Goal: Task Accomplishment & Management: Complete application form

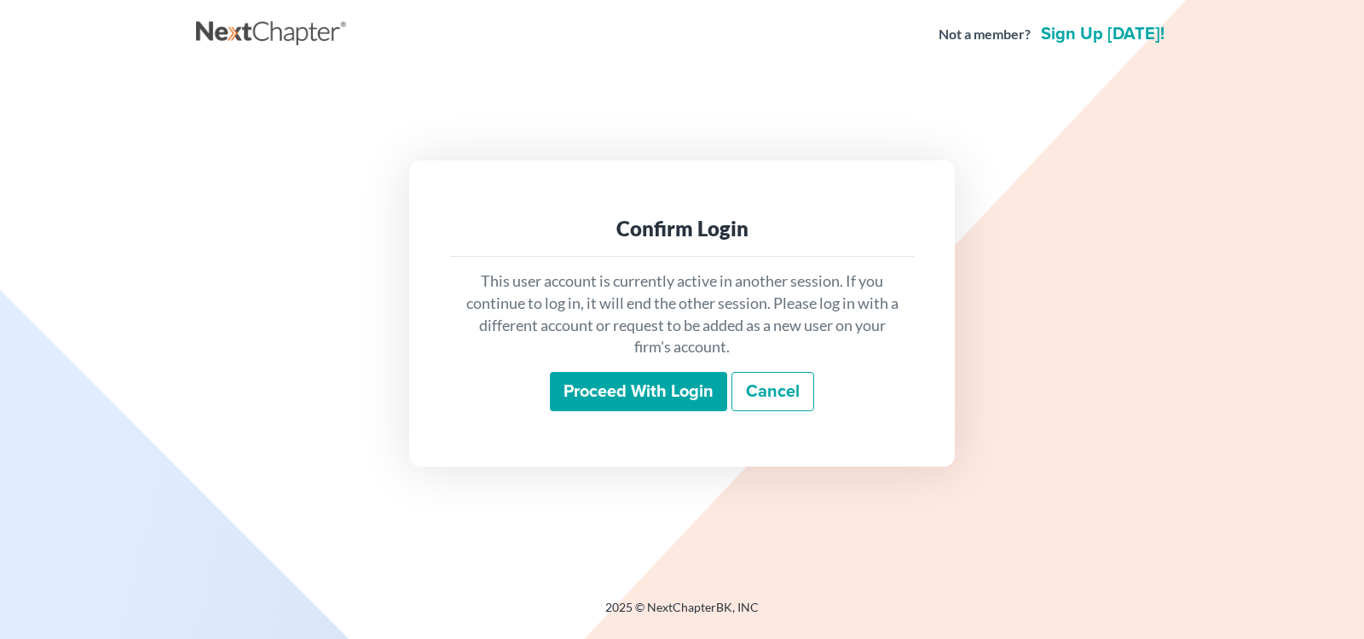
click at [676, 387] on input "Proceed with login" at bounding box center [638, 391] width 177 height 39
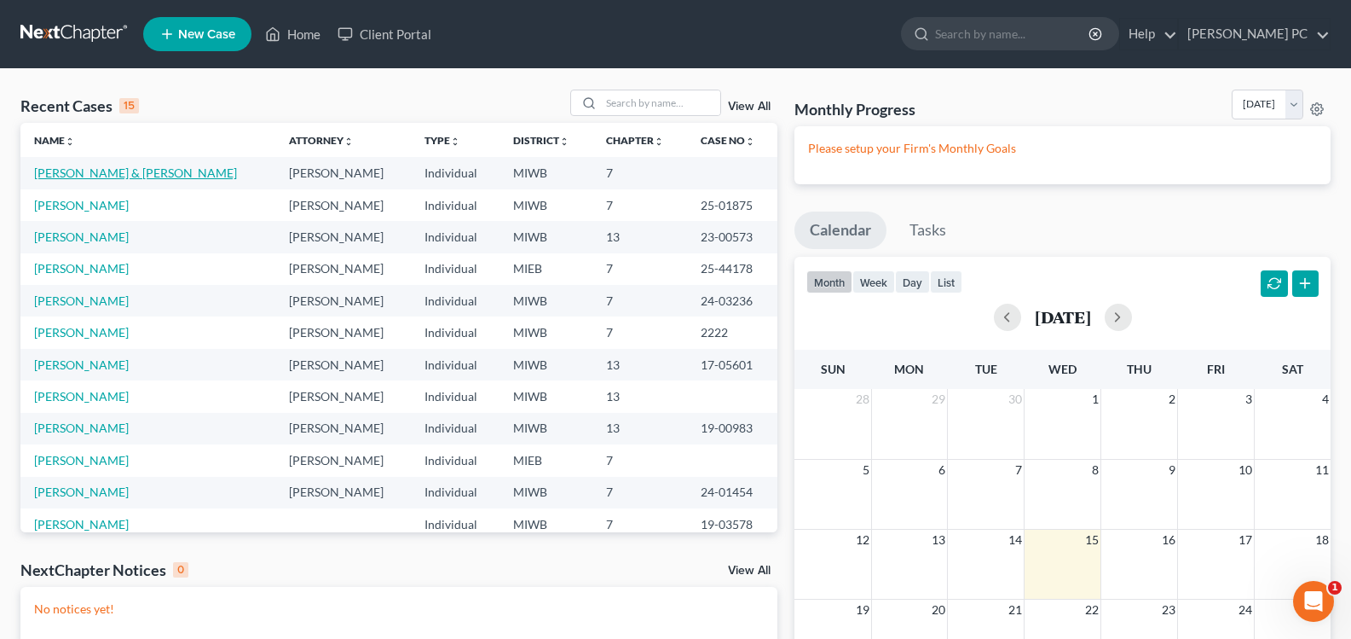
click at [91, 177] on link "Randolph, Amy & Antwon" at bounding box center [135, 172] width 203 height 14
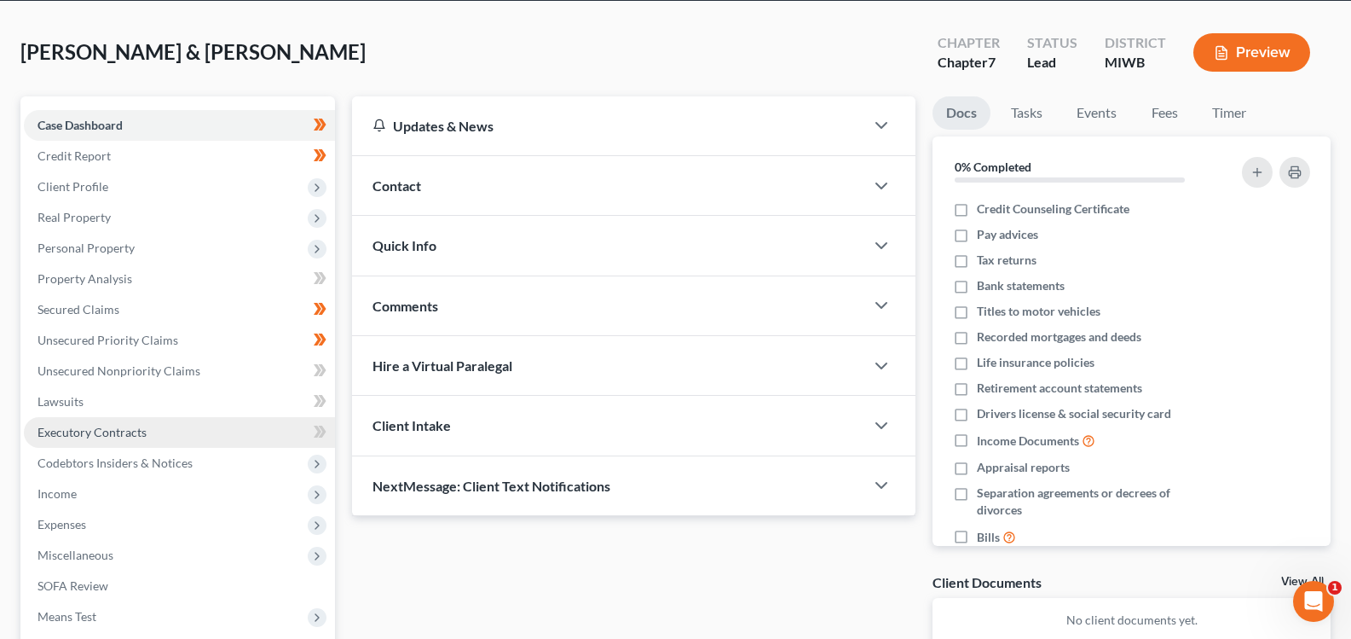
scroll to position [85, 0]
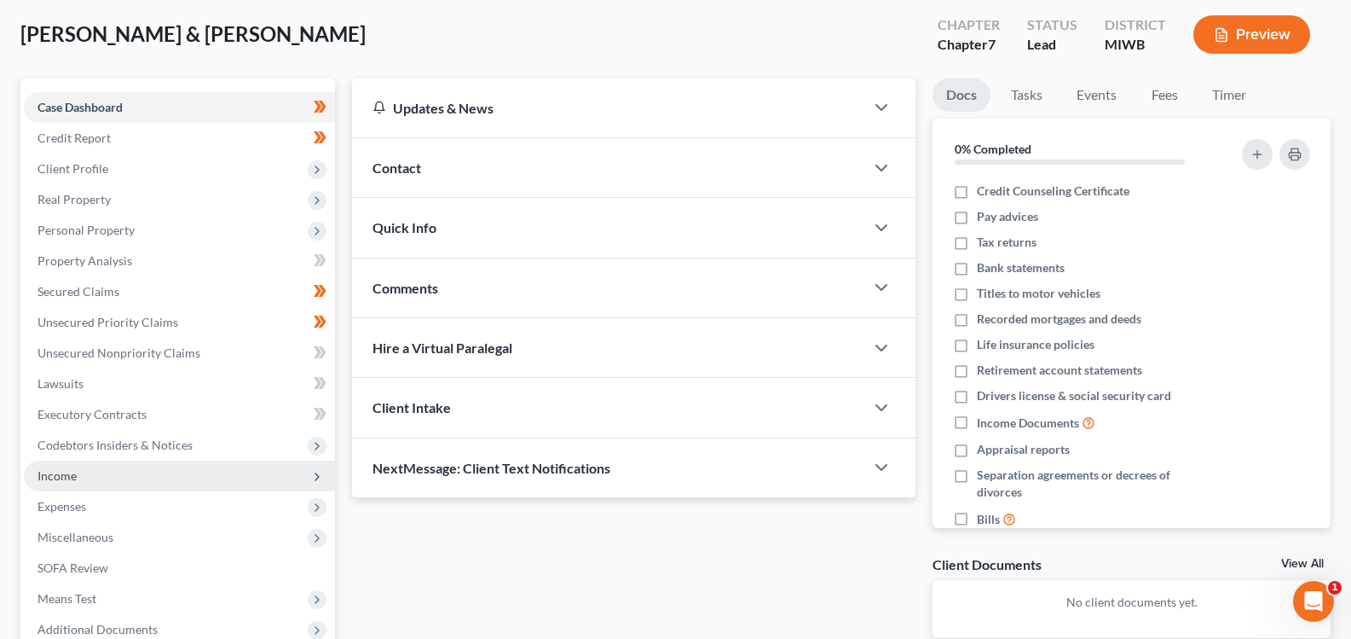
click at [90, 480] on span "Income" at bounding box center [179, 475] width 311 height 31
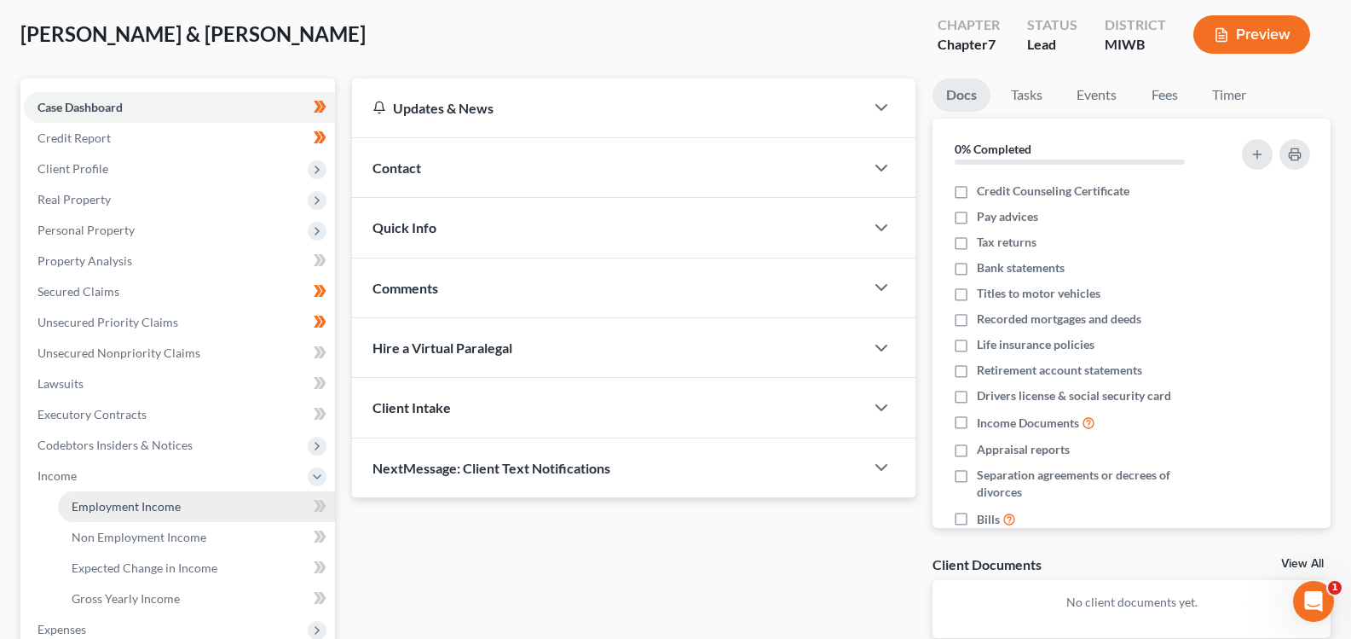
click at [100, 517] on link "Employment Income" at bounding box center [196, 506] width 277 height 31
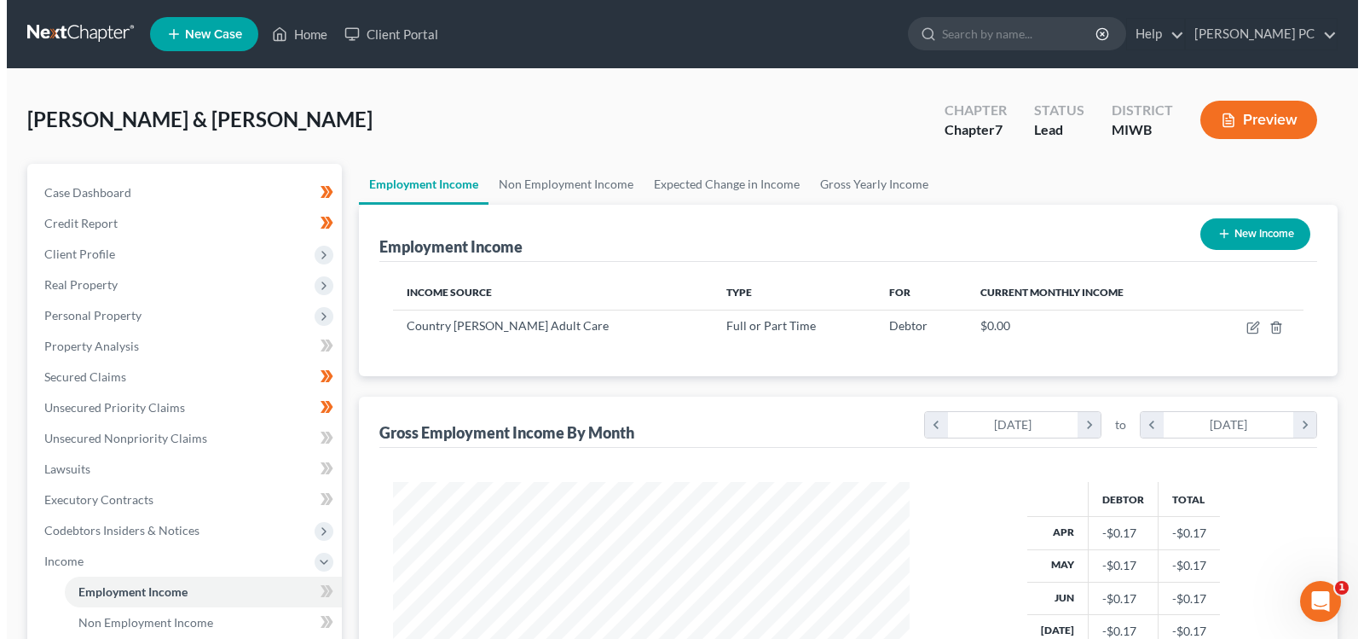
scroll to position [85, 0]
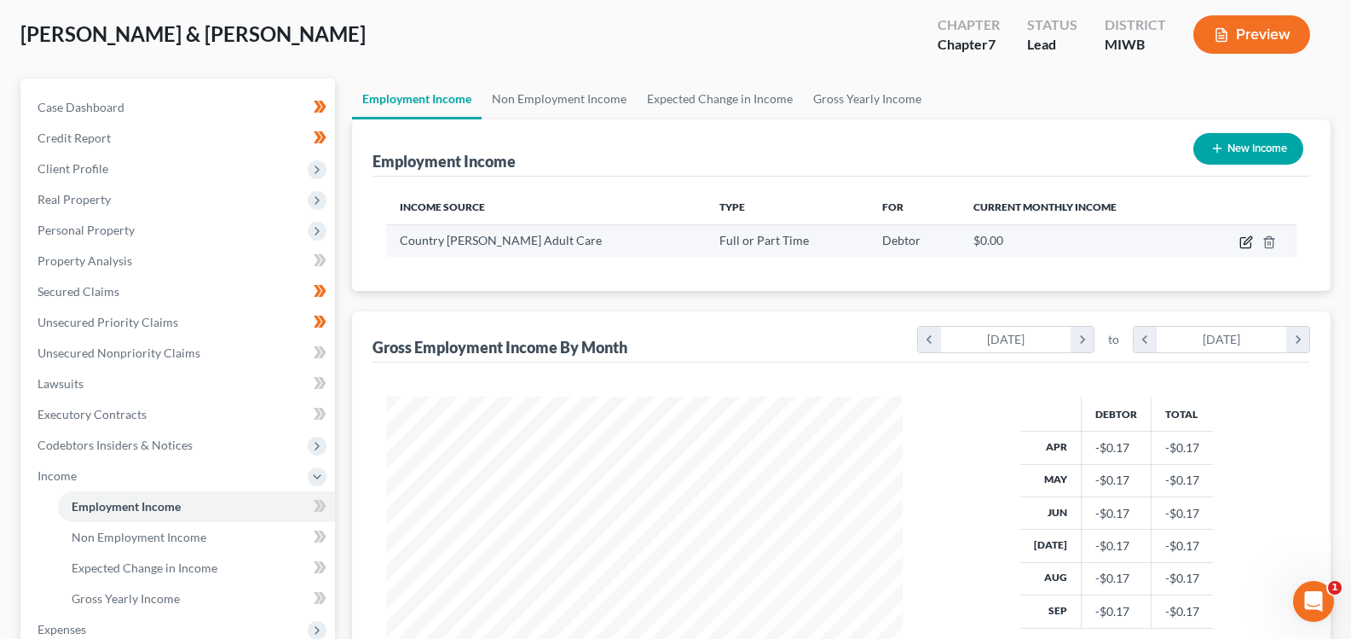
click at [1246, 237] on icon "button" at bounding box center [1247, 242] width 14 height 14
select select "0"
select select "23"
select select "0"
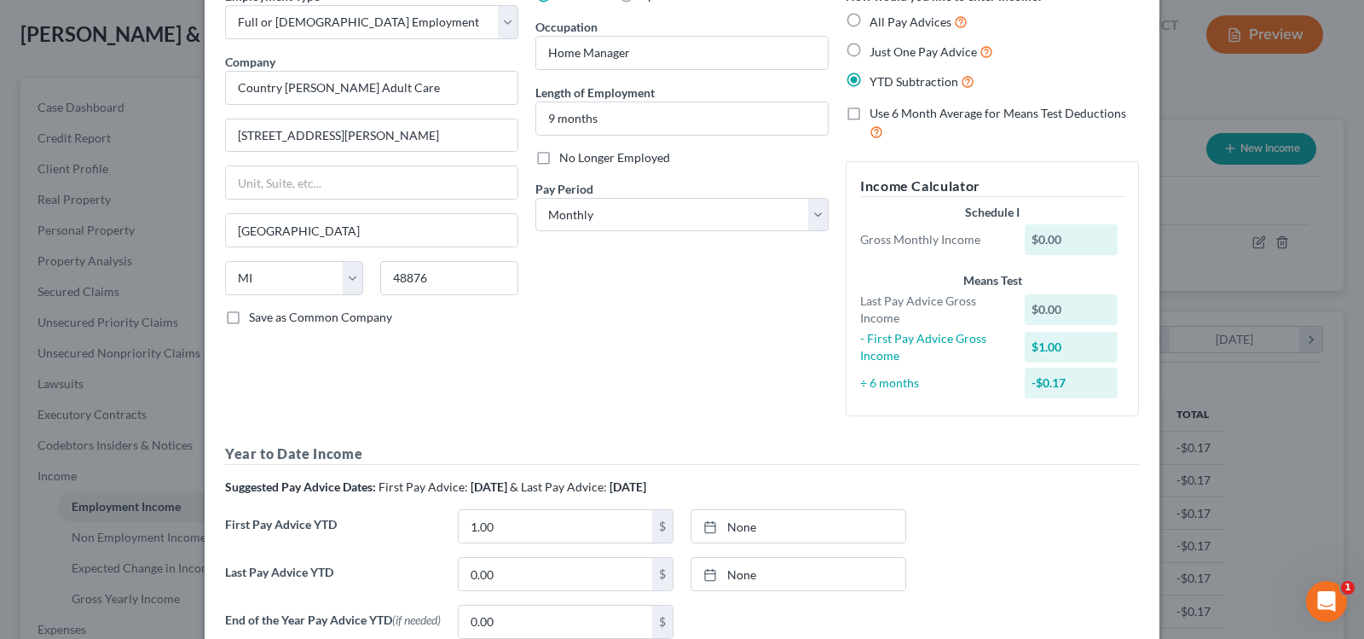
scroll to position [130, 0]
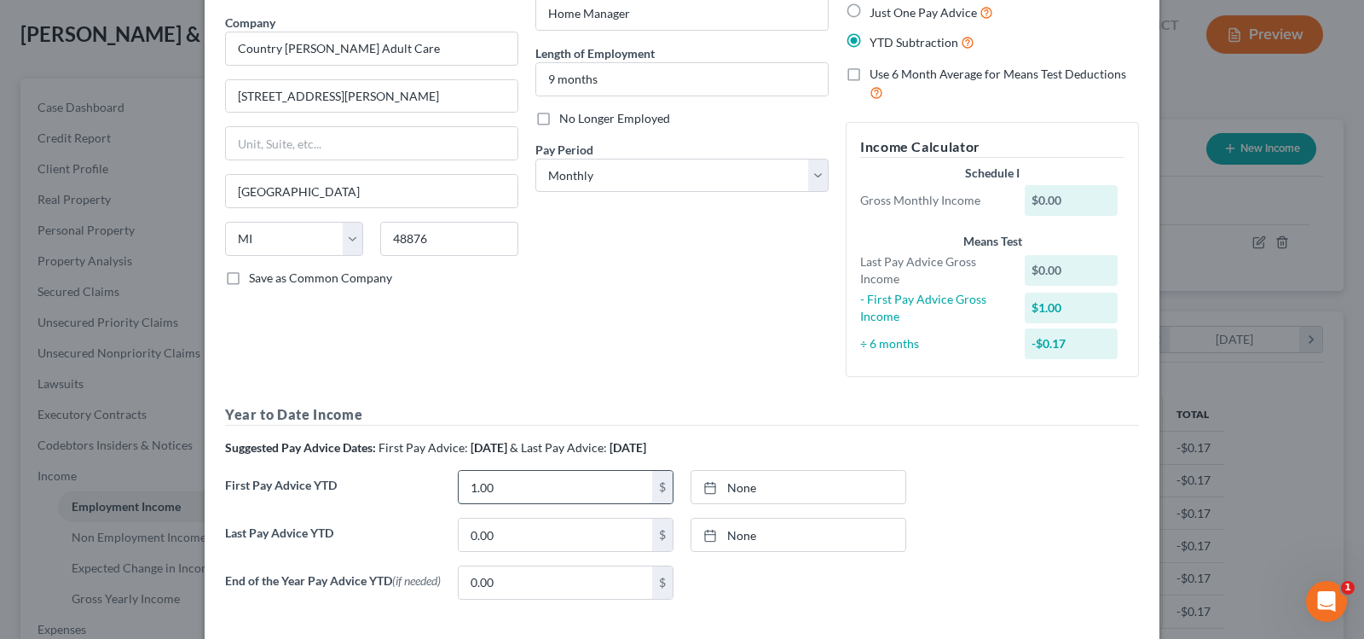
click at [544, 494] on input "1.00" at bounding box center [556, 487] width 194 height 32
type input "12,530.50"
click at [751, 490] on link "None" at bounding box center [798, 487] width 214 height 32
type input "[DATE]"
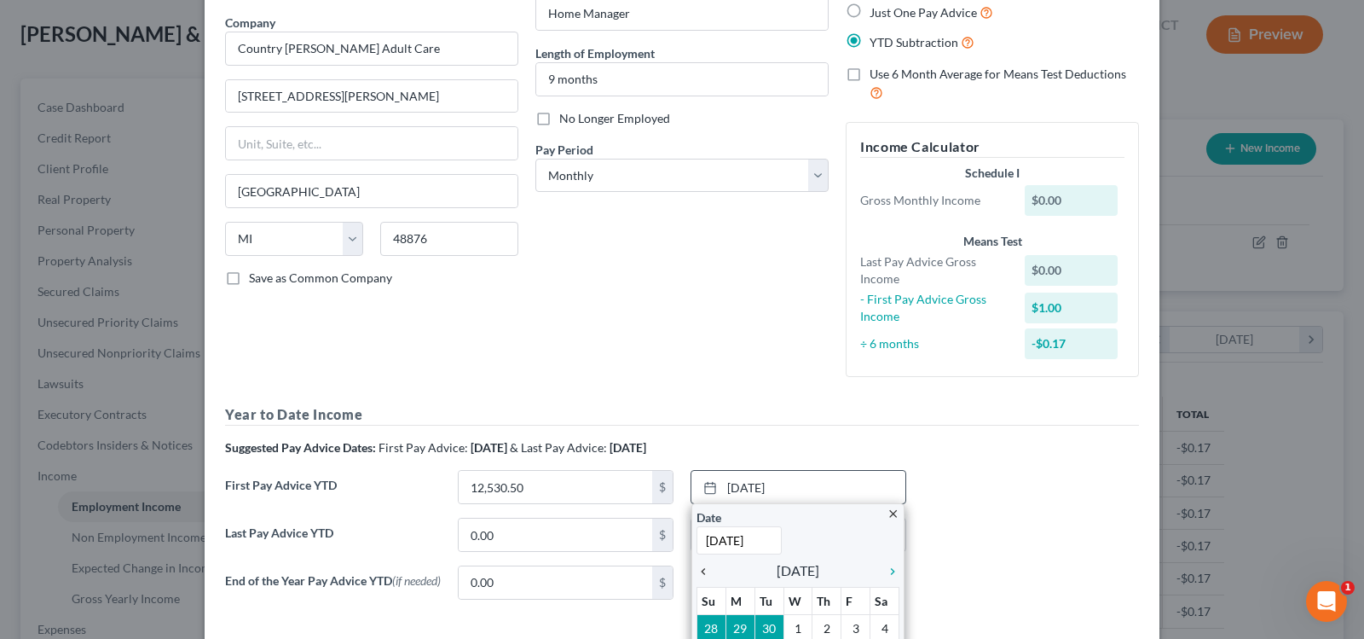
click at [697, 572] on icon "chevron_left" at bounding box center [708, 571] width 22 height 14
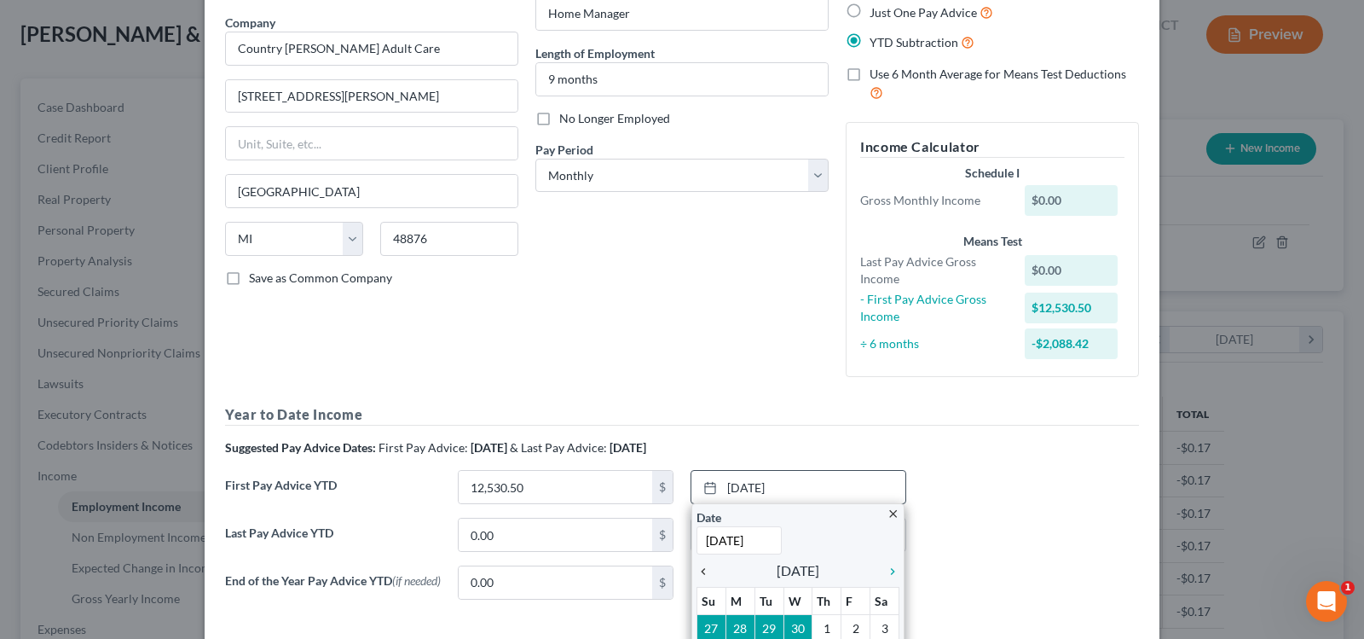
click at [697, 572] on icon "chevron_left" at bounding box center [708, 571] width 22 height 14
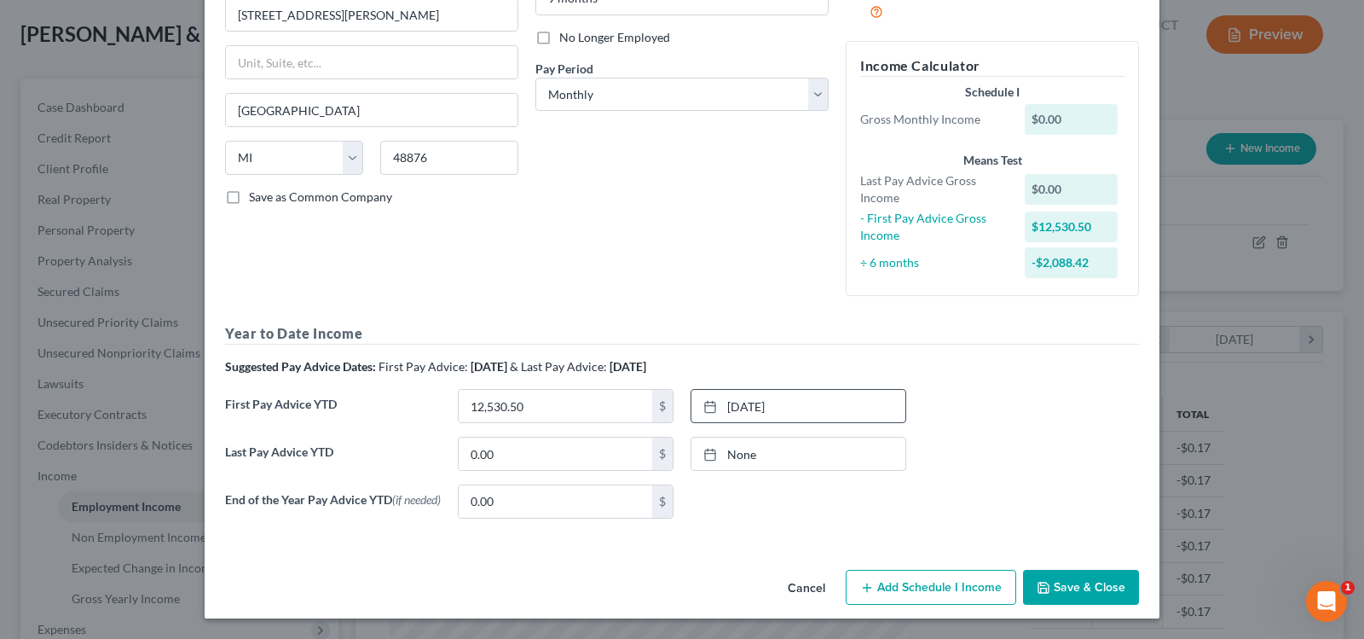
scroll to position [216, 0]
click at [509, 452] on input "0.00" at bounding box center [556, 453] width 194 height 32
type input "39,970.00"
click at [715, 457] on link "None" at bounding box center [798, 453] width 214 height 32
type input "[DATE]"
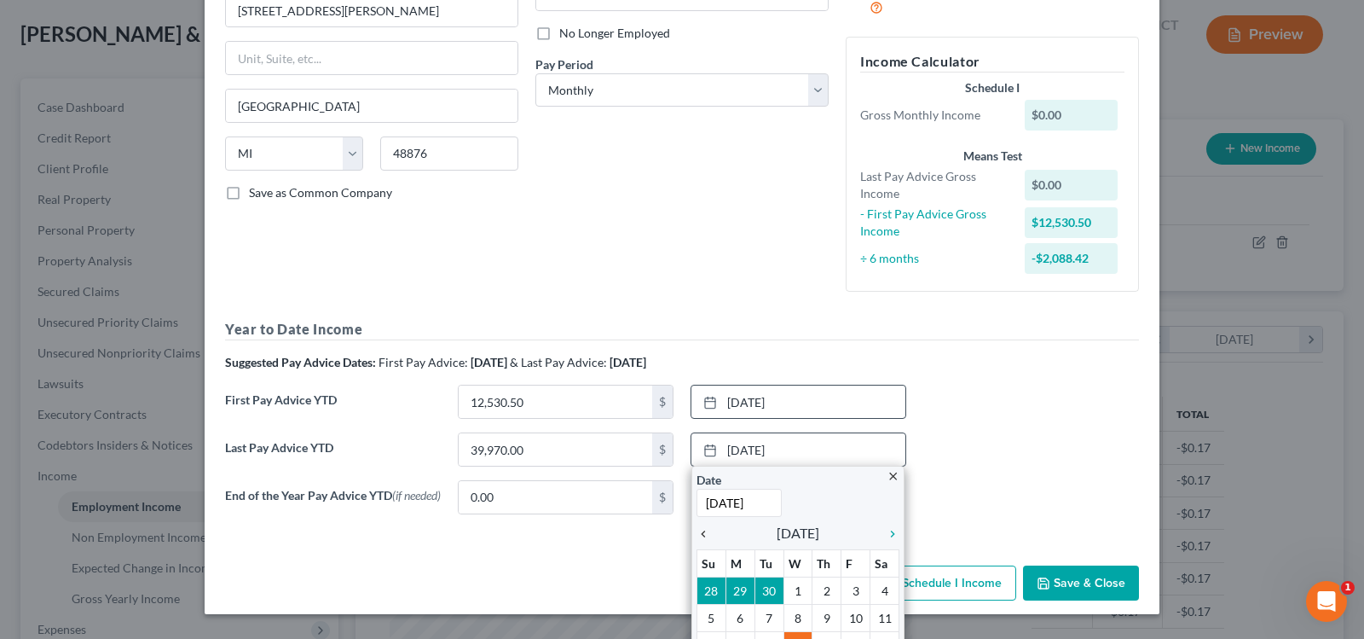
click at [697, 536] on icon "chevron_left" at bounding box center [708, 534] width 22 height 14
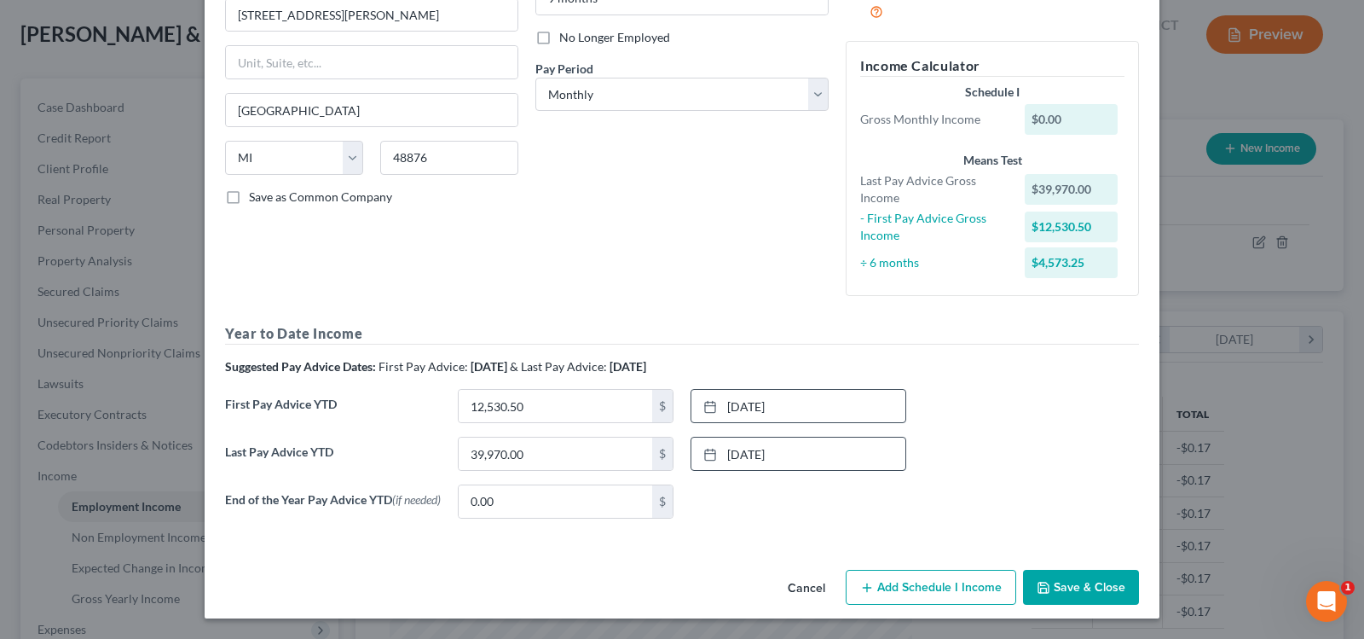
drag, startPoint x: 1067, startPoint y: 582, endPoint x: 1076, endPoint y: 465, distance: 117.1
click at [1075, 467] on div "Edit Income Source × Employment Type * Select Full or Part Time Employment Self…" at bounding box center [682, 213] width 955 height 809
click at [1063, 581] on button "Save & Close" at bounding box center [1081, 587] width 116 height 36
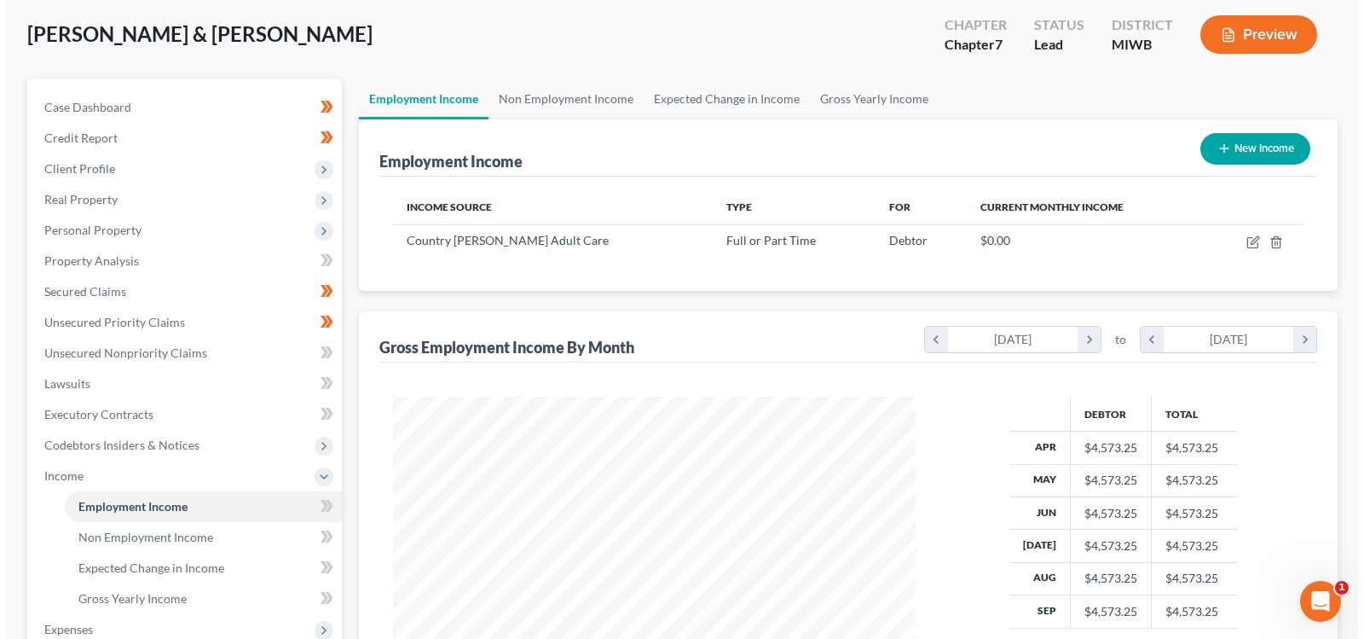
scroll to position [852239, 851993]
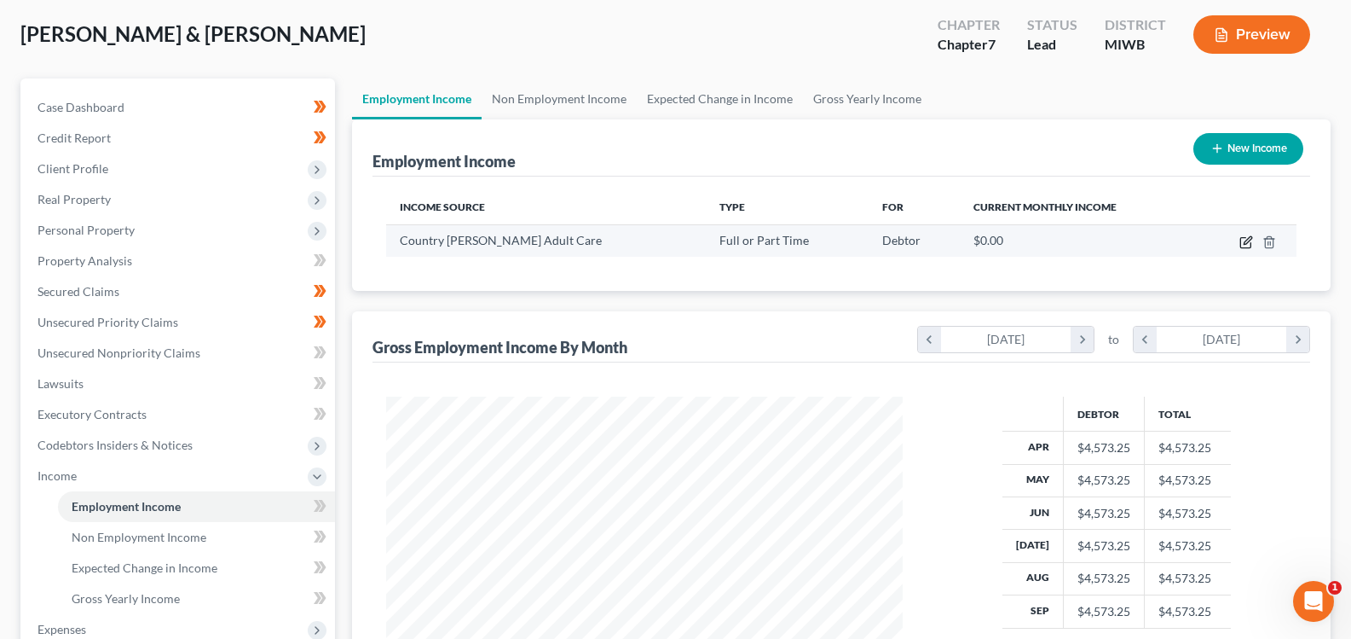
click at [1247, 240] on icon "button" at bounding box center [1248, 240] width 8 height 8
select select "0"
select select "23"
select select "0"
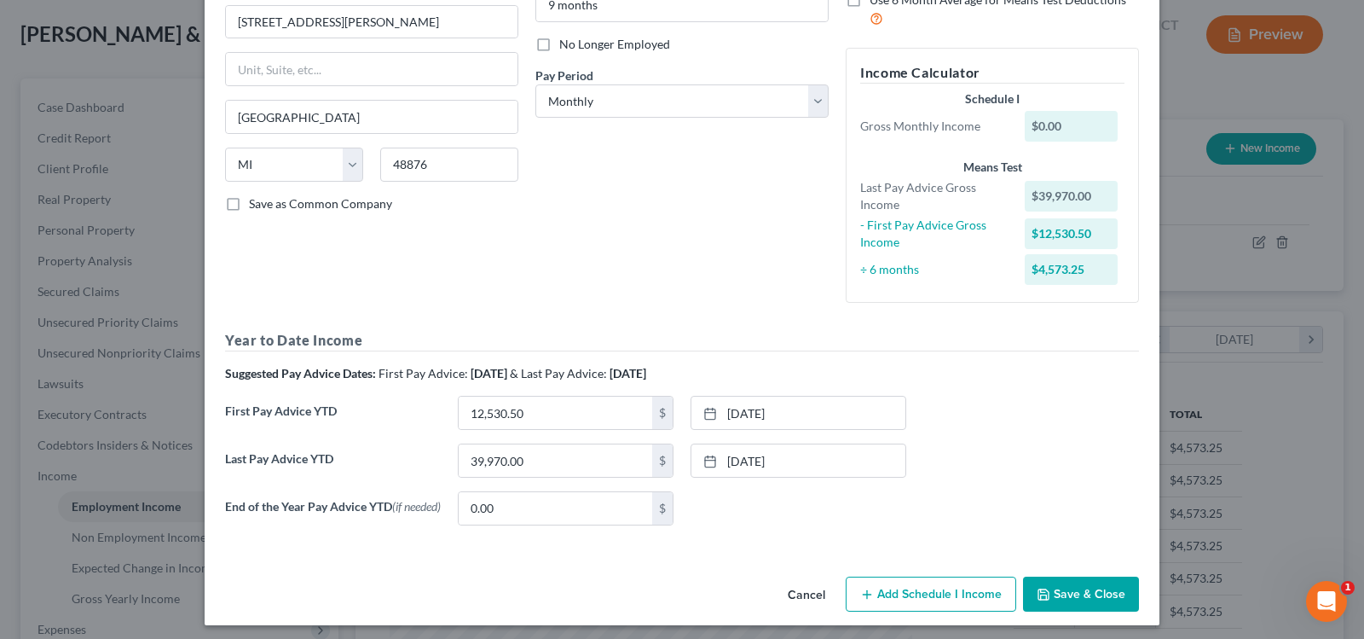
scroll to position [216, 0]
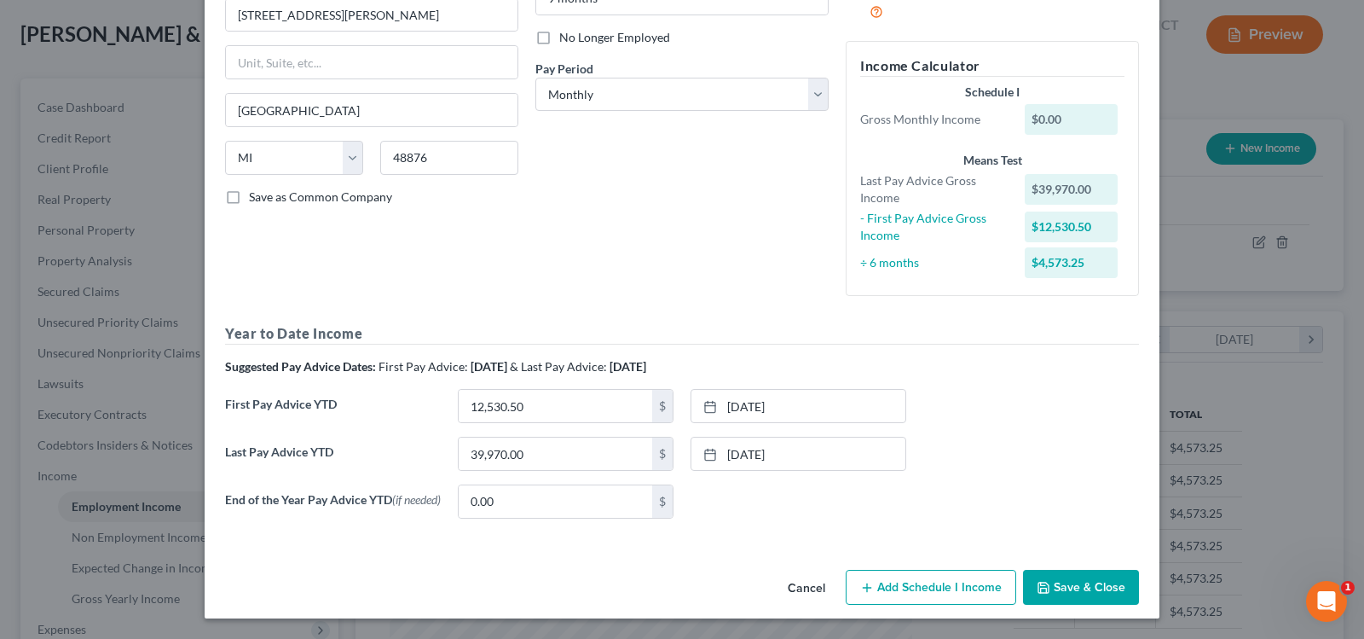
click at [933, 588] on button "Add Schedule I Income" at bounding box center [931, 587] width 171 height 36
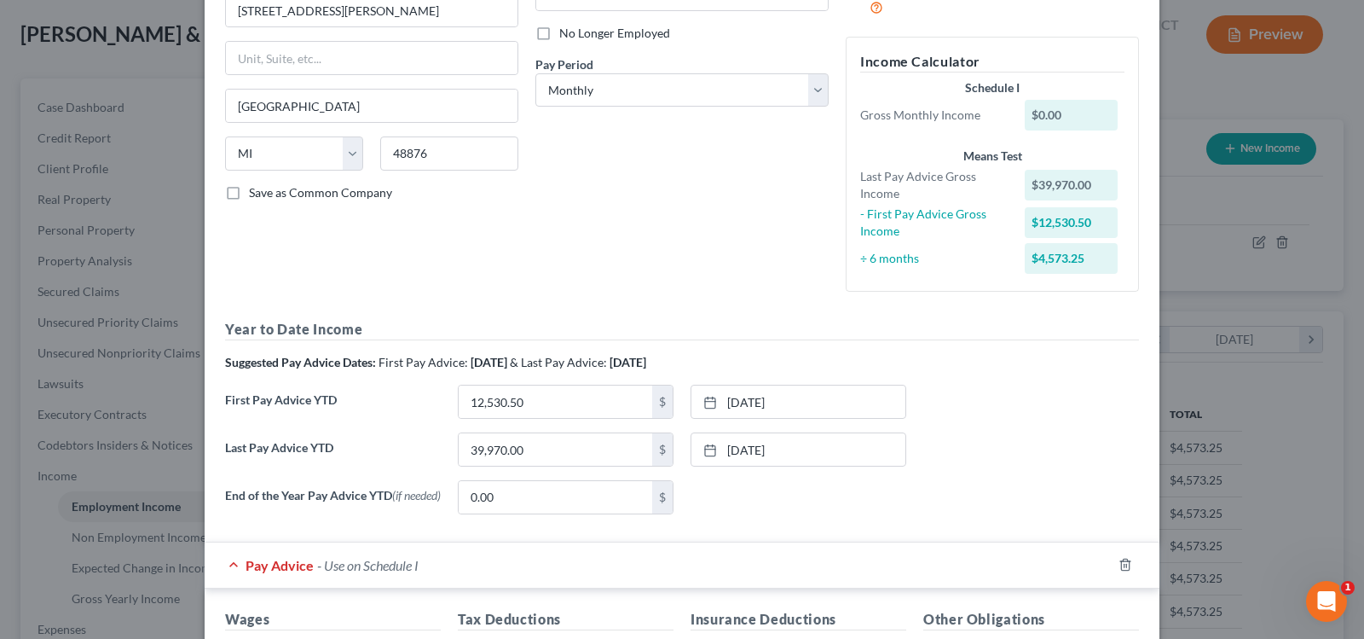
scroll to position [386, 0]
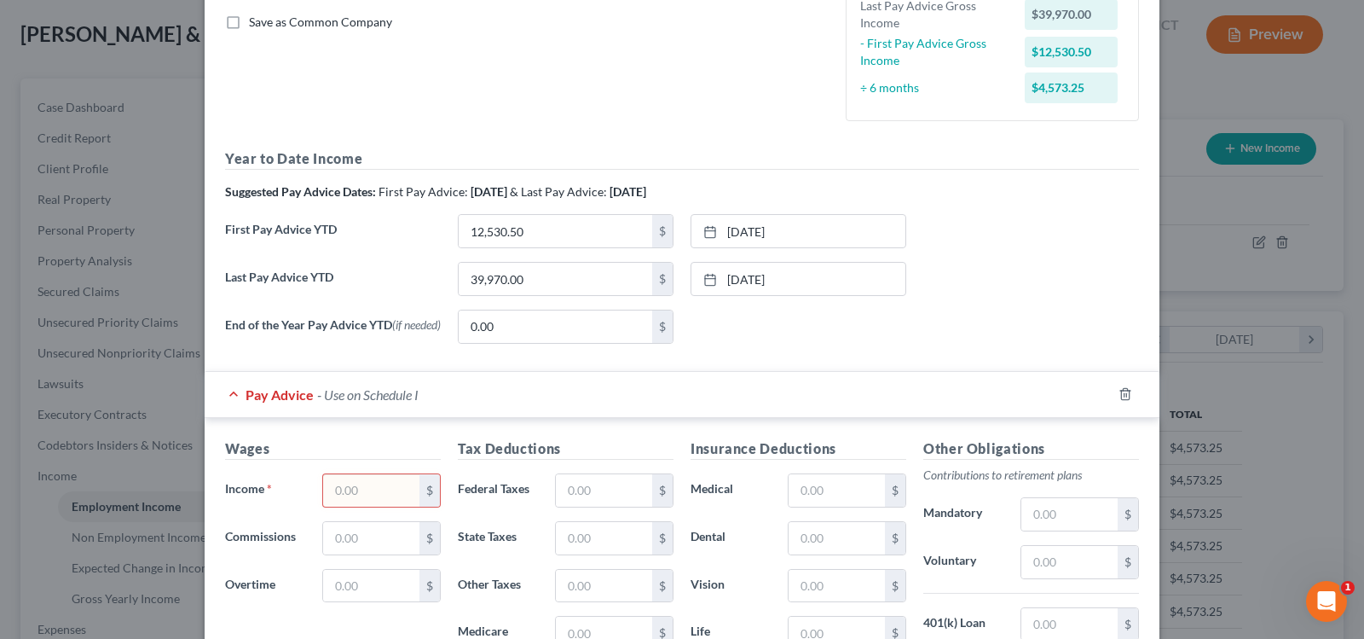
click at [383, 485] on input "text" at bounding box center [371, 490] width 96 height 32
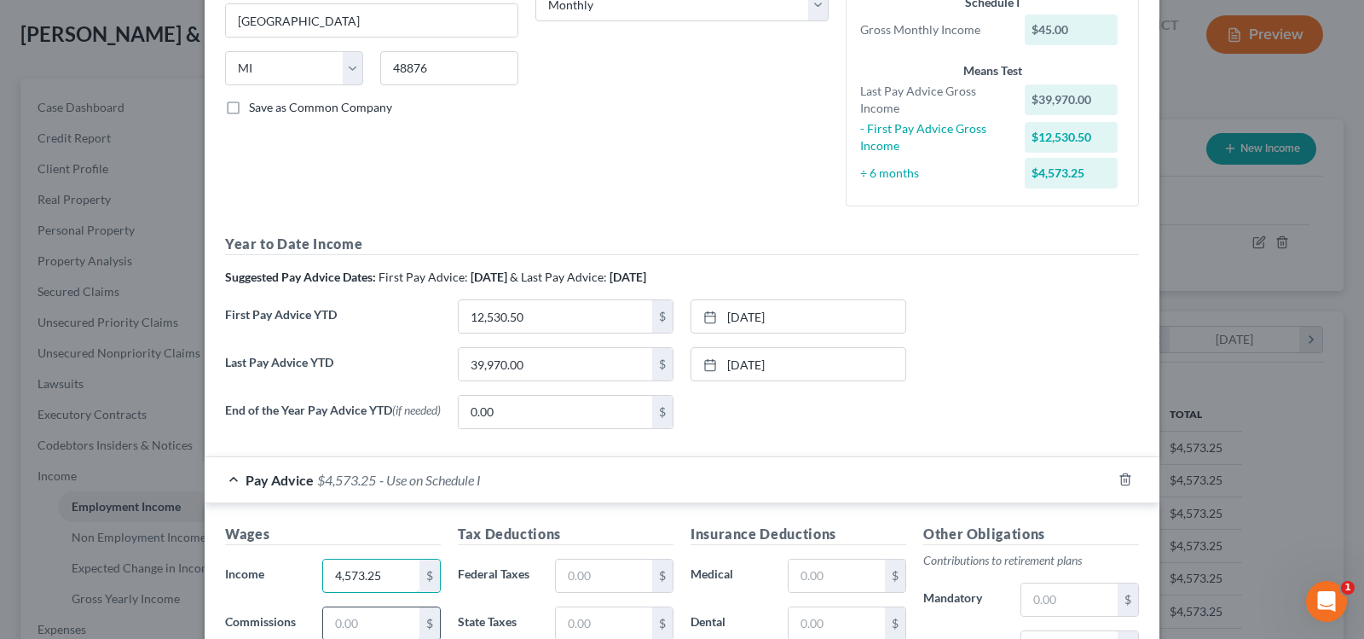
type input "4,573.25"
drag, startPoint x: 377, startPoint y: 629, endPoint x: 409, endPoint y: 619, distance: 34.0
click at [377, 629] on input "text" at bounding box center [371, 623] width 96 height 32
click at [561, 566] on input "text" at bounding box center [604, 575] width 96 height 32
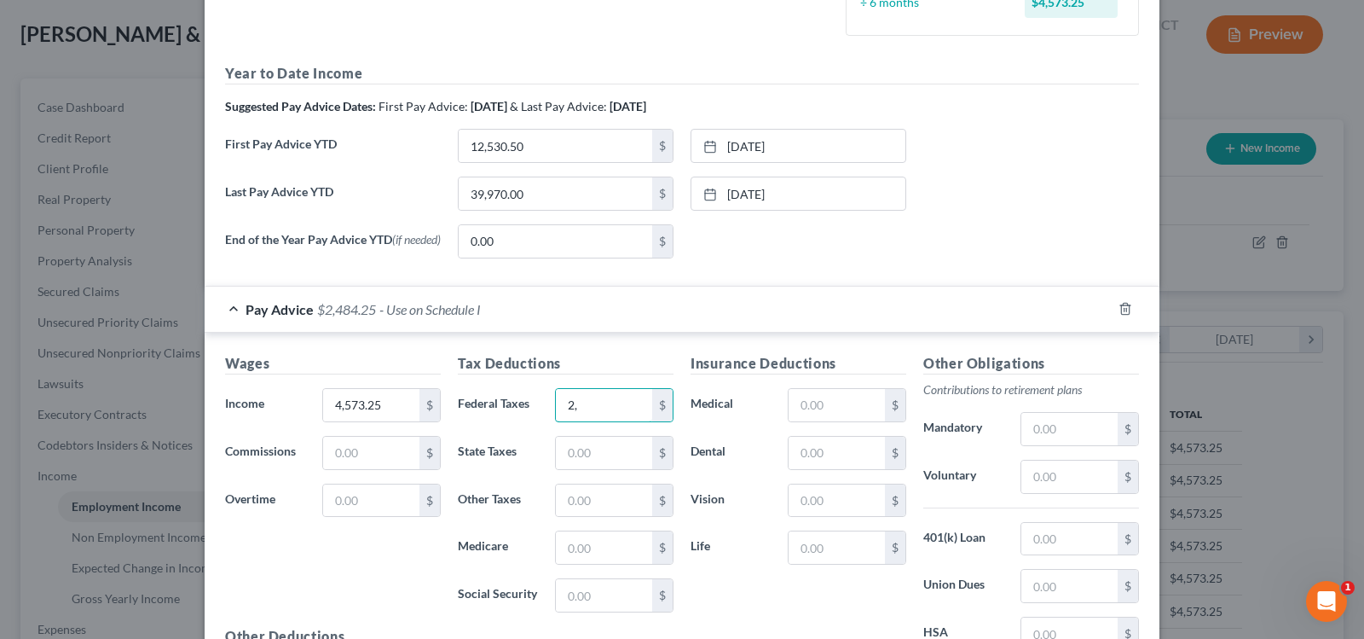
type input "2"
type input "933.97"
click at [585, 443] on input "text" at bounding box center [604, 453] width 96 height 32
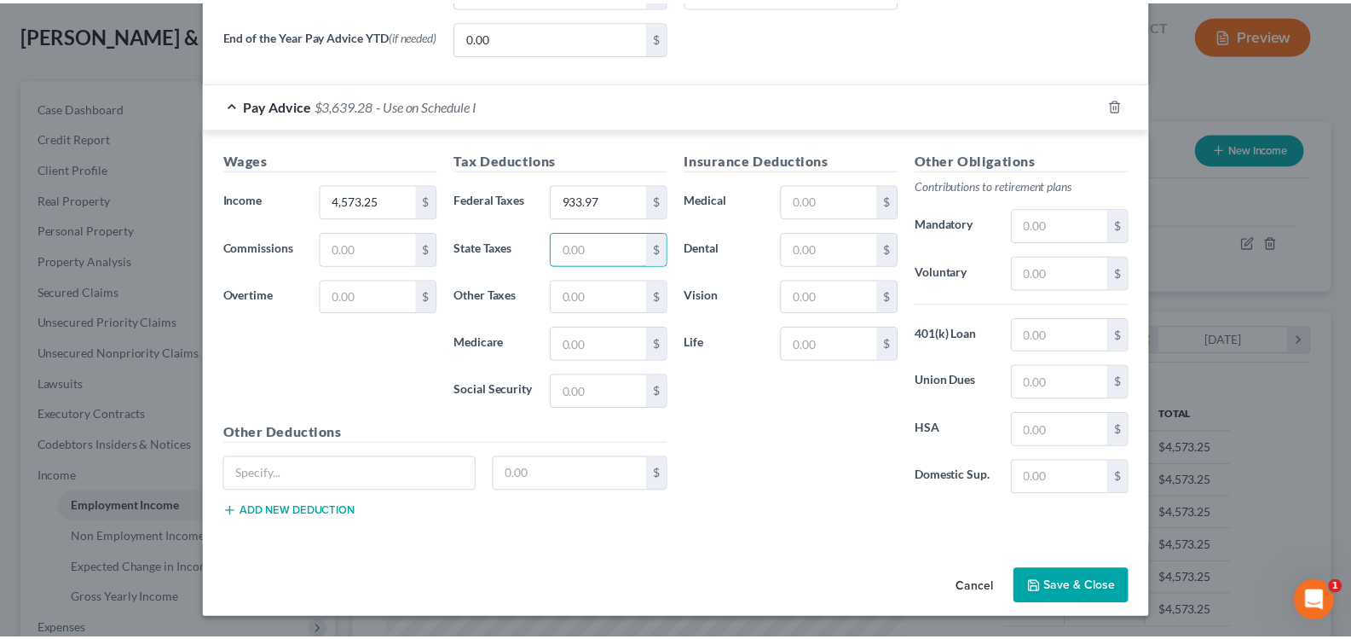
scroll to position [679, 0]
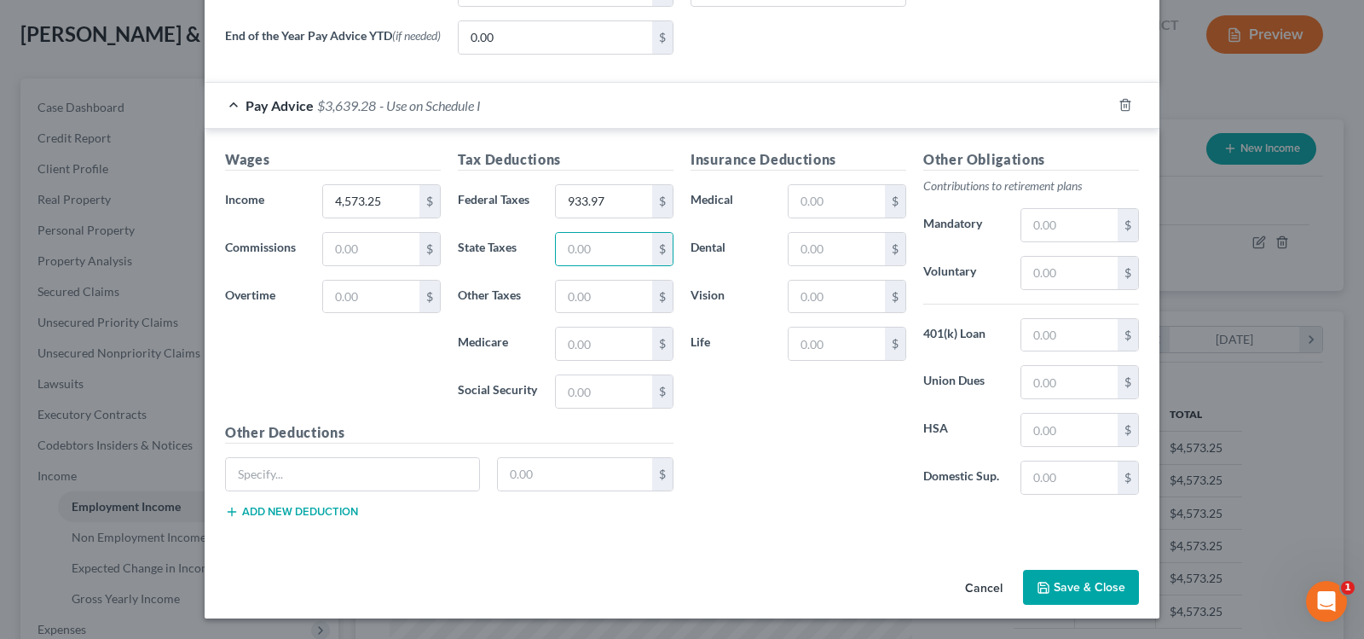
click at [1051, 588] on button "Save & Close" at bounding box center [1081, 587] width 116 height 36
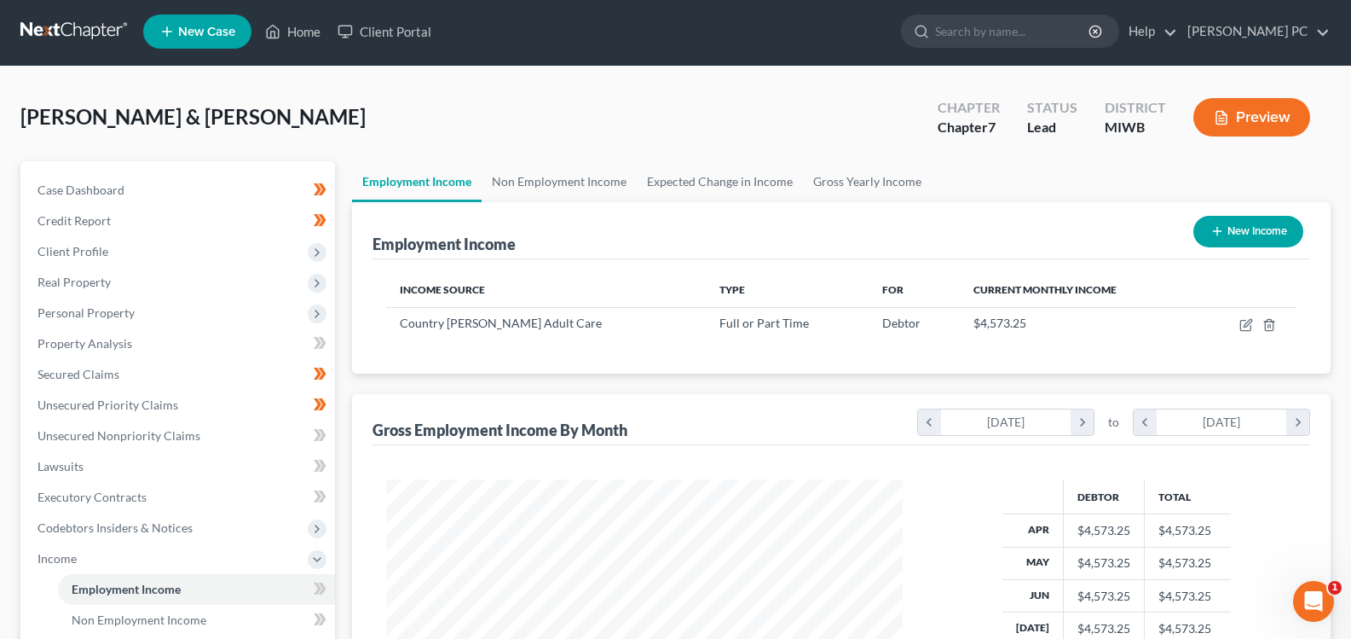
scroll to position [0, 0]
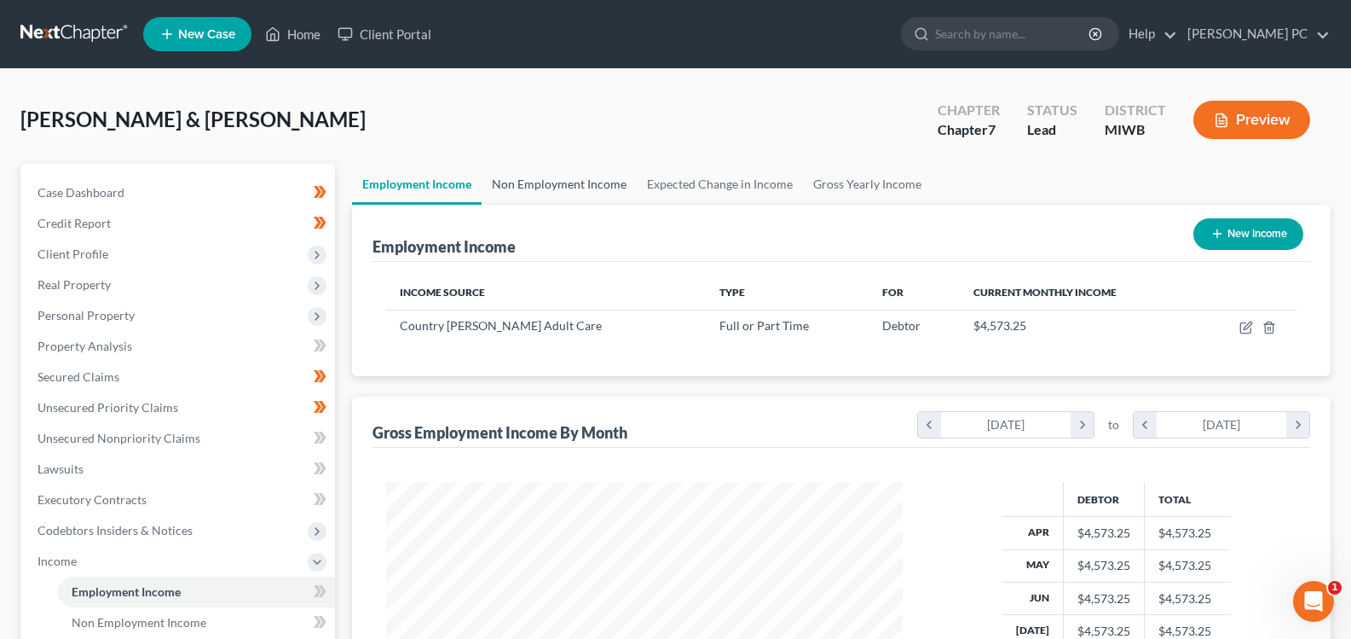
click at [519, 182] on link "Non Employment Income" at bounding box center [559, 184] width 155 height 41
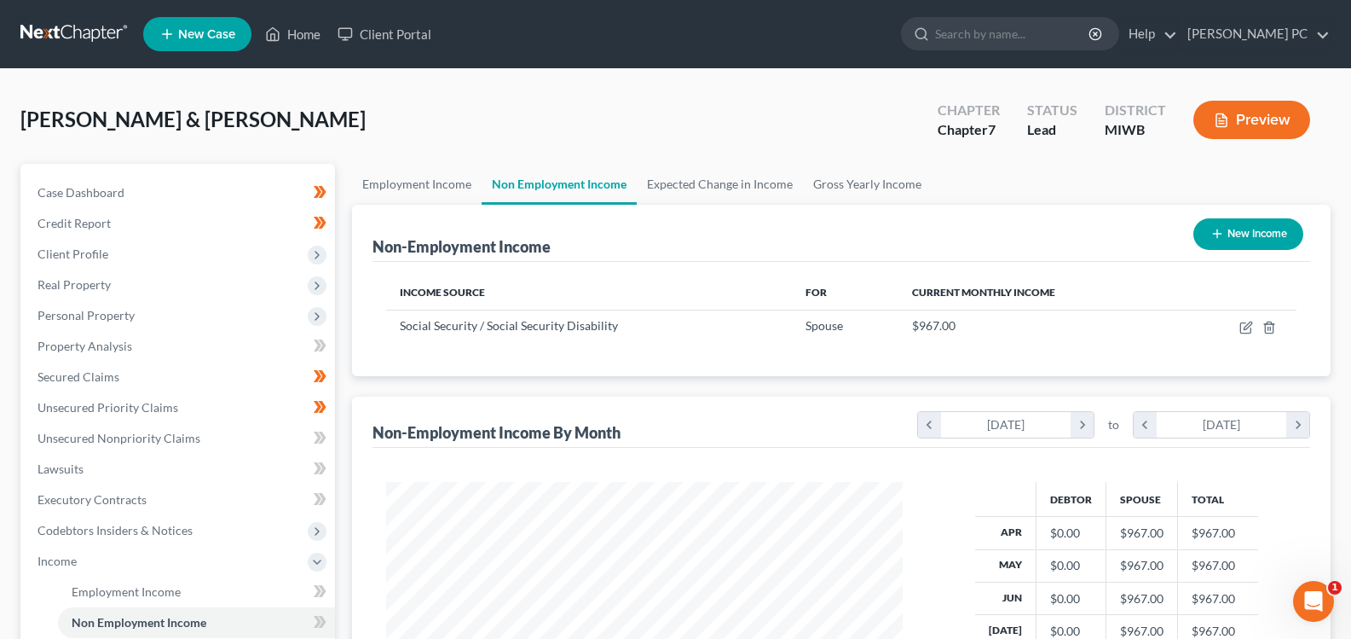
scroll to position [306, 551]
click at [673, 183] on link "Expected Change in Income" at bounding box center [720, 184] width 166 height 41
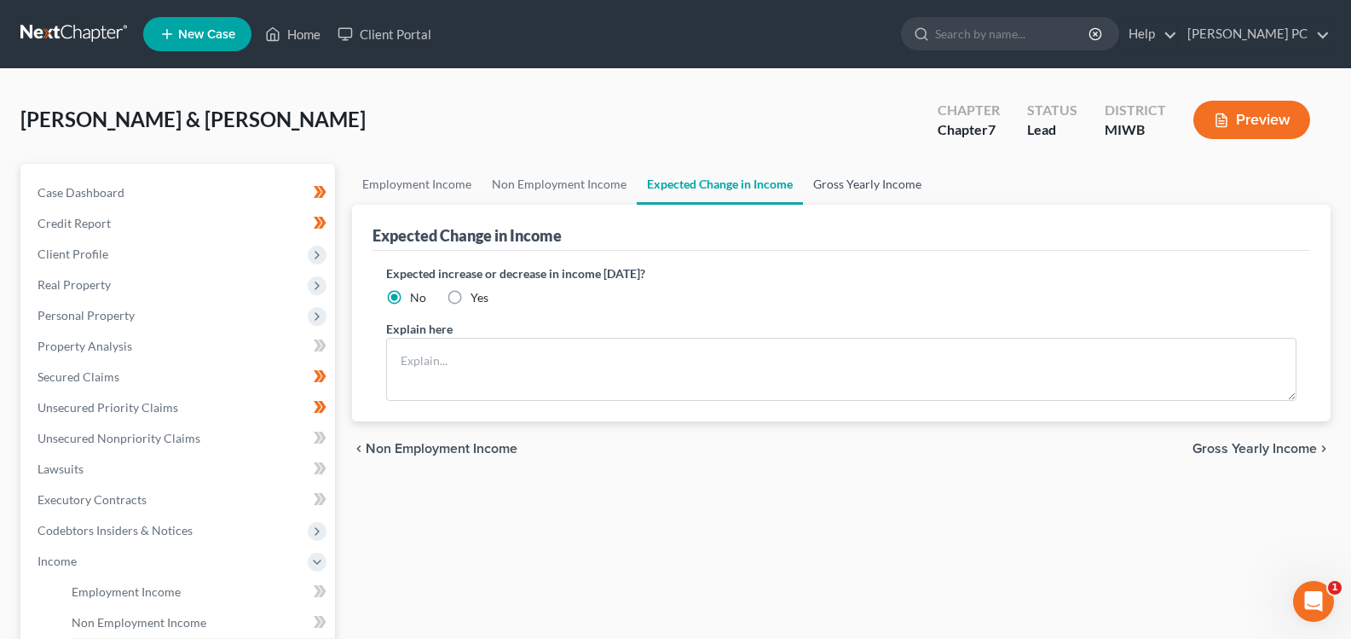
click at [840, 185] on link "Gross Yearly Income" at bounding box center [867, 184] width 129 height 41
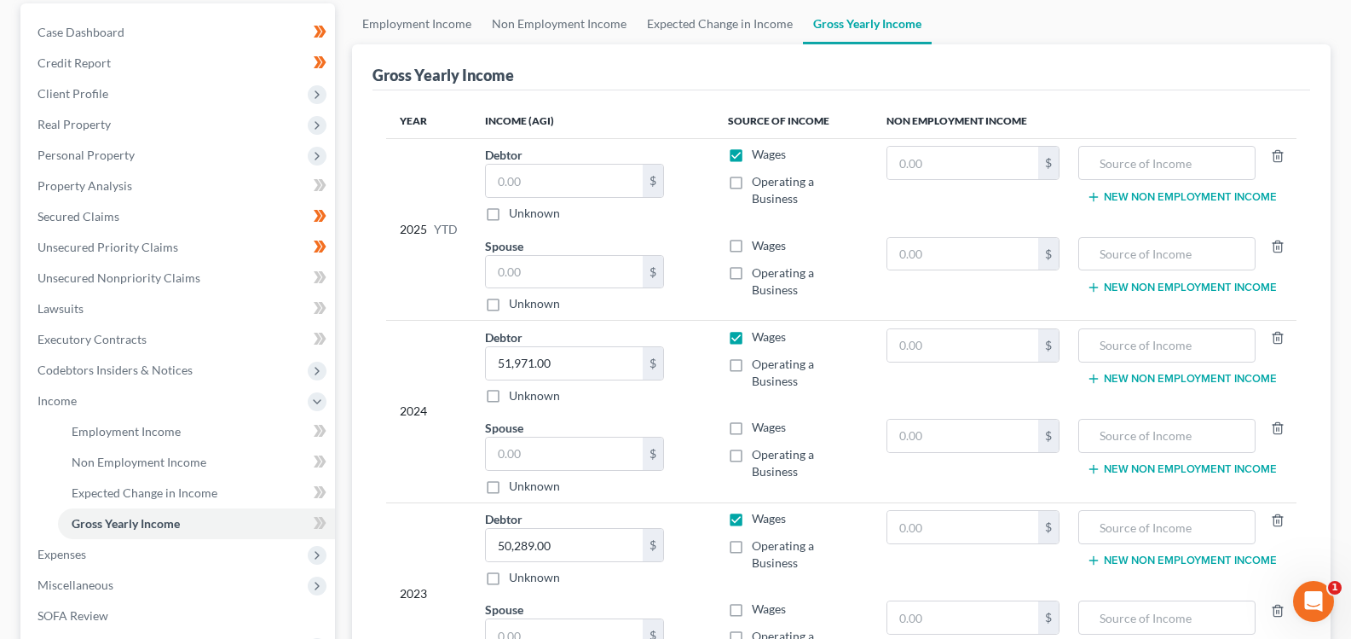
scroll to position [85, 0]
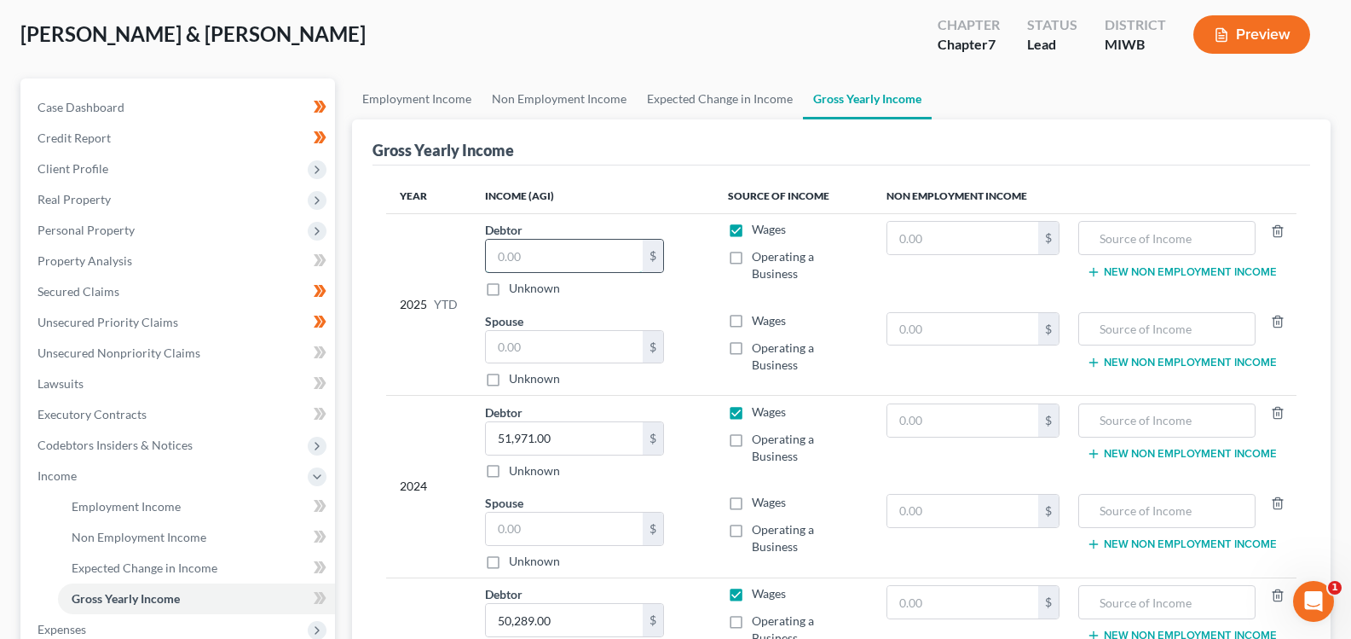
click at [559, 257] on input "text" at bounding box center [564, 256] width 157 height 32
type input "42,370.00"
click at [537, 341] on input "text" at bounding box center [564, 347] width 157 height 32
click at [910, 334] on input "text" at bounding box center [962, 329] width 151 height 32
type input "9,670"
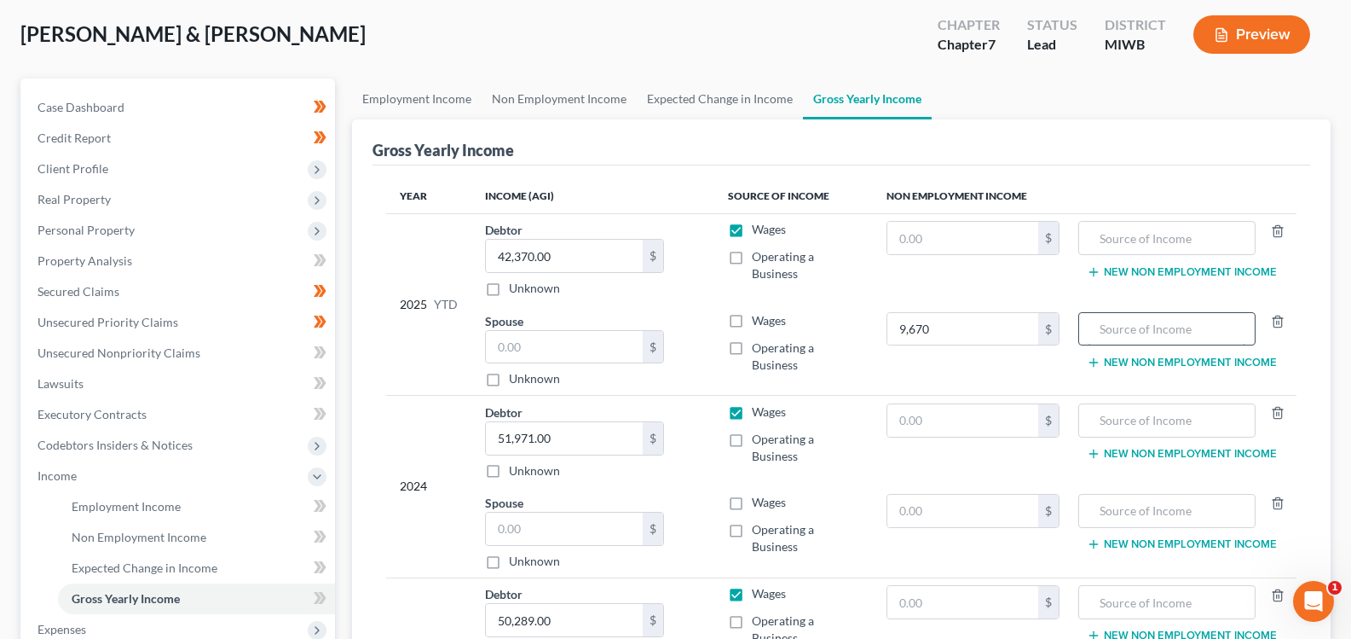
click at [1158, 335] on input "text" at bounding box center [1167, 329] width 159 height 32
type input "SSI"
click at [1136, 520] on input "text" at bounding box center [1167, 510] width 159 height 32
type input "SSI"
click at [975, 516] on input "text" at bounding box center [962, 510] width 151 height 32
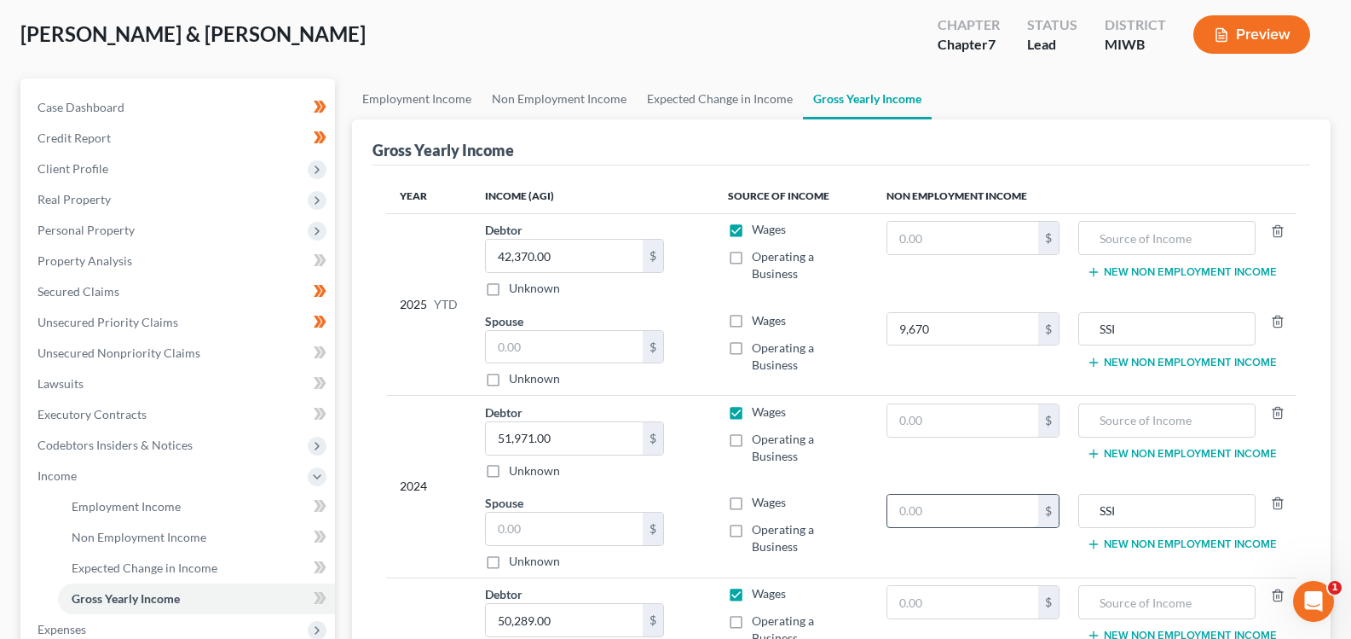
click at [926, 517] on input "text" at bounding box center [962, 510] width 151 height 32
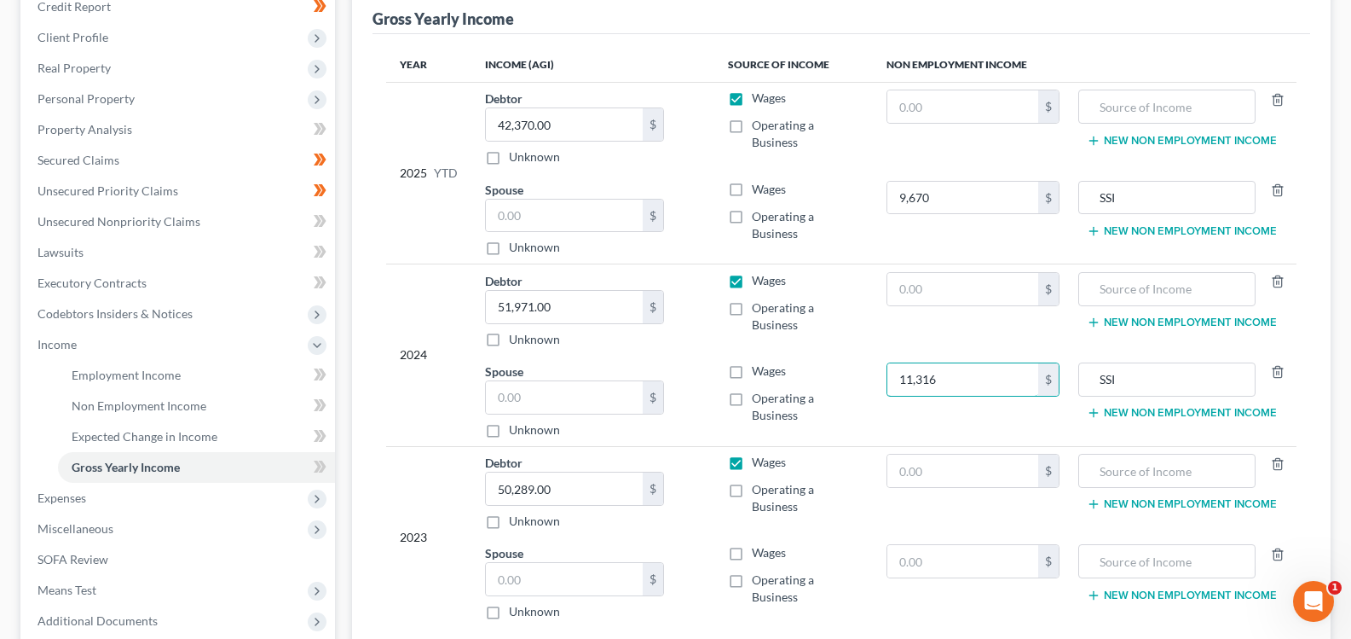
scroll to position [256, 0]
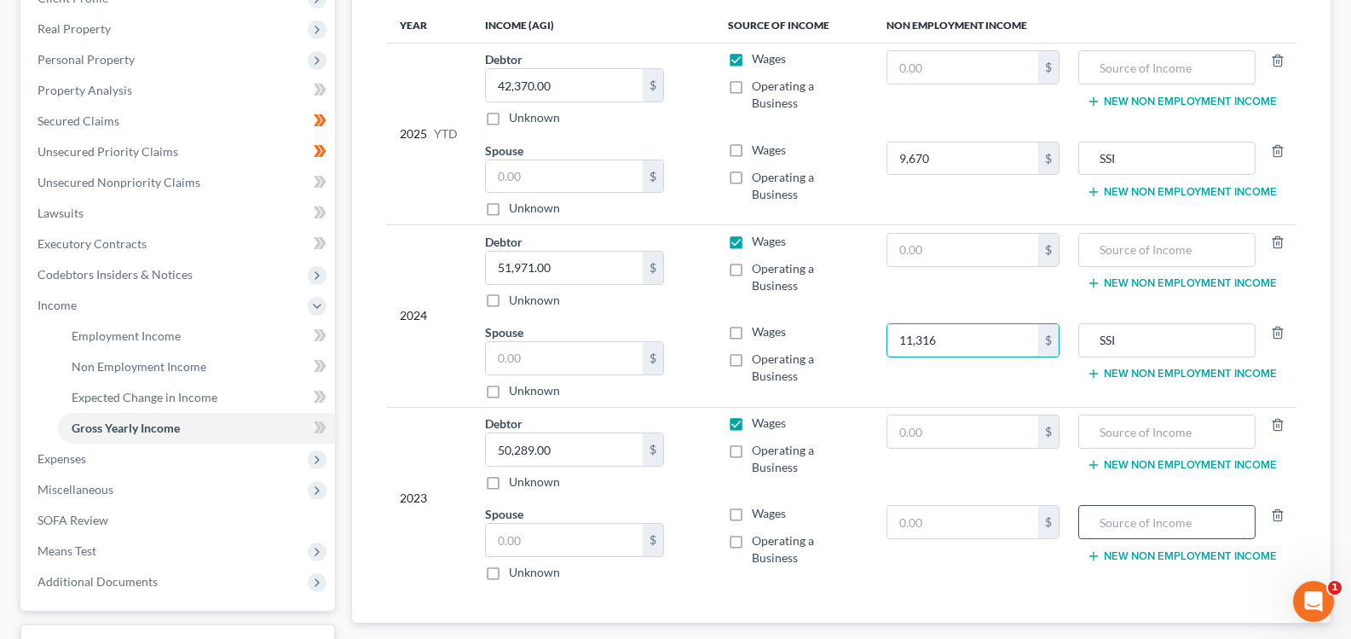
type input "11,316"
click at [1135, 528] on input "text" at bounding box center [1167, 522] width 159 height 32
type input "SSI"
click at [987, 512] on input "text" at bounding box center [962, 522] width 151 height 32
type input "11,000"
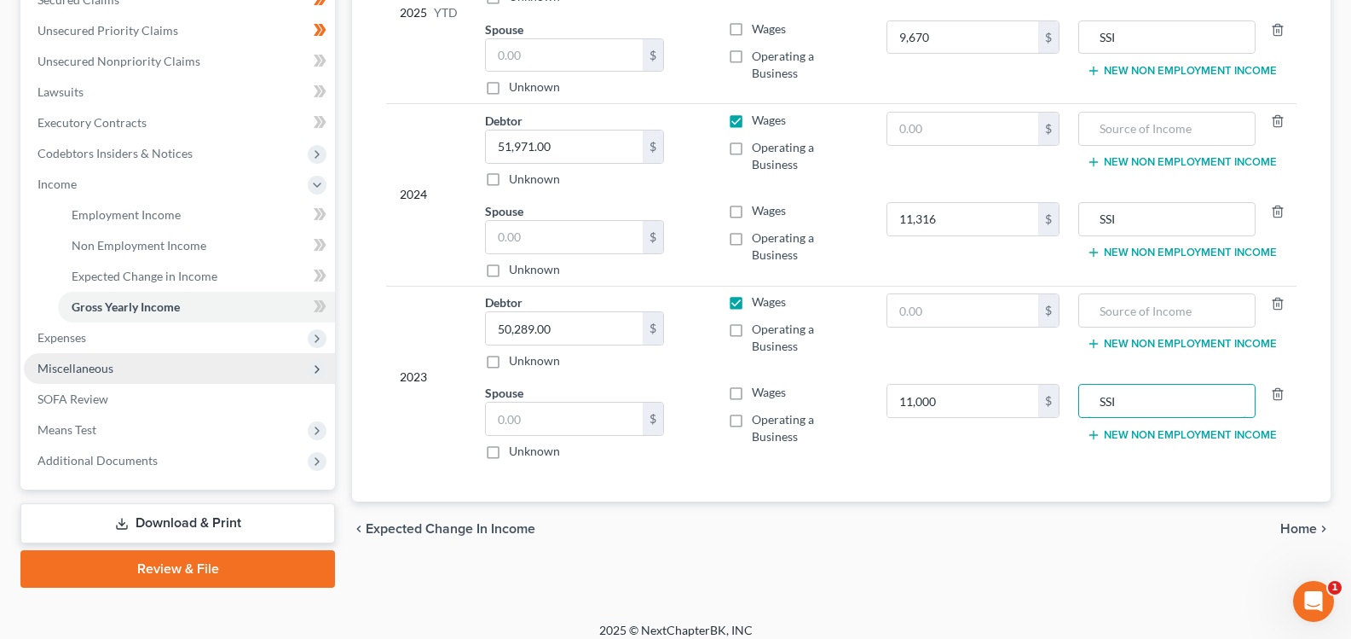
scroll to position [390, 0]
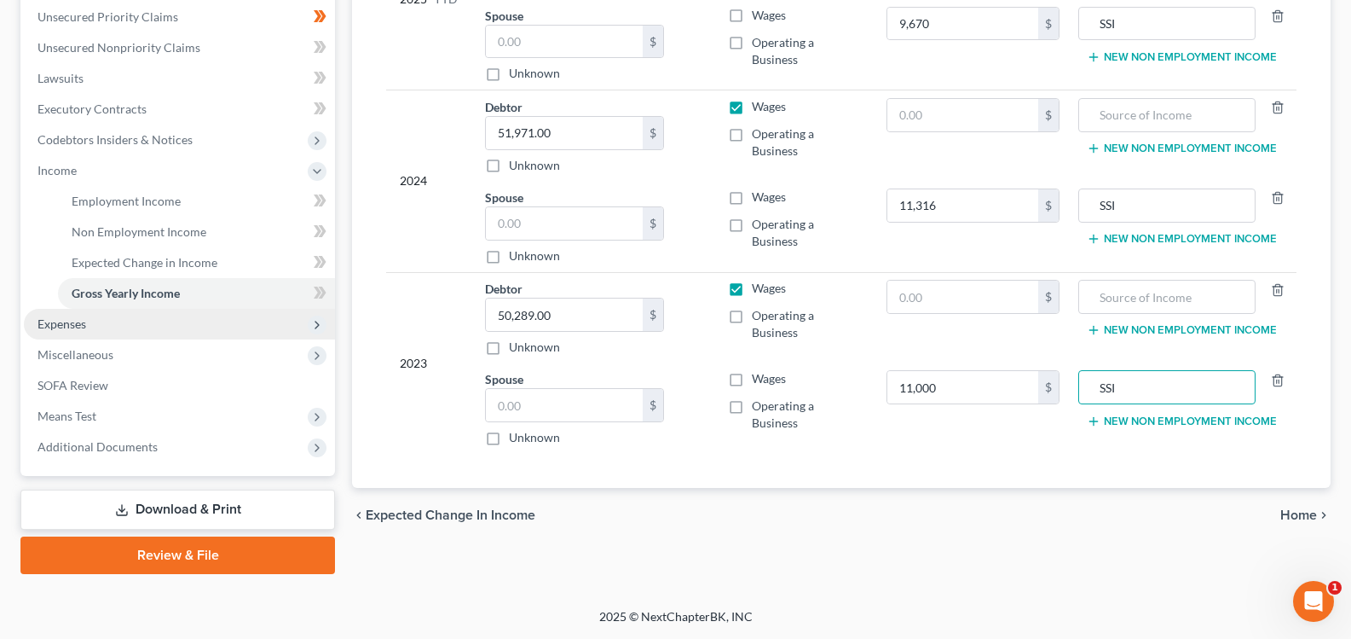
click at [49, 327] on span "Expenses" at bounding box center [62, 323] width 49 height 14
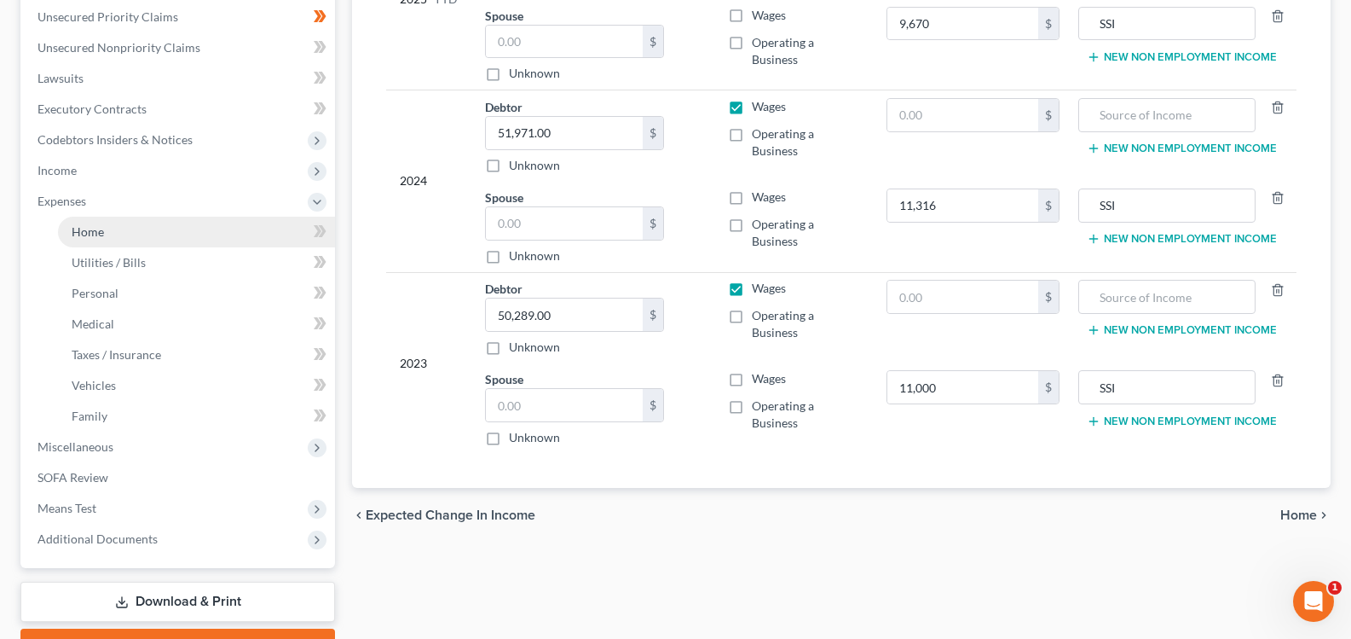
click at [105, 234] on link "Home" at bounding box center [196, 232] width 277 height 31
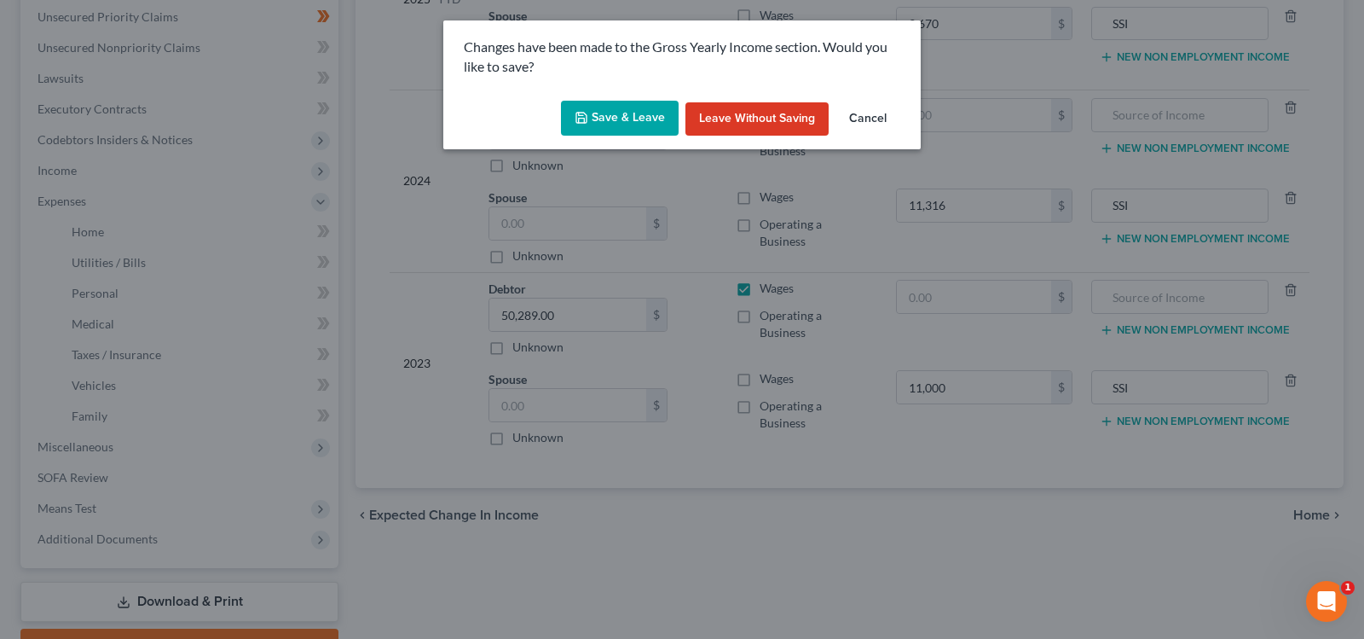
click at [637, 128] on button "Save & Leave" at bounding box center [620, 119] width 118 height 36
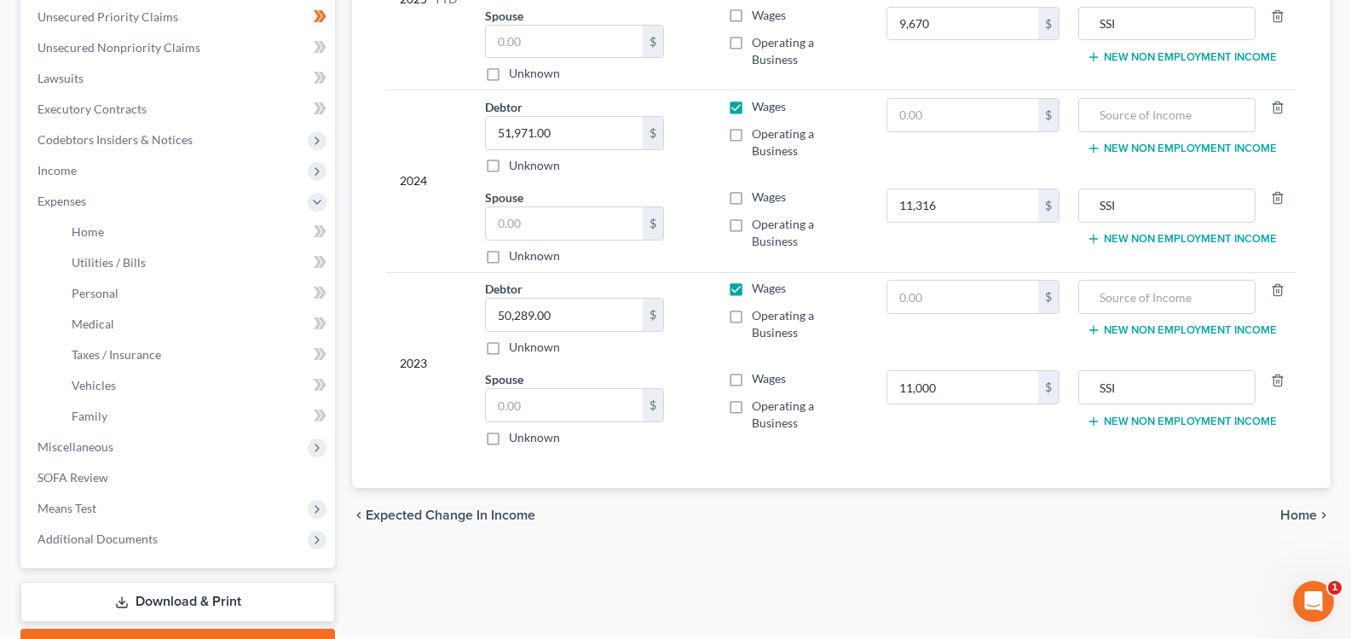
type input "9,670.00"
type input "11,316.00"
type input "11,000.00"
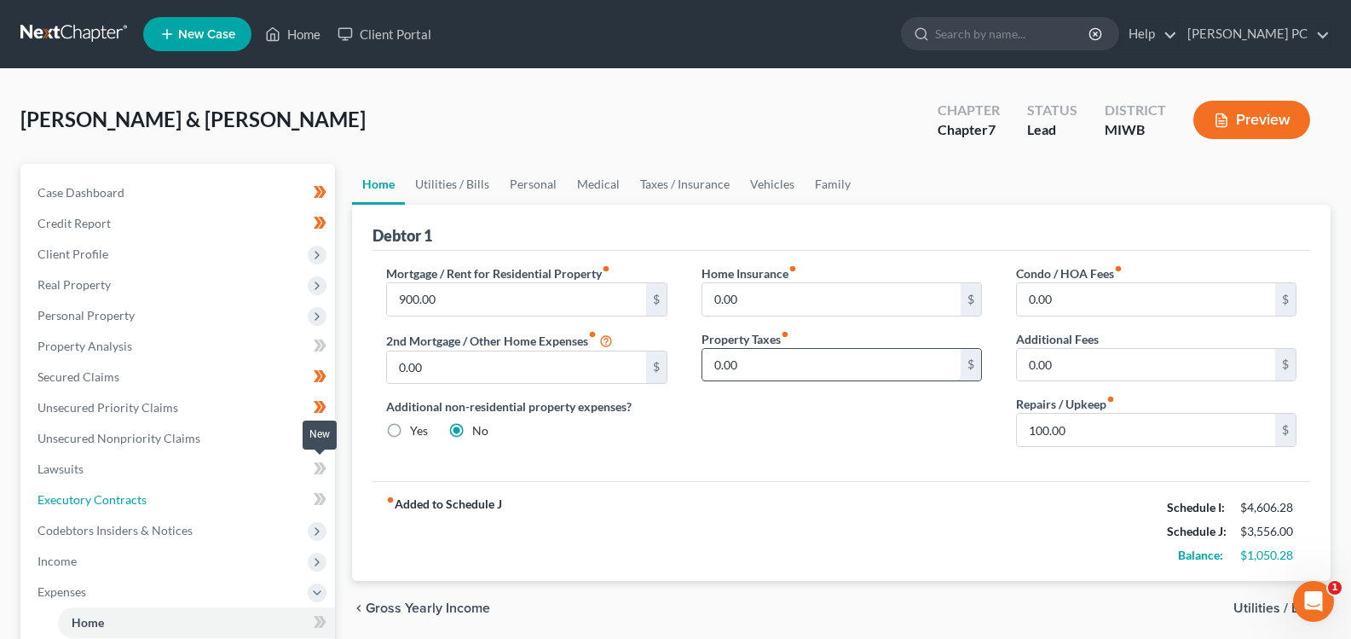
click at [91, 484] on link "Executory Contracts" at bounding box center [179, 499] width 311 height 31
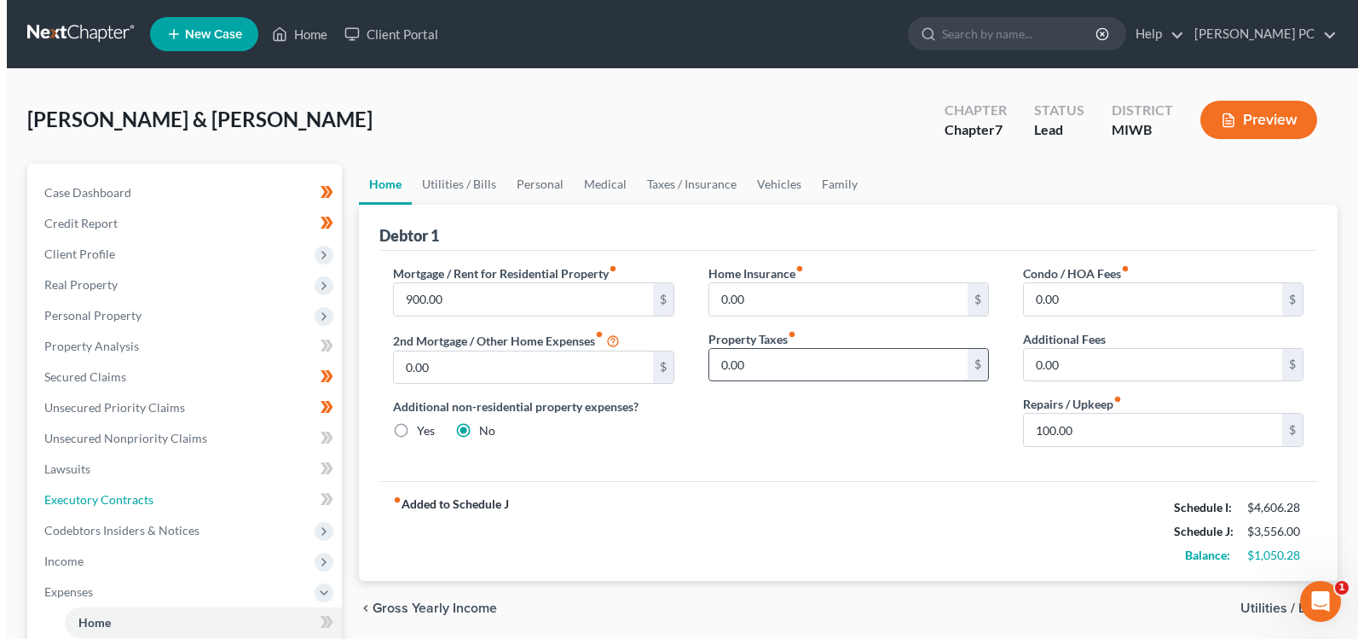
scroll to position [85, 0]
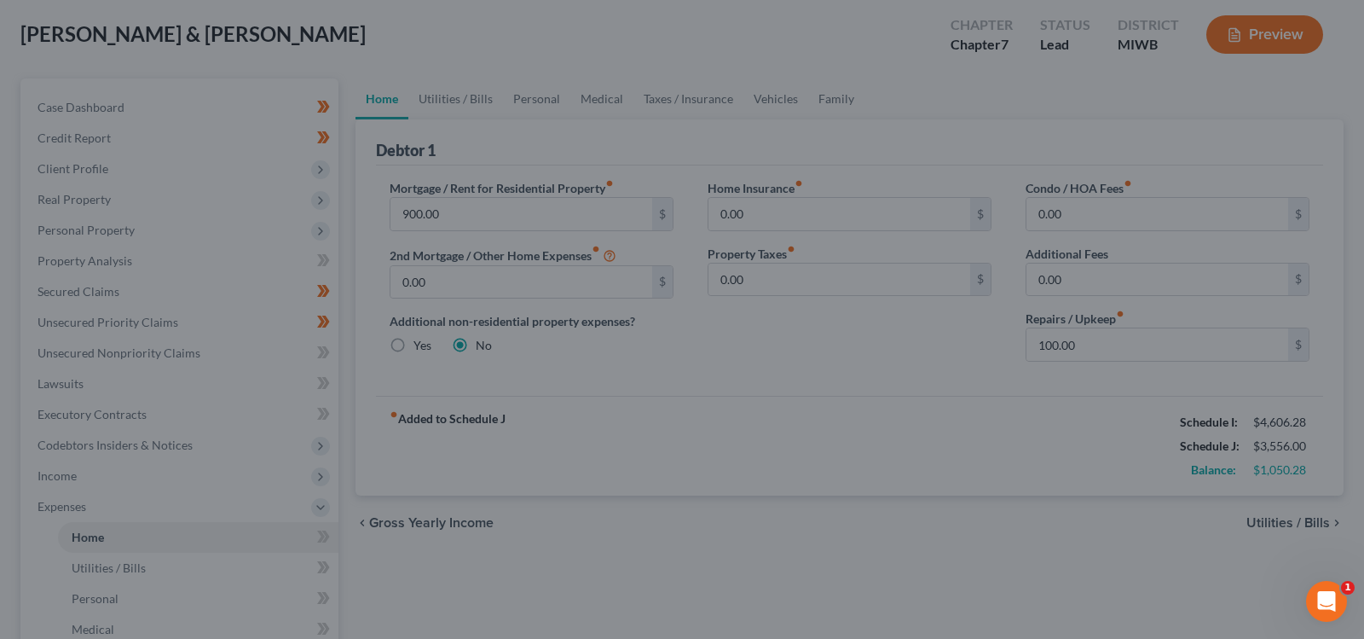
click at [828, 219] on div at bounding box center [682, 319] width 1364 height 639
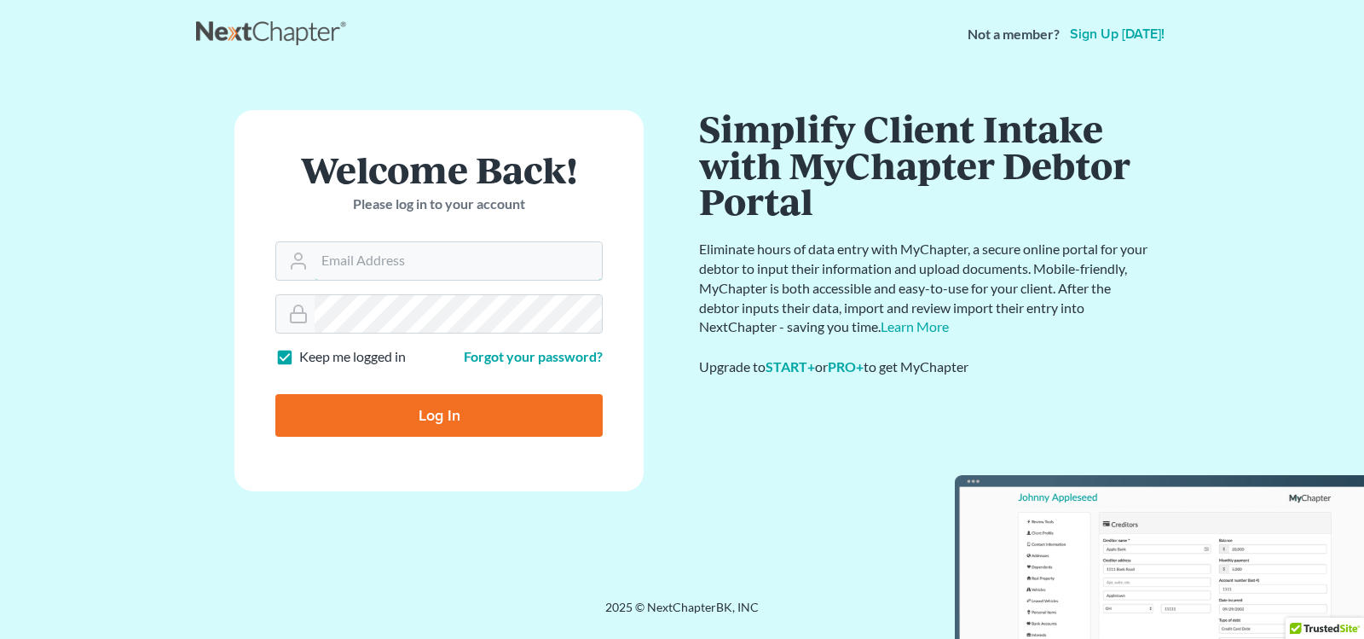
type input "[EMAIL_ADDRESS][DOMAIN_NAME]"
click at [431, 431] on input "Log In" at bounding box center [438, 415] width 327 height 43
type input "Thinking..."
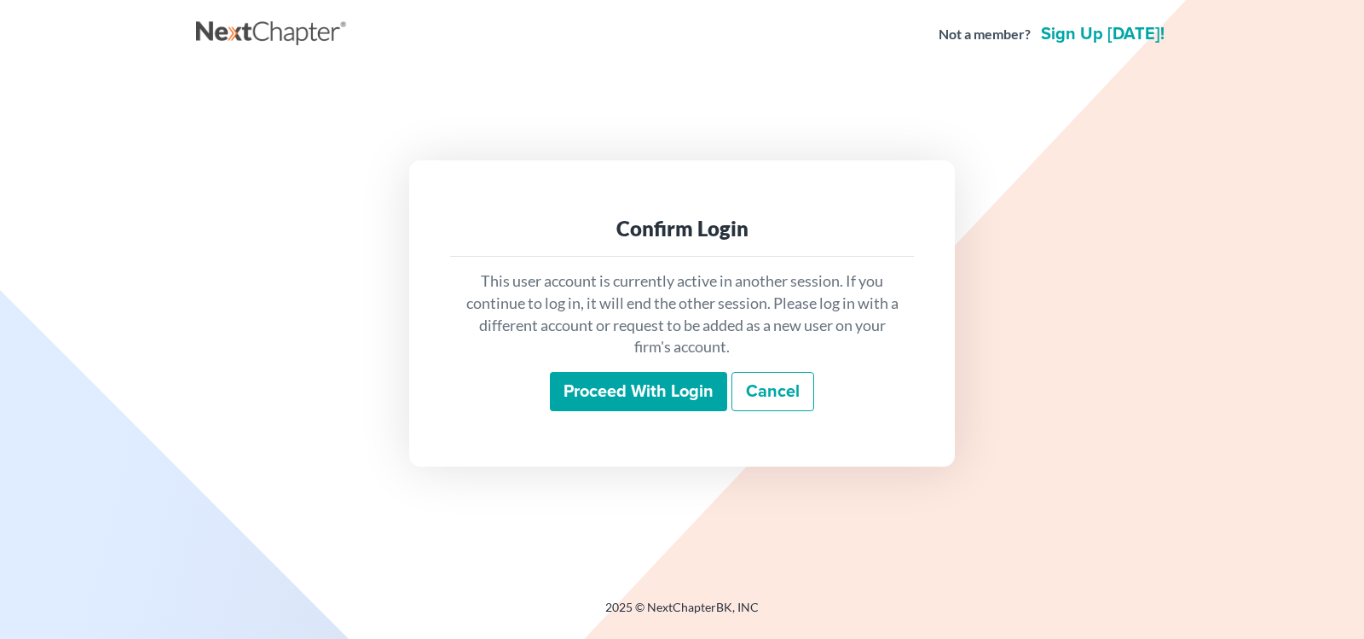
click at [622, 400] on input "Proceed with login" at bounding box center [638, 391] width 177 height 39
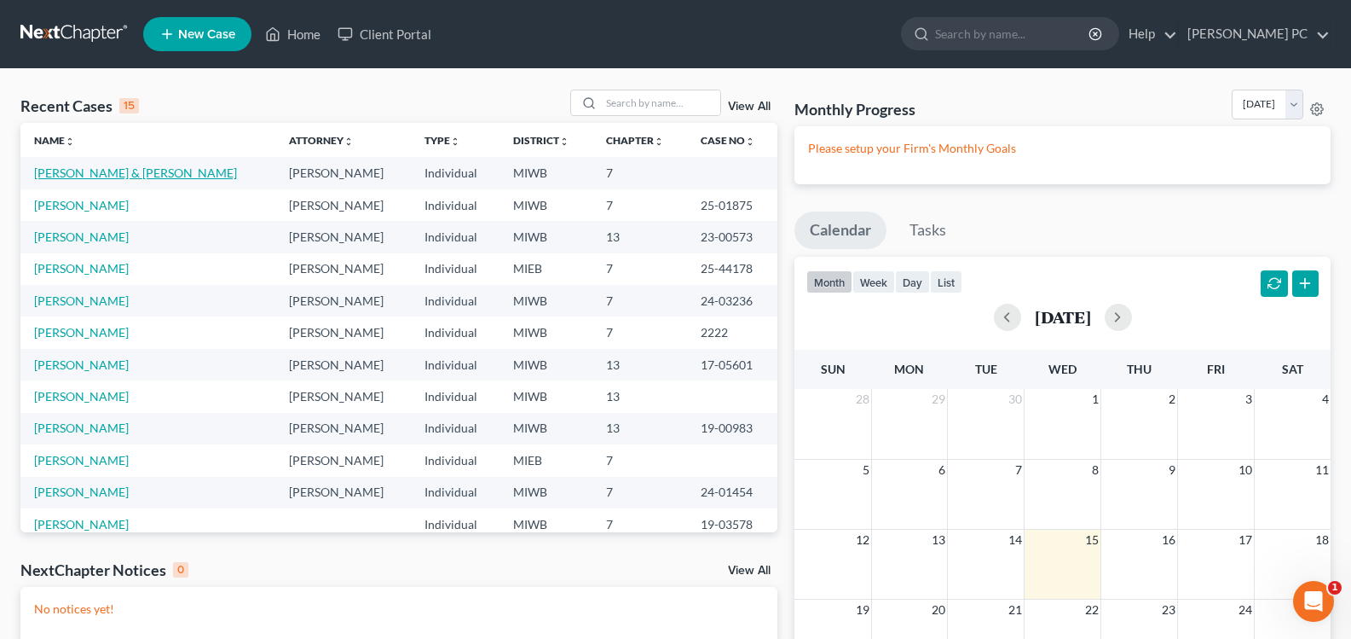
click at [89, 166] on link "[PERSON_NAME] & [PERSON_NAME]" at bounding box center [135, 172] width 203 height 14
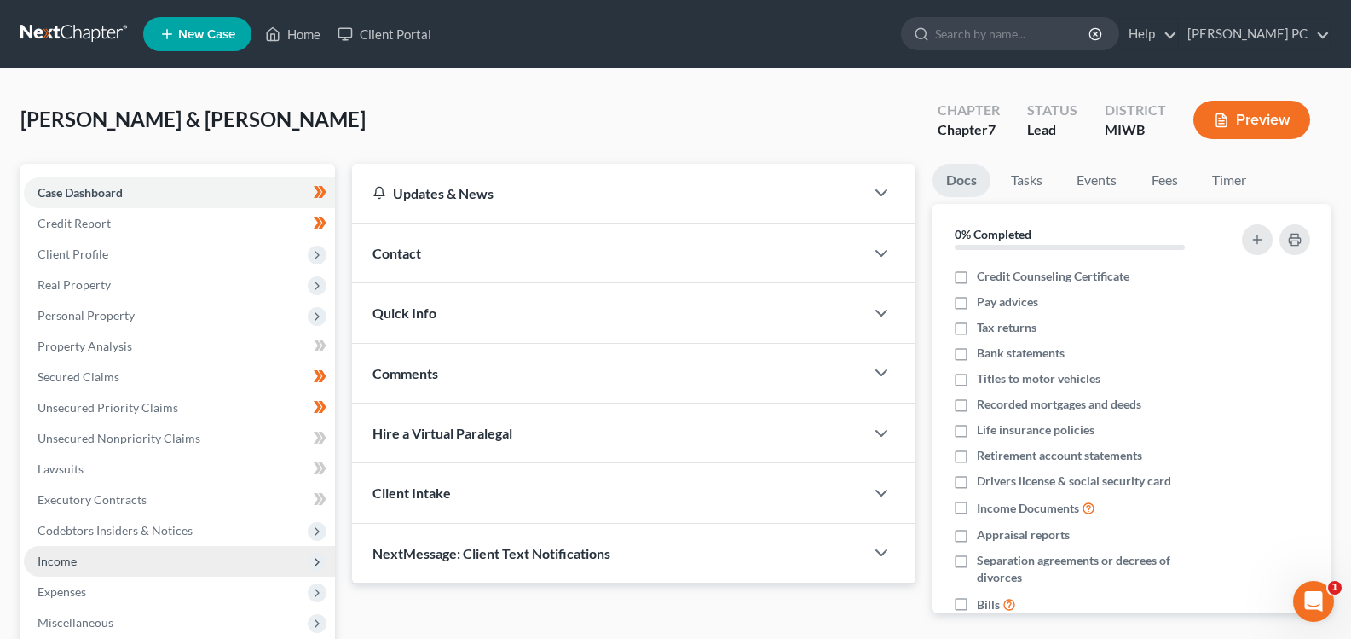
click at [55, 557] on span "Income" at bounding box center [57, 560] width 39 height 14
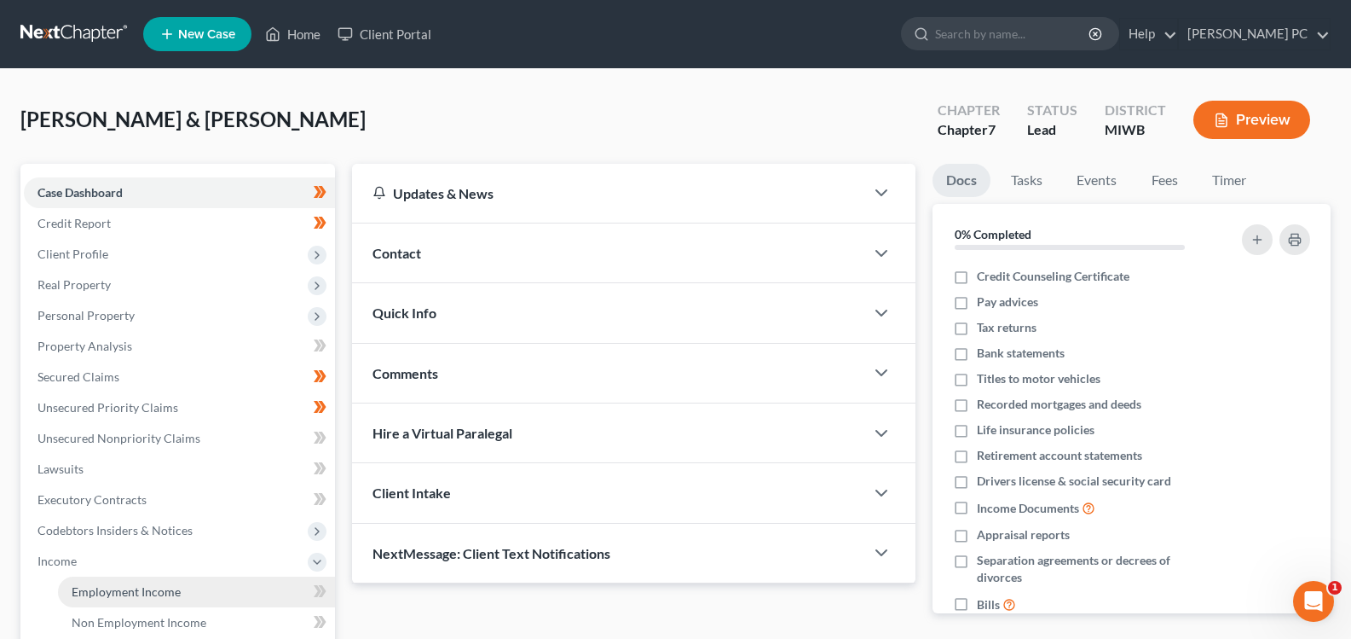
click at [91, 584] on span "Employment Income" at bounding box center [126, 591] width 109 height 14
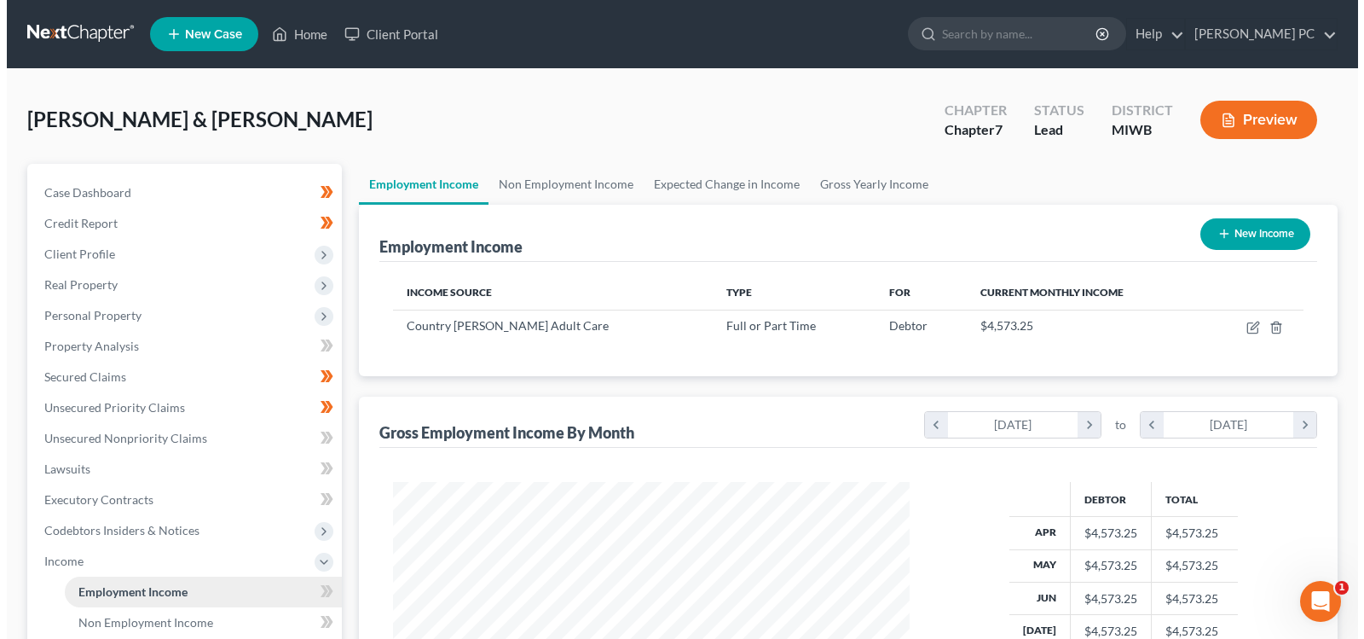
scroll to position [306, 551]
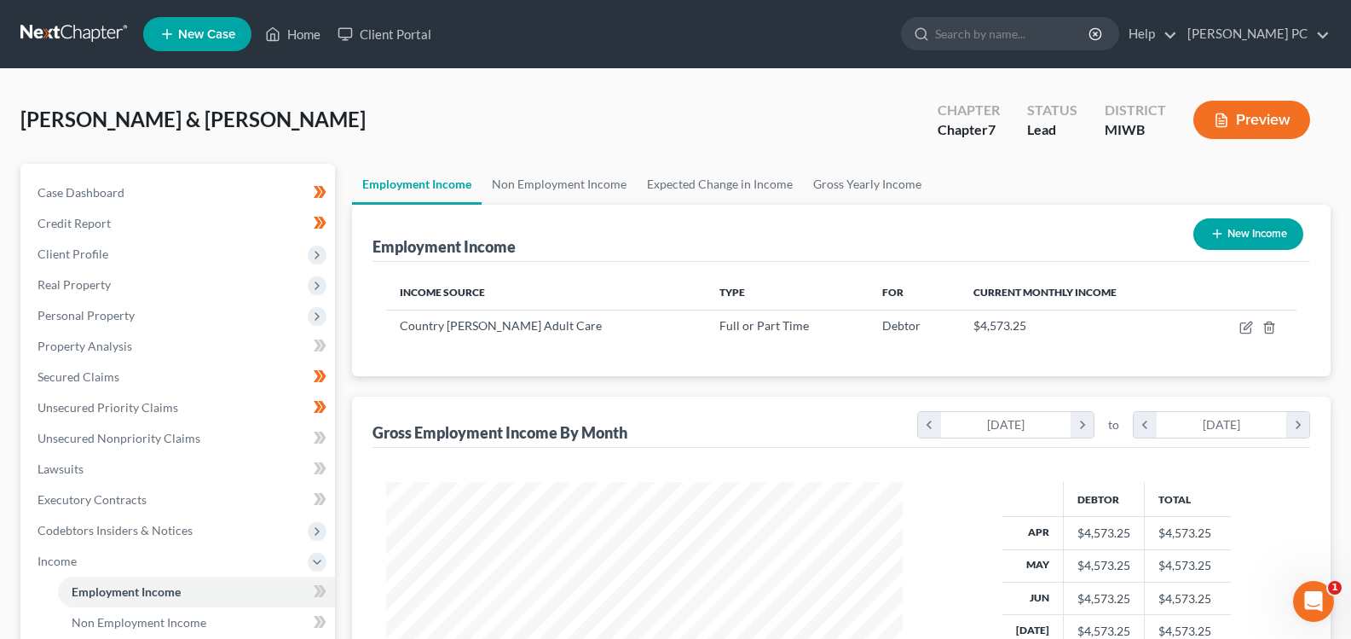
click at [1205, 121] on button "Preview" at bounding box center [1252, 120] width 117 height 38
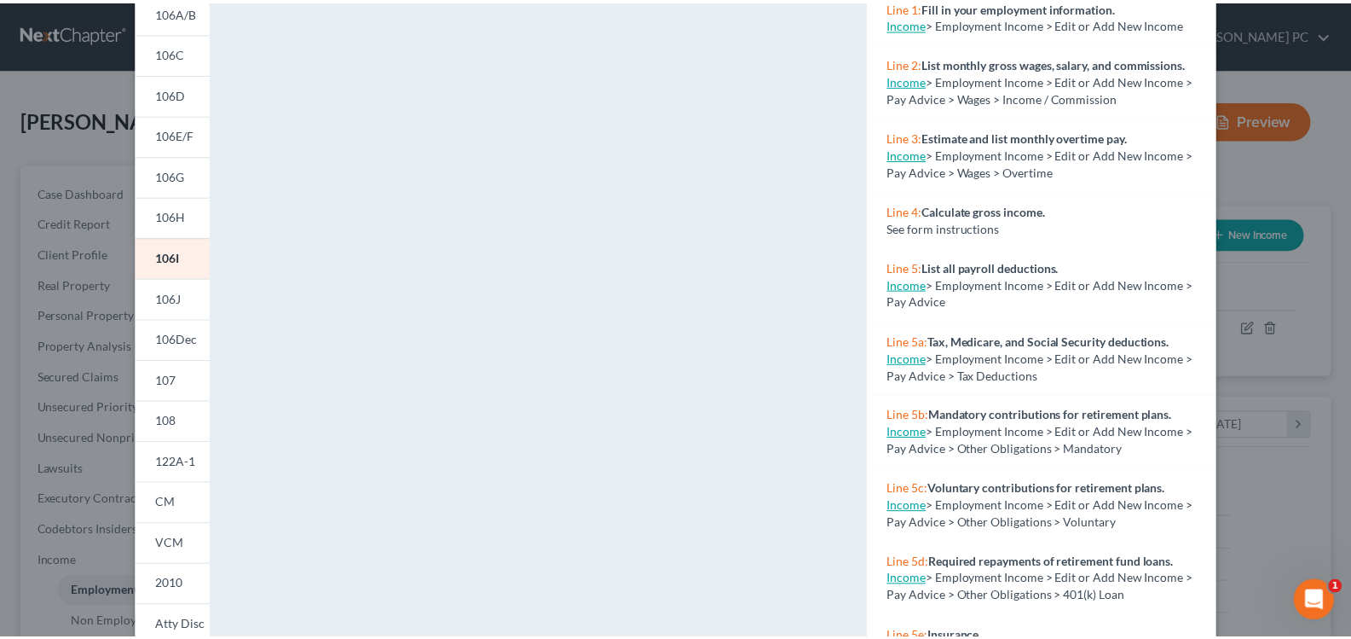
scroll to position [0, 0]
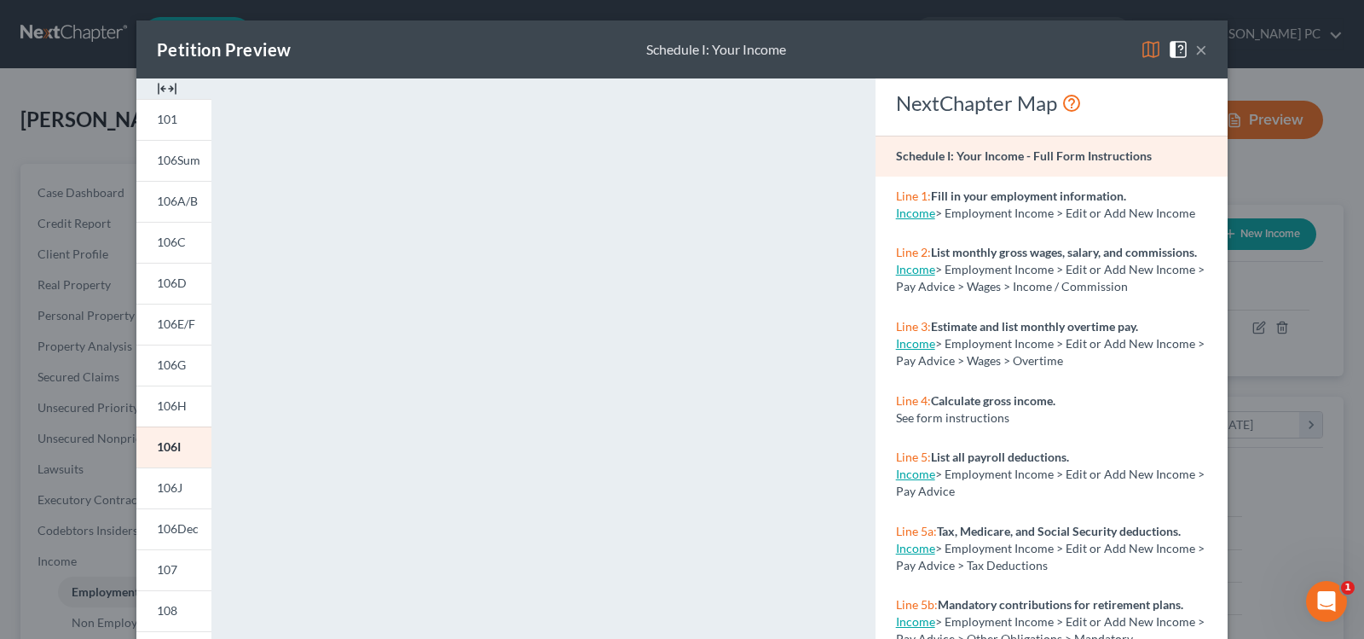
click at [1195, 42] on button "×" at bounding box center [1201, 49] width 12 height 20
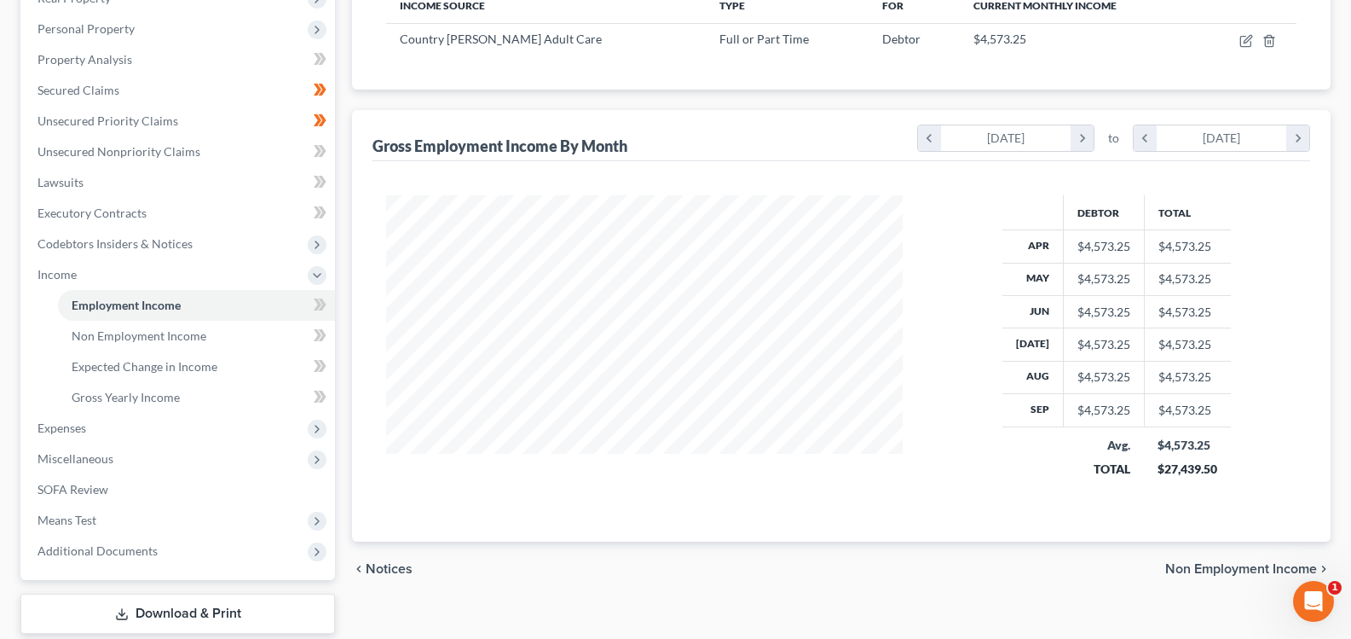
scroll to position [341, 0]
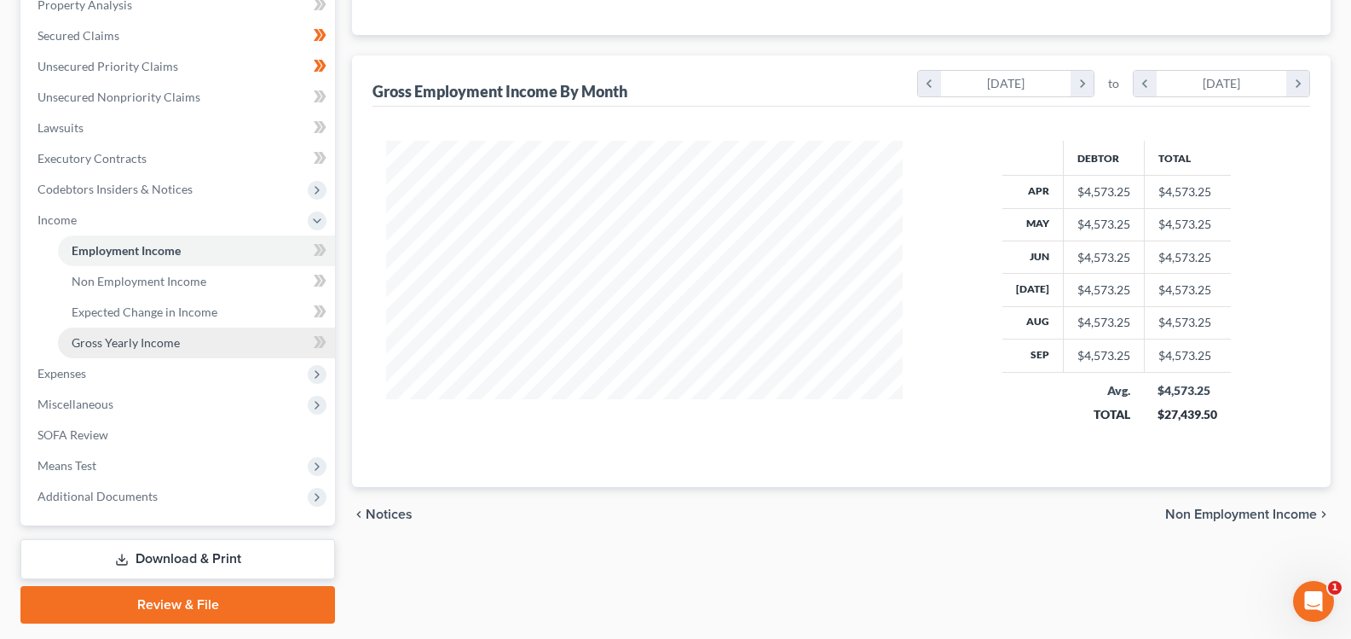
click at [119, 344] on span "Gross Yearly Income" at bounding box center [126, 342] width 108 height 14
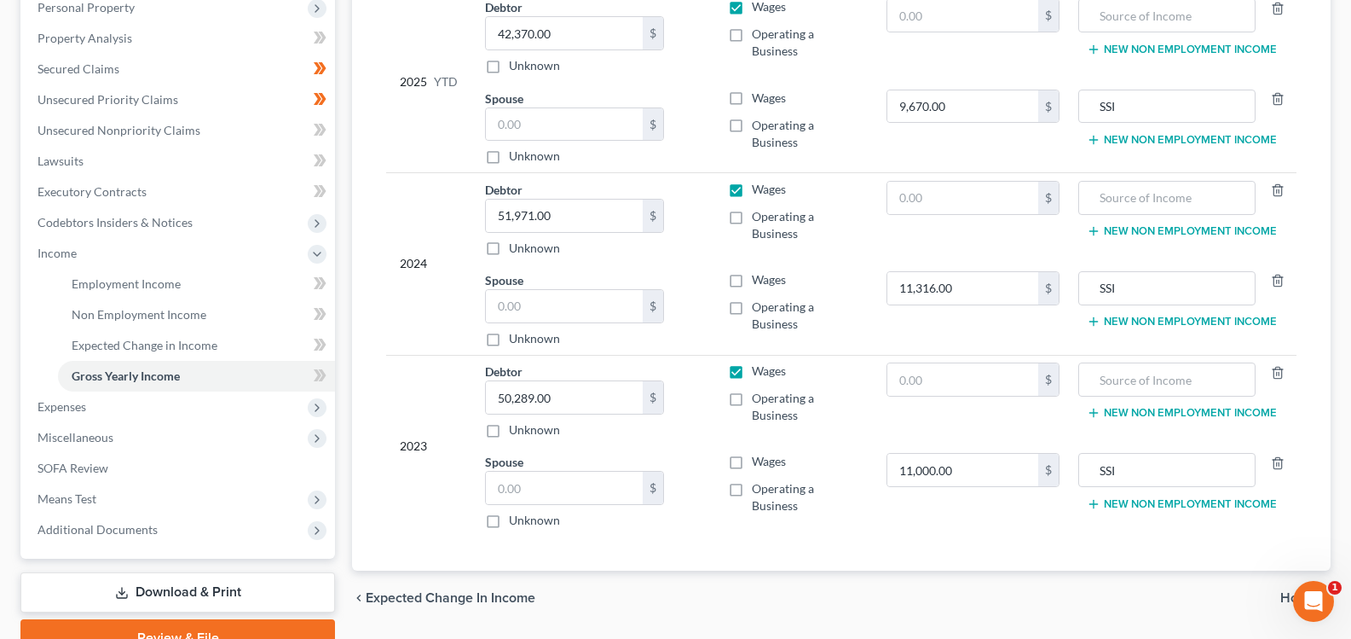
scroll to position [341, 0]
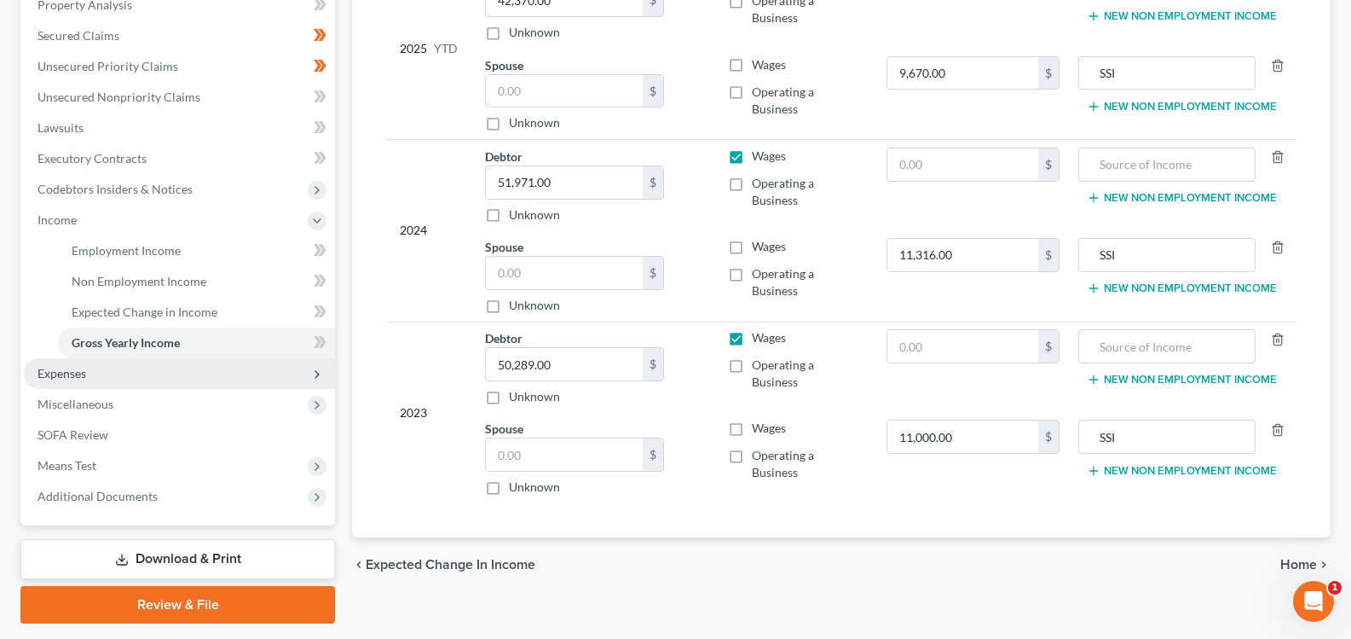
click at [75, 363] on span "Expenses" at bounding box center [179, 373] width 311 height 31
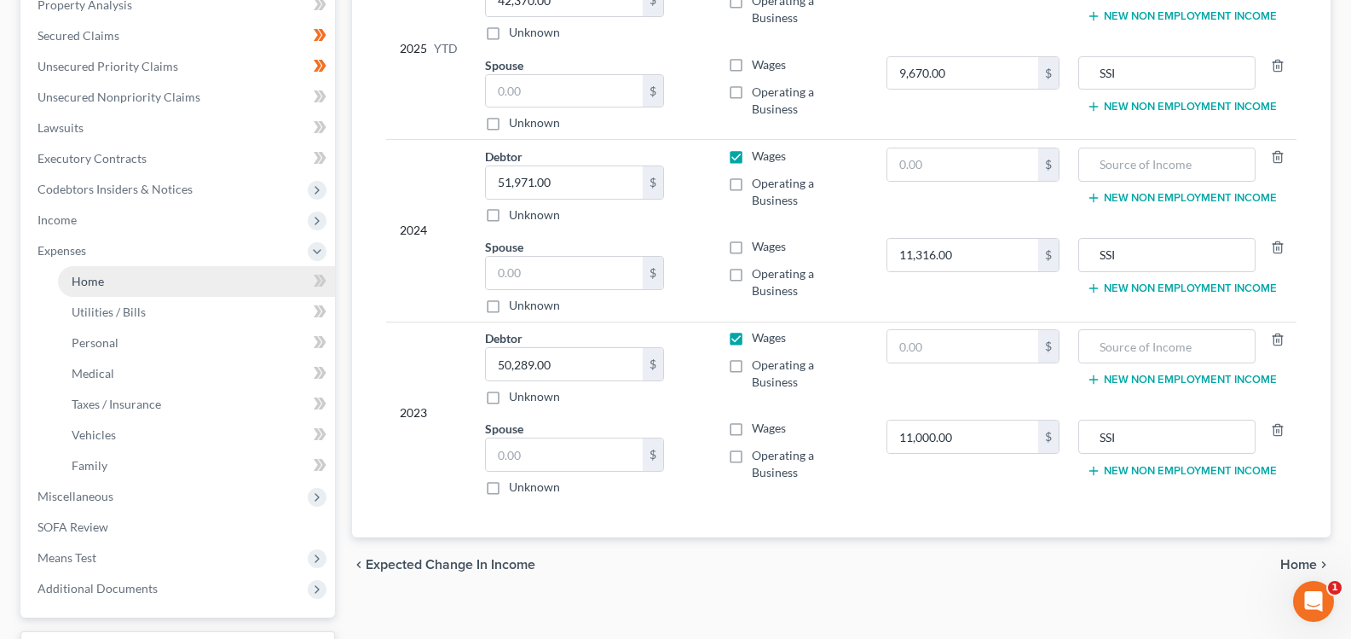
click at [100, 284] on span "Home" at bounding box center [88, 281] width 32 height 14
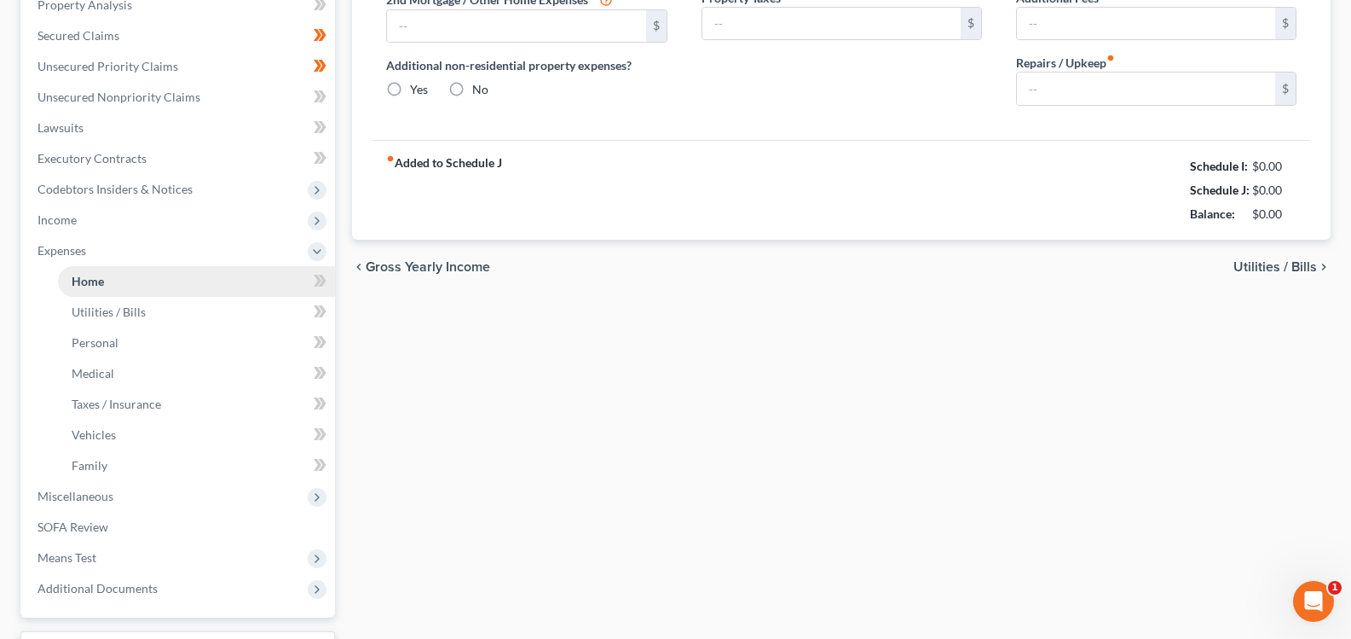
type input "900.00"
type input "0.00"
radio input "true"
type input "0.00"
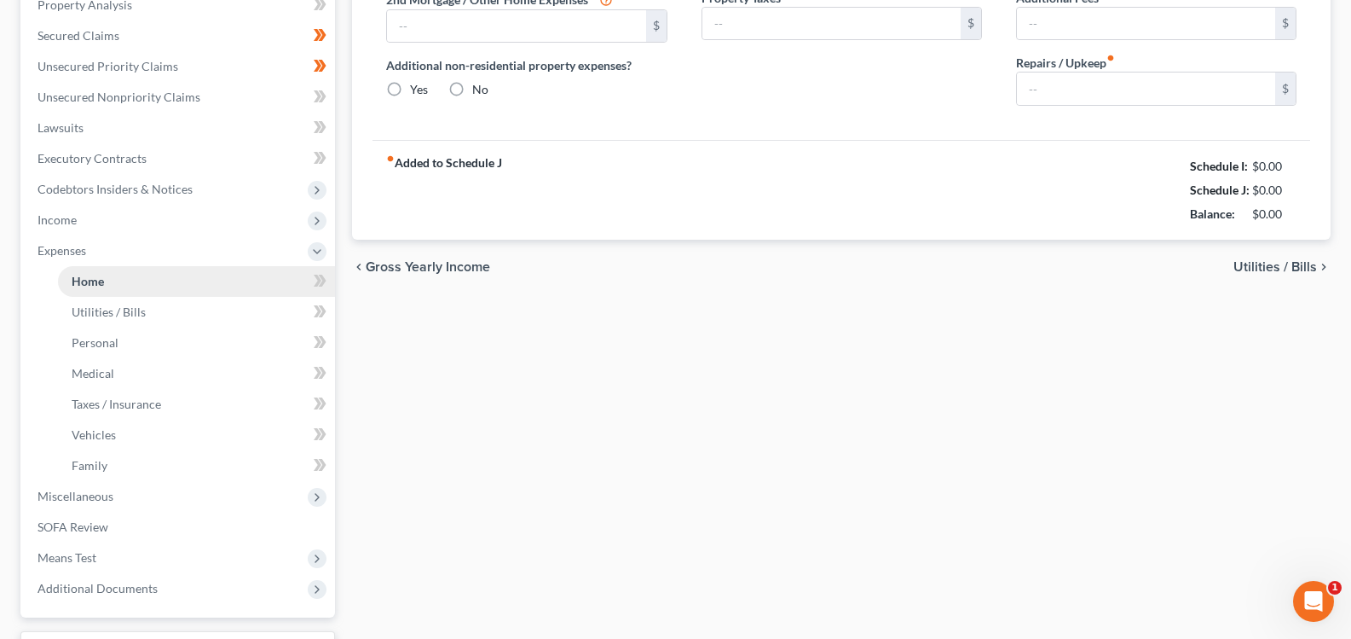
type input "0.00"
type input "100.00"
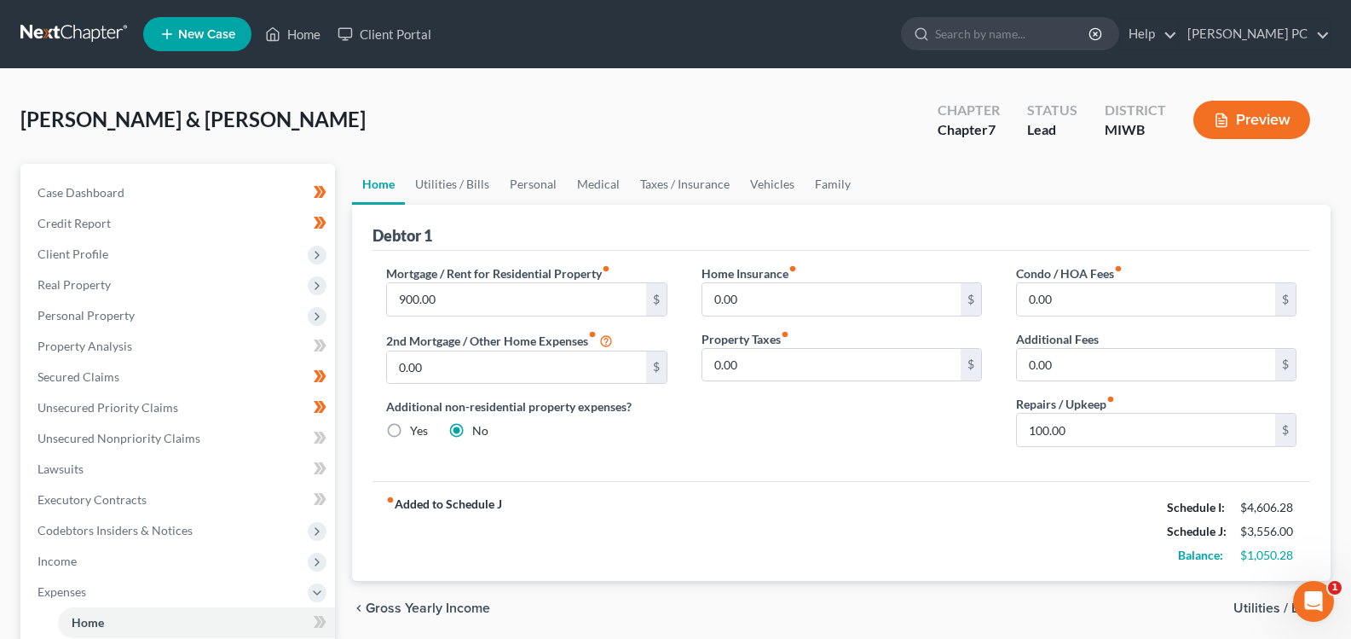
click at [1257, 610] on span "Utilities / Bills" at bounding box center [1276, 608] width 84 height 14
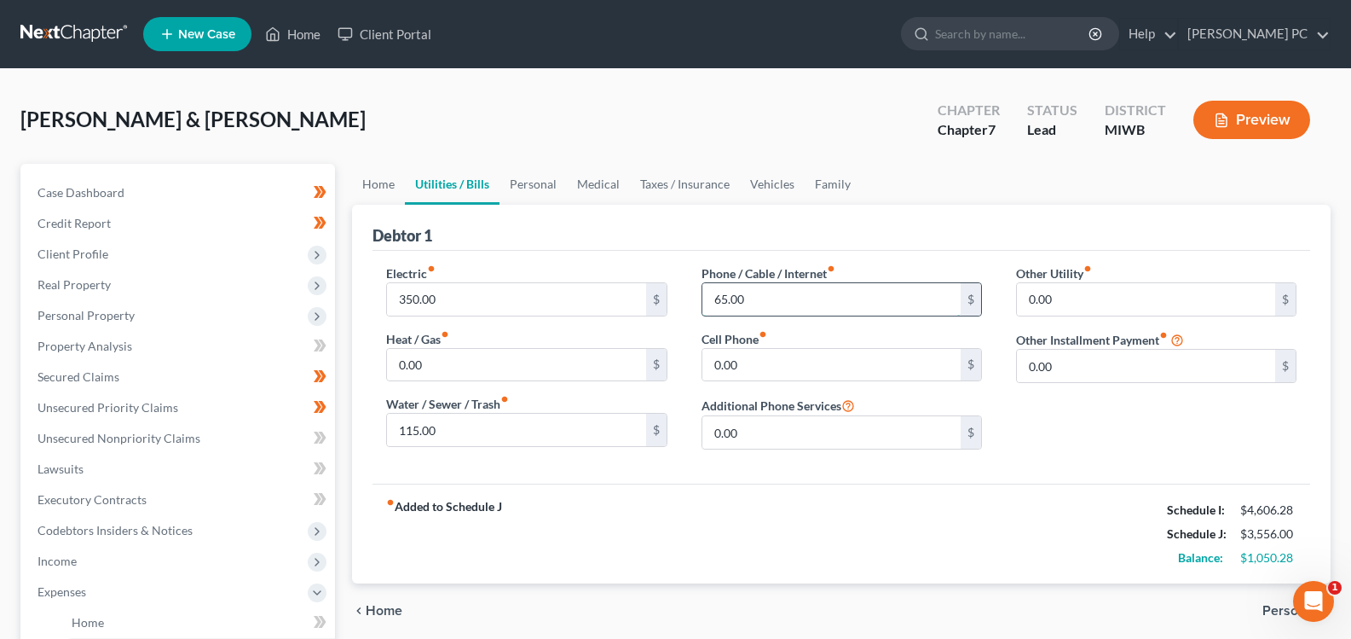
click at [748, 309] on input "65.00" at bounding box center [831, 299] width 258 height 32
type input "165"
click at [910, 357] on input "0.00" at bounding box center [831, 365] width 258 height 32
click at [1270, 612] on span "Personal" at bounding box center [1290, 611] width 55 height 14
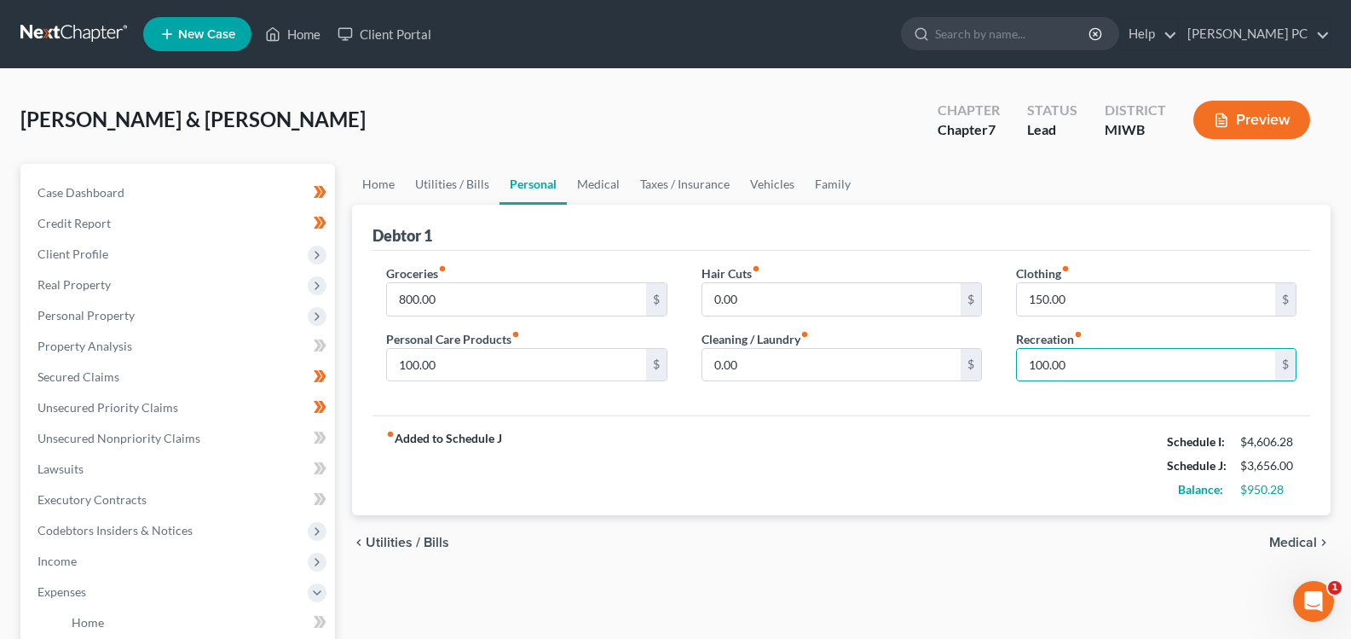
click at [1299, 541] on span "Medical" at bounding box center [1293, 542] width 48 height 14
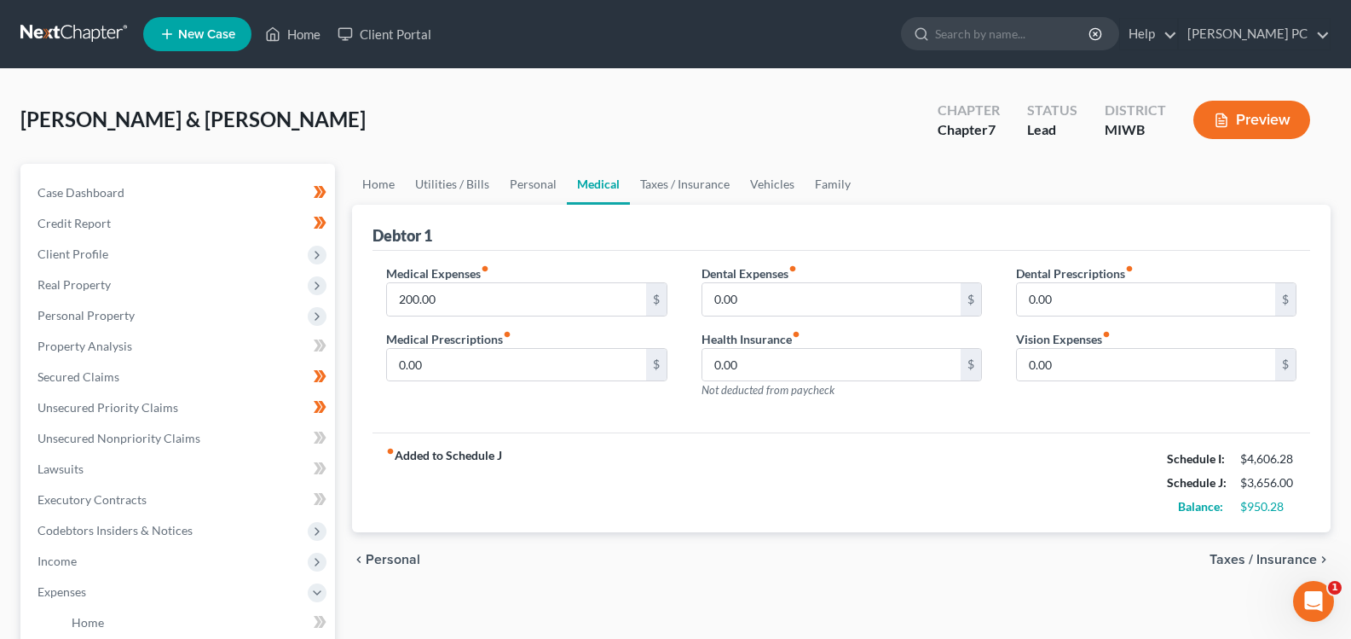
click at [1299, 541] on div "chevron_left Personal Taxes / Insurance chevron_right" at bounding box center [841, 559] width 979 height 55
click at [1292, 565] on span "Taxes / Insurance" at bounding box center [1263, 559] width 107 height 14
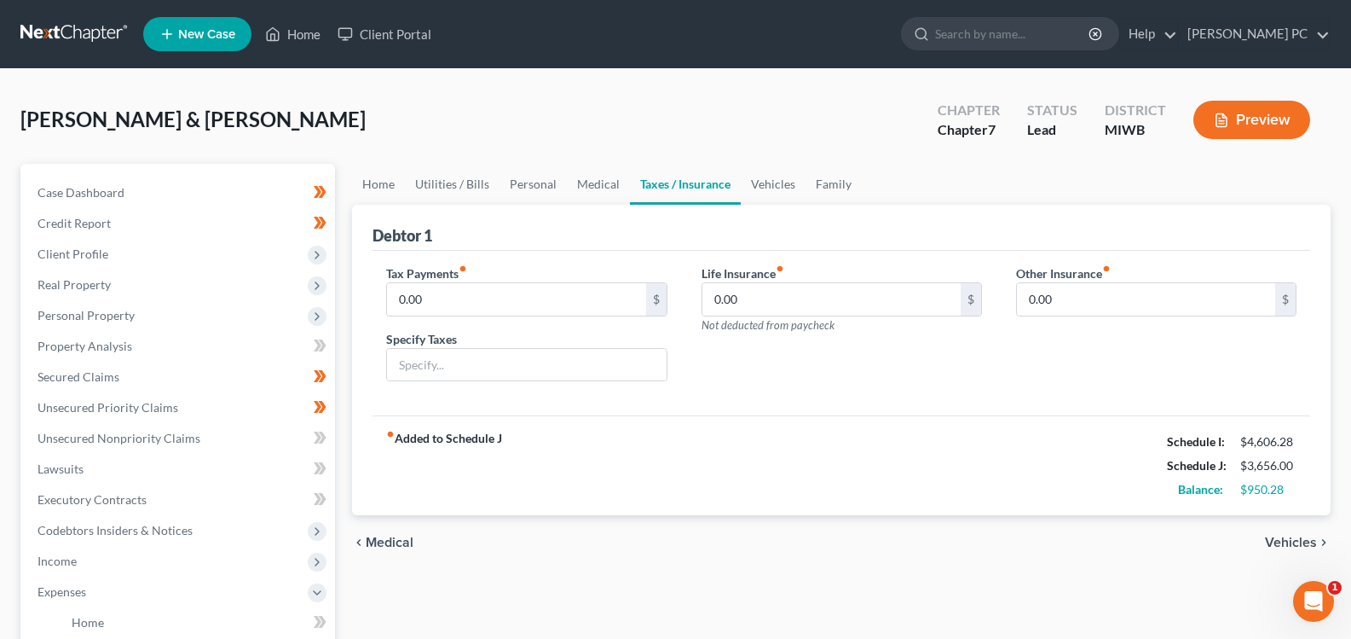
click at [1291, 565] on div "chevron_left Medical Vehicles chevron_right" at bounding box center [841, 542] width 979 height 55
click at [1294, 544] on span "Vehicles" at bounding box center [1291, 542] width 52 height 14
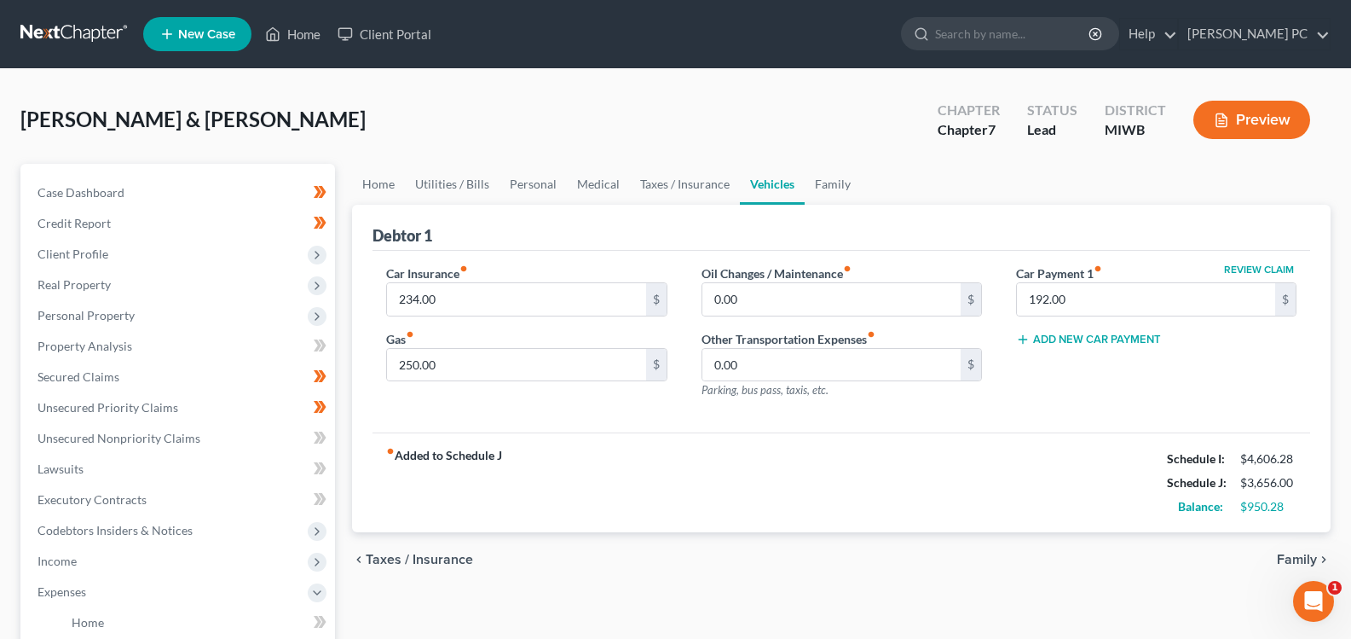
click at [1294, 544] on div "chevron_left Taxes / Insurance Family chevron_right" at bounding box center [841, 559] width 979 height 55
click at [1294, 560] on span "Family" at bounding box center [1297, 559] width 40 height 14
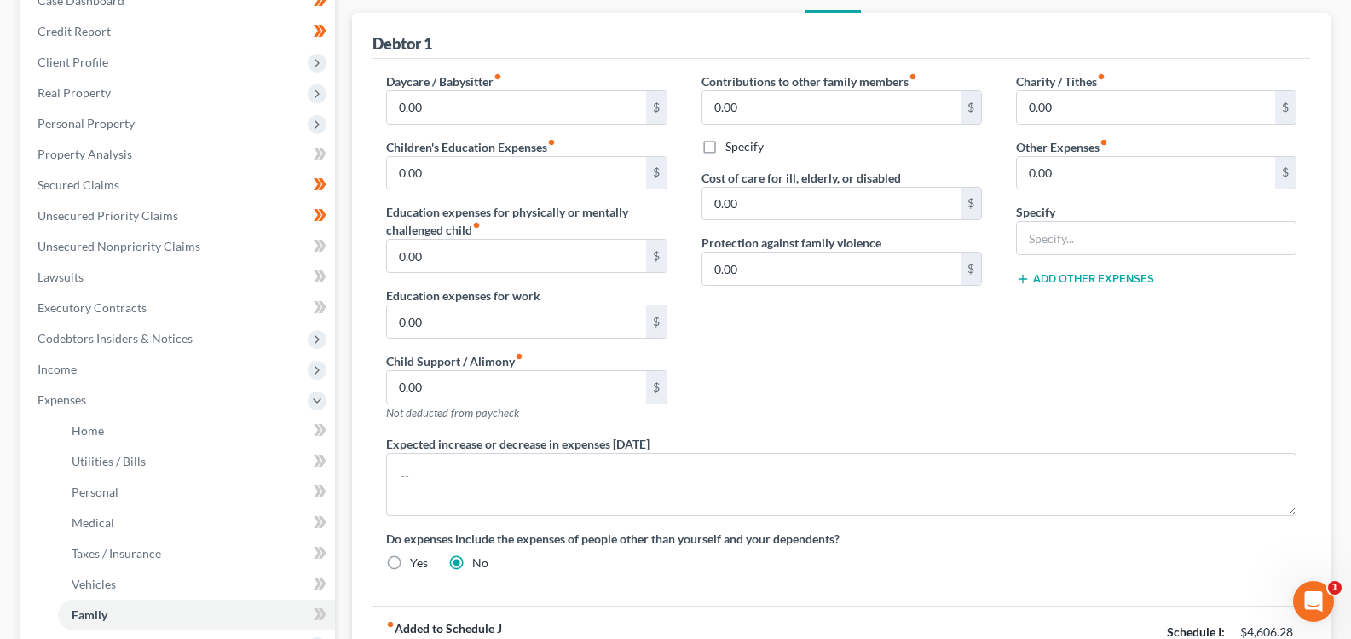
scroll to position [341, 0]
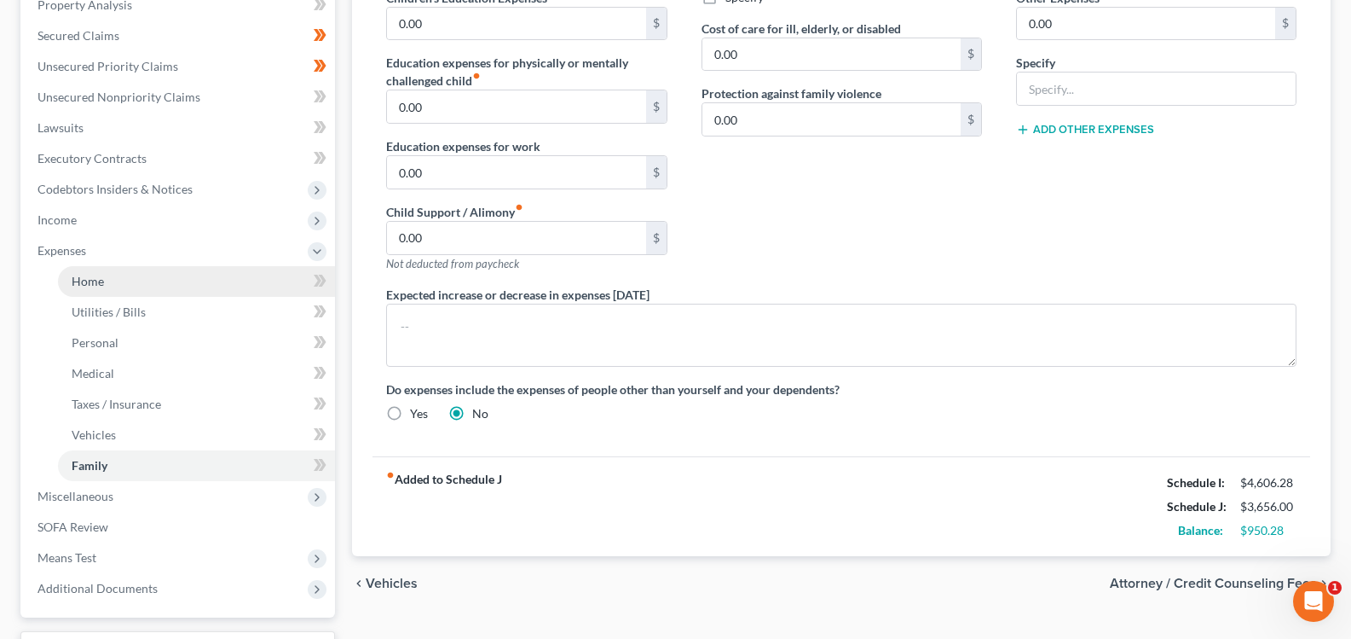
click at [77, 270] on link "Home" at bounding box center [196, 281] width 277 height 31
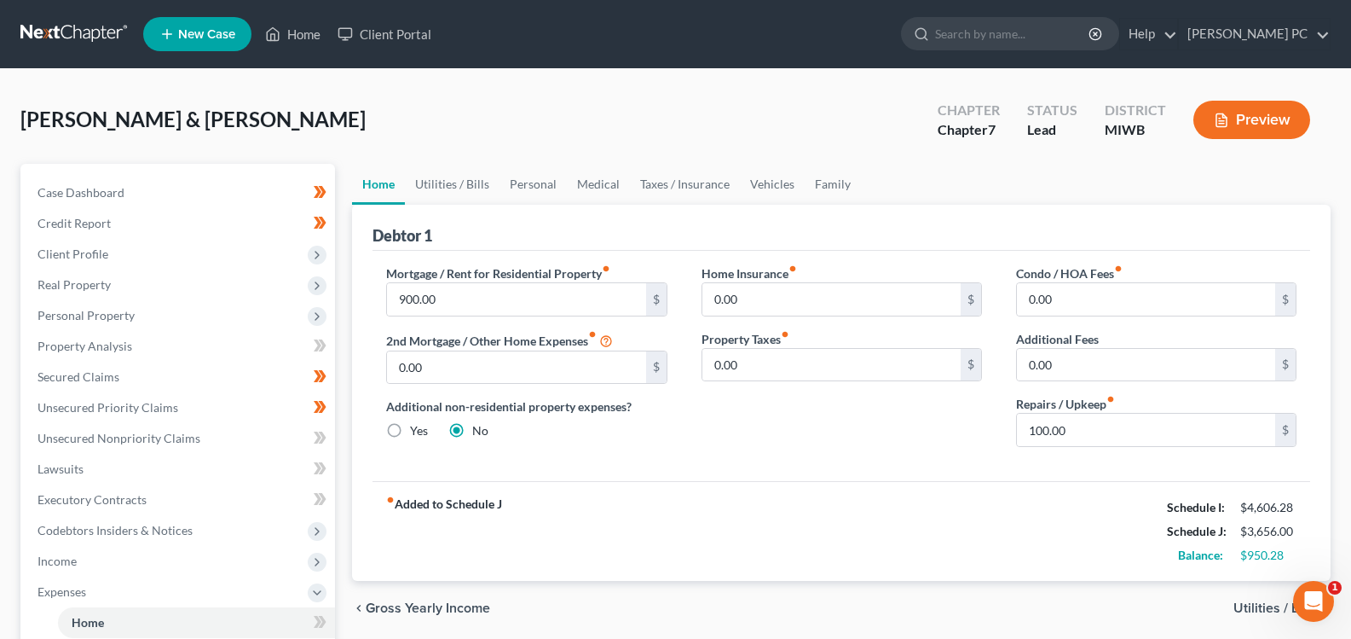
click at [1262, 604] on span "Utilities / Bills" at bounding box center [1276, 608] width 84 height 14
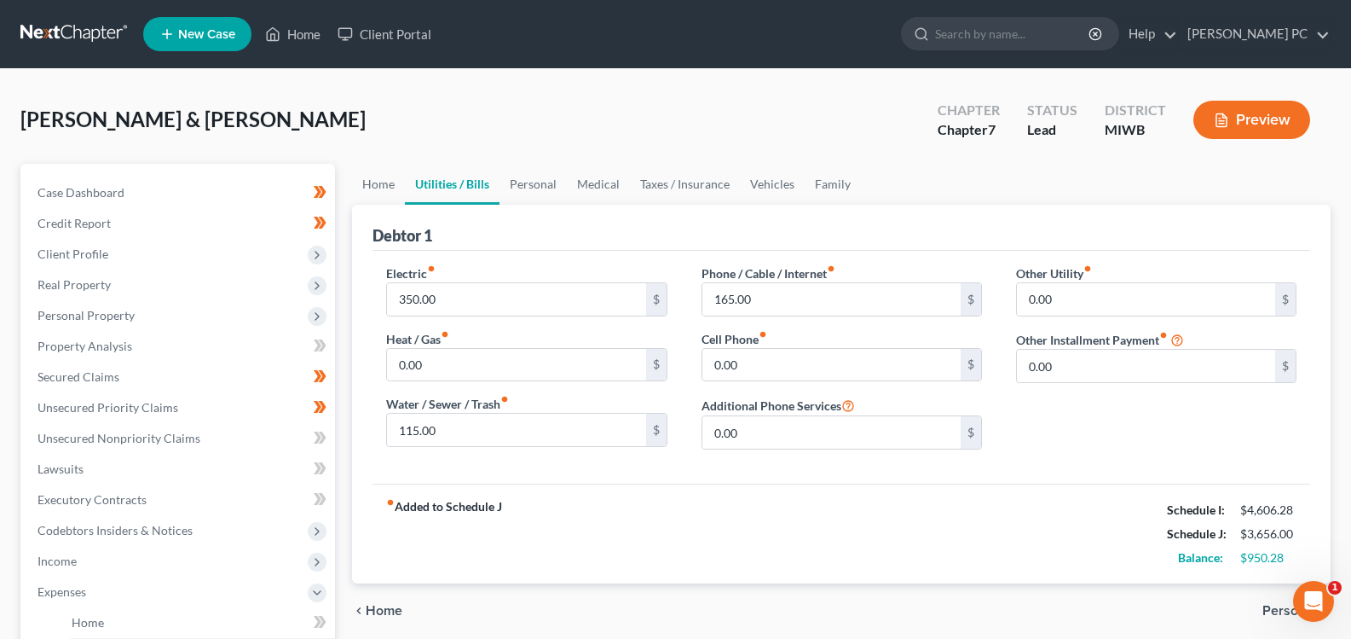
click at [1283, 610] on span "Personal" at bounding box center [1290, 611] width 55 height 14
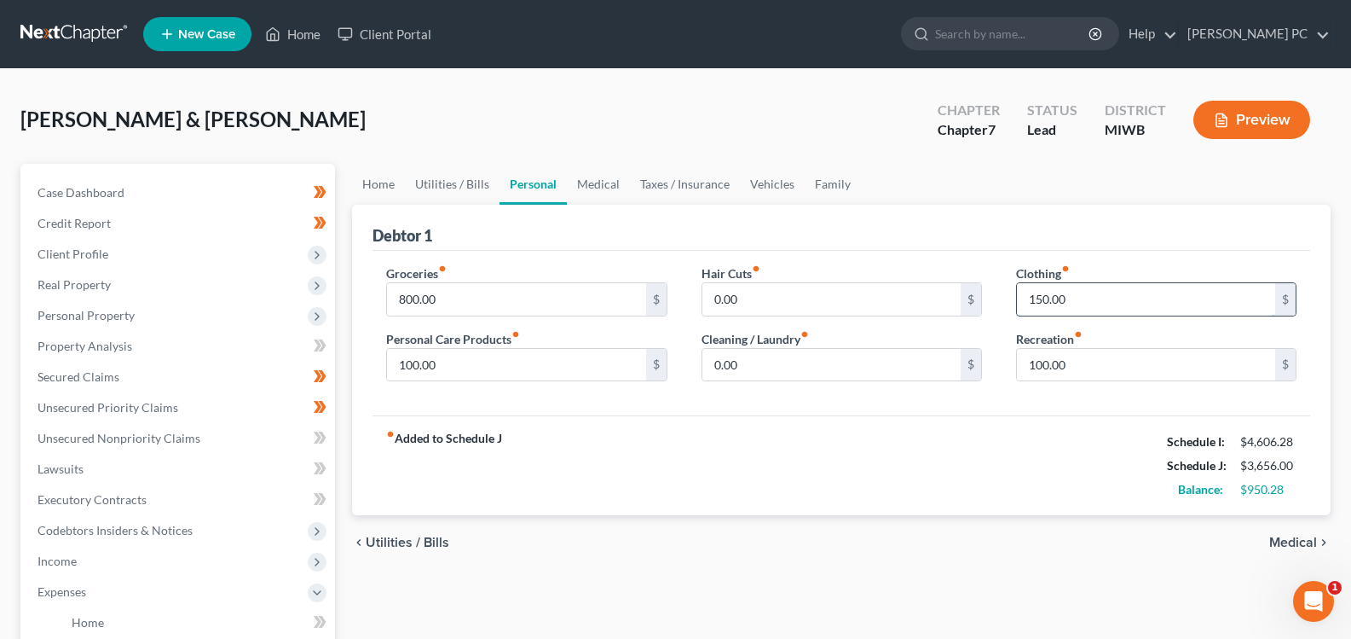
click at [1032, 293] on input "150.00" at bounding box center [1146, 299] width 258 height 32
click at [1297, 545] on span "Medical" at bounding box center [1293, 542] width 48 height 14
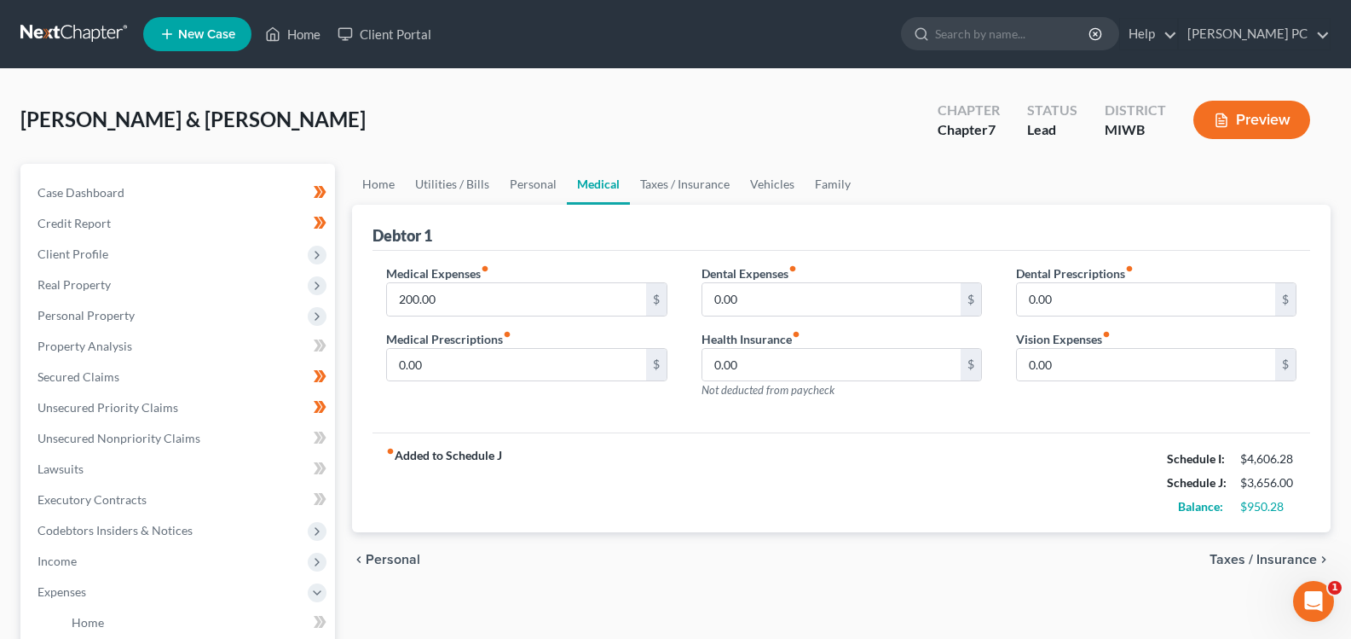
click at [1273, 554] on span "Taxes / Insurance" at bounding box center [1263, 559] width 107 height 14
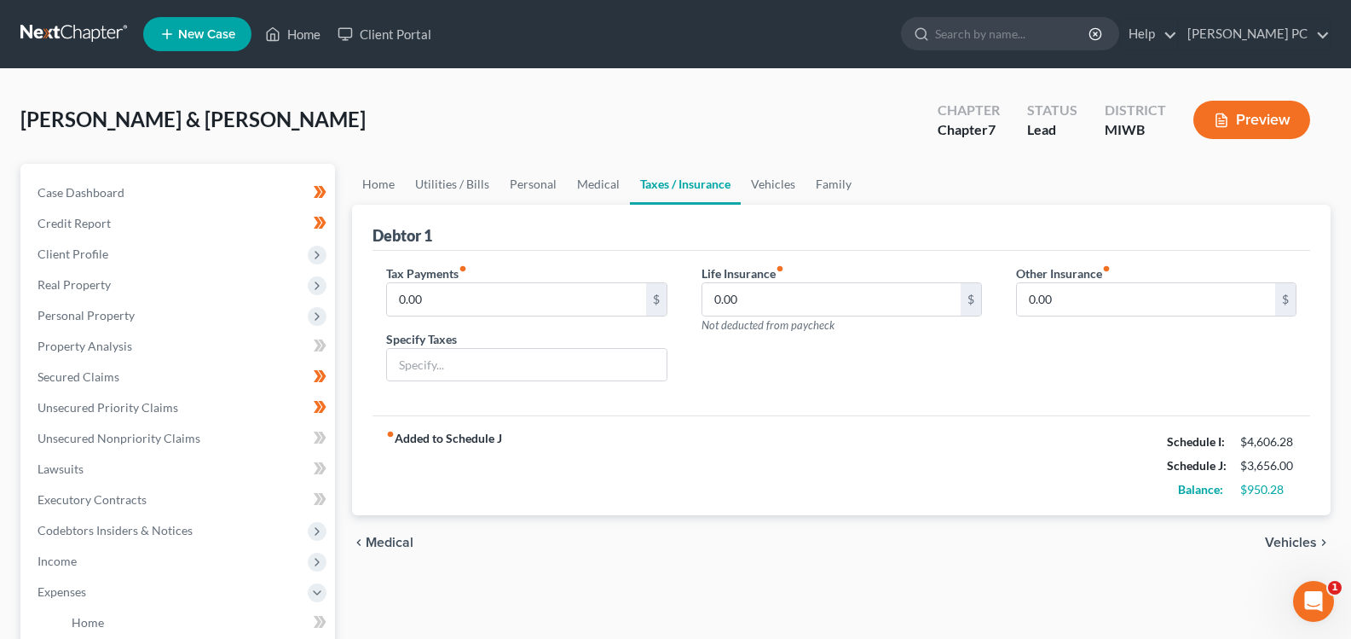
click at [1275, 554] on div "chevron_left Medical Vehicles chevron_right" at bounding box center [841, 542] width 979 height 55
click at [1285, 542] on span "Vehicles" at bounding box center [1291, 542] width 52 height 14
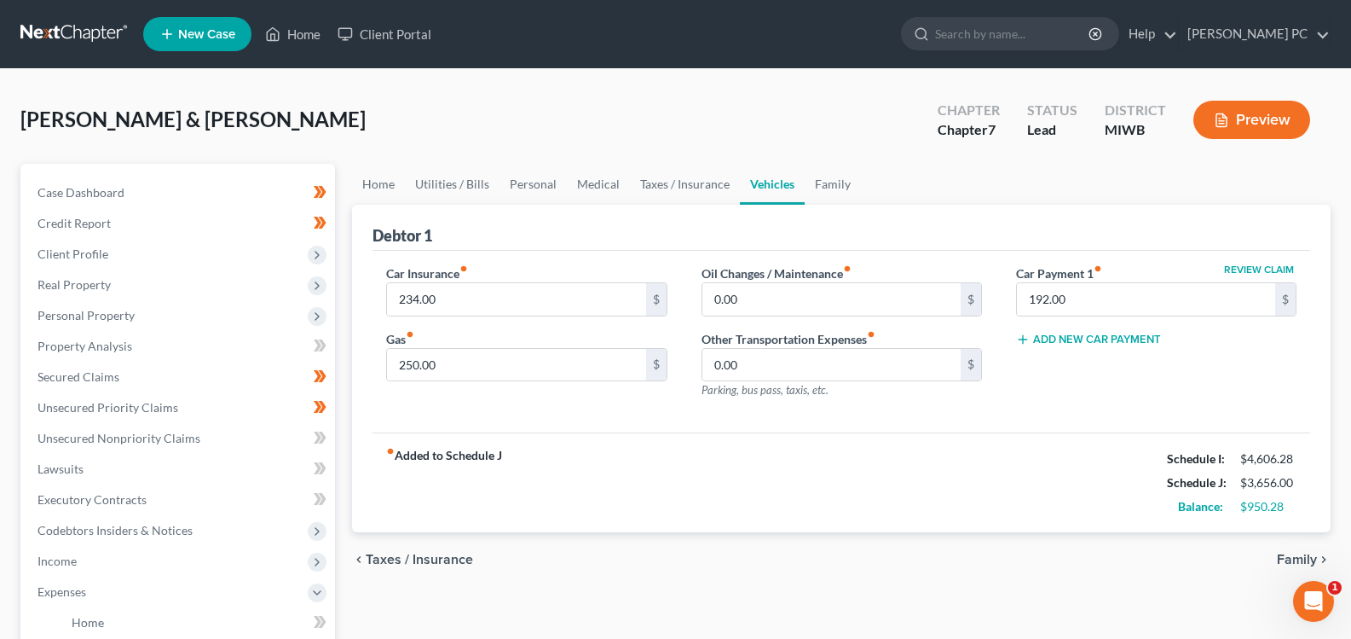
click at [1283, 542] on div "chevron_left Taxes / Insurance Family chevron_right" at bounding box center [841, 559] width 979 height 55
click at [1286, 553] on span "Family" at bounding box center [1297, 559] width 40 height 14
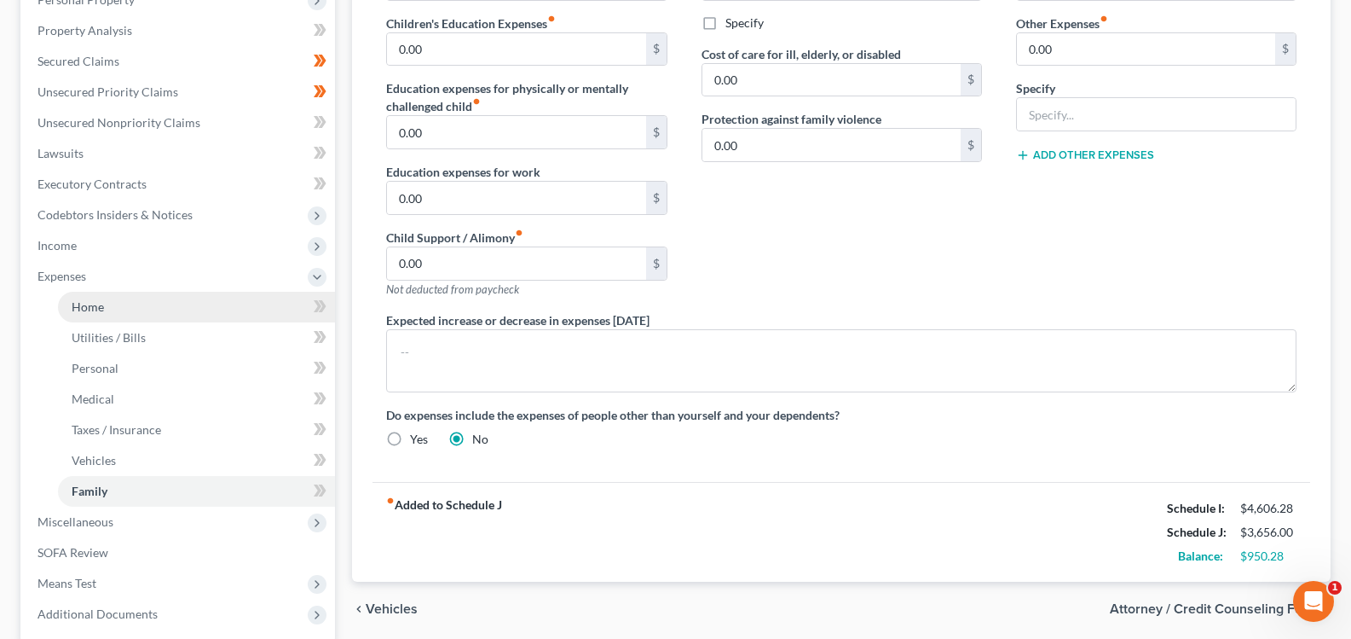
scroll to position [341, 0]
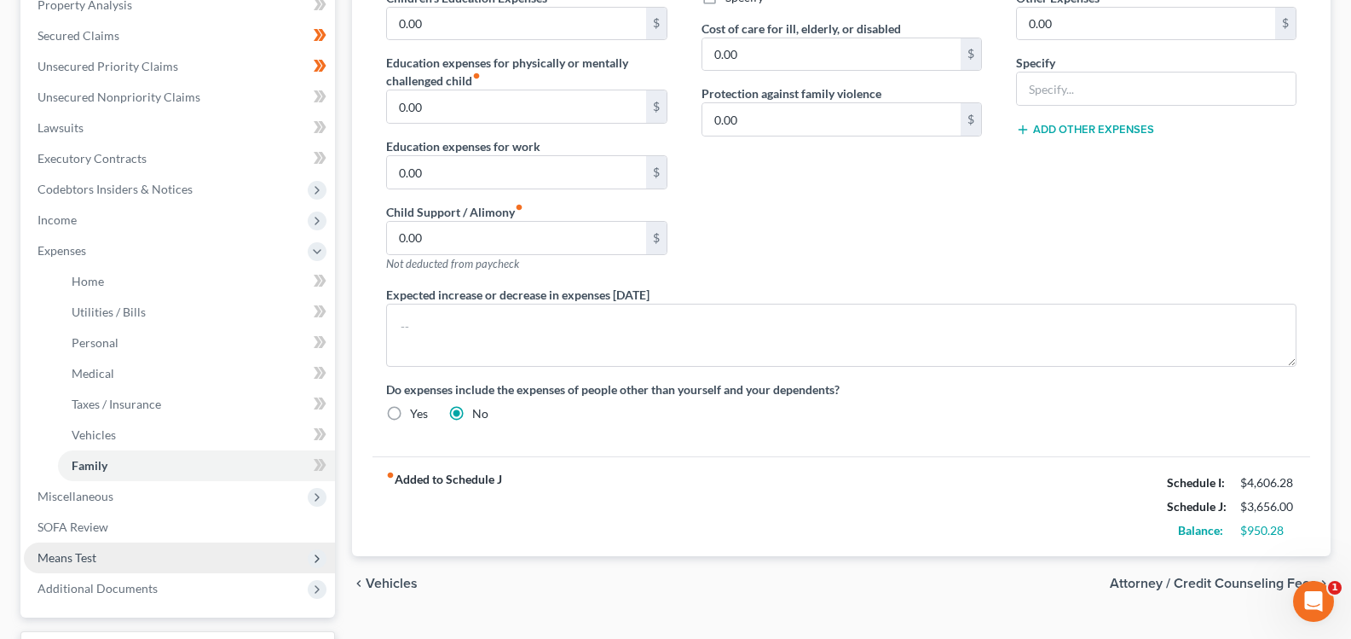
click at [84, 557] on span "Means Test" at bounding box center [67, 557] width 59 height 14
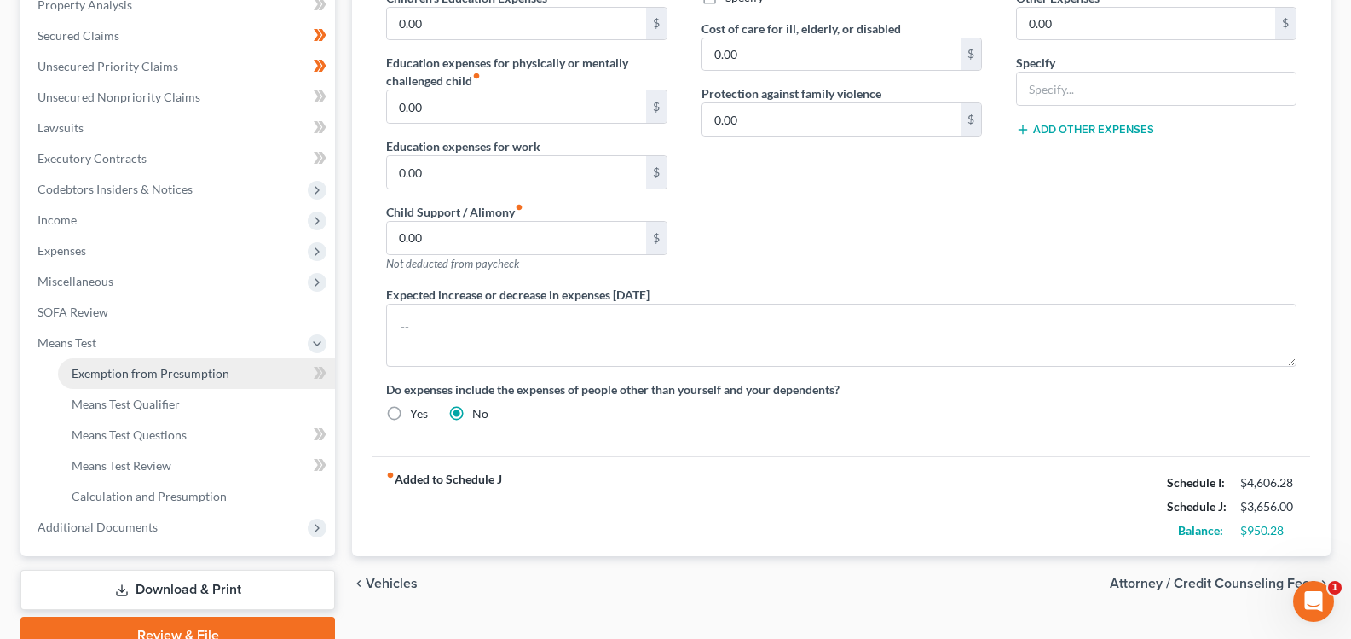
click at [122, 372] on span "Exemption from Presumption" at bounding box center [151, 373] width 158 height 14
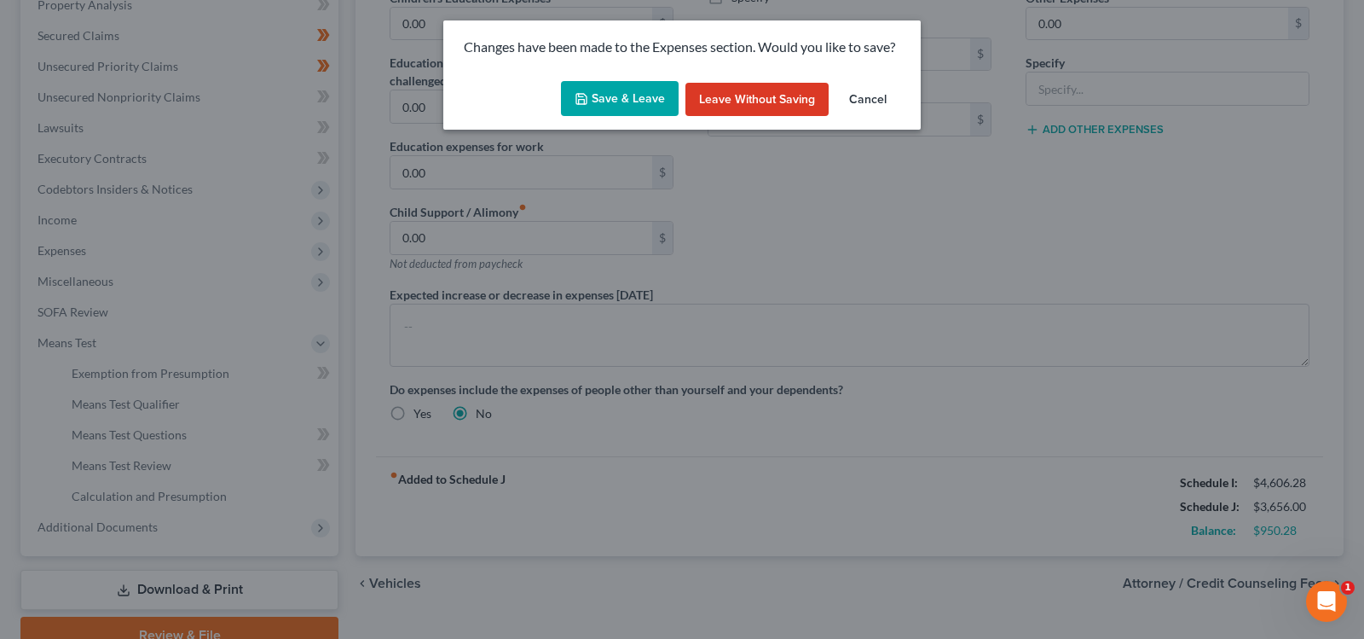
click at [604, 90] on button "Save & Leave" at bounding box center [620, 99] width 118 height 36
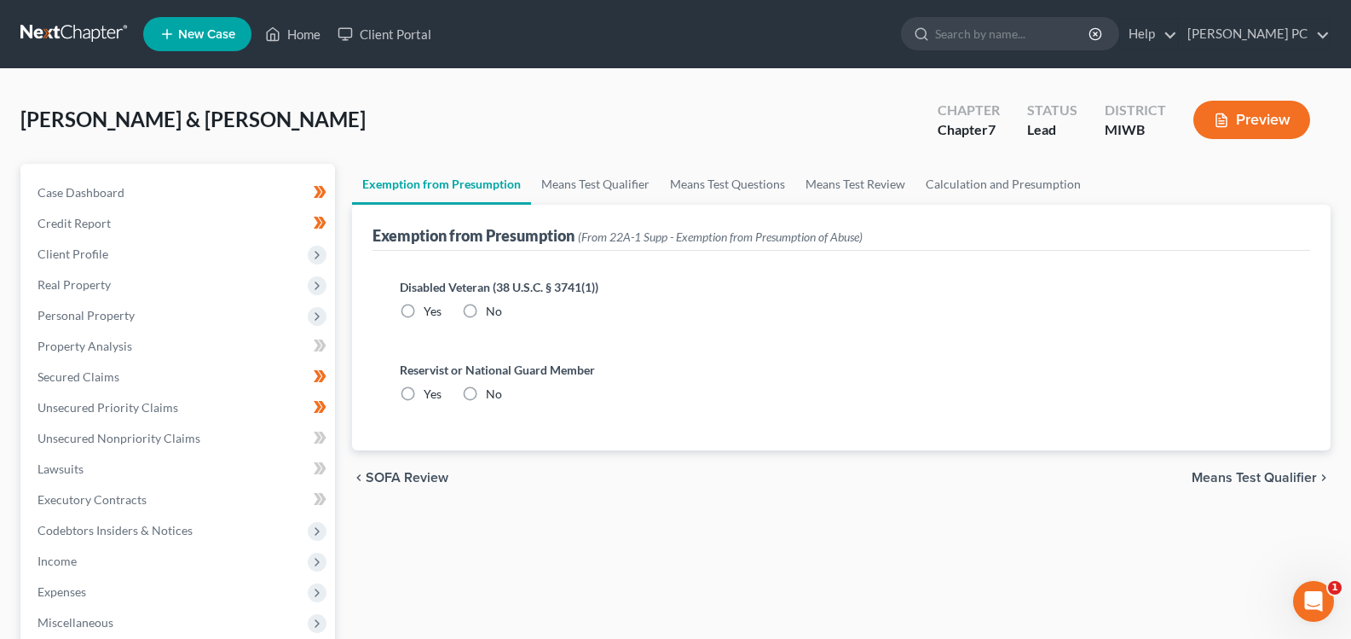
drag, startPoint x: 471, startPoint y: 308, endPoint x: 463, endPoint y: 384, distance: 76.3
click at [486, 308] on label "No" at bounding box center [494, 311] width 16 height 17
click at [493, 308] on input "No" at bounding box center [498, 308] width 11 height 11
radio input "true"
click at [486, 393] on label "No" at bounding box center [494, 393] width 16 height 17
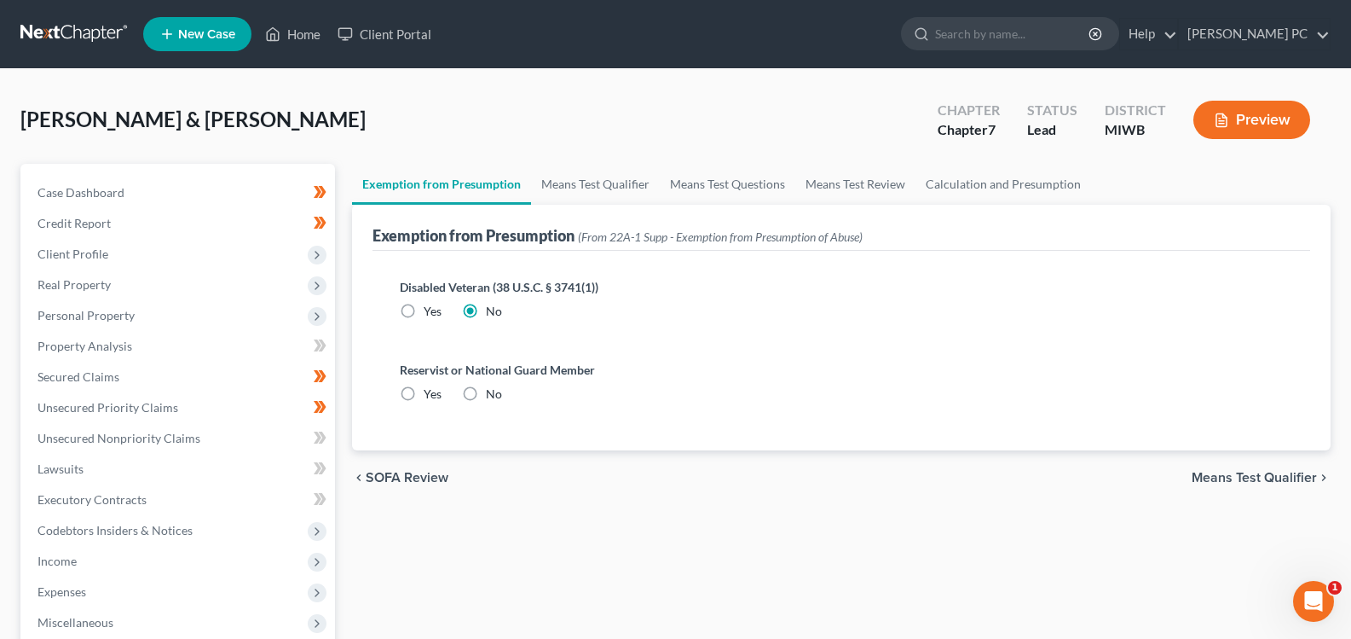
click at [493, 393] on input "No" at bounding box center [498, 390] width 11 height 11
radio input "true"
click at [1269, 478] on span "Means Test Qualifier" at bounding box center [1254, 478] width 125 height 14
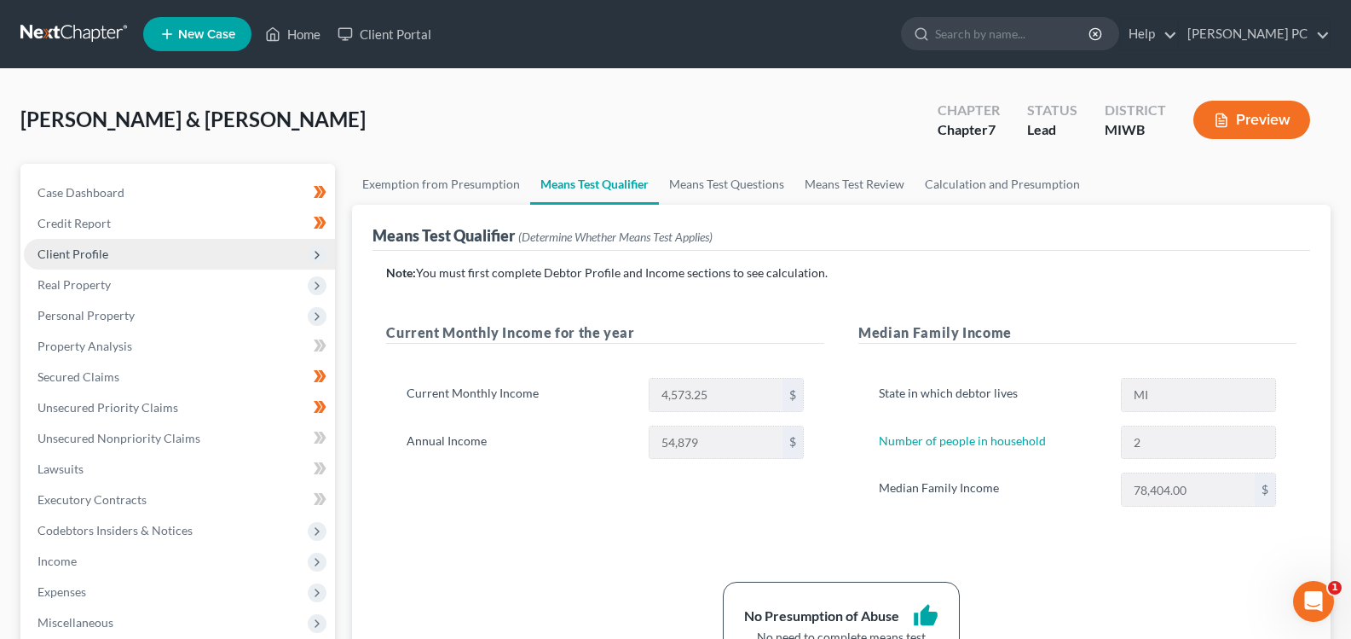
click at [80, 252] on span "Client Profile" at bounding box center [73, 253] width 71 height 14
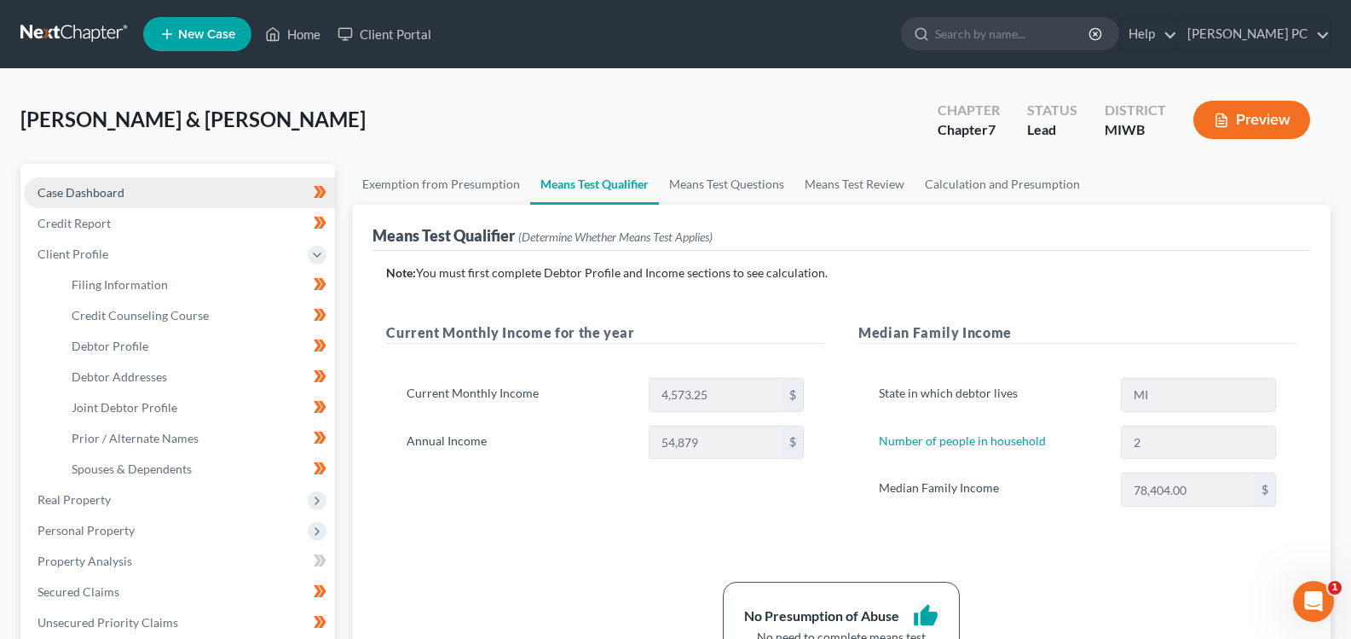
click at [90, 194] on span "Case Dashboard" at bounding box center [81, 192] width 87 height 14
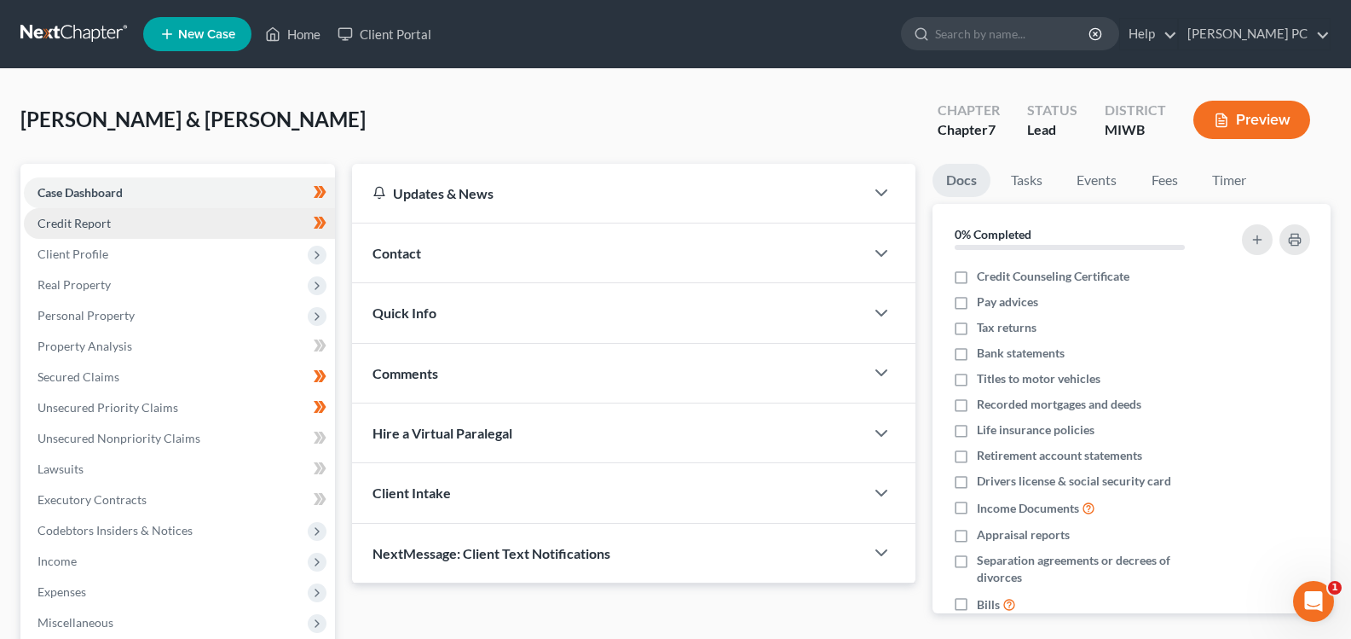
click at [92, 227] on span "Credit Report" at bounding box center [74, 223] width 73 height 14
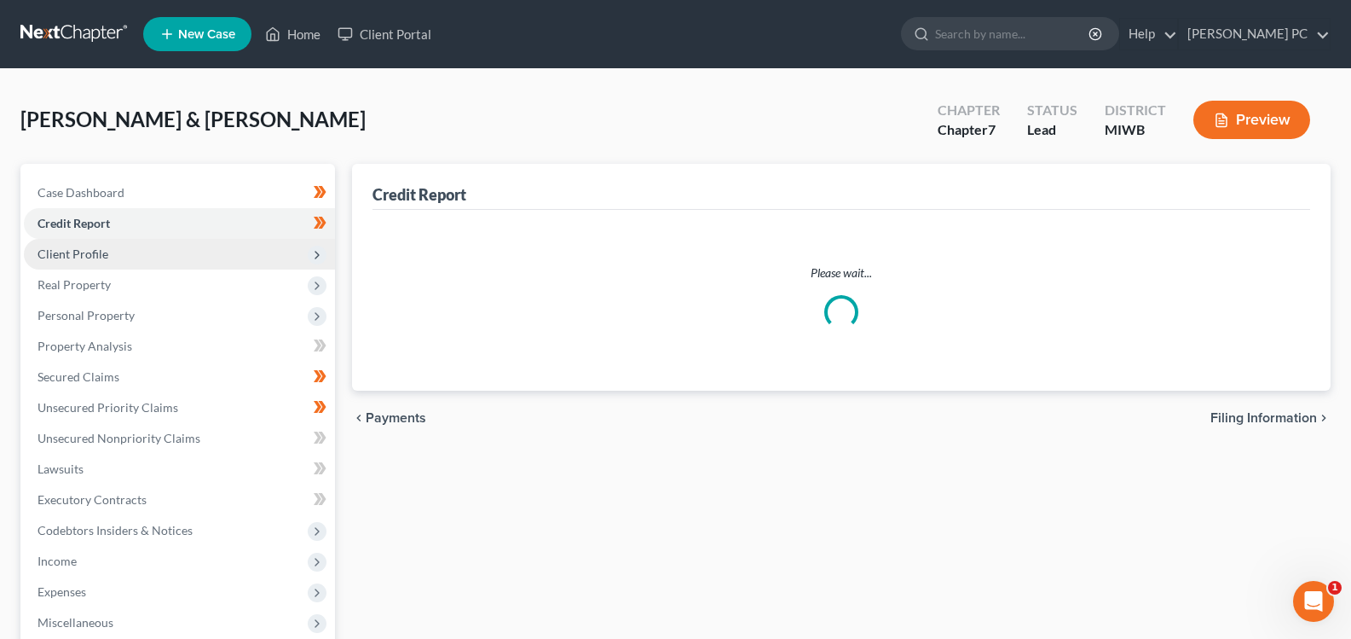
click at [86, 257] on span "Client Profile" at bounding box center [73, 253] width 71 height 14
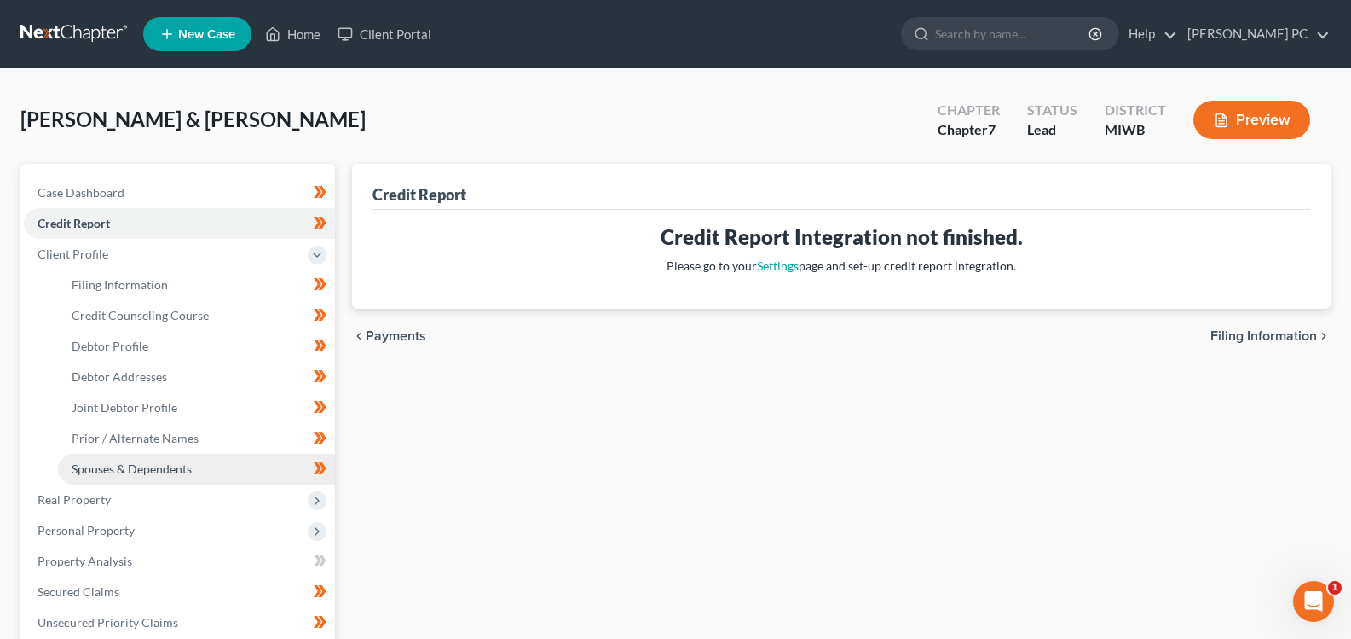
click at [130, 462] on span "Spouses & Dependents" at bounding box center [132, 468] width 120 height 14
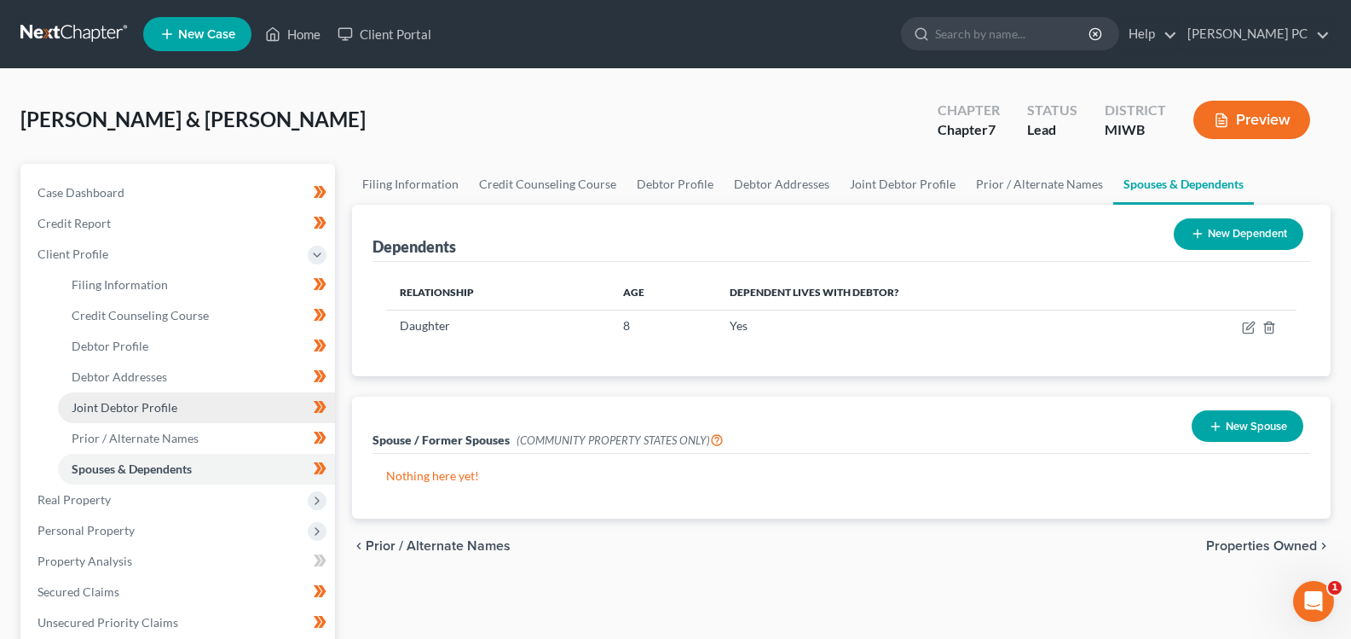
click at [101, 417] on link "Joint Debtor Profile" at bounding box center [196, 407] width 277 height 31
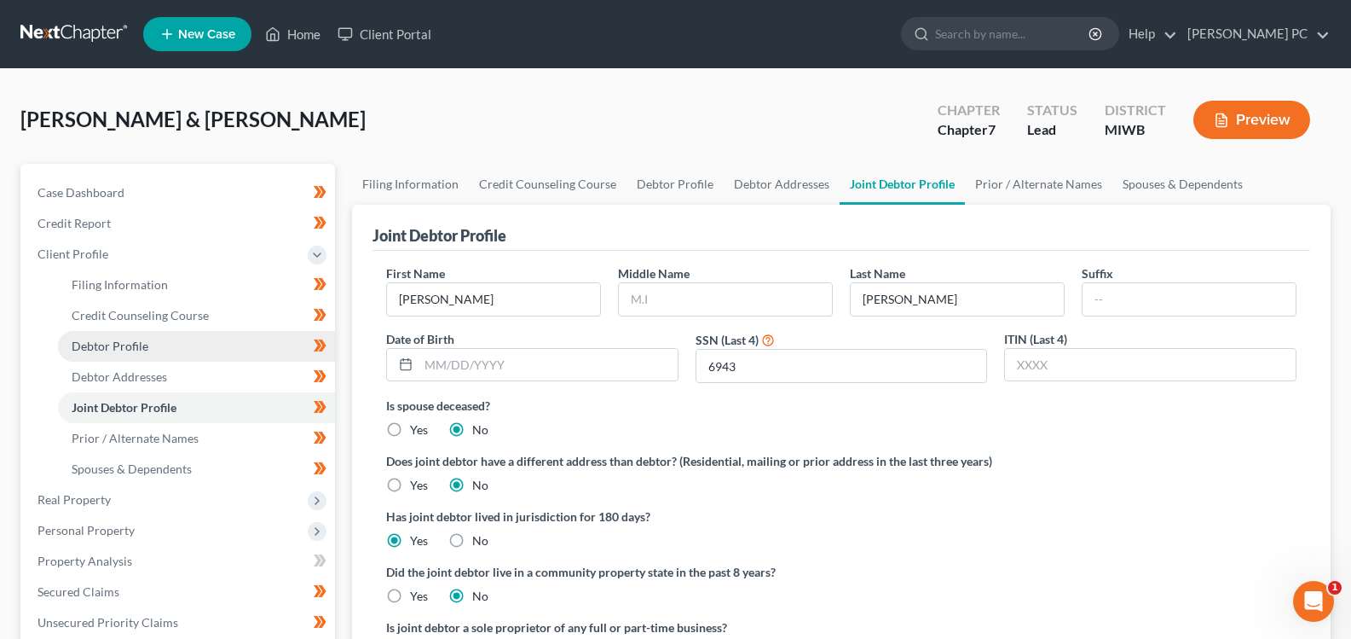
click at [160, 344] on link "Debtor Profile" at bounding box center [196, 346] width 277 height 31
select select "1"
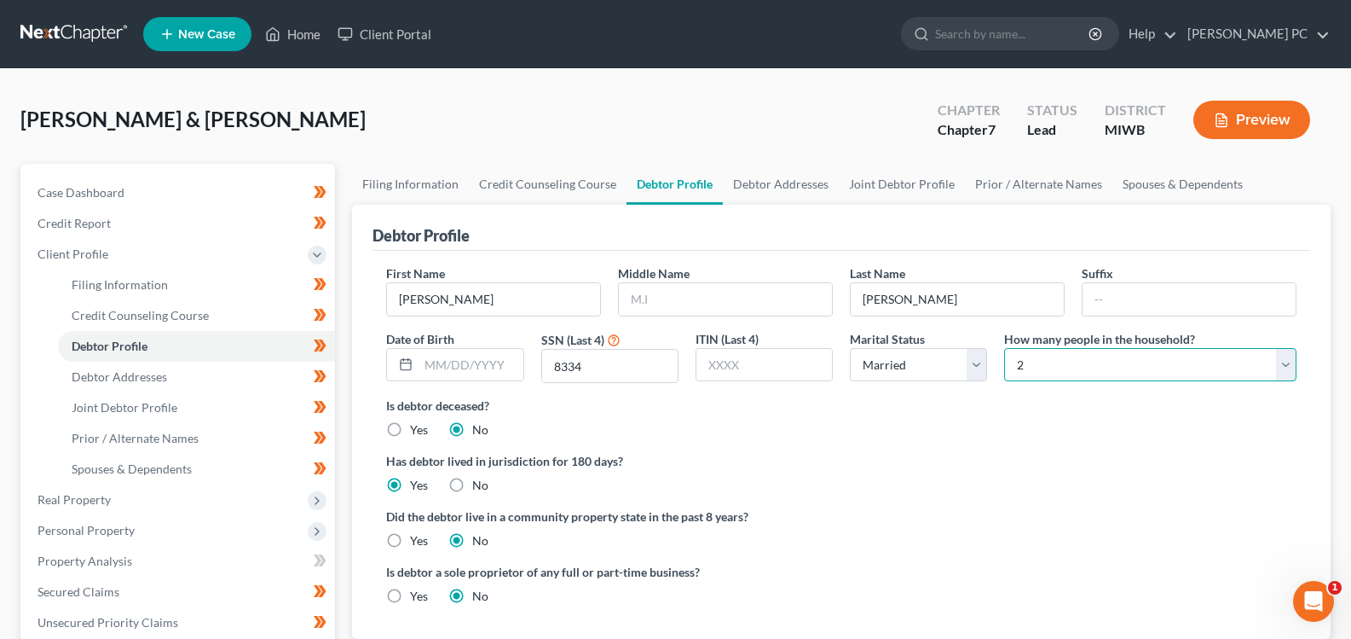
click at [1167, 363] on select "Select 1 2 3 4 5 6 7 8 9 10 11 12 13 14 15 16 17 18 19 20" at bounding box center [1150, 365] width 292 height 34
select select "2"
click at [1004, 348] on select "Select 1 2 3 4 5 6 7 8 9 10 11 12 13 14 15 16 17 18 19 20" at bounding box center [1150, 365] width 292 height 34
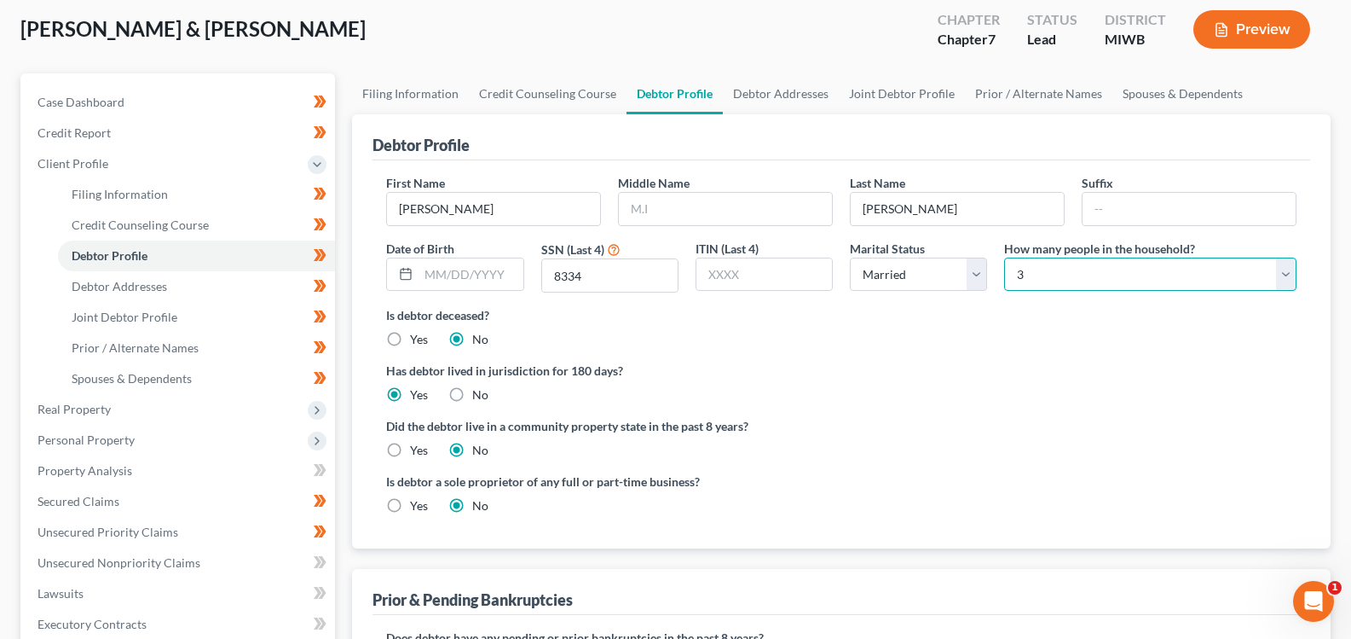
scroll to position [256, 0]
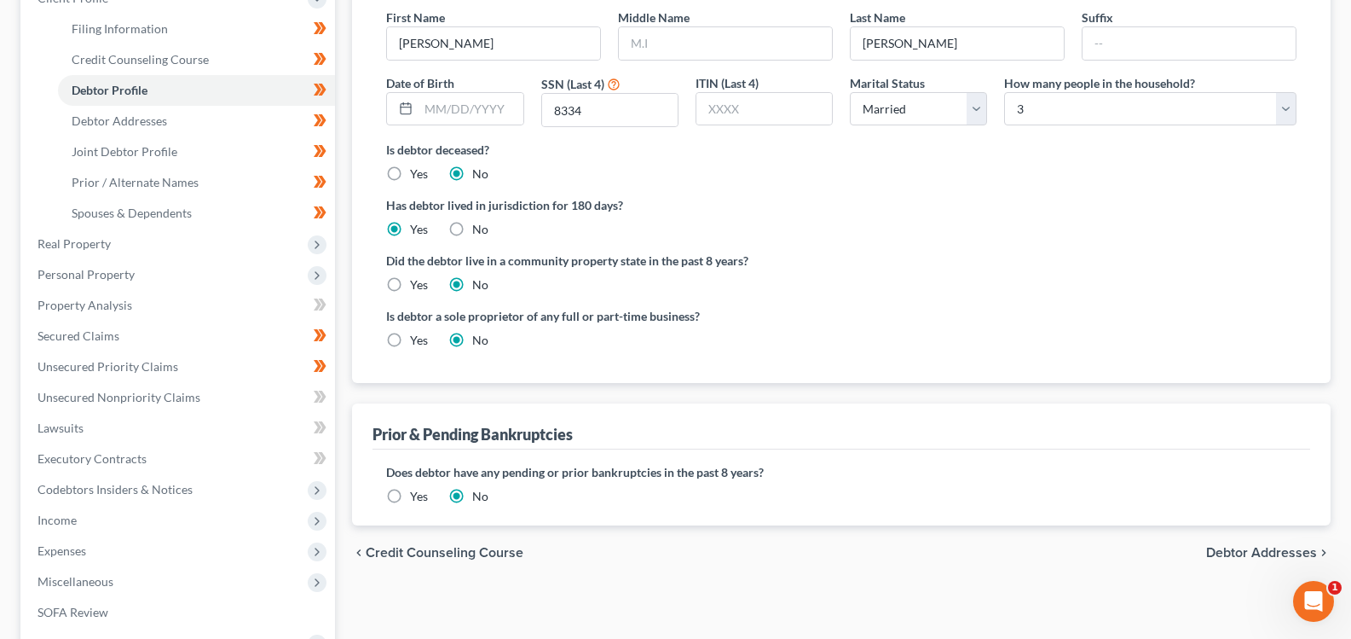
click at [1228, 552] on span "Debtor Addresses" at bounding box center [1261, 553] width 111 height 14
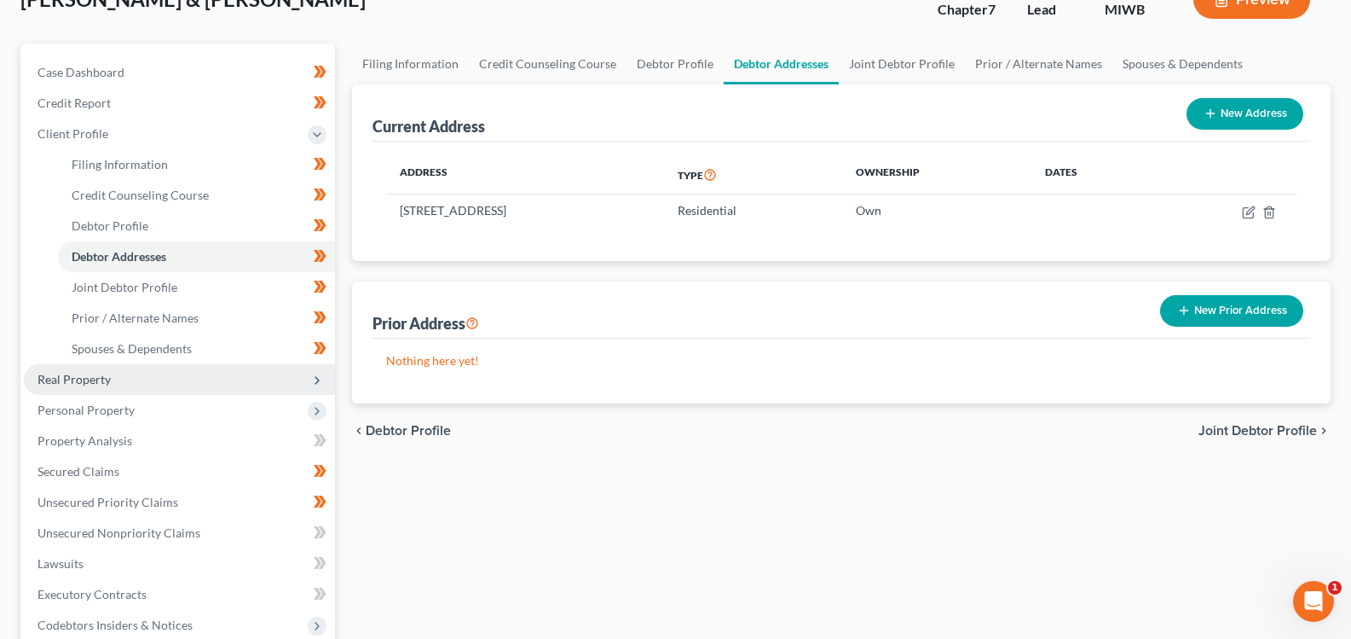
scroll to position [341, 0]
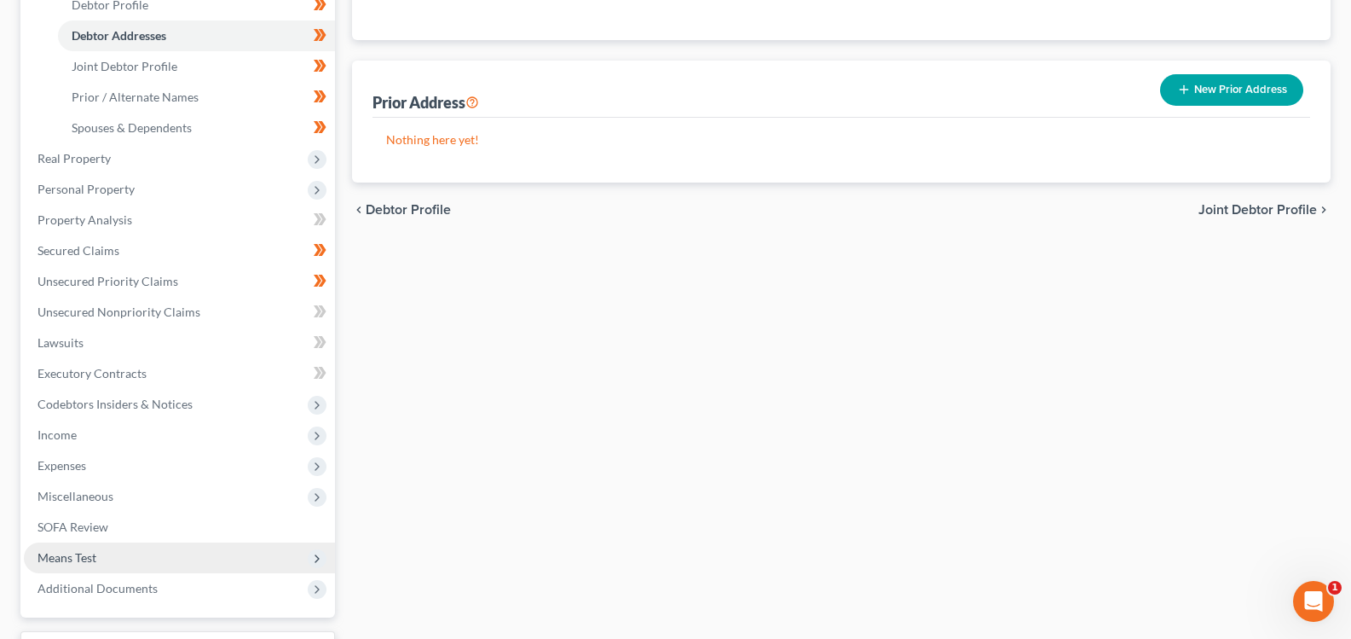
click at [62, 561] on span "Means Test" at bounding box center [67, 557] width 59 height 14
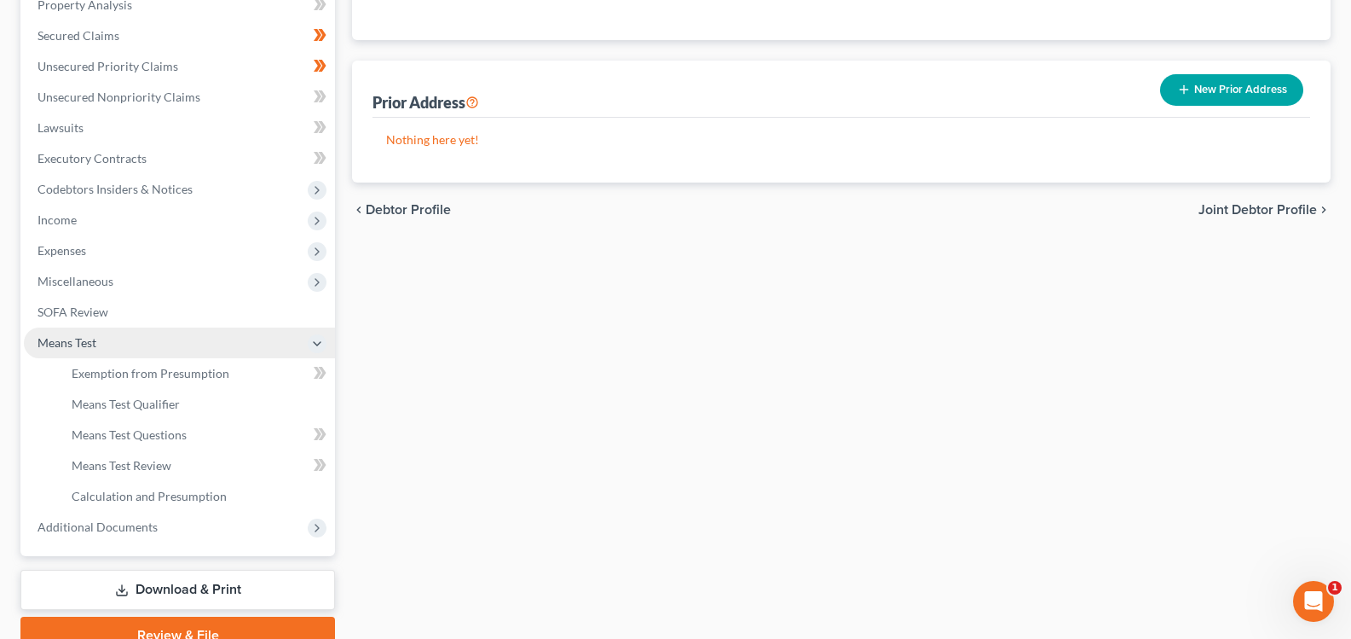
click at [101, 347] on span "Means Test" at bounding box center [179, 342] width 311 height 31
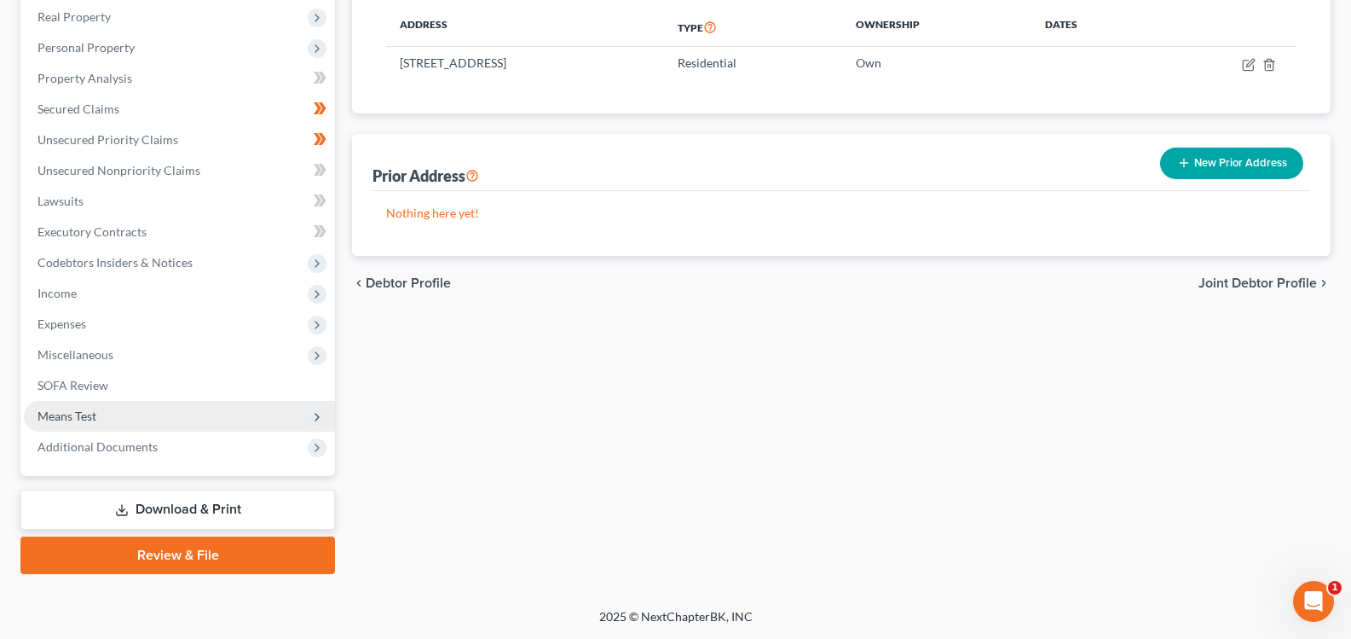
scroll to position [268, 0]
click at [84, 413] on span "Means Test" at bounding box center [67, 415] width 59 height 14
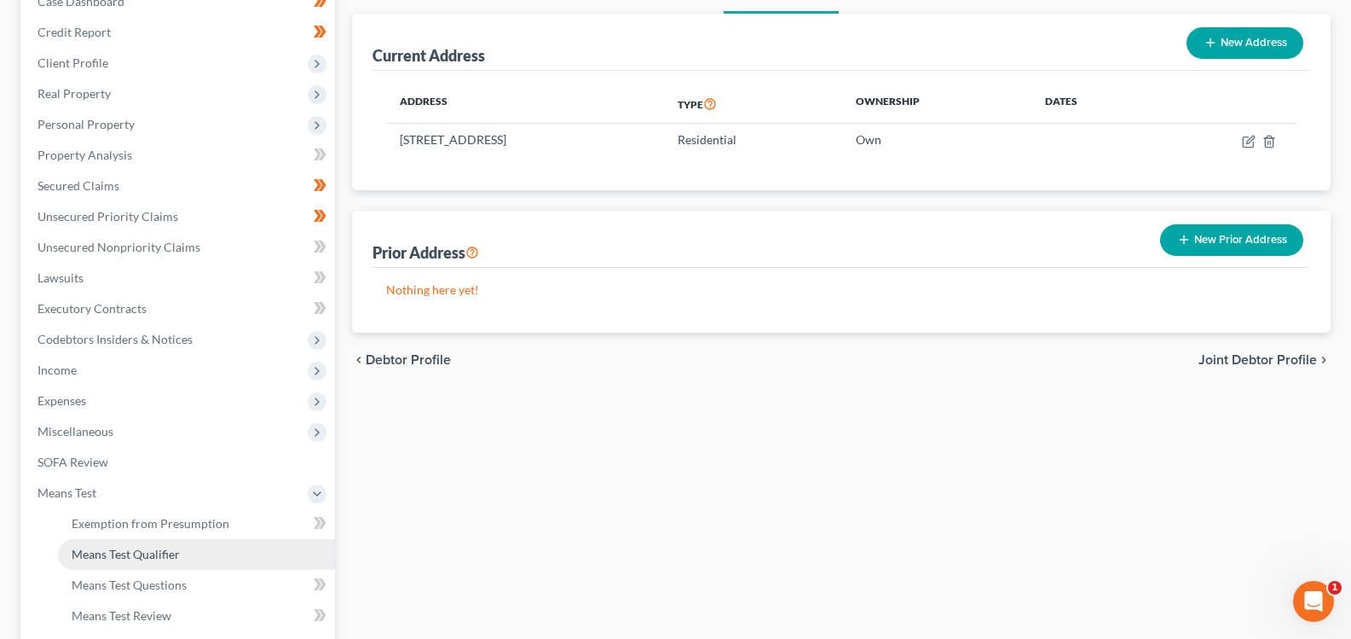
scroll to position [341, 0]
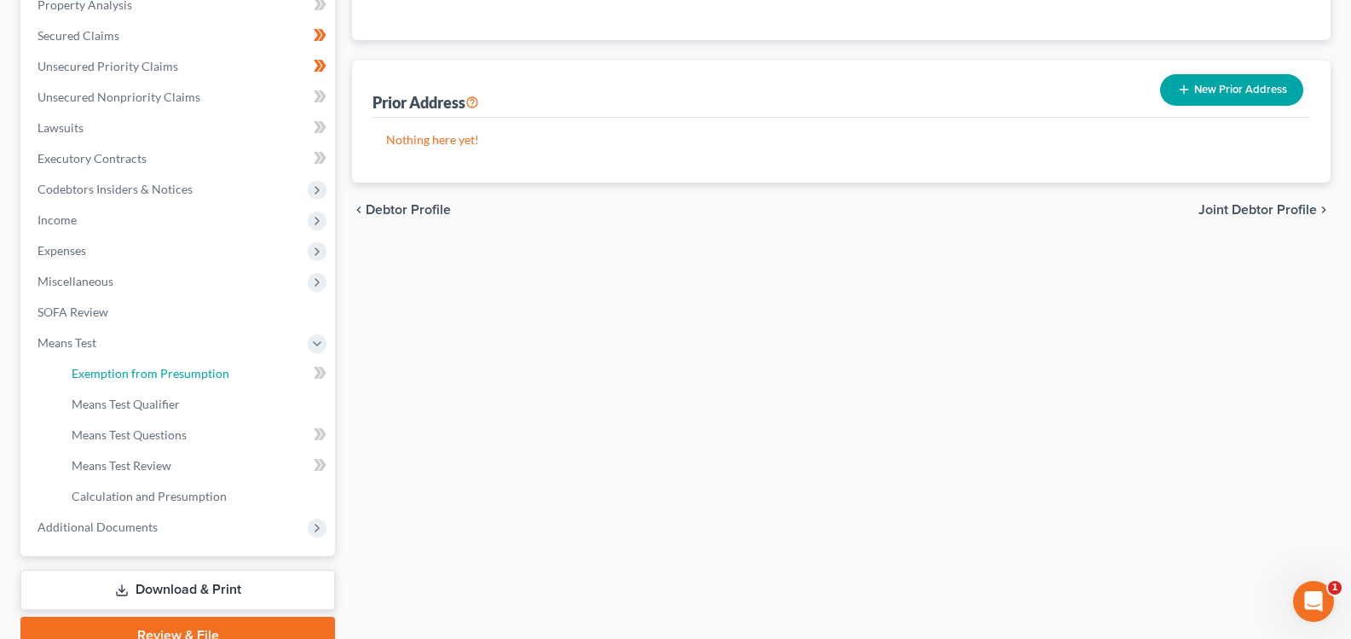
click at [93, 374] on span "Exemption from Presumption" at bounding box center [151, 373] width 158 height 14
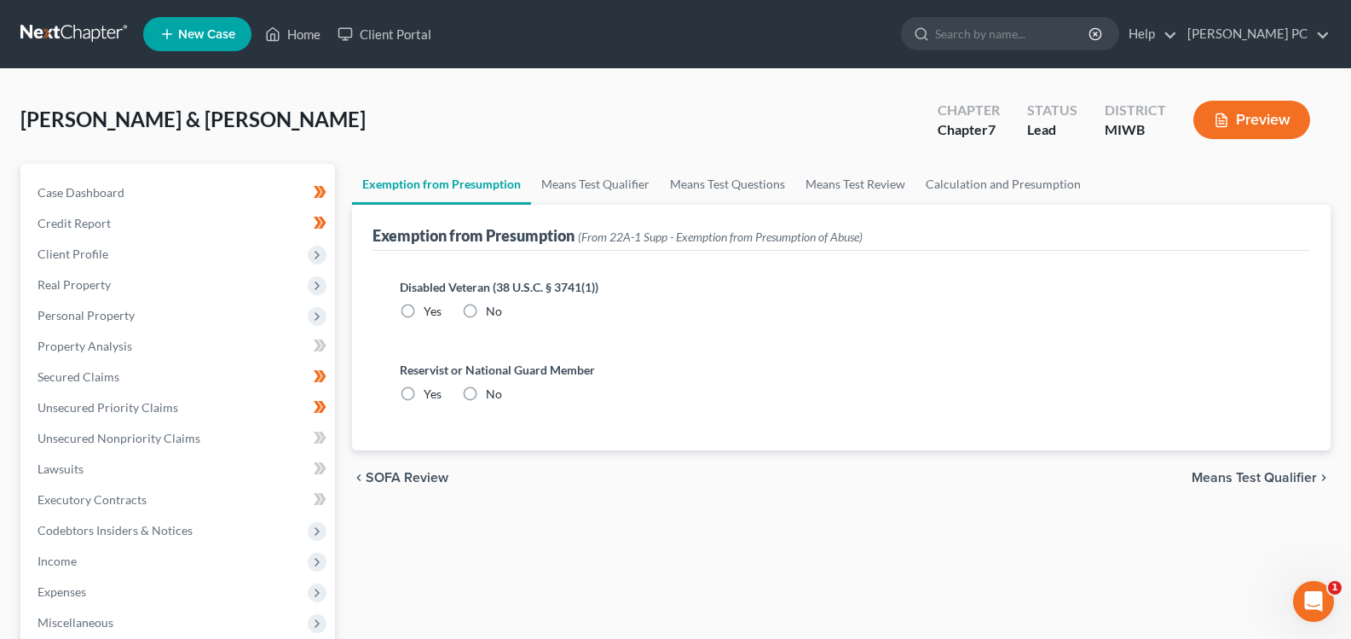
radio input "true"
click at [1263, 482] on span "Means Test Qualifier" at bounding box center [1254, 478] width 125 height 14
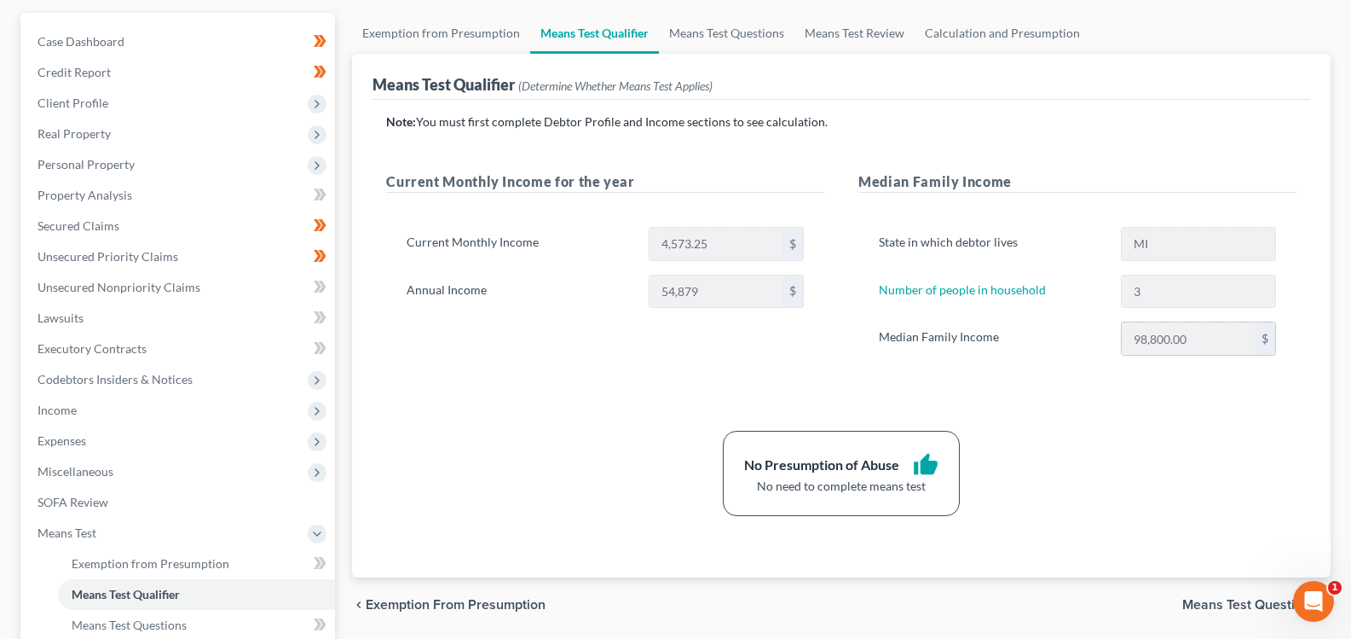
scroll to position [171, 0]
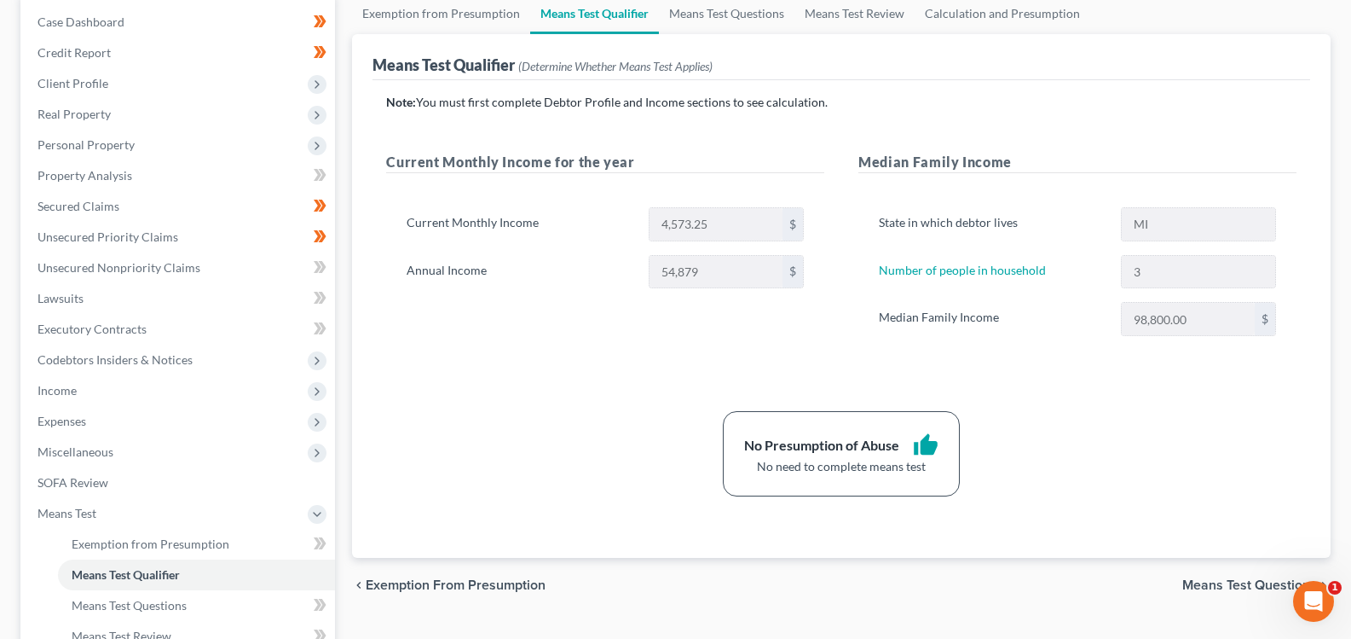
click at [1246, 587] on span "Means Test Questions" at bounding box center [1249, 585] width 135 height 14
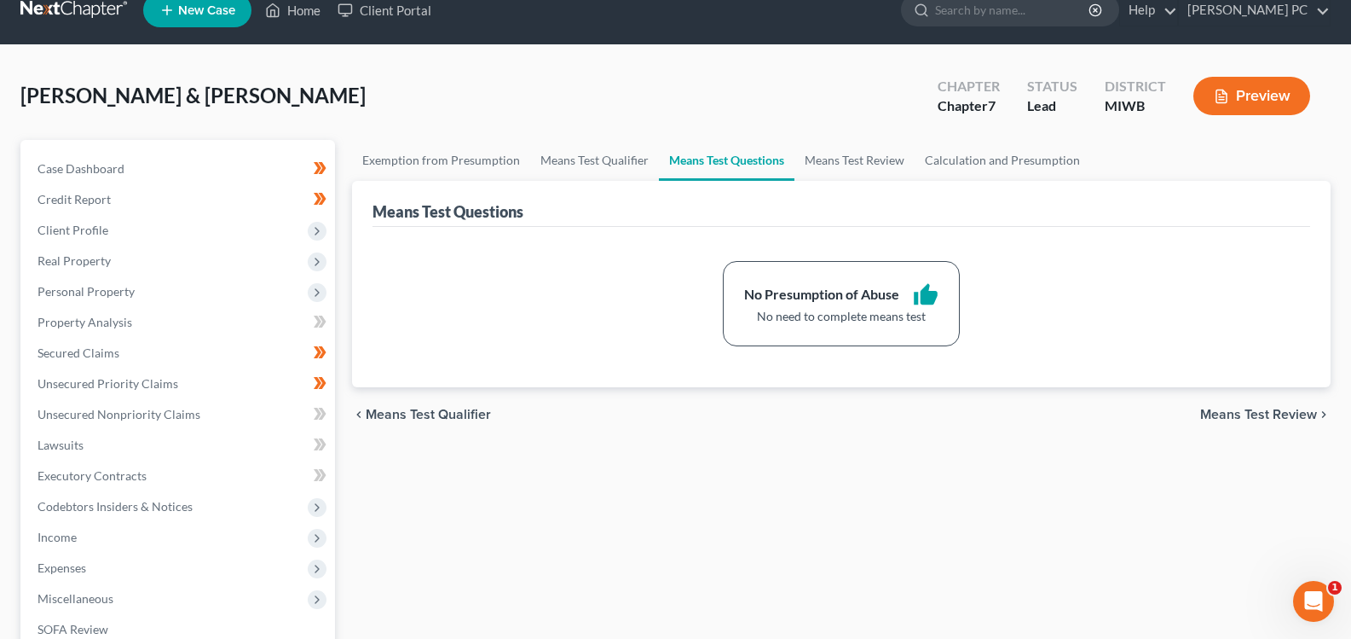
scroll to position [341, 0]
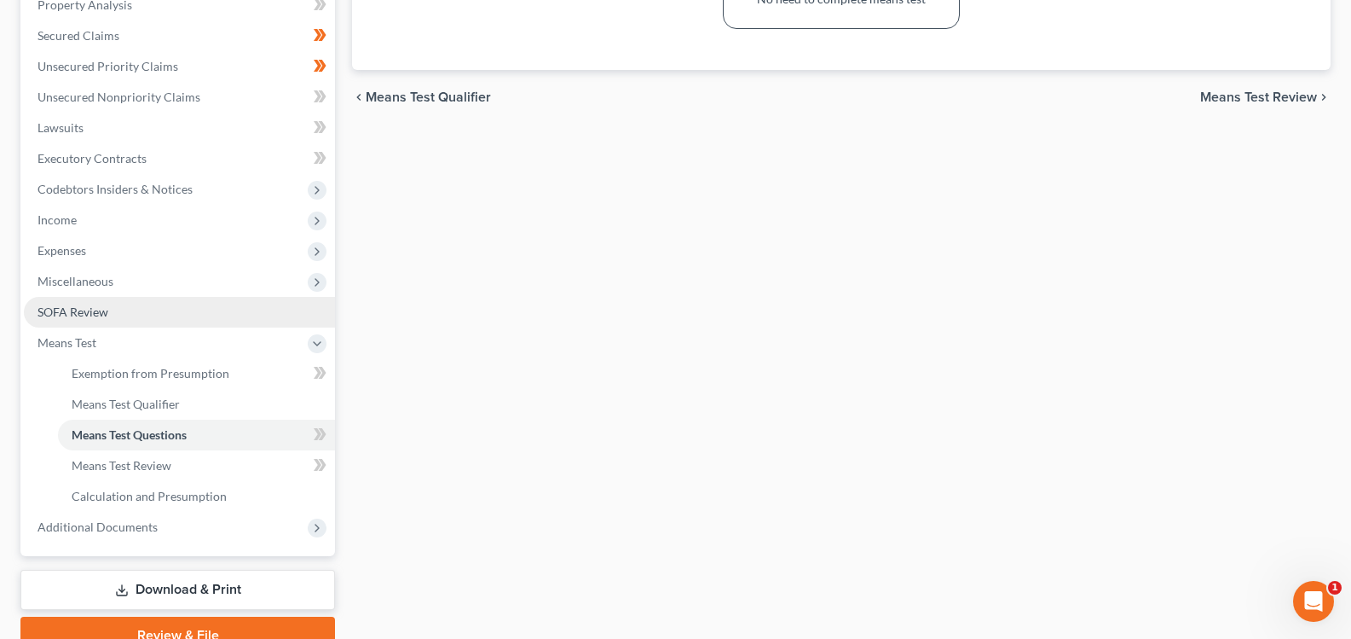
click at [69, 315] on span "SOFA Review" at bounding box center [73, 311] width 71 height 14
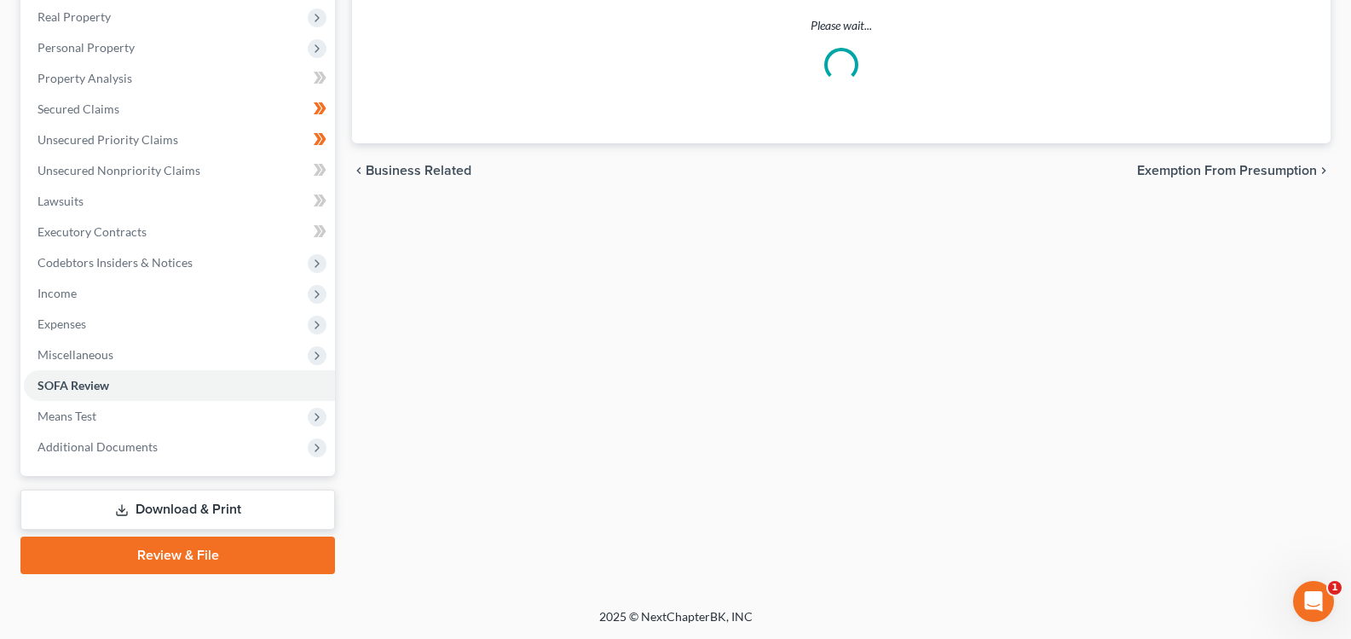
scroll to position [160, 0]
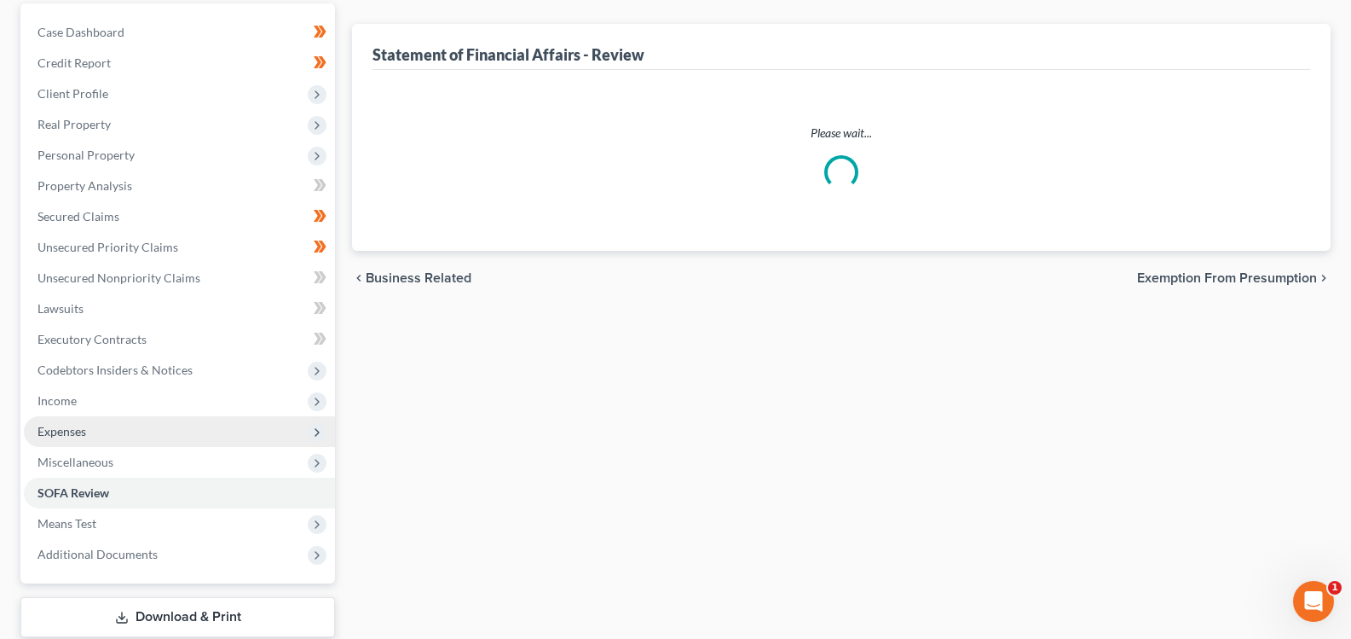
click at [49, 437] on span "Expenses" at bounding box center [62, 431] width 49 height 14
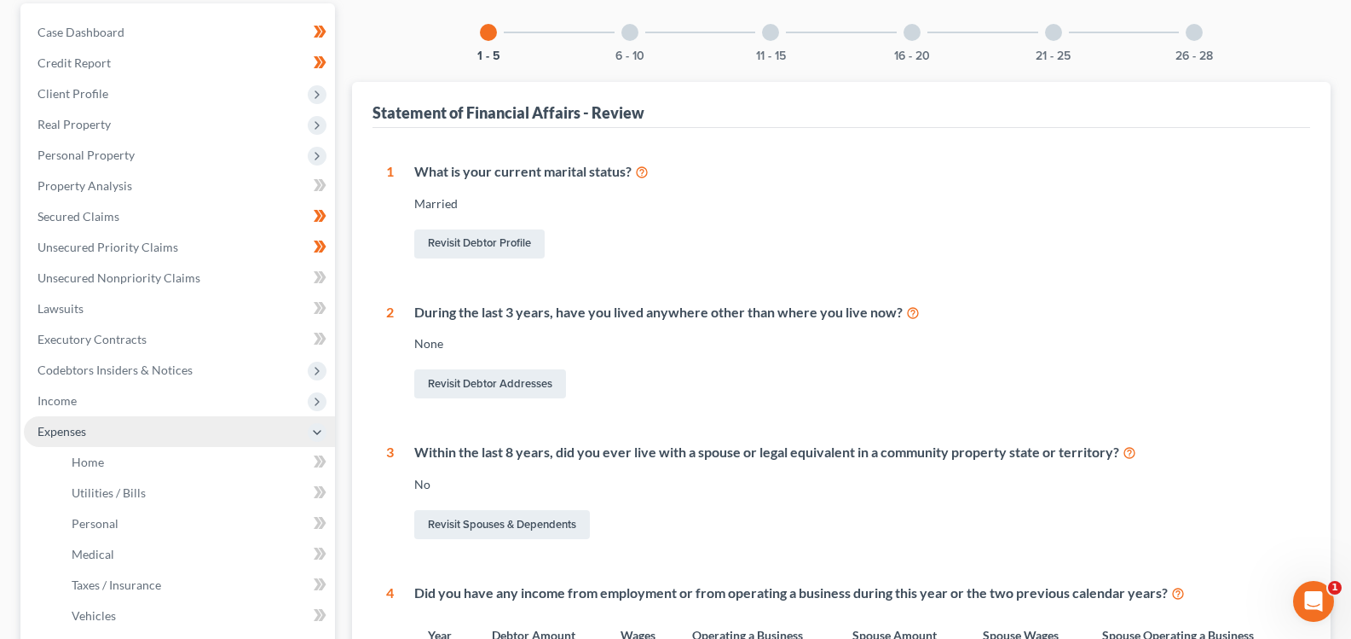
click at [66, 428] on span "Expenses" at bounding box center [62, 431] width 49 height 14
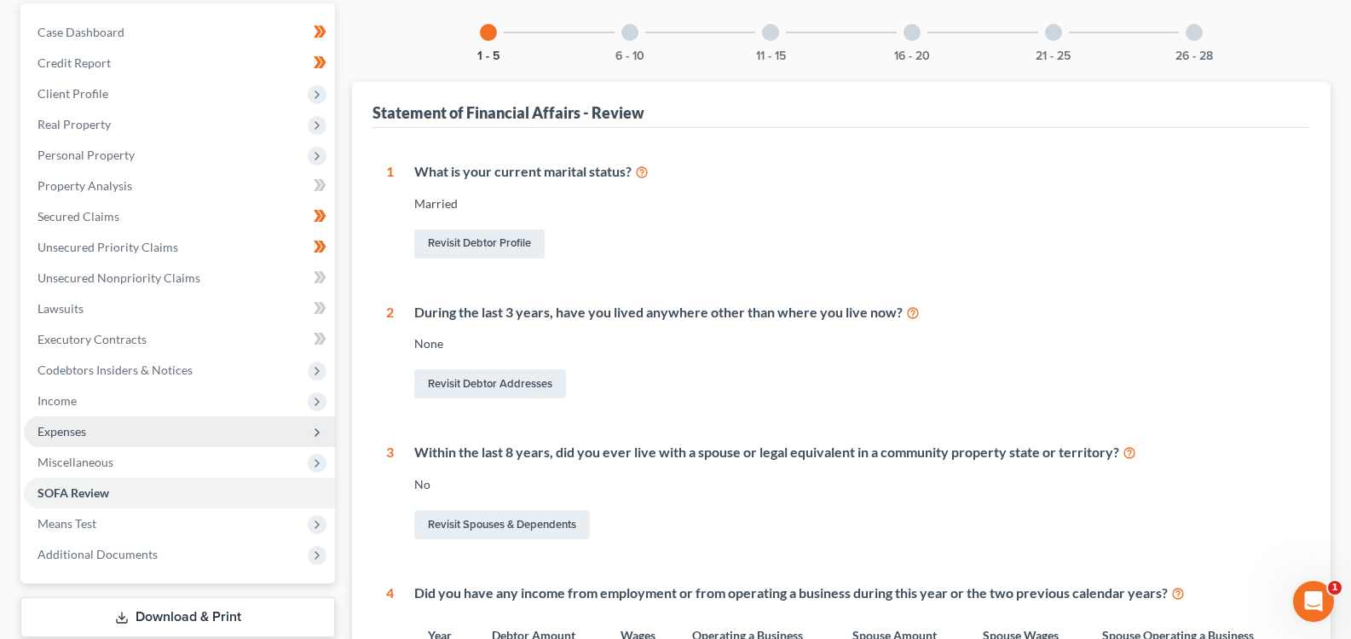
click at [74, 437] on span "Expenses" at bounding box center [62, 431] width 49 height 14
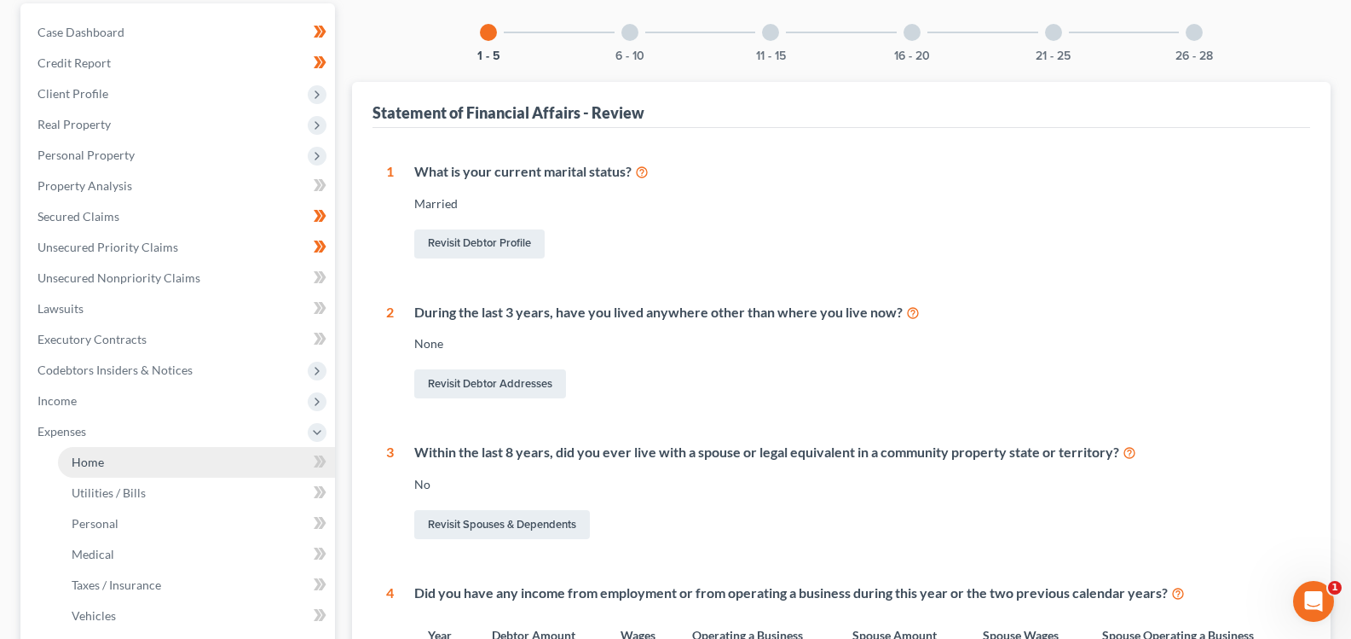
click at [77, 453] on link "Home" at bounding box center [196, 462] width 277 height 31
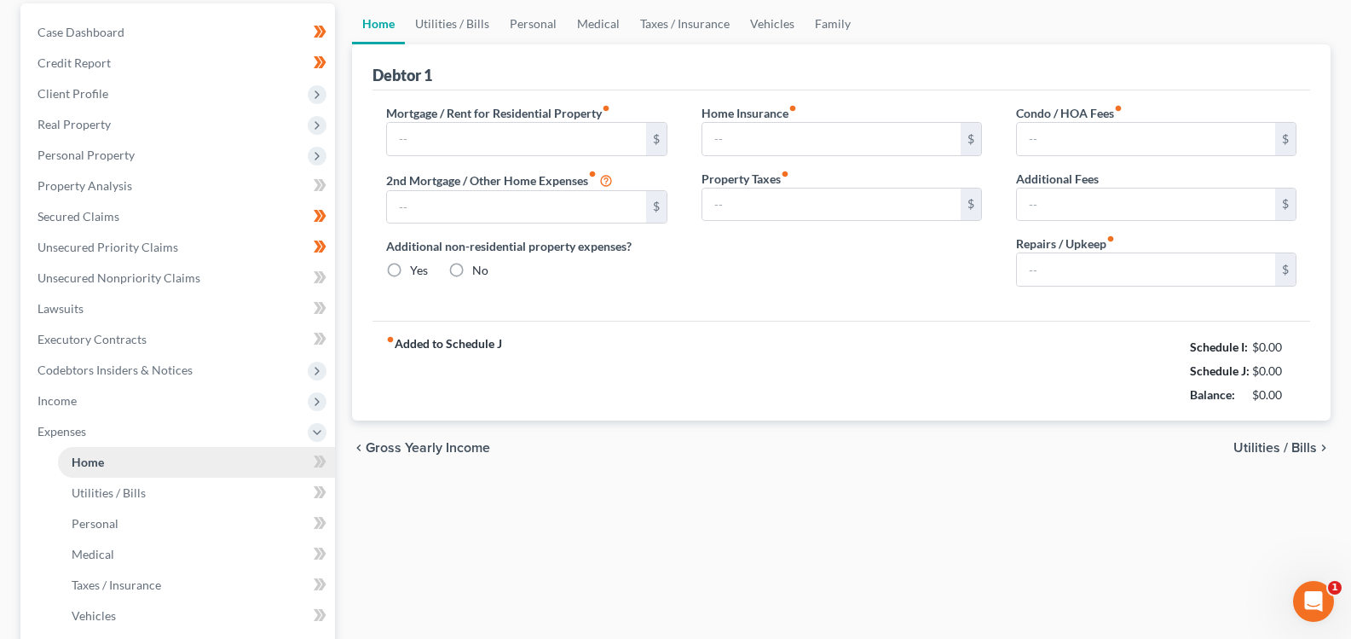
type input "900.00"
type input "0.00"
radio input "true"
type input "0.00"
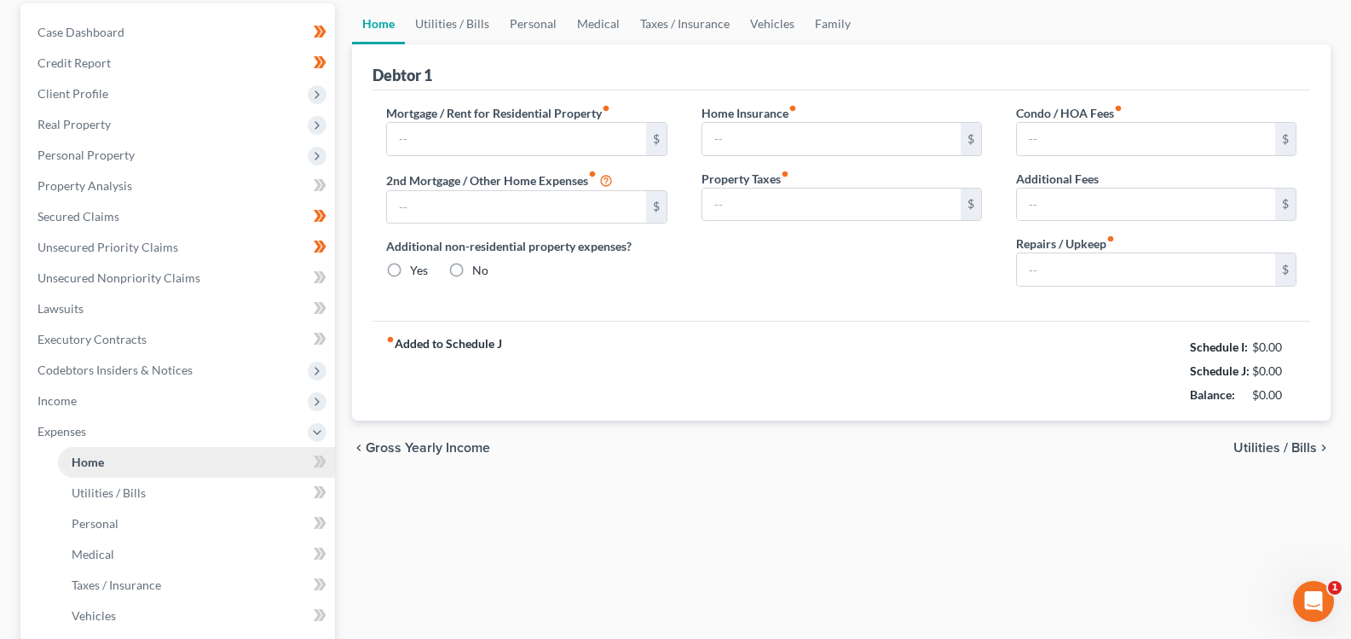
type input "0.00"
type input "100.00"
click at [87, 464] on ul "Case Dashboard Payments Invoices Payments Payments Credit Report Client Profile" at bounding box center [179, 400] width 311 height 767
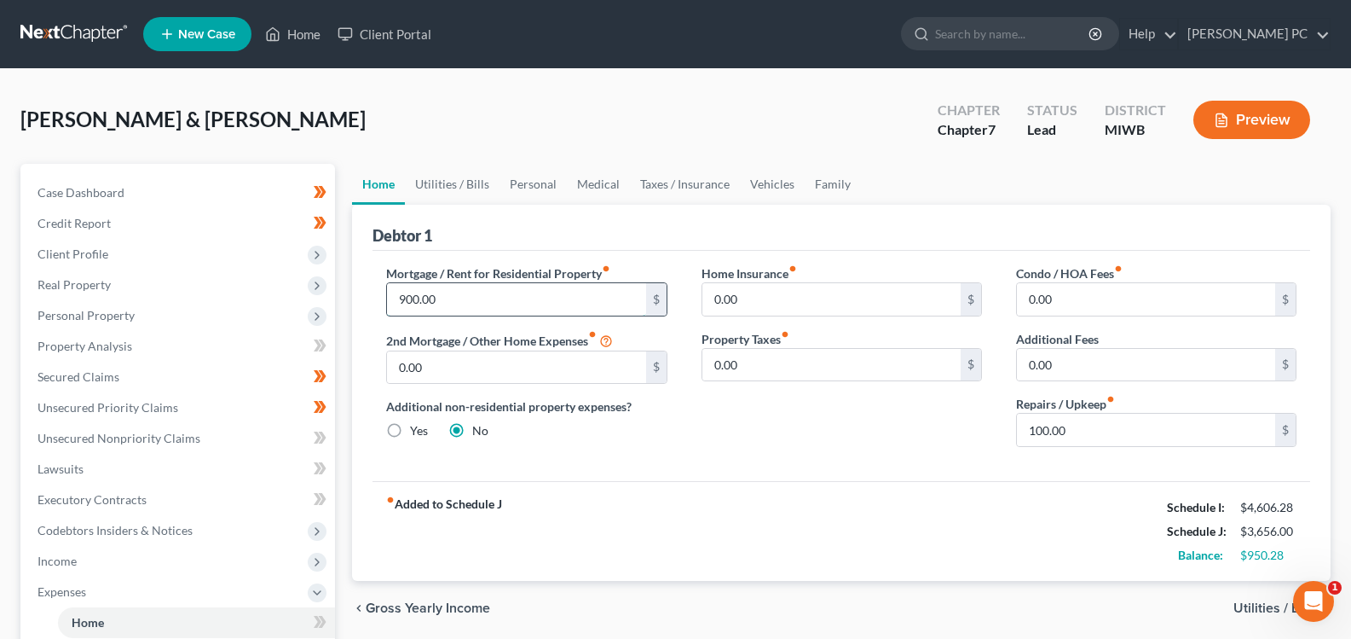
click at [515, 297] on input "900.00" at bounding box center [516, 299] width 258 height 32
click at [523, 379] on input "0.00" at bounding box center [516, 367] width 258 height 32
click at [543, 304] on input "900.00" at bounding box center [516, 299] width 258 height 32
drag, startPoint x: 480, startPoint y: 369, endPoint x: 489, endPoint y: 370, distance: 9.4
click at [481, 369] on input "0.00" at bounding box center [516, 367] width 258 height 32
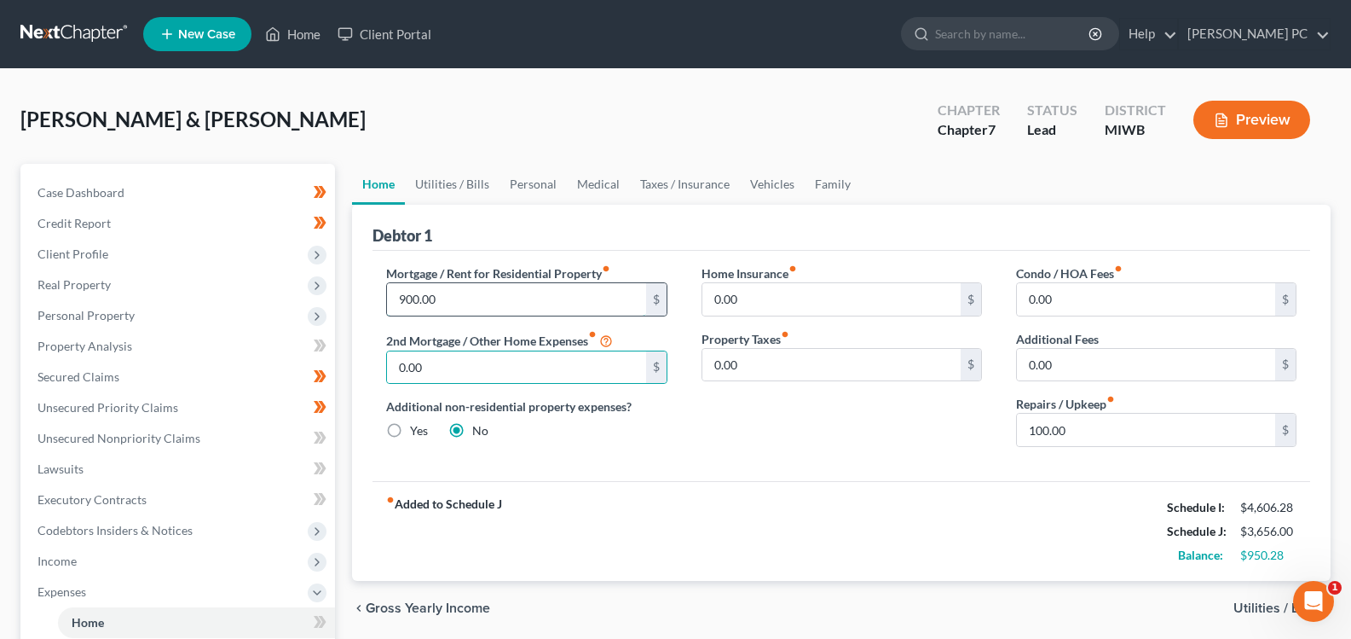
click at [527, 304] on input "900.00" at bounding box center [516, 299] width 258 height 32
click at [506, 355] on input "0.00" at bounding box center [516, 367] width 258 height 32
click at [530, 298] on input "900.00" at bounding box center [516, 299] width 258 height 32
click at [1252, 608] on span "Utilities / Bills" at bounding box center [1276, 608] width 84 height 14
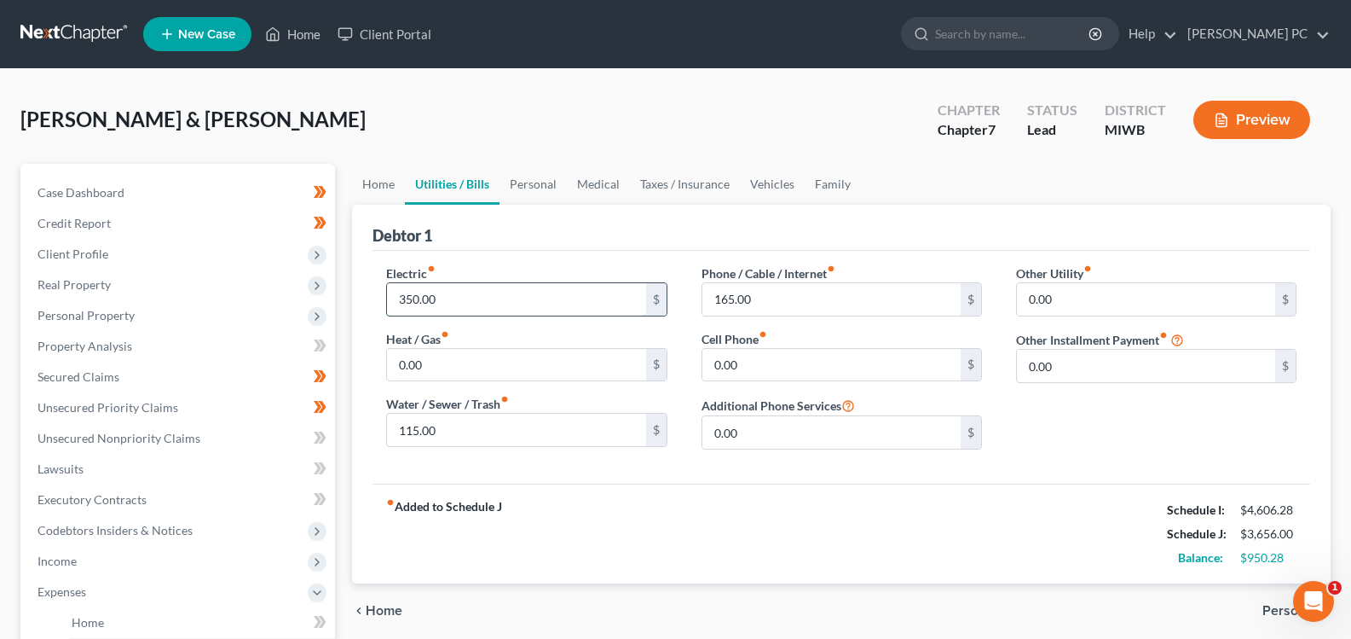
click at [461, 290] on input "350.00" at bounding box center [516, 299] width 258 height 32
click at [459, 310] on input "350.00" at bounding box center [516, 299] width 258 height 32
click at [462, 369] on input "0.00" at bounding box center [516, 365] width 258 height 32
drag, startPoint x: 466, startPoint y: 302, endPoint x: 413, endPoint y: 376, distance: 91.6
click at [467, 302] on input "350.00" at bounding box center [516, 299] width 258 height 32
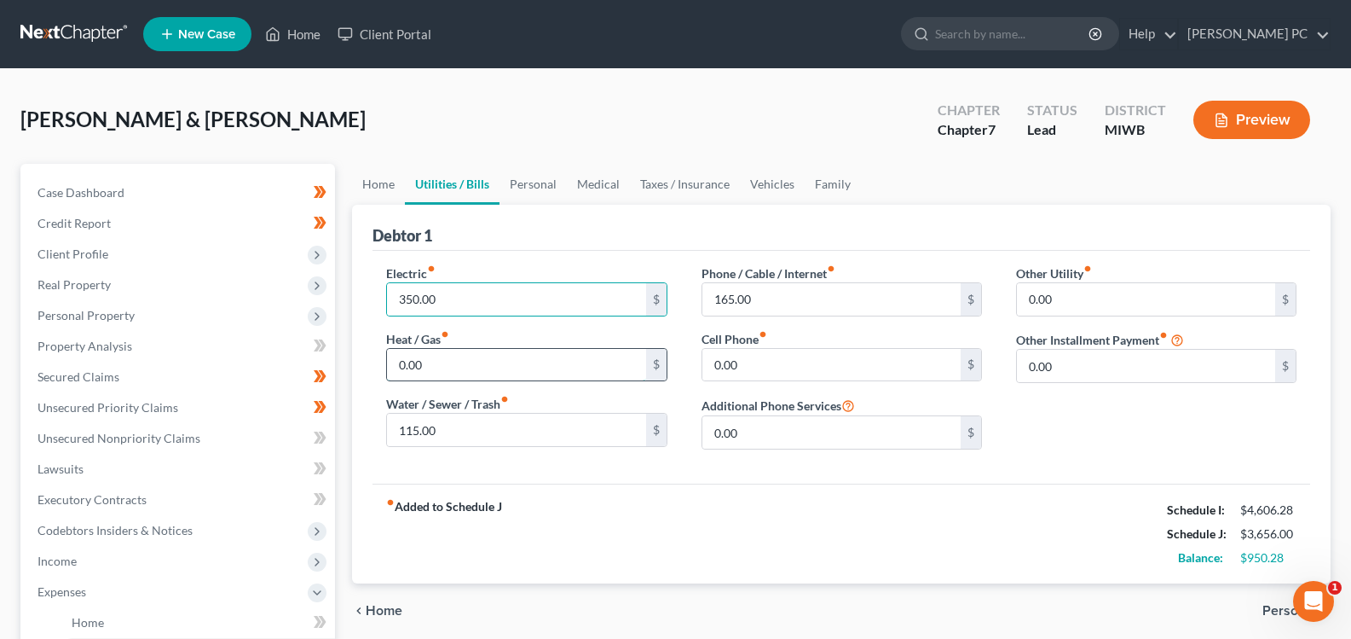
click at [420, 367] on input "0.00" at bounding box center [516, 365] width 258 height 32
click at [488, 298] on input "350.00" at bounding box center [516, 299] width 258 height 32
click at [782, 298] on input "165.00" at bounding box center [831, 299] width 258 height 32
drag, startPoint x: 714, startPoint y: 300, endPoint x: 754, endPoint y: 300, distance: 39.2
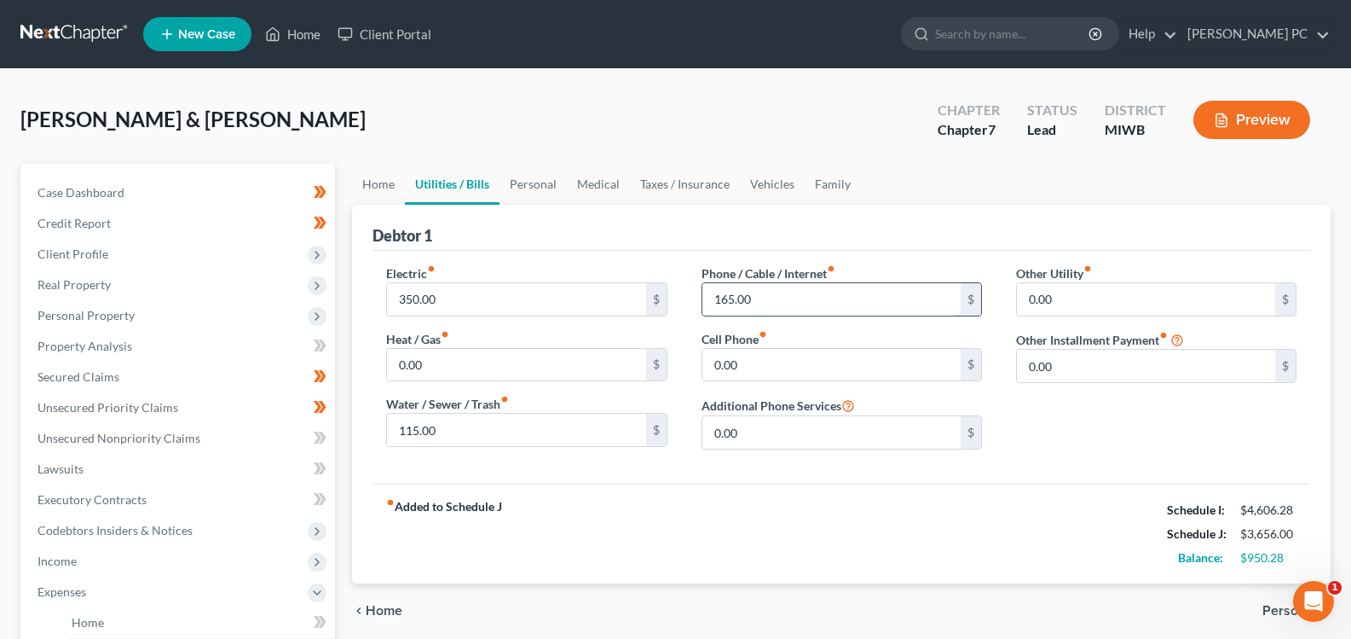
click at [754, 300] on input "165.00" at bounding box center [831, 299] width 258 height 32
click at [456, 429] on input "115.00" at bounding box center [516, 429] width 258 height 32
click at [1273, 606] on span "Personal" at bounding box center [1290, 611] width 55 height 14
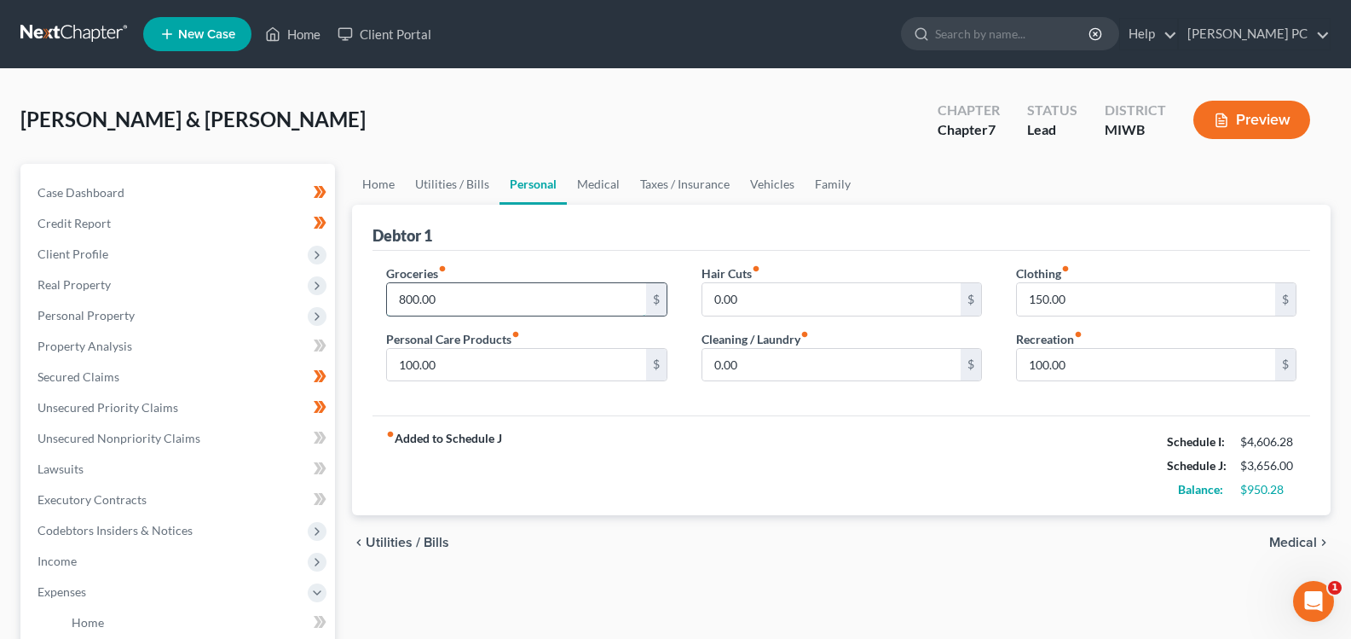
click at [494, 293] on input "800.00" at bounding box center [516, 299] width 258 height 32
click at [1302, 535] on span "Medical" at bounding box center [1293, 542] width 48 height 14
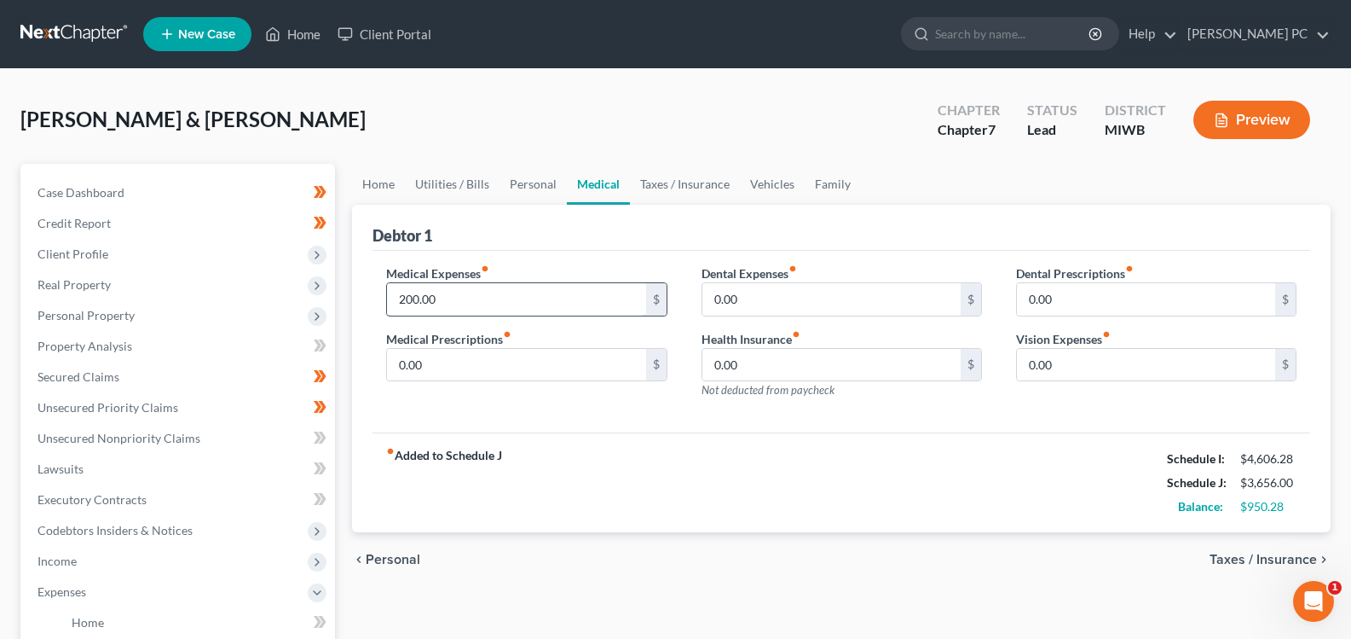
click at [504, 290] on input "200.00" at bounding box center [516, 299] width 258 height 32
click at [513, 367] on input "0.00" at bounding box center [516, 365] width 258 height 32
click at [529, 296] on input "200.00" at bounding box center [516, 299] width 258 height 32
click at [1255, 559] on span "Taxes / Insurance" at bounding box center [1263, 559] width 107 height 14
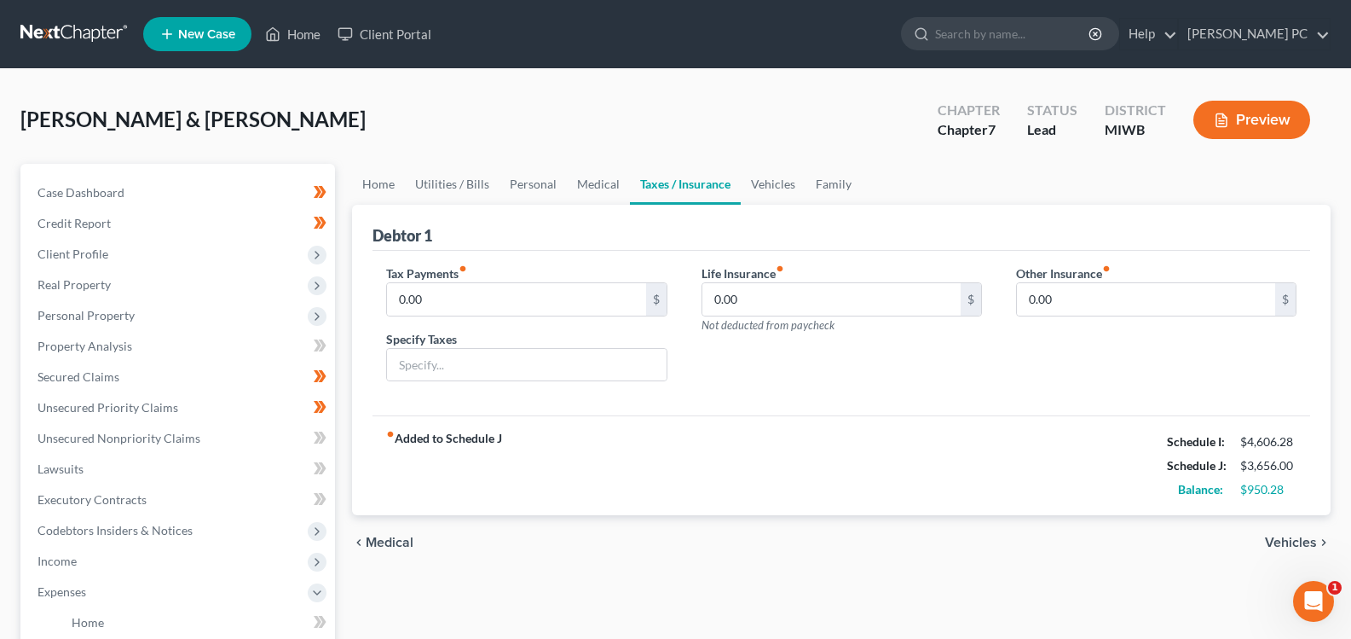
click at [1255, 559] on div "chevron_left Medical Vehicles chevron_right" at bounding box center [841, 542] width 979 height 55
click at [1278, 546] on span "Vehicles" at bounding box center [1291, 542] width 52 height 14
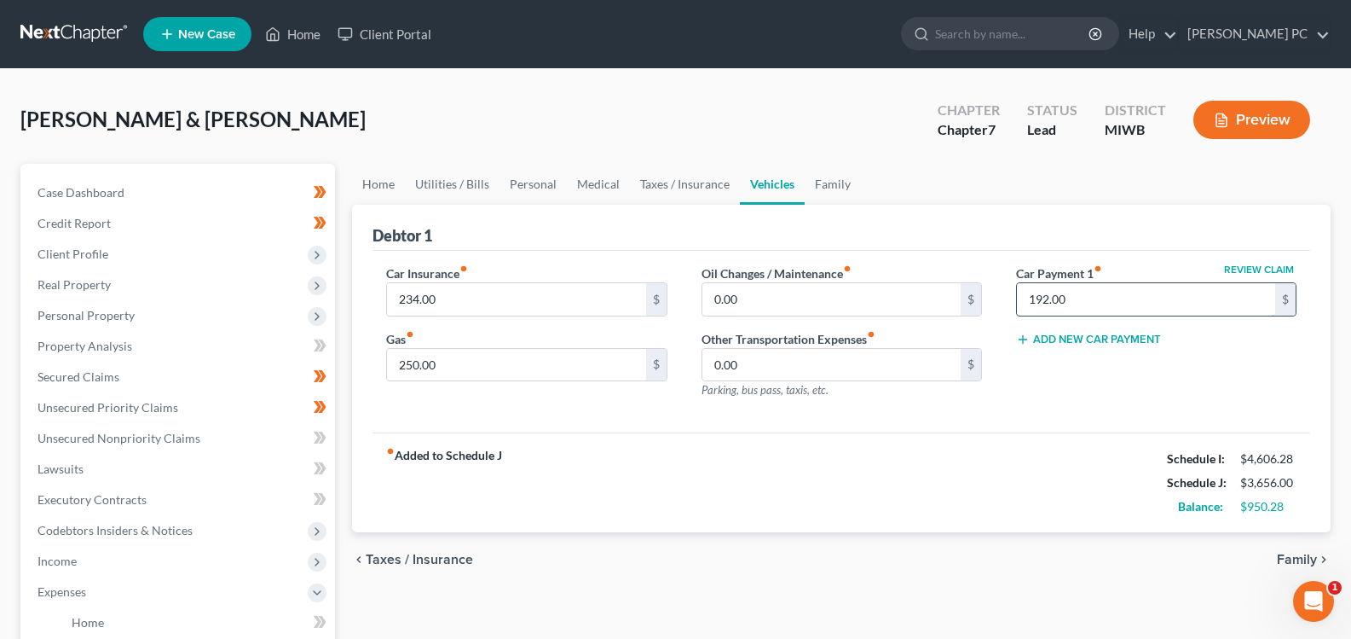
click at [1077, 298] on input "192.00" at bounding box center [1146, 299] width 258 height 32
click at [444, 302] on input "234.00" at bounding box center [516, 299] width 258 height 32
click at [467, 389] on div "Car Insurance fiber_manual_record 234.00 $ Gas fiber_manual_record 250.00 $" at bounding box center [526, 338] width 315 height 148
click at [484, 360] on input "250.00" at bounding box center [516, 365] width 258 height 32
drag, startPoint x: 505, startPoint y: 367, endPoint x: 708, endPoint y: 374, distance: 203.9
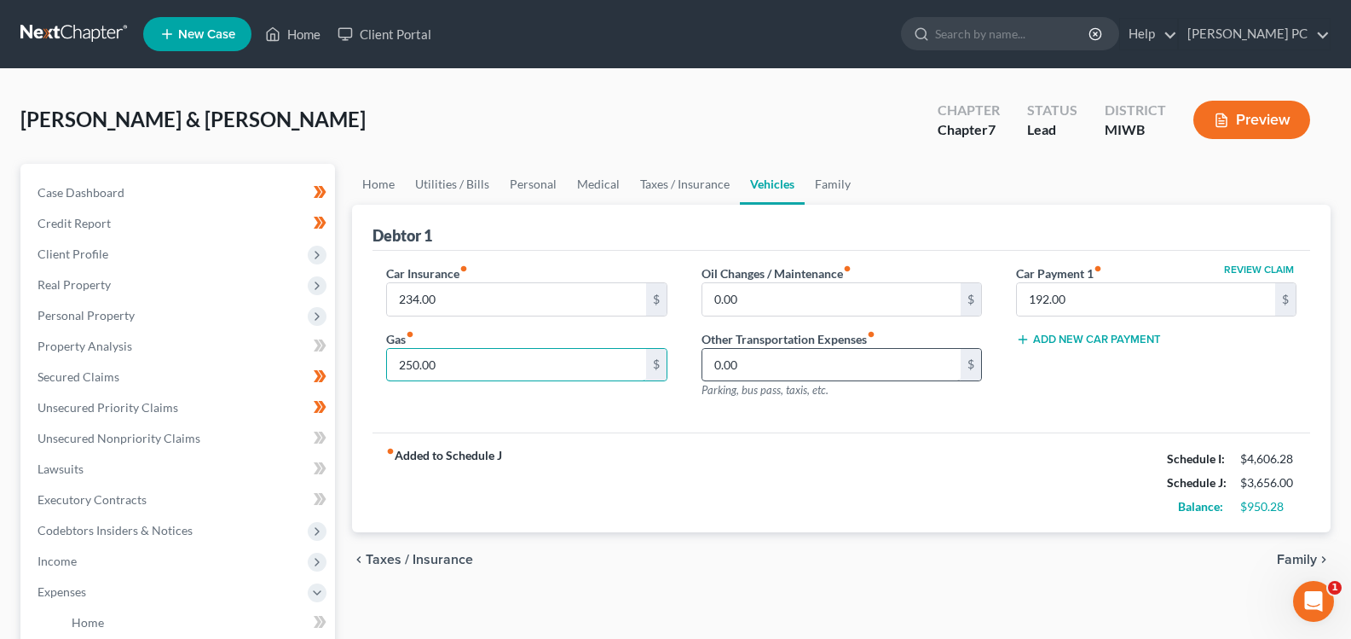
click at [506, 367] on input "250.00" at bounding box center [516, 365] width 258 height 32
click at [1292, 559] on span "Family" at bounding box center [1297, 559] width 40 height 14
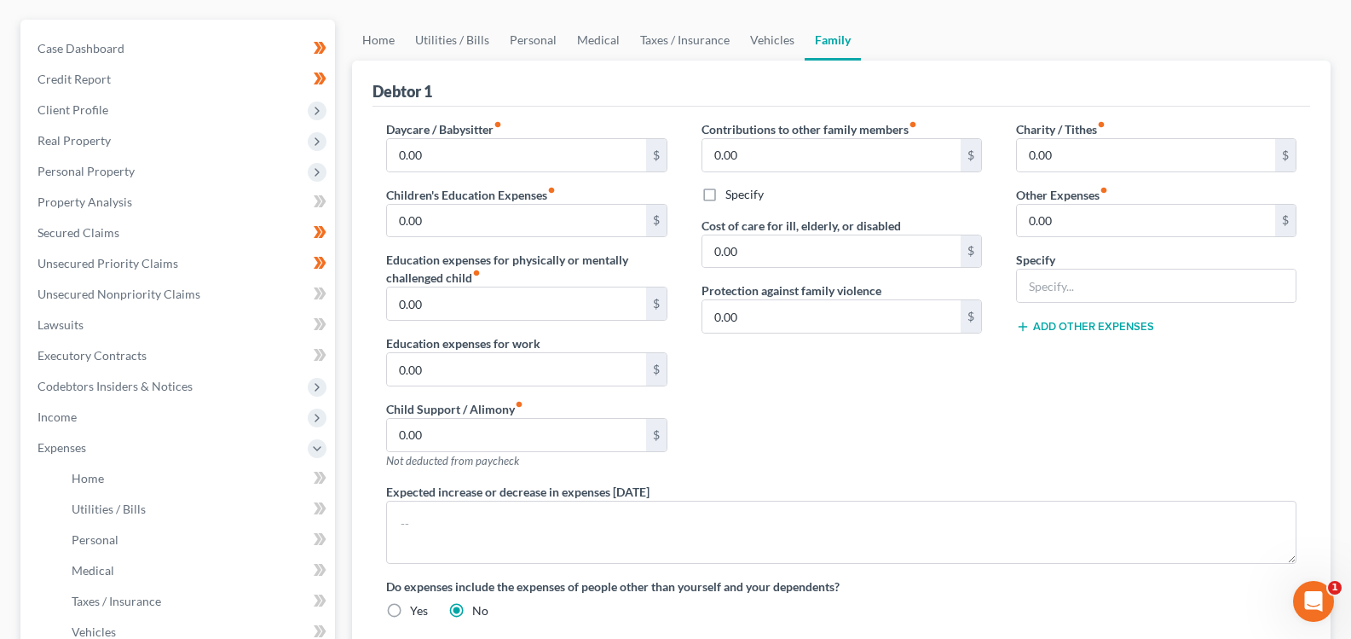
scroll to position [341, 0]
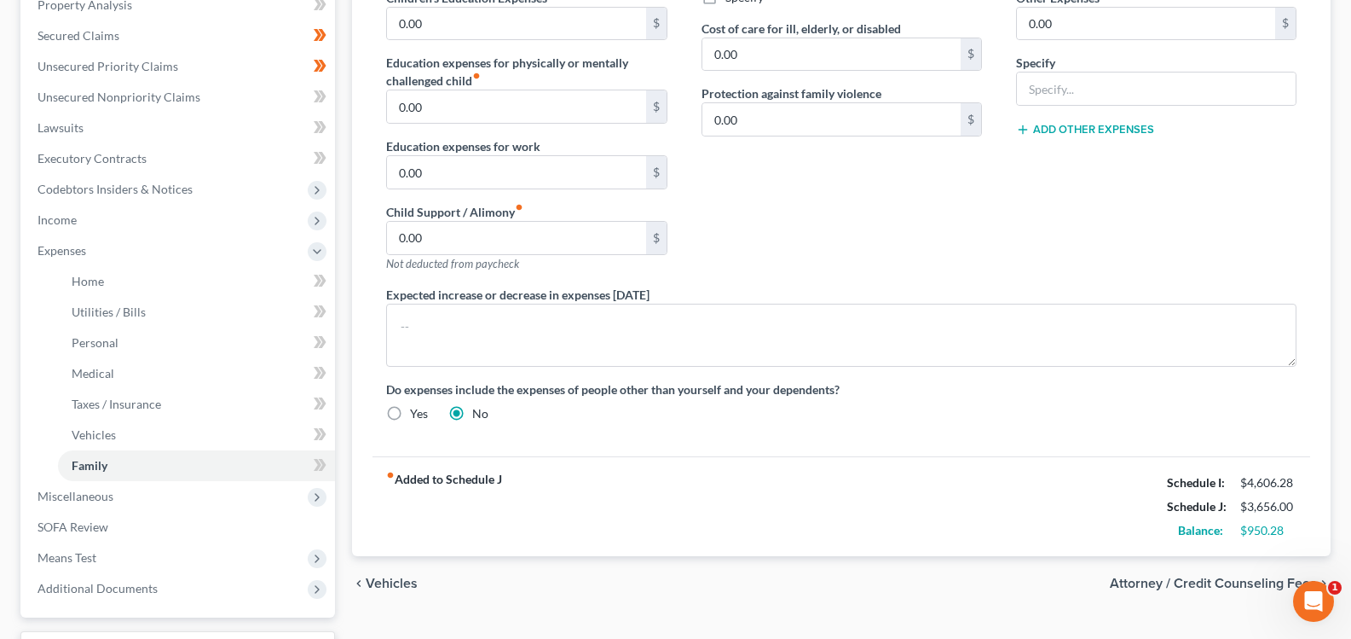
click at [1264, 585] on span "Attorney / Credit Counseling Fees" at bounding box center [1213, 583] width 207 height 14
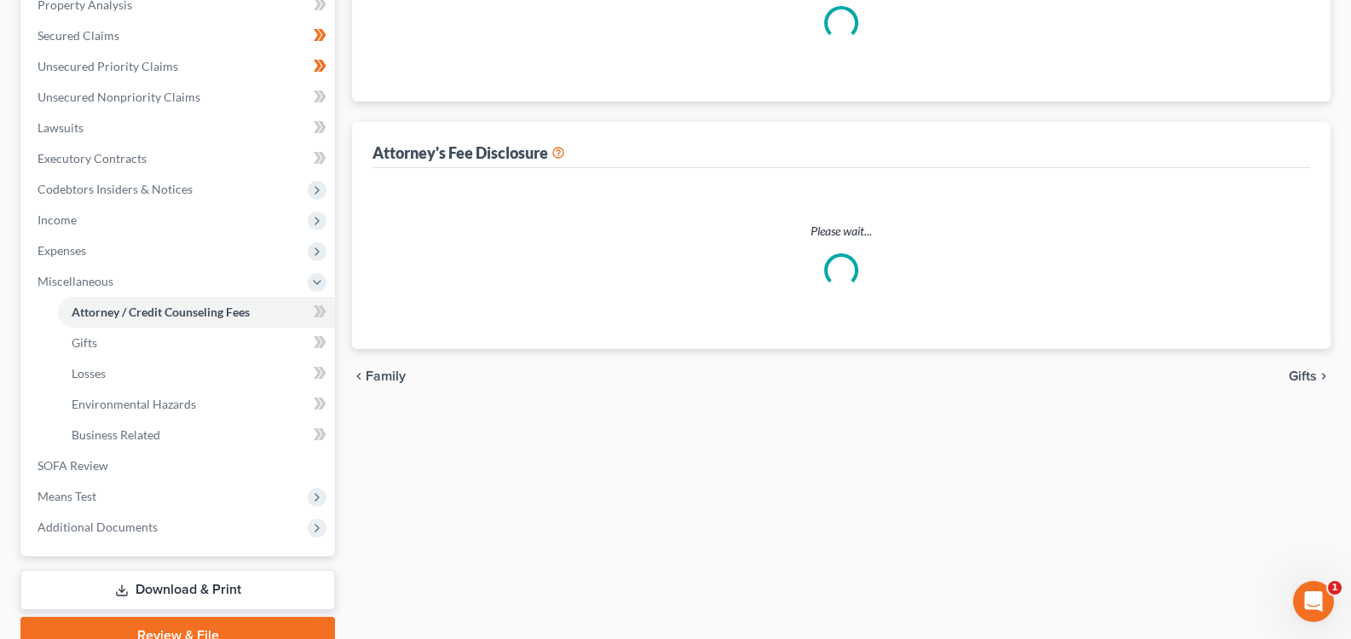
scroll to position [339, 0]
select select "0"
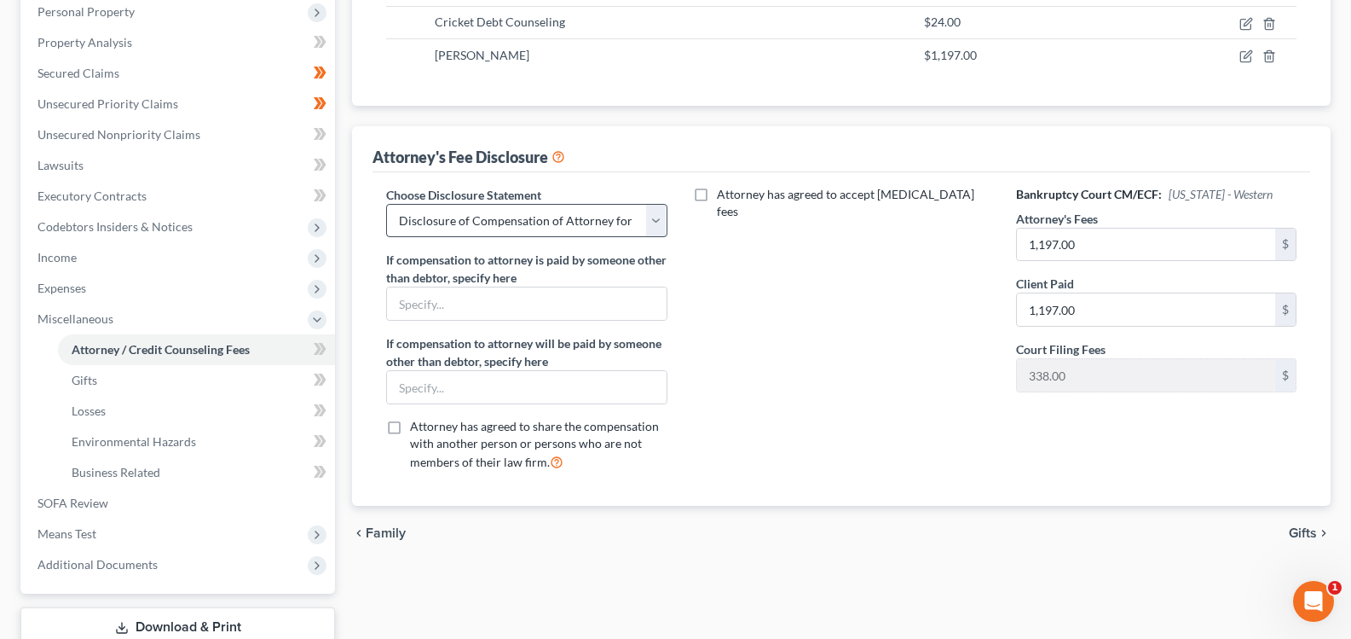
scroll to position [421, 0]
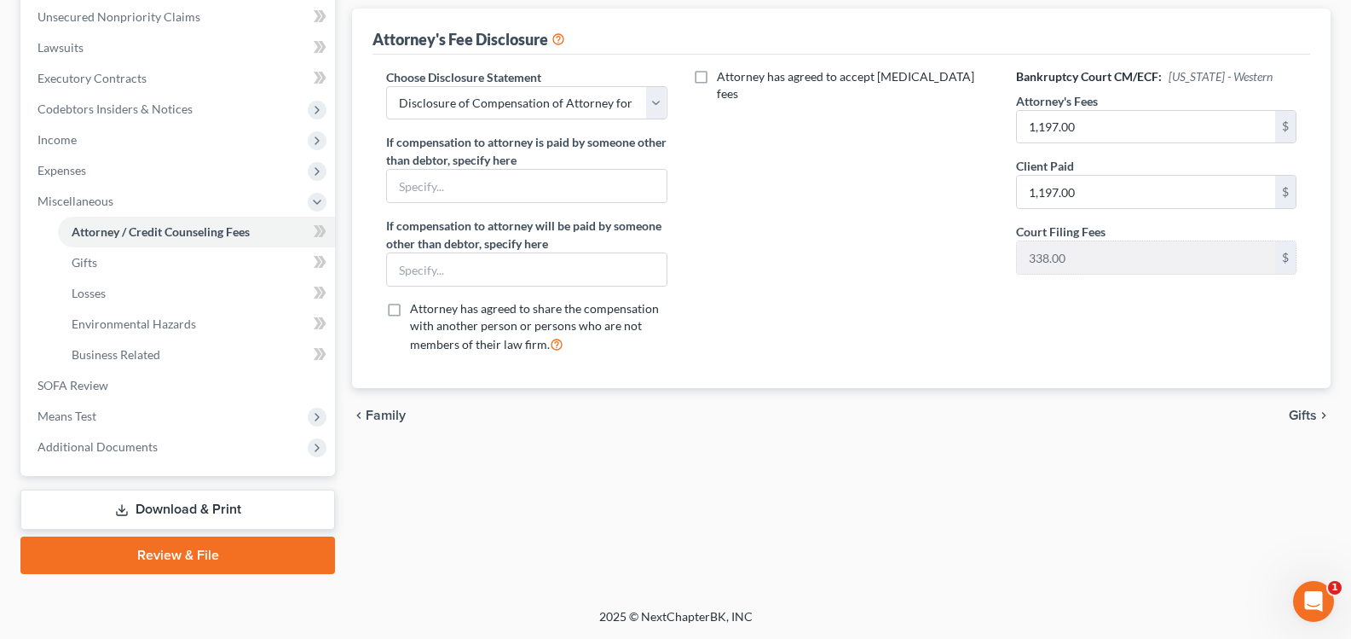
click at [375, 417] on span "Family" at bounding box center [386, 415] width 40 height 14
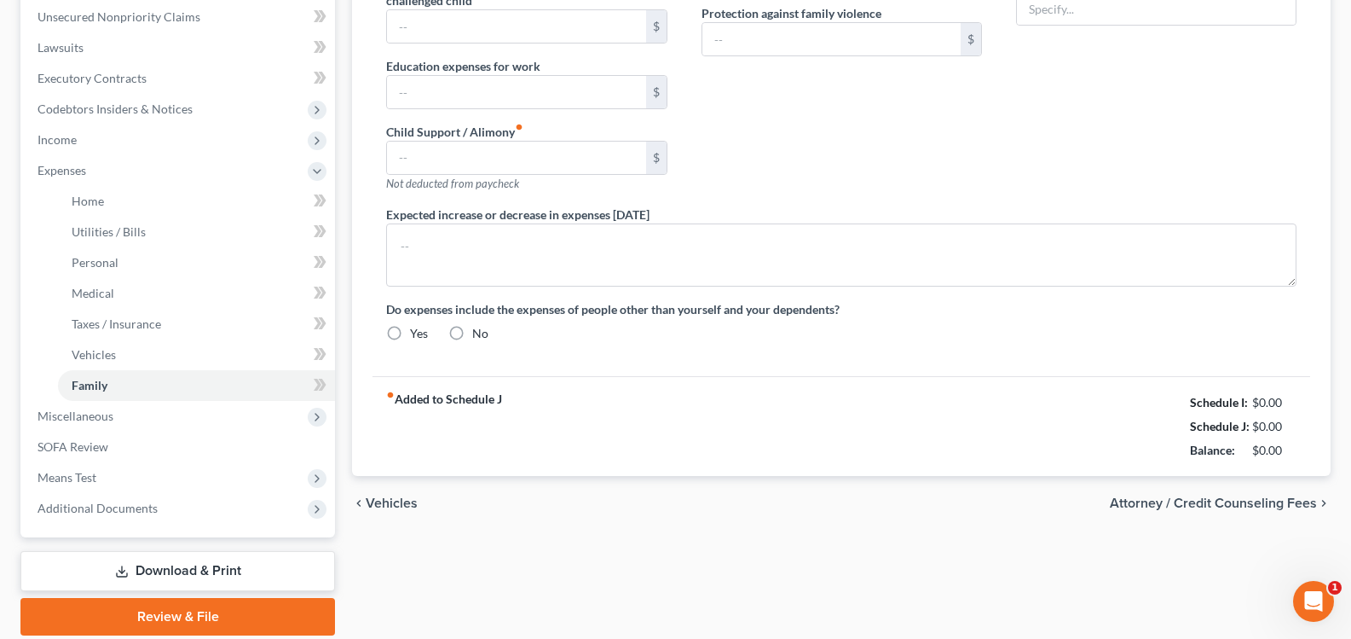
scroll to position [165, 0]
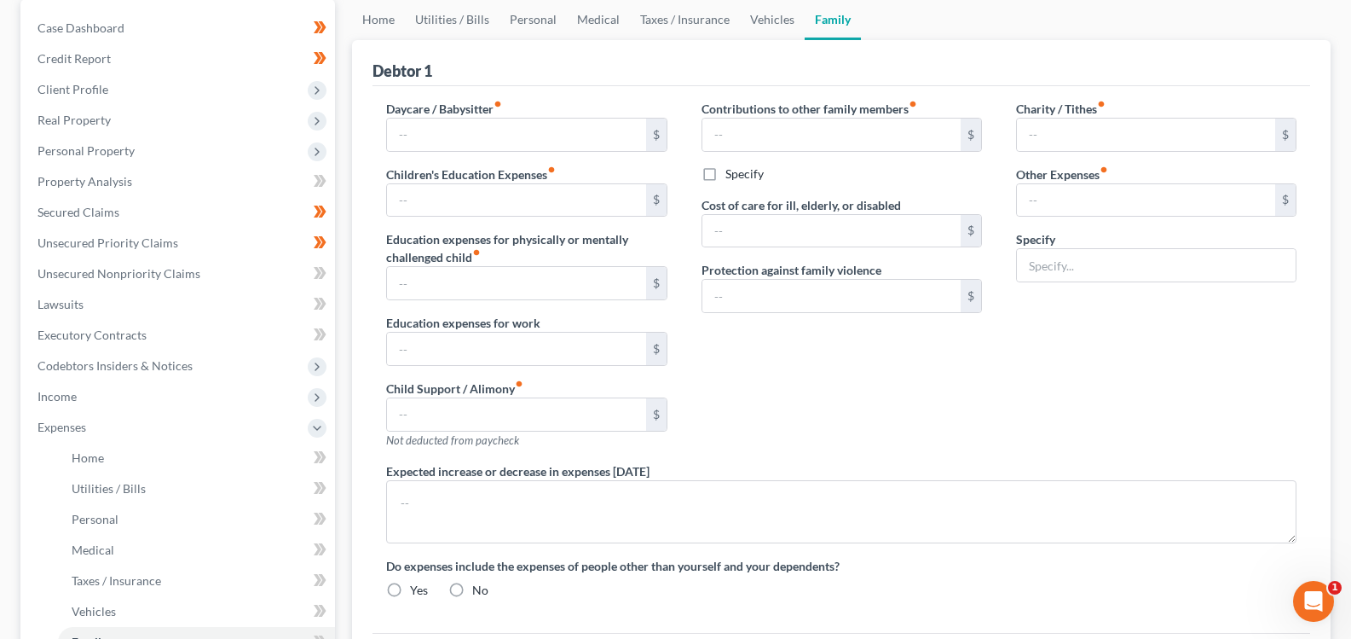
type input "0.00"
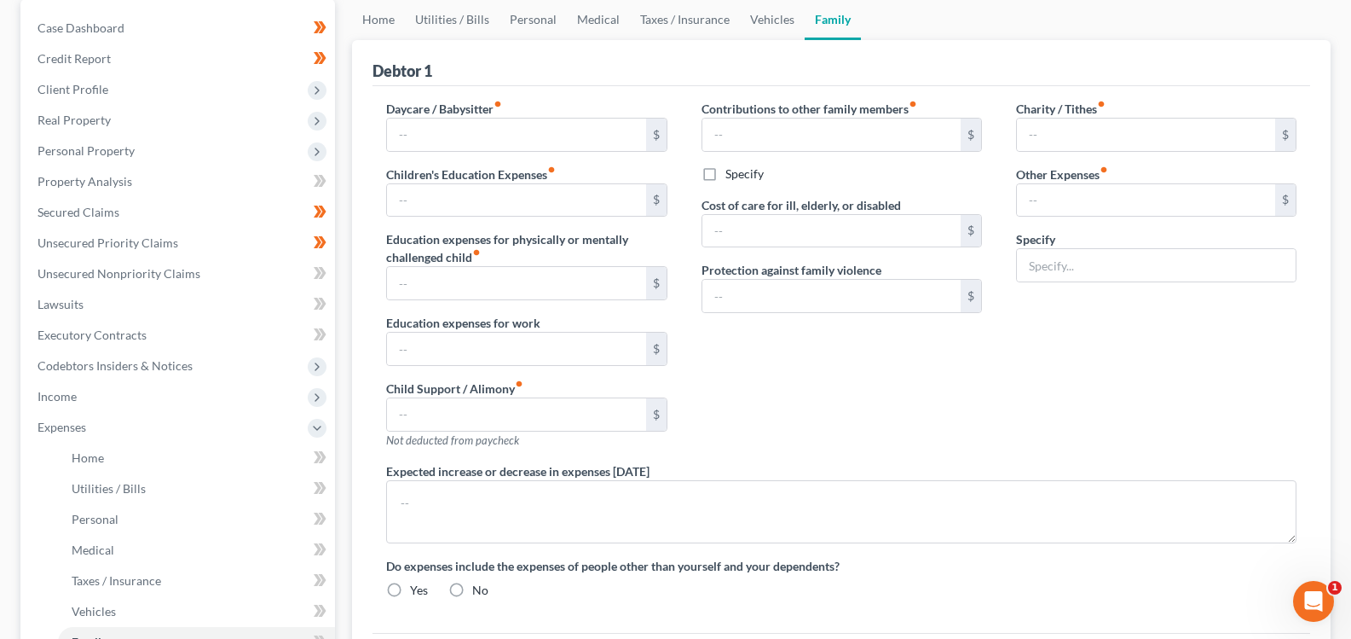
type input "0.00"
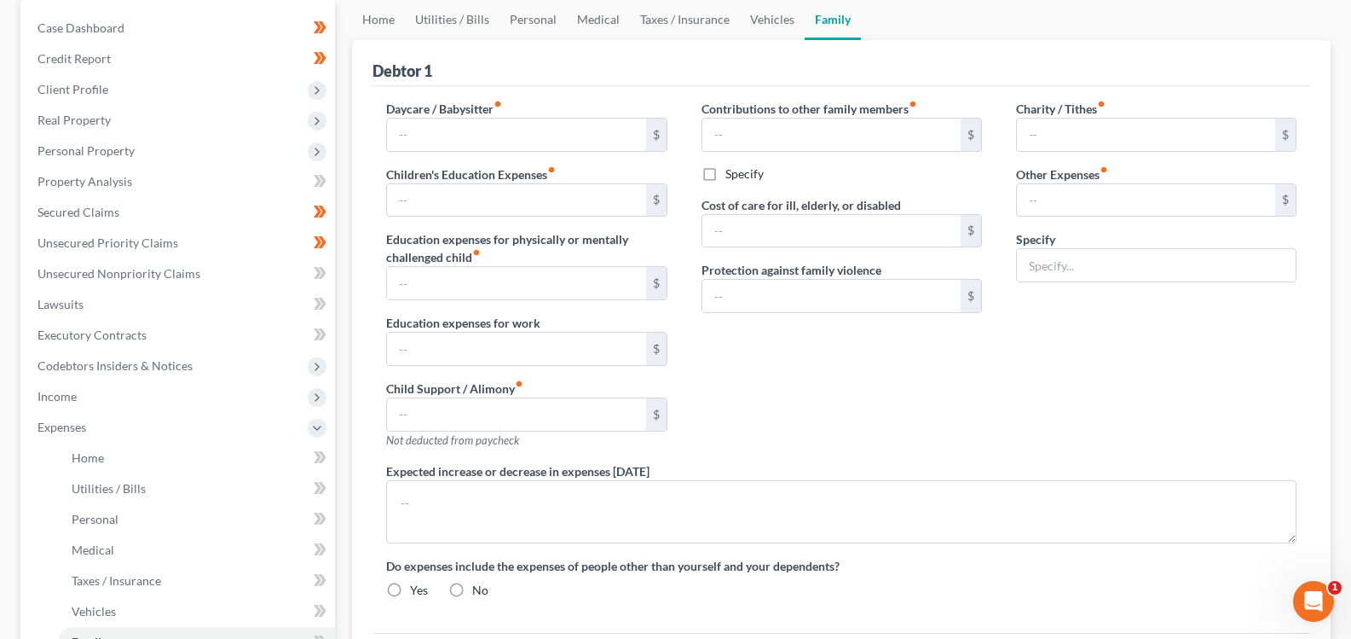
radio input "true"
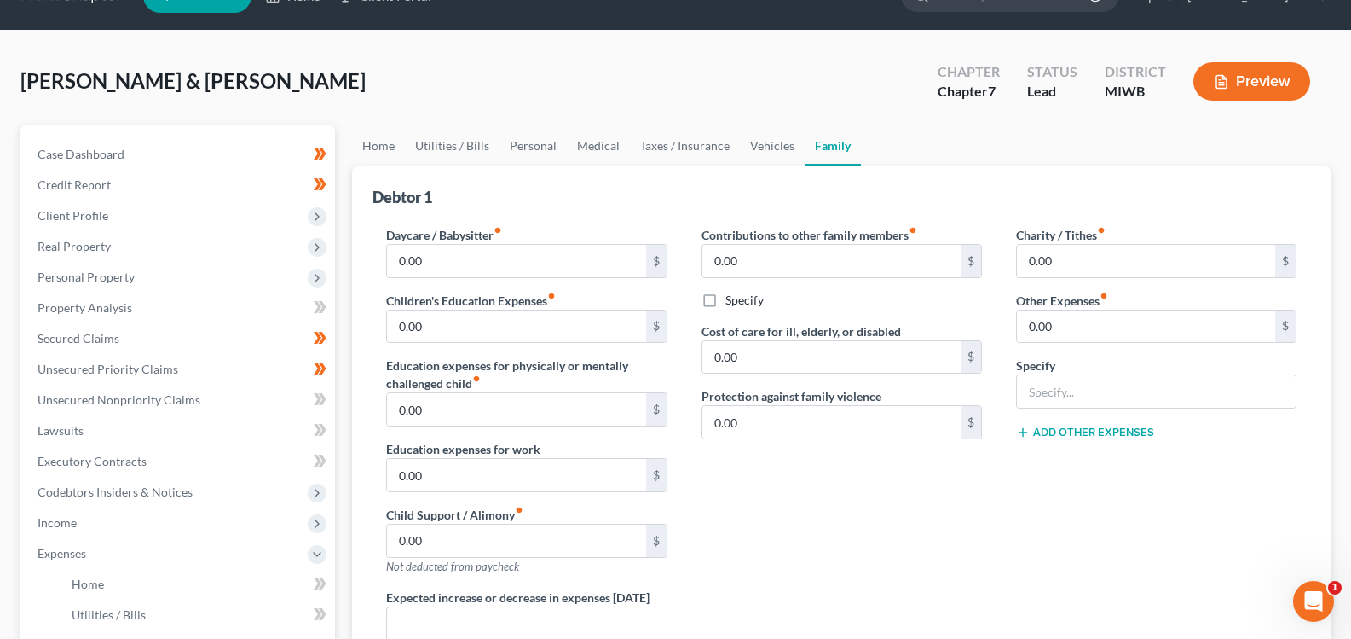
scroll to position [0, 0]
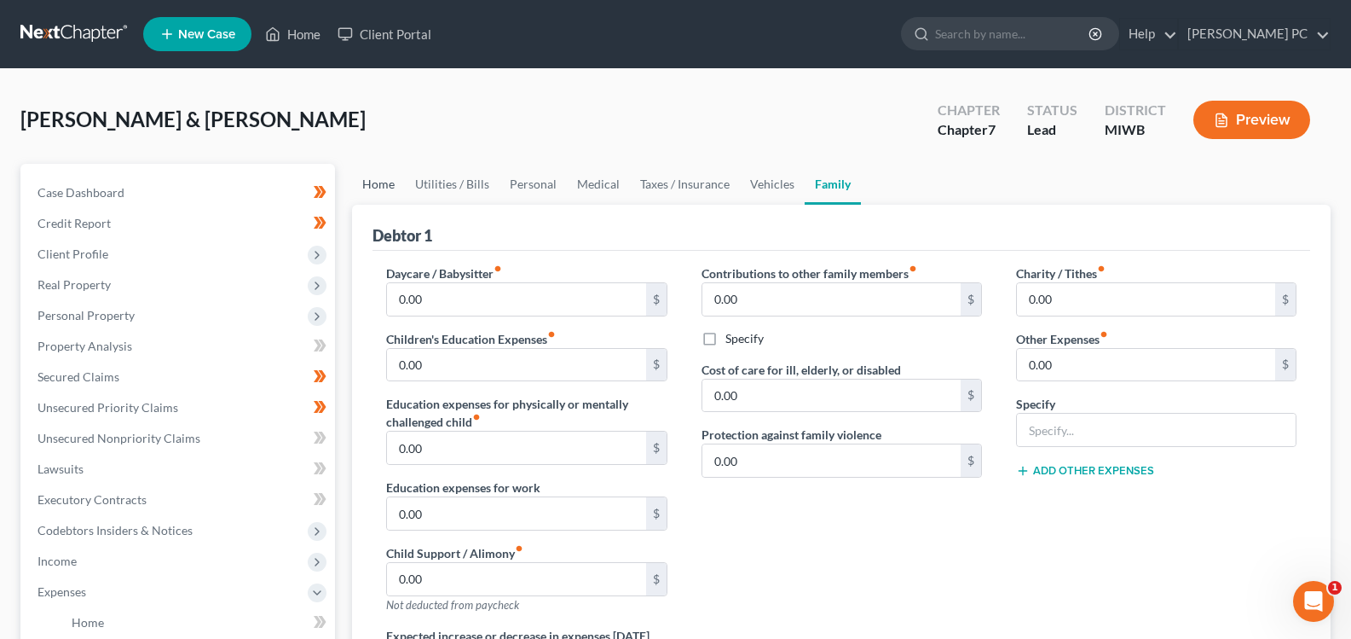
click at [365, 176] on link "Home" at bounding box center [378, 184] width 53 height 41
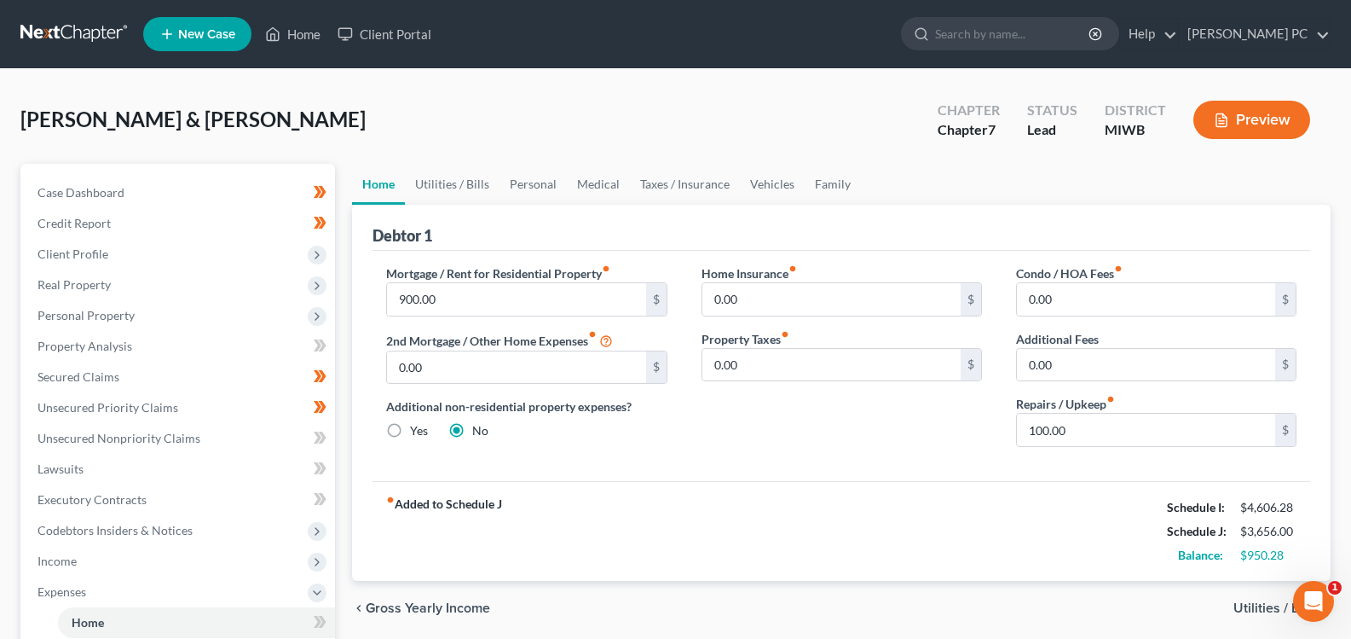
click at [1248, 604] on span "Utilities / Bills" at bounding box center [1276, 608] width 84 height 14
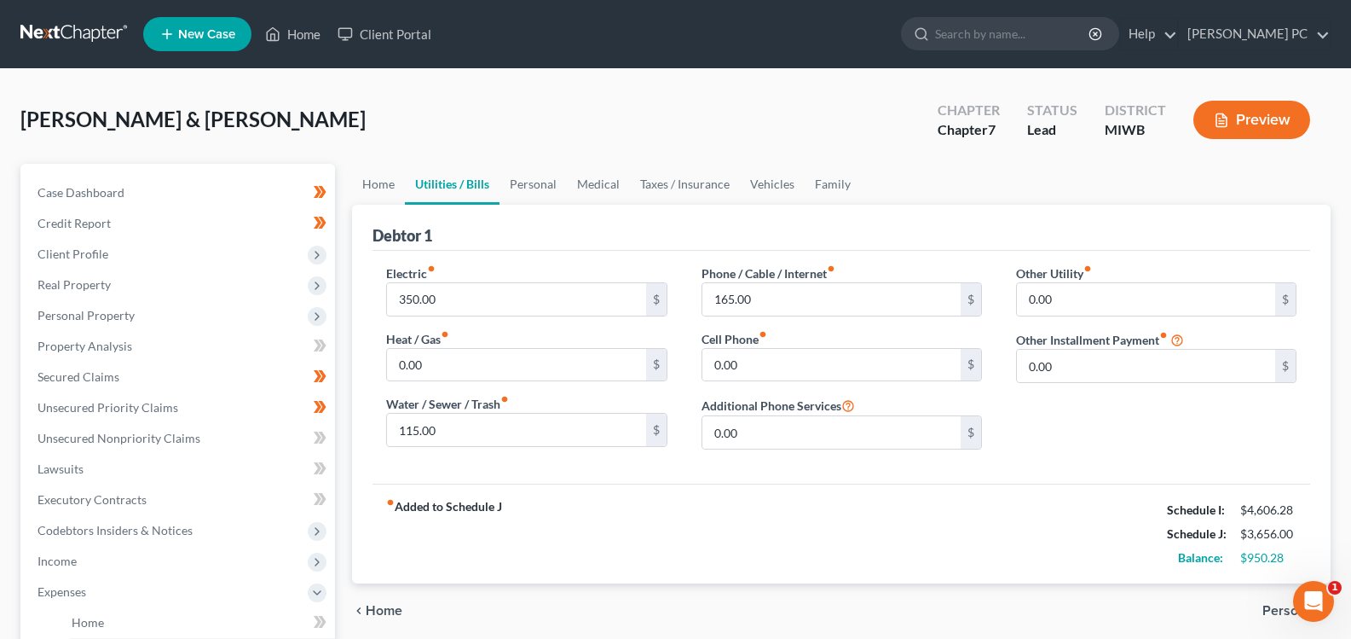
click at [1248, 604] on div "chevron_left Home Personal chevron_right" at bounding box center [841, 610] width 979 height 55
click at [1281, 608] on span "Personal" at bounding box center [1290, 611] width 55 height 14
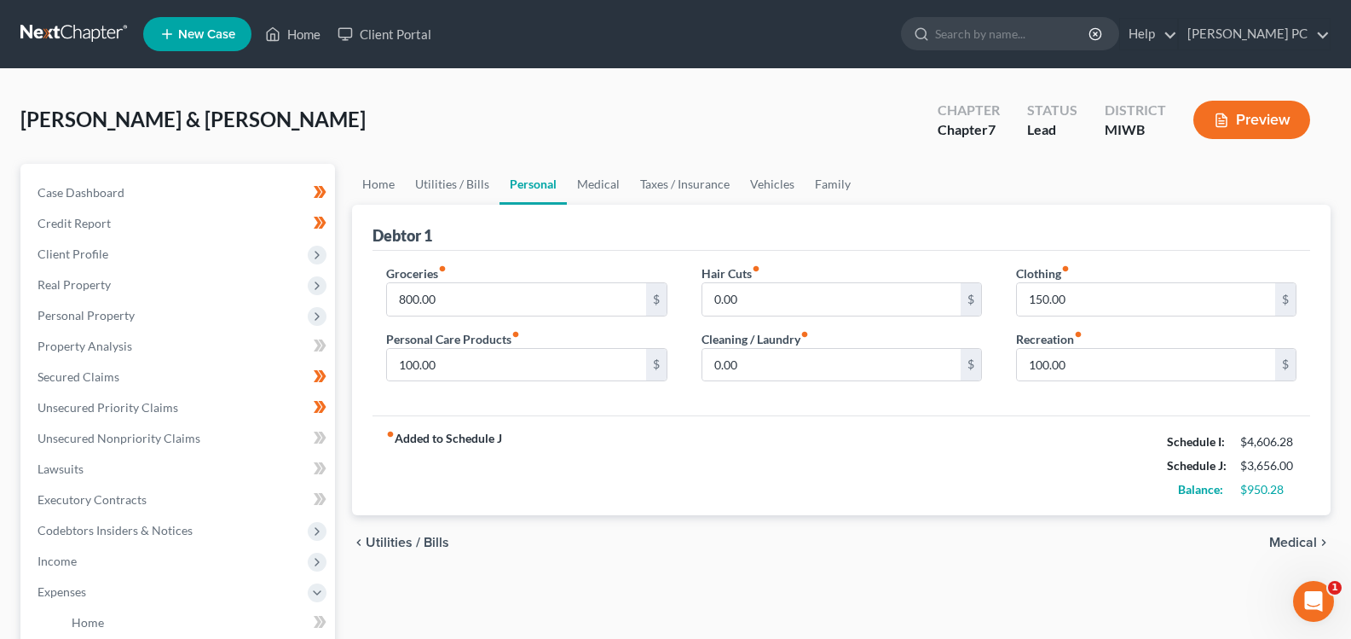
click at [1269, 546] on span "Medical" at bounding box center [1293, 542] width 48 height 14
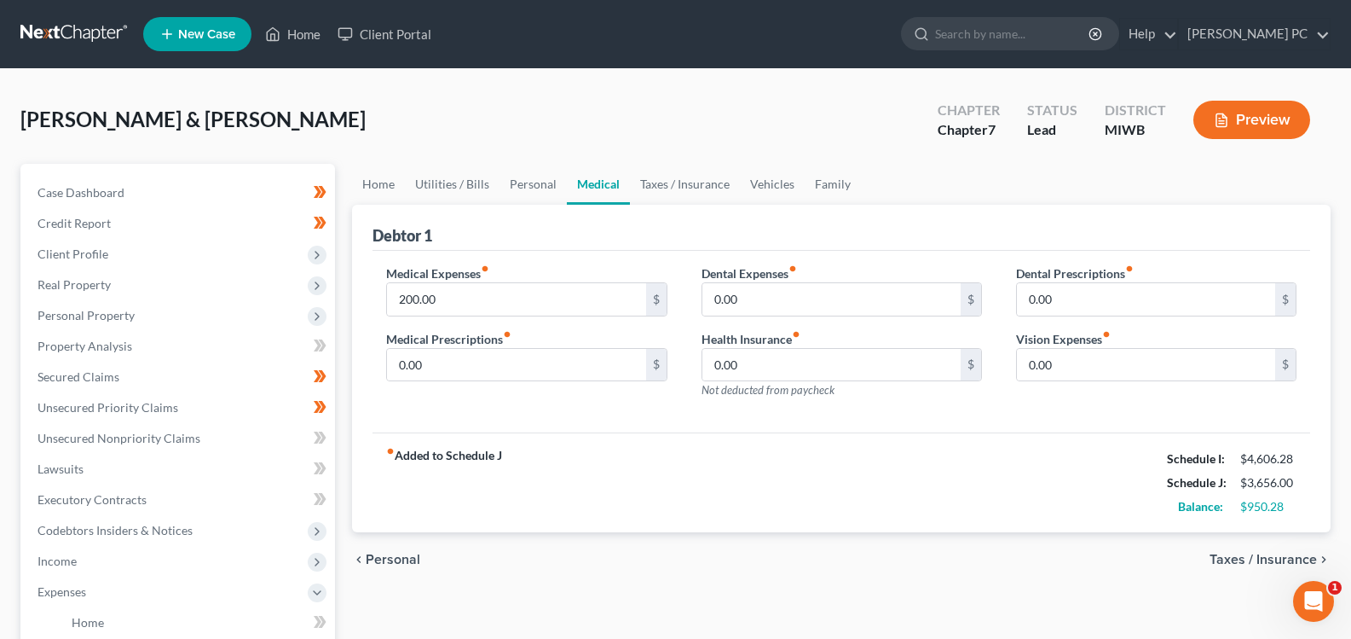
click at [1261, 562] on span "Taxes / Insurance" at bounding box center [1263, 559] width 107 height 14
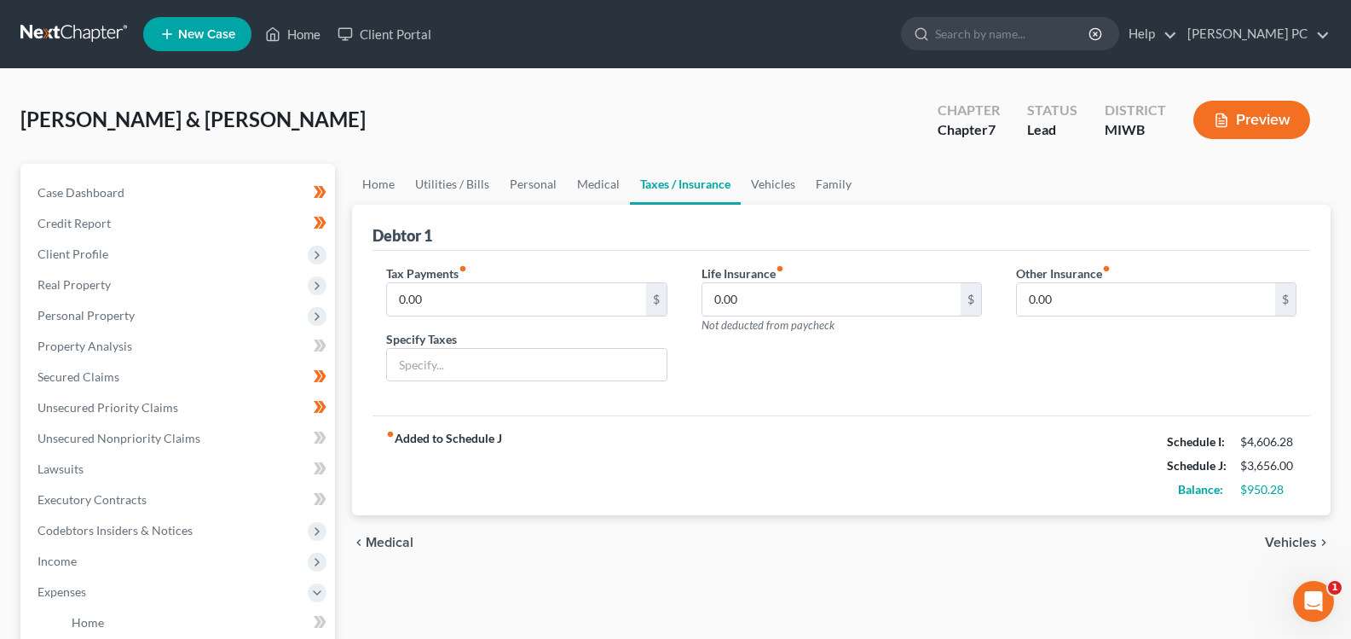
click at [1276, 535] on span "Vehicles" at bounding box center [1291, 542] width 52 height 14
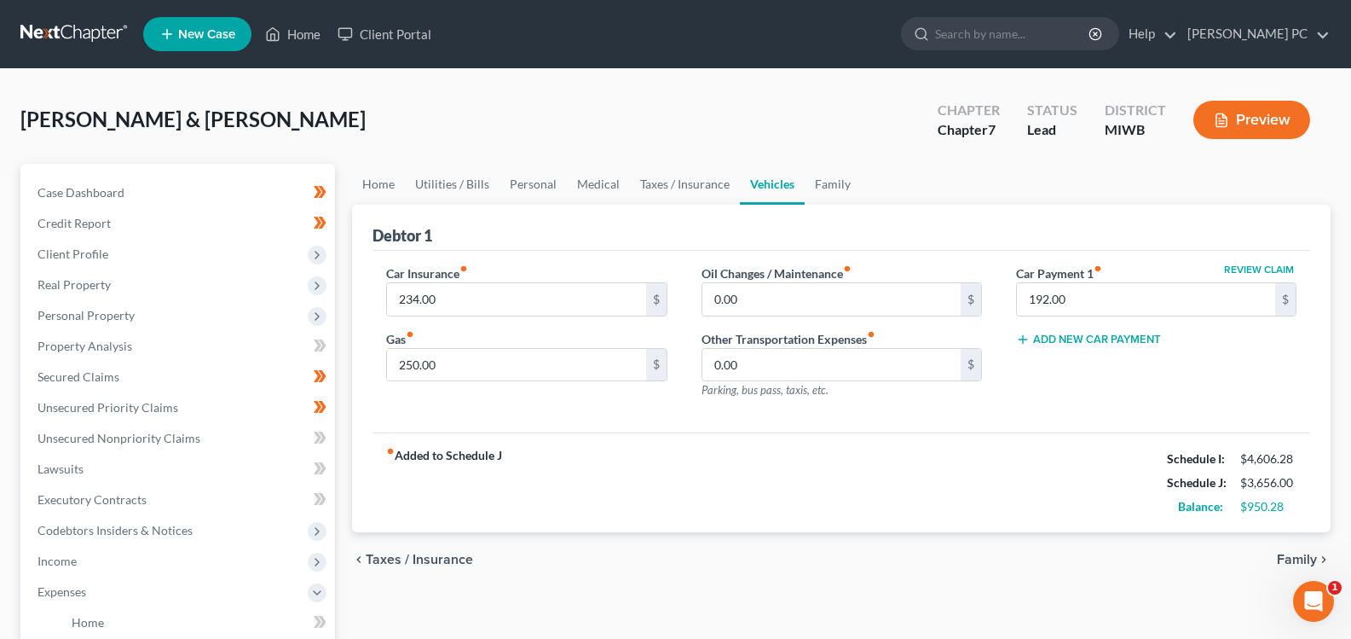
click at [1276, 534] on div "chevron_left Taxes / Insurance Family chevron_right" at bounding box center [841, 559] width 979 height 55
click at [1270, 558] on div "chevron_left Taxes / Insurance Family chevron_right" at bounding box center [841, 559] width 979 height 55
click at [1278, 558] on span "Family" at bounding box center [1297, 559] width 40 height 14
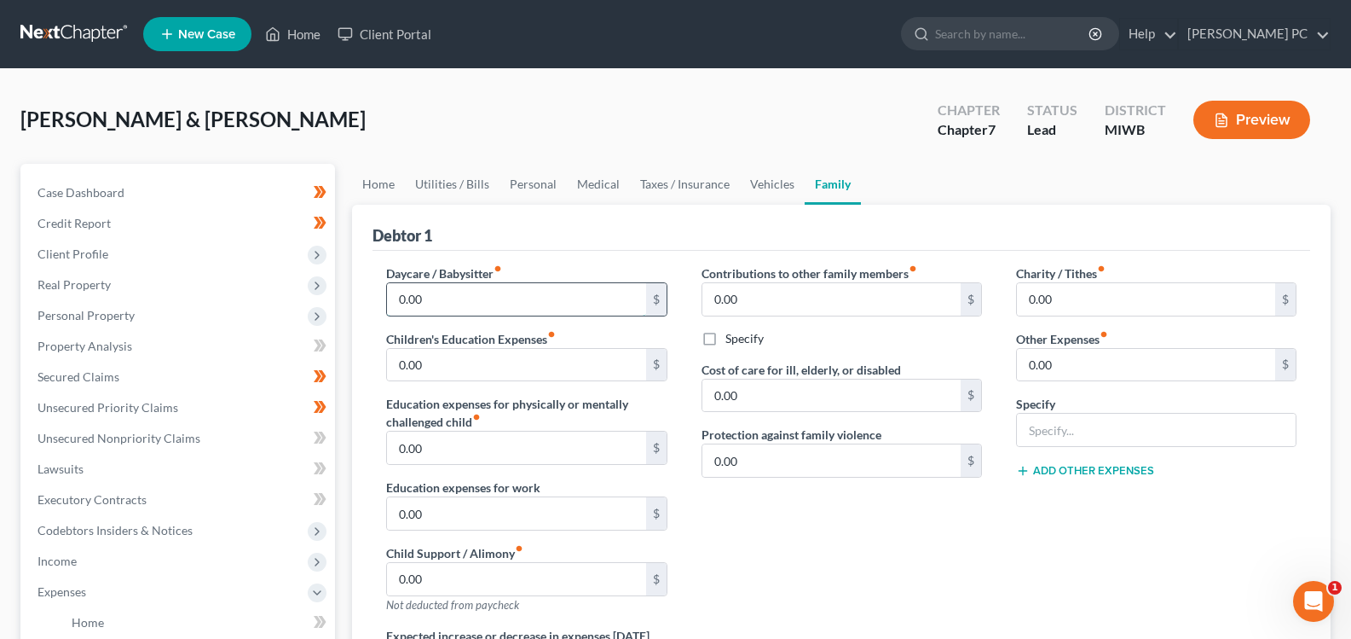
click at [513, 297] on input "0.00" at bounding box center [516, 299] width 258 height 32
click at [851, 308] on input "0.00" at bounding box center [831, 299] width 258 height 32
click at [509, 289] on input "150" at bounding box center [516, 299] width 258 height 32
click at [524, 295] on input "150" at bounding box center [516, 299] width 258 height 32
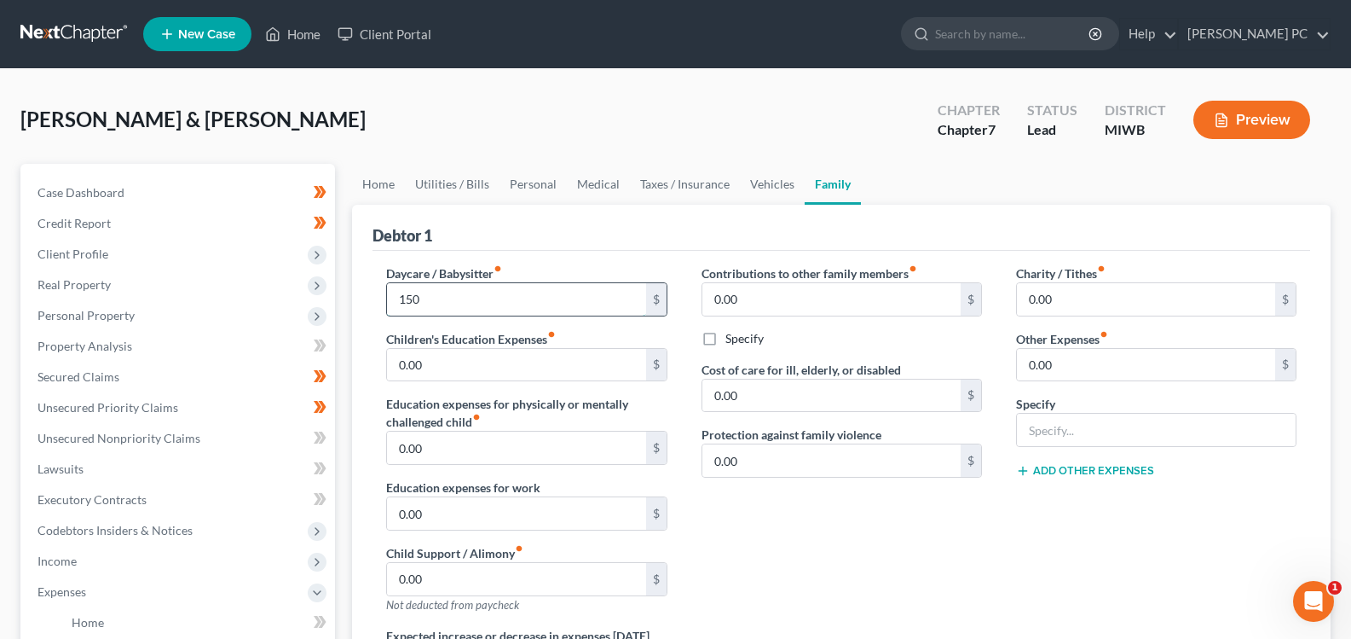
click at [521, 294] on input "150" at bounding box center [516, 299] width 258 height 32
click at [495, 299] on input "150" at bounding box center [516, 299] width 258 height 32
type input "150.00"
drag, startPoint x: 862, startPoint y: 286, endPoint x: 989, endPoint y: 250, distance: 132.2
click at [861, 286] on input "0.00" at bounding box center [831, 299] width 258 height 32
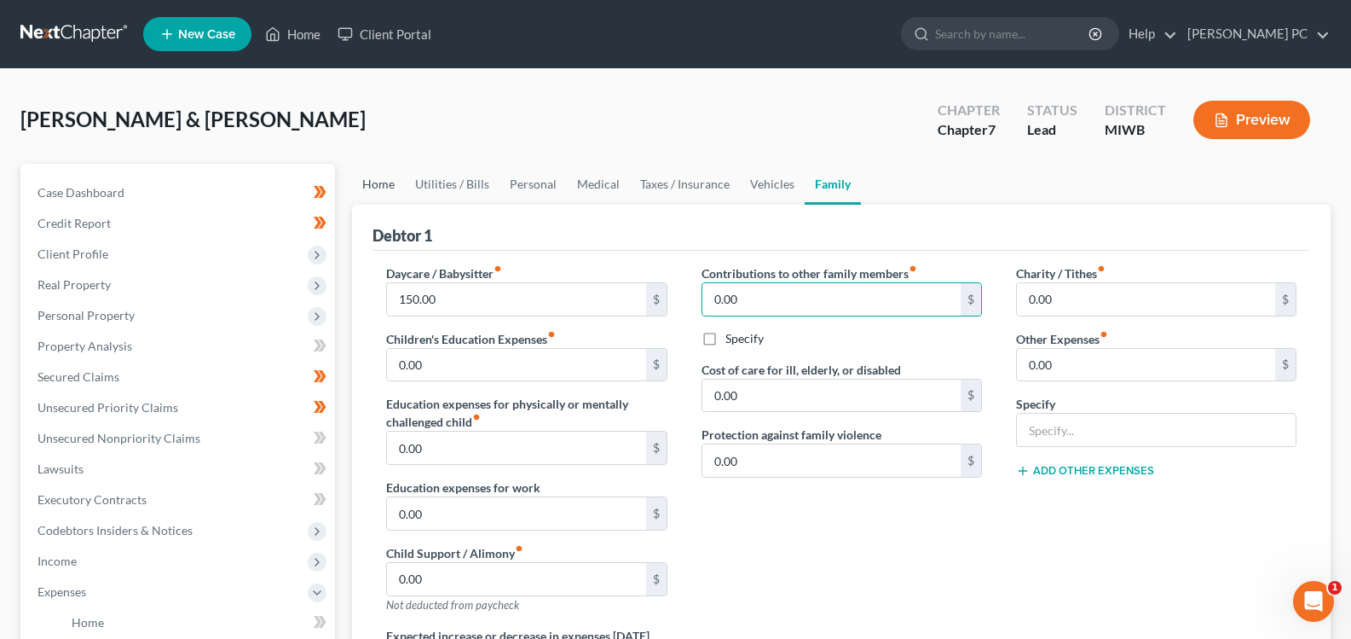
click at [379, 182] on link "Home" at bounding box center [378, 184] width 53 height 41
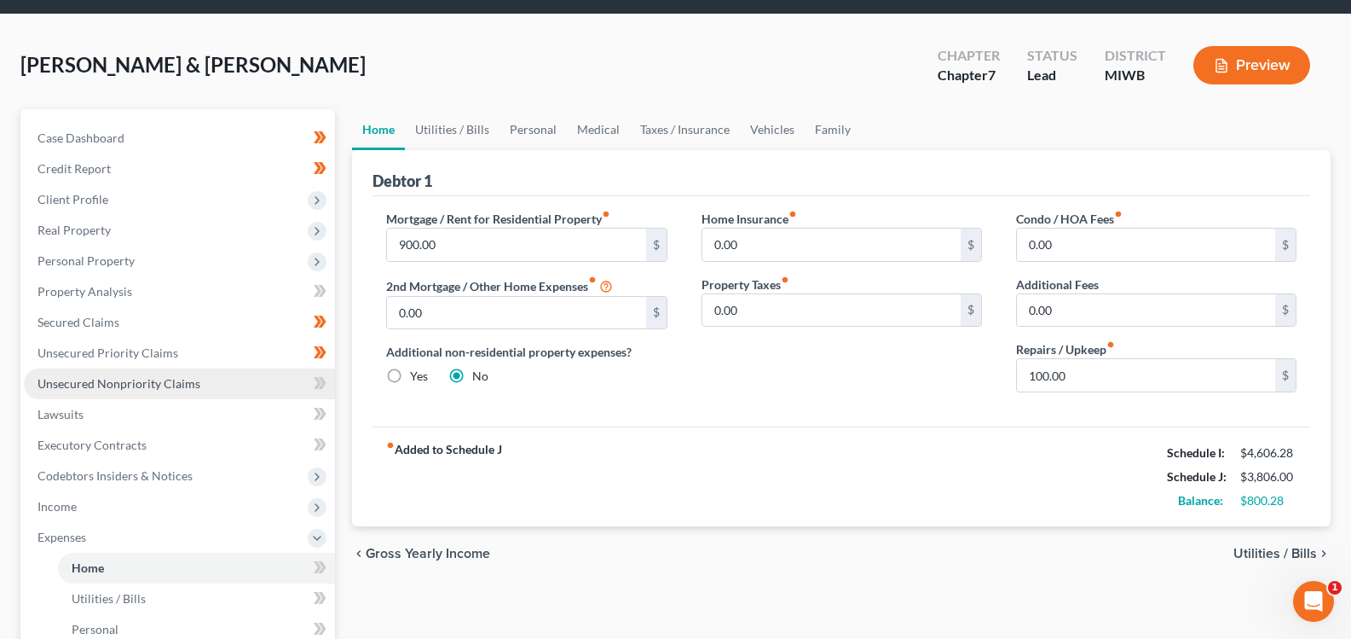
scroll to position [85, 0]
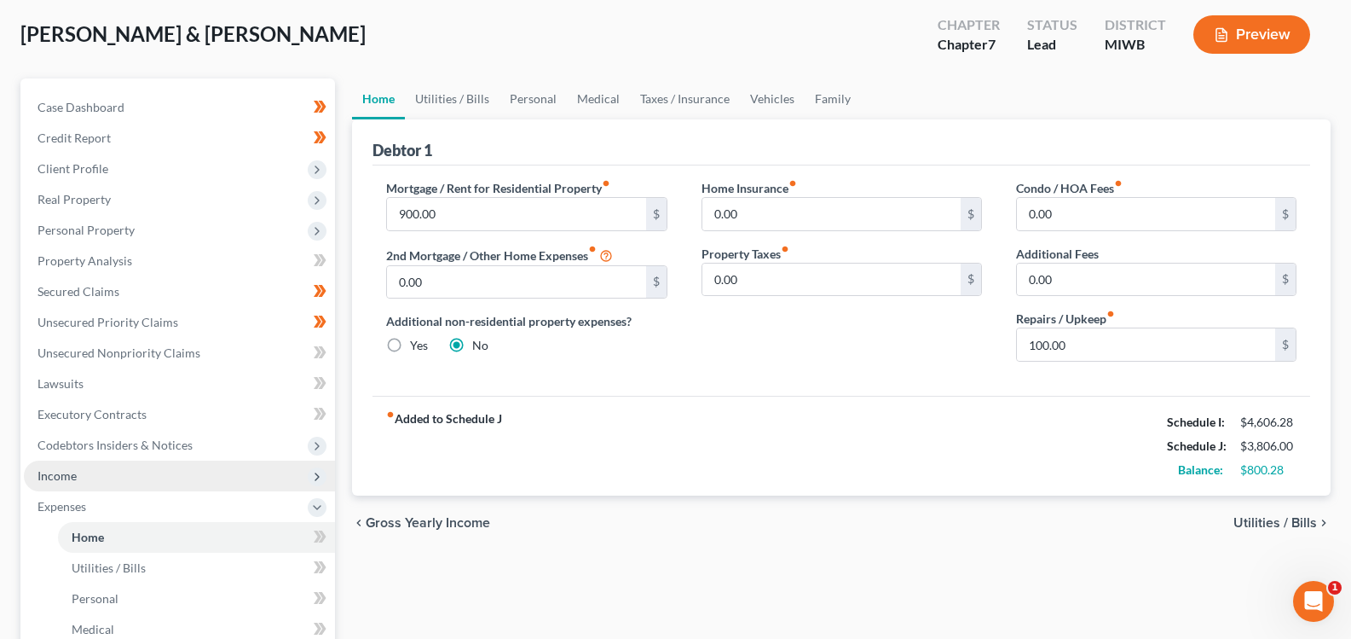
click at [68, 484] on span "Income" at bounding box center [179, 475] width 311 height 31
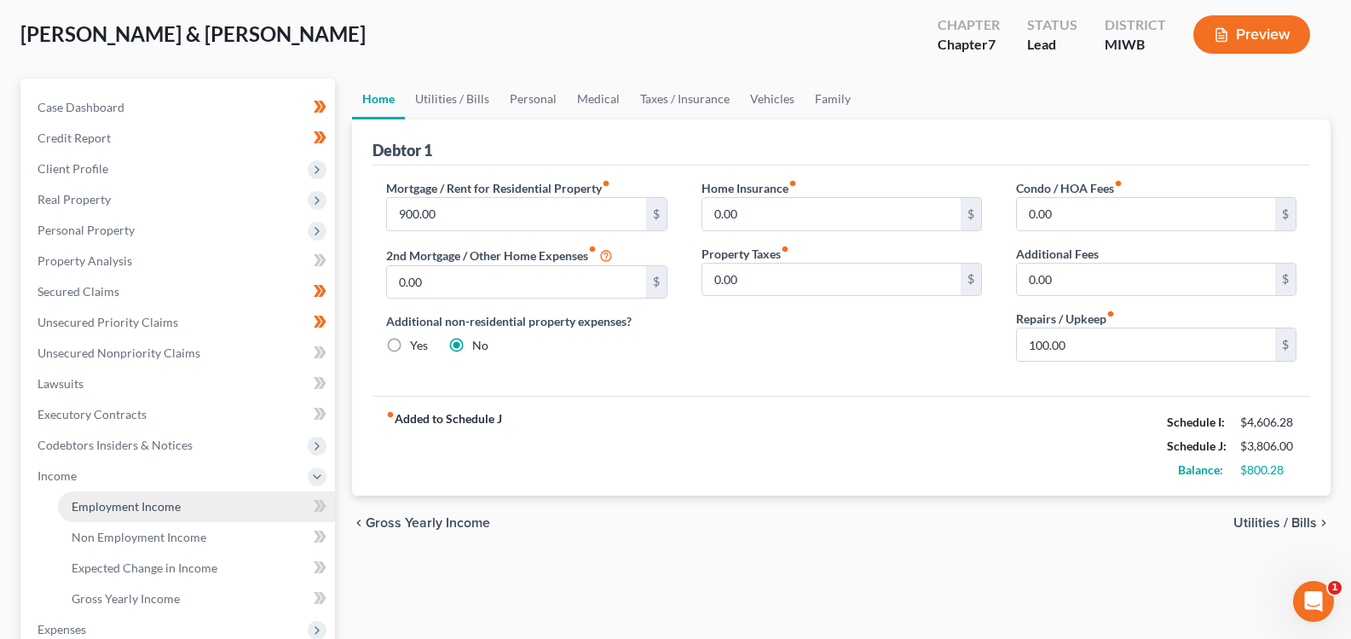
click at [100, 515] on link "Employment Income" at bounding box center [196, 506] width 277 height 31
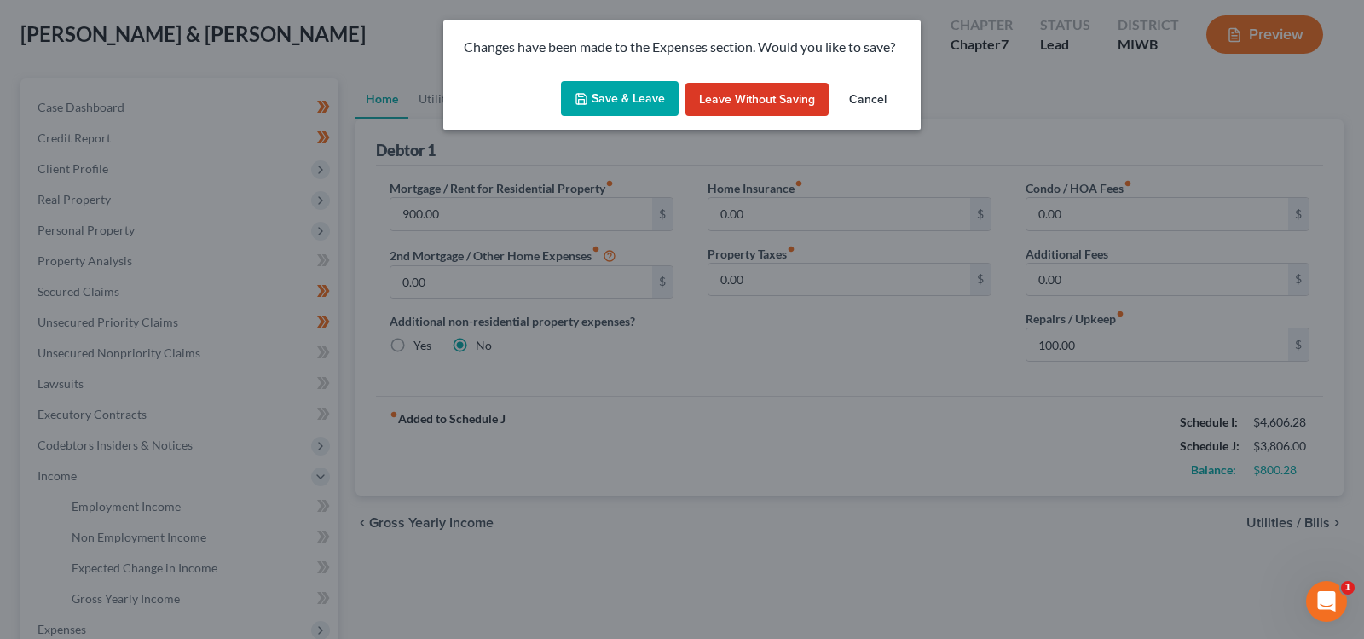
click at [873, 102] on button "Cancel" at bounding box center [867, 100] width 65 height 34
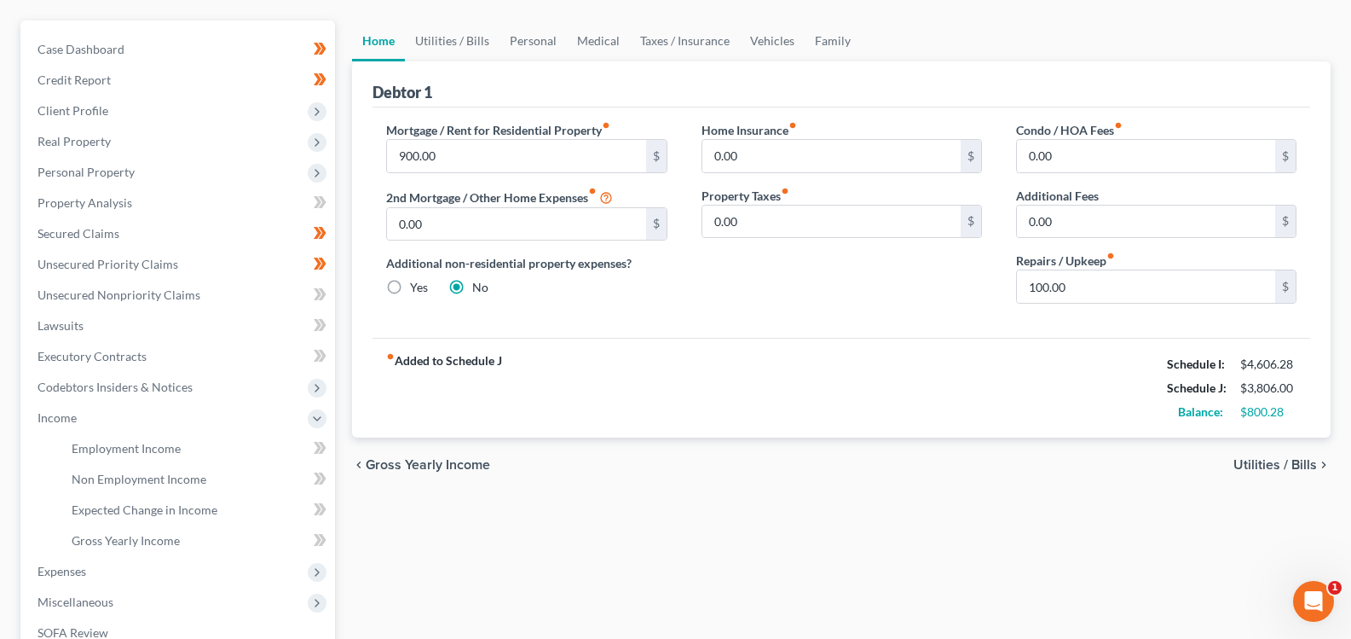
scroll to position [0, 0]
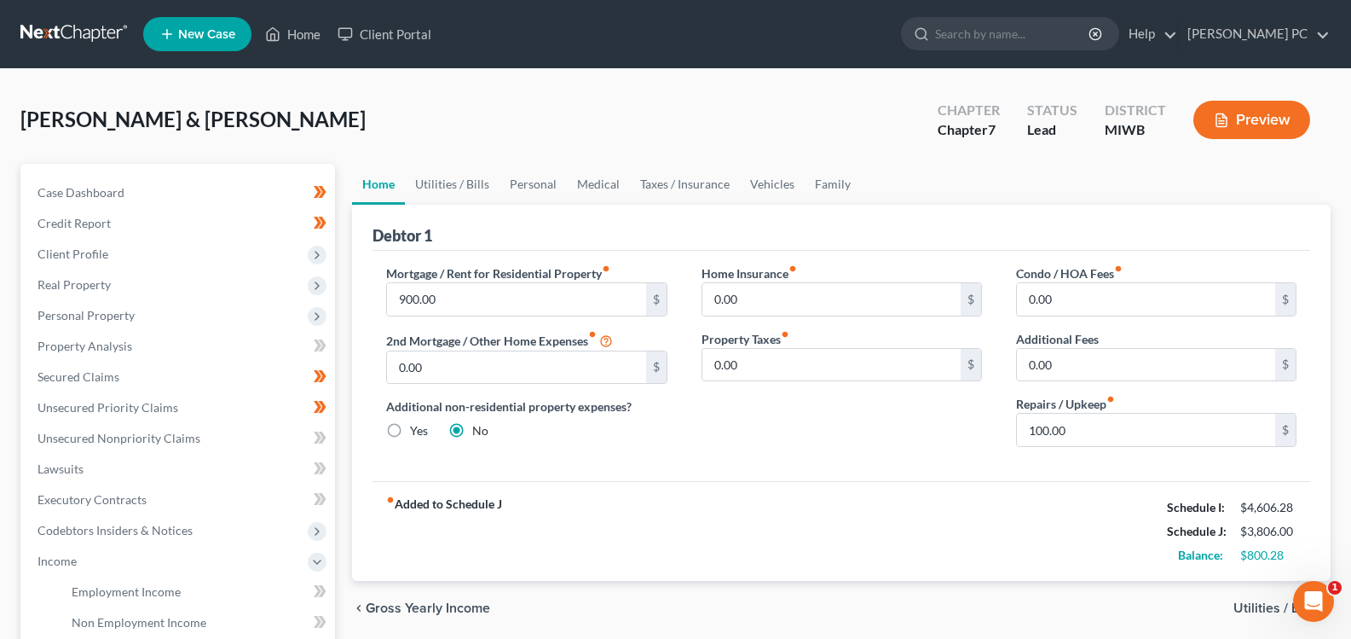
click at [1258, 609] on span "Utilities / Bills" at bounding box center [1276, 608] width 84 height 14
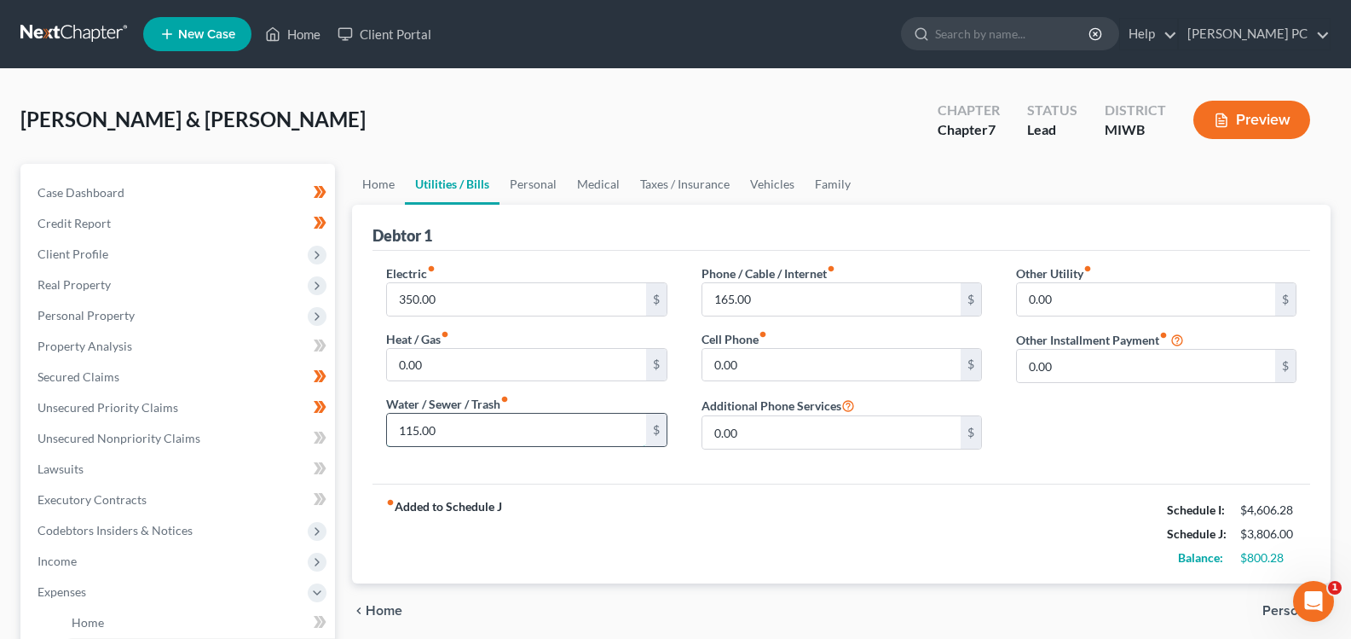
click at [495, 425] on input "115.00" at bounding box center [516, 429] width 258 height 32
click at [1271, 553] on div "$800.28" at bounding box center [1268, 557] width 56 height 17
click at [379, 608] on span "Home" at bounding box center [384, 611] width 37 height 14
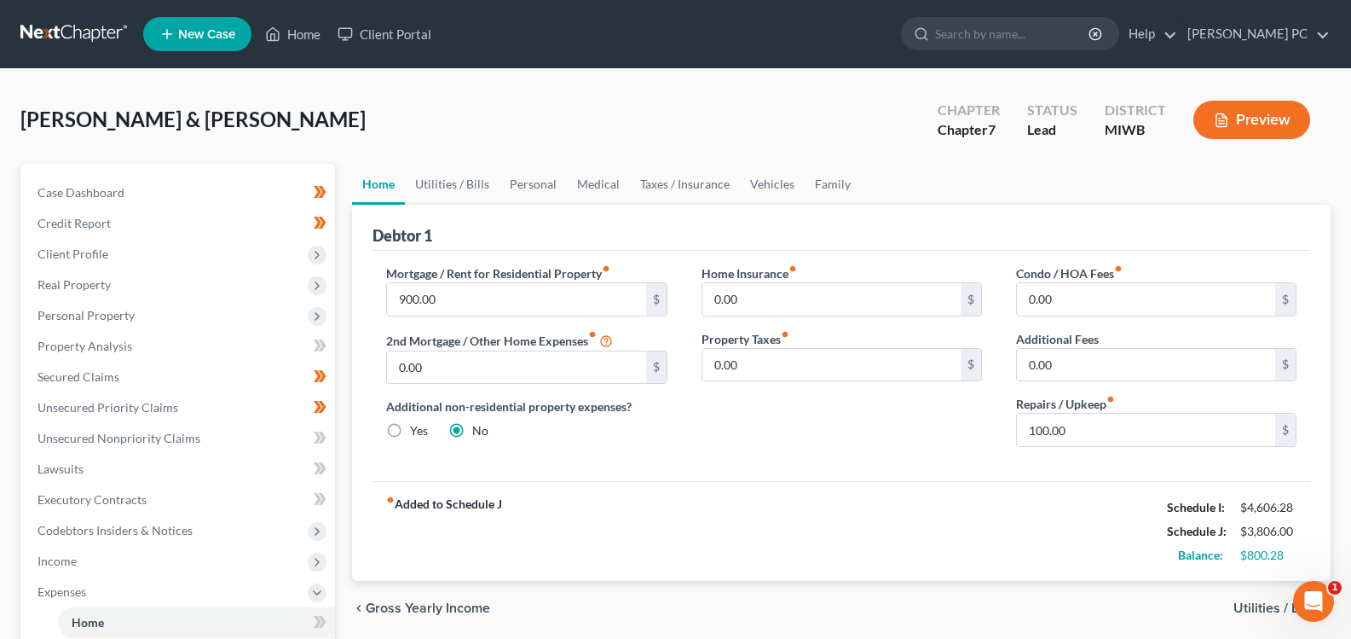
click at [1247, 601] on span "Utilities / Bills" at bounding box center [1276, 608] width 84 height 14
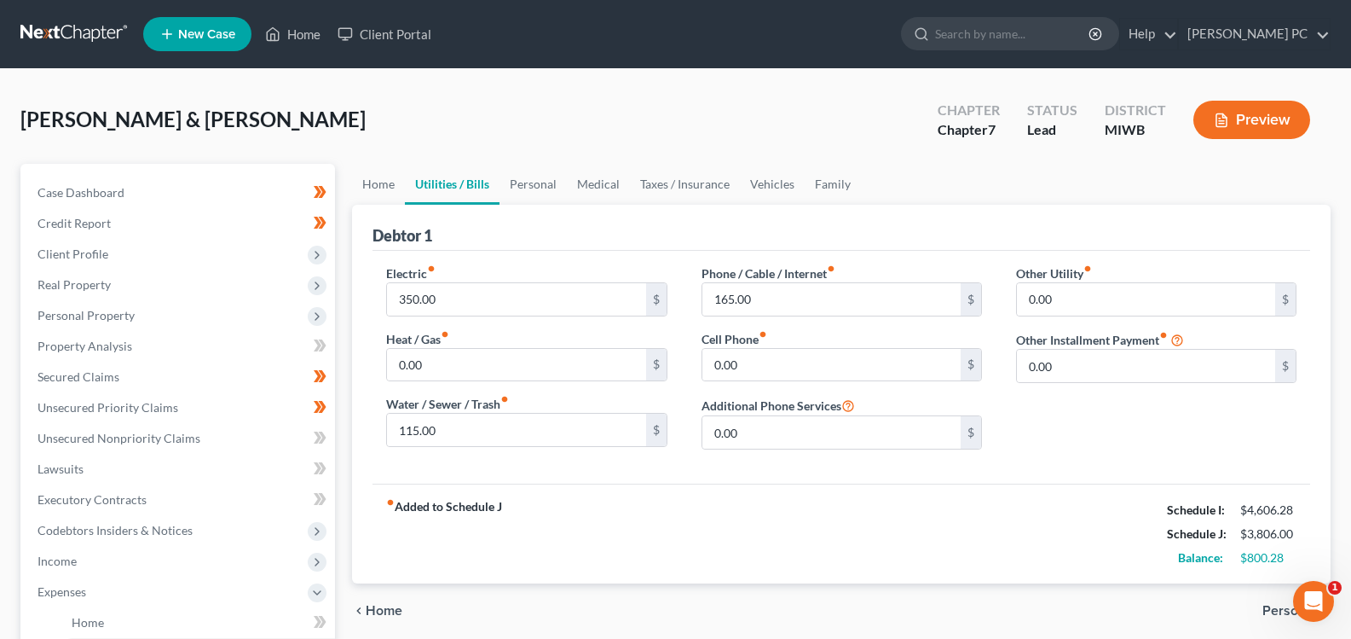
click at [1248, 604] on div "chevron_left Home Personal chevron_right" at bounding box center [841, 610] width 979 height 55
click at [1279, 609] on span "Personal" at bounding box center [1290, 611] width 55 height 14
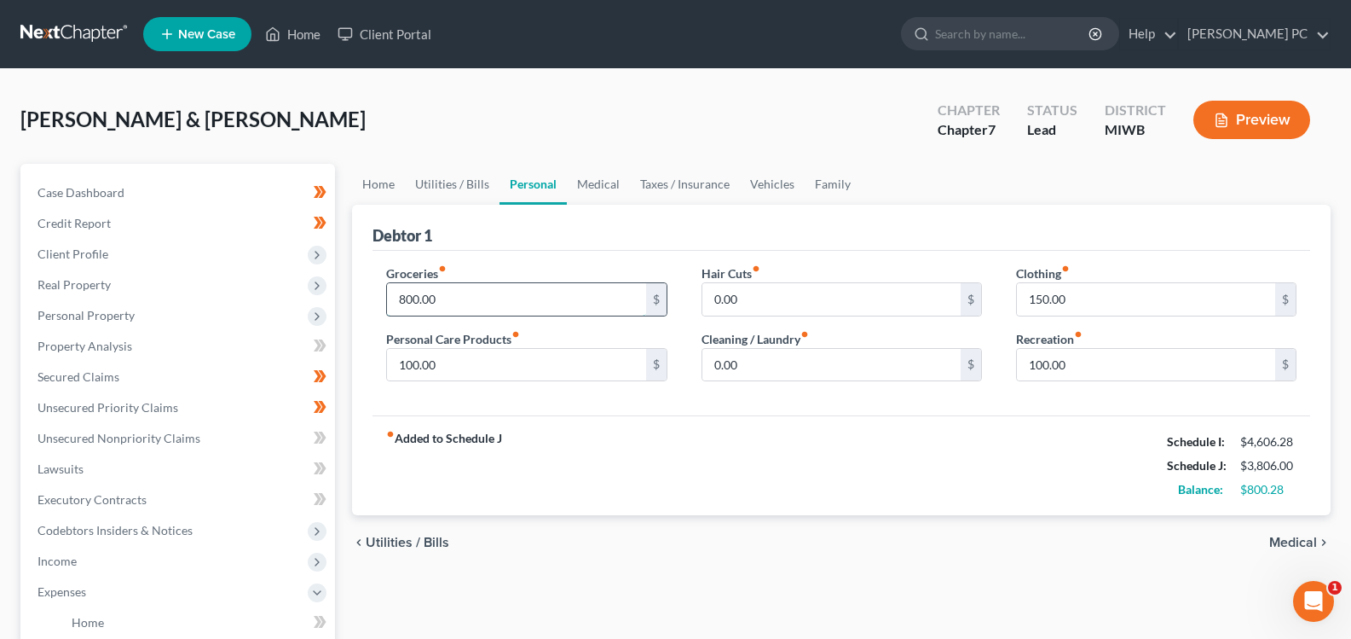
click at [489, 302] on input "800.00" at bounding box center [516, 299] width 258 height 32
click at [491, 302] on input "800.00" at bounding box center [516, 299] width 258 height 32
type input "1,000"
click at [367, 541] on span "Utilities / Bills" at bounding box center [408, 542] width 84 height 14
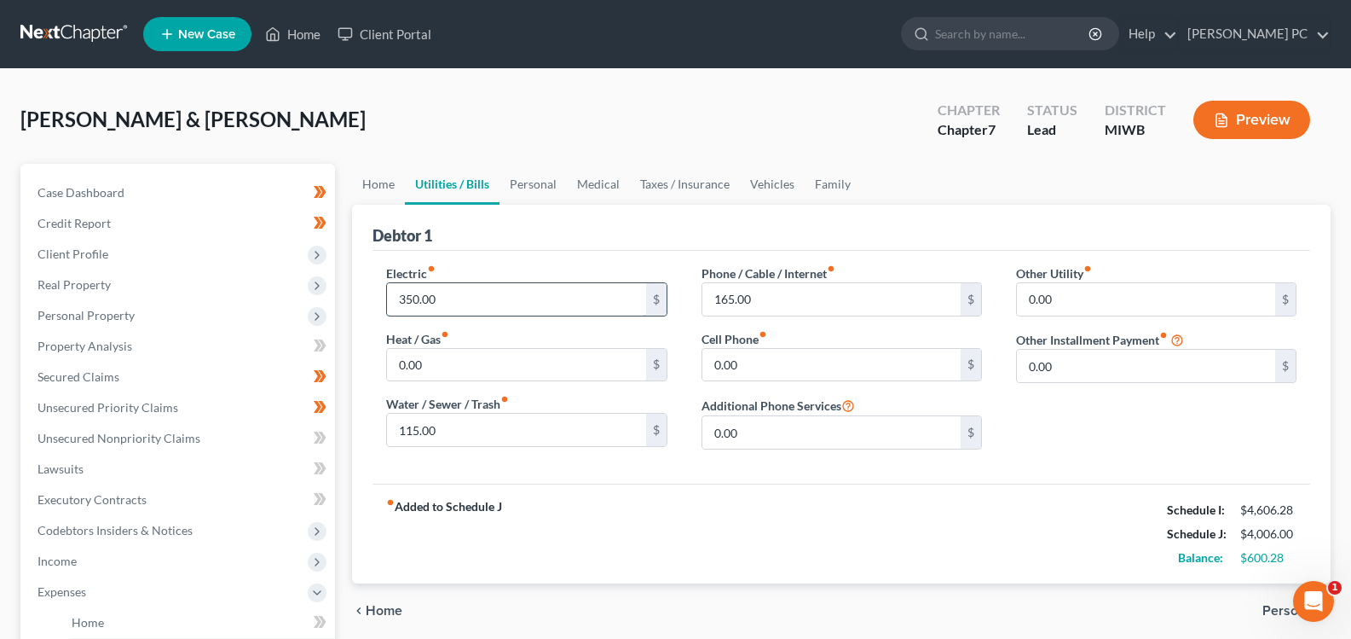
click at [445, 295] on input "350.00" at bounding box center [516, 299] width 258 height 32
click at [465, 296] on input "350.00" at bounding box center [516, 299] width 258 height 32
click at [594, 307] on input "350.00" at bounding box center [516, 299] width 258 height 32
click at [635, 302] on input "350.00" at bounding box center [516, 299] width 258 height 32
click at [766, 305] on input "165.00" at bounding box center [831, 299] width 258 height 32
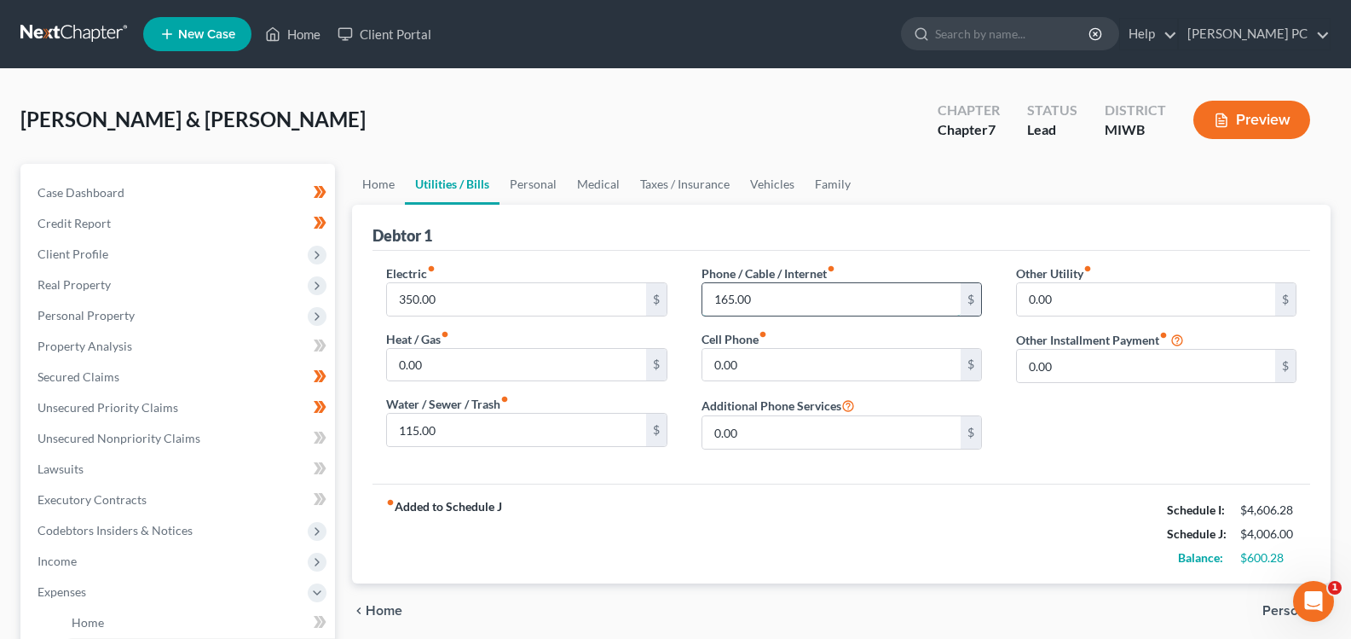
click at [815, 300] on input "165.00" at bounding box center [831, 299] width 258 height 32
click at [466, 303] on input "350.00" at bounding box center [516, 299] width 258 height 32
click at [465, 303] on input "350.00" at bounding box center [516, 299] width 258 height 32
click at [461, 344] on div "Heat / Gas fiber_manual_record 0.00 $" at bounding box center [526, 356] width 280 height 52
click at [500, 375] on input "0.00" at bounding box center [516, 365] width 258 height 32
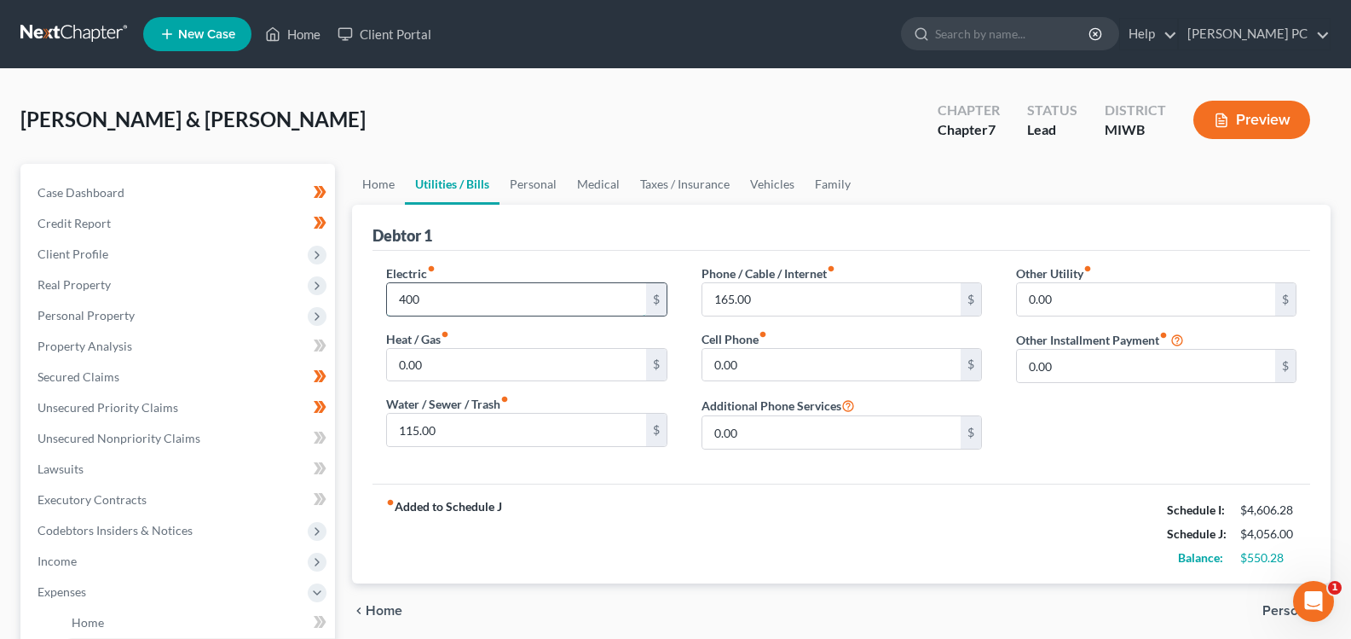
click at [496, 296] on input "400" at bounding box center [516, 299] width 258 height 32
type input "450"
click at [491, 372] on input "0.00" at bounding box center [516, 365] width 258 height 32
click at [783, 316] on div "Phone / Cable / Internet fiber_manual_record 165.00 $ Cell Phone fiber_manual_r…" at bounding box center [842, 363] width 315 height 199
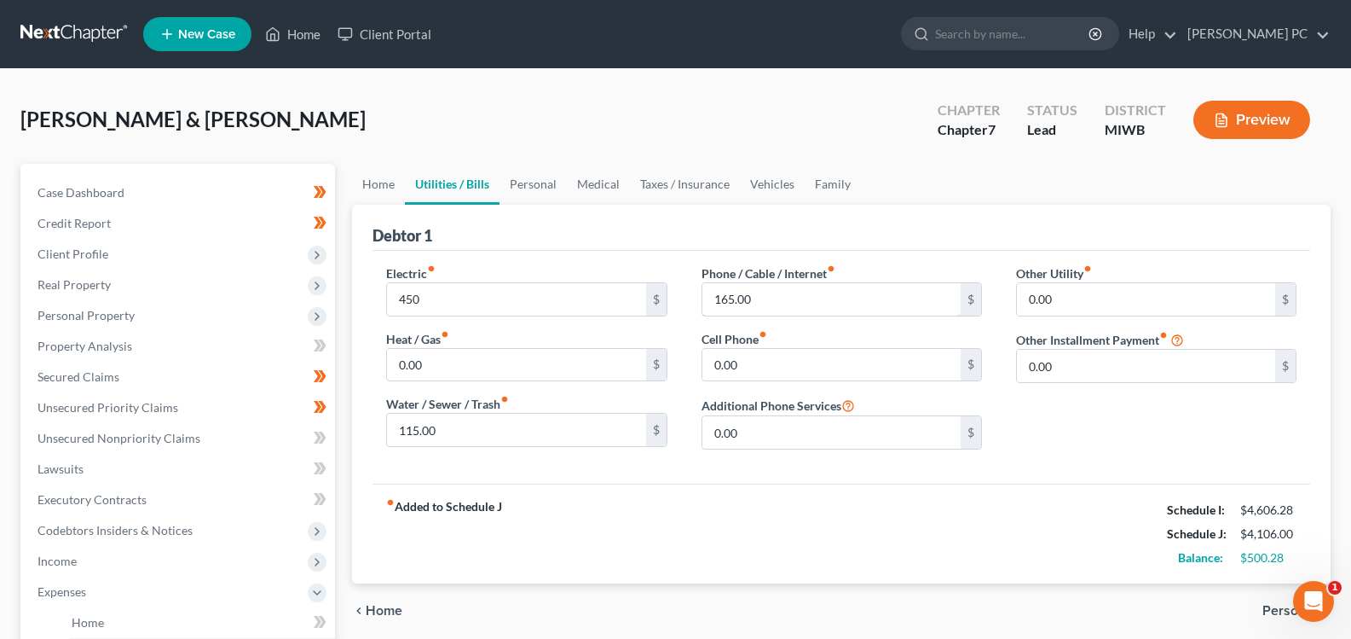
click at [783, 304] on input "165.00" at bounding box center [831, 299] width 258 height 32
click at [1275, 615] on span "Personal" at bounding box center [1290, 611] width 55 height 14
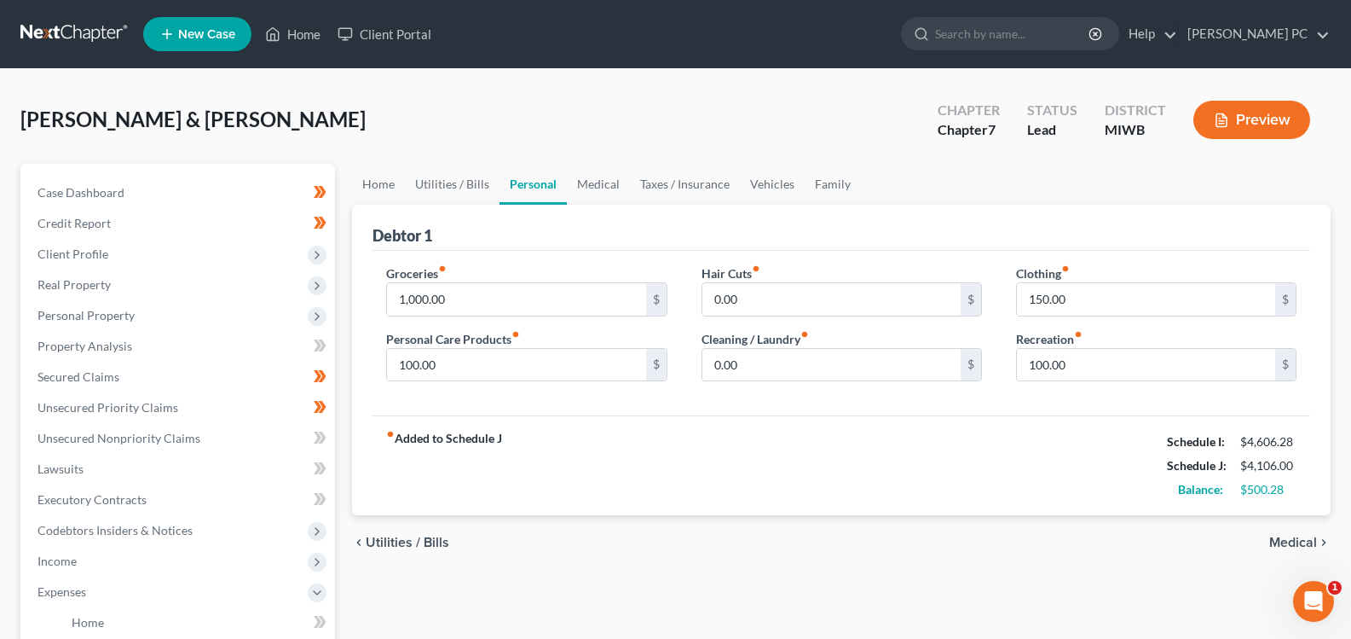
click at [1274, 615] on div "Home Utilities / Bills Personal Medical Taxes / Insurance Vehicles Family Debto…" at bounding box center [842, 610] width 996 height 893
click at [1298, 540] on span "Medical" at bounding box center [1293, 542] width 48 height 14
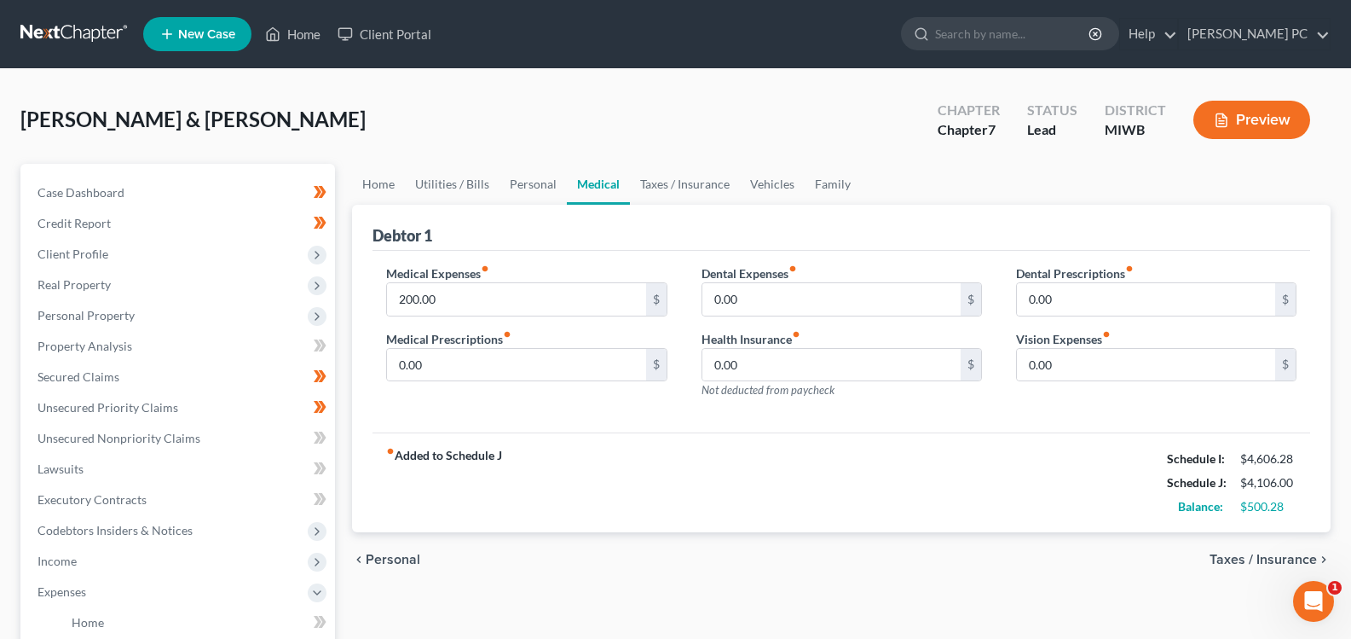
click at [373, 558] on span "Personal" at bounding box center [393, 559] width 55 height 14
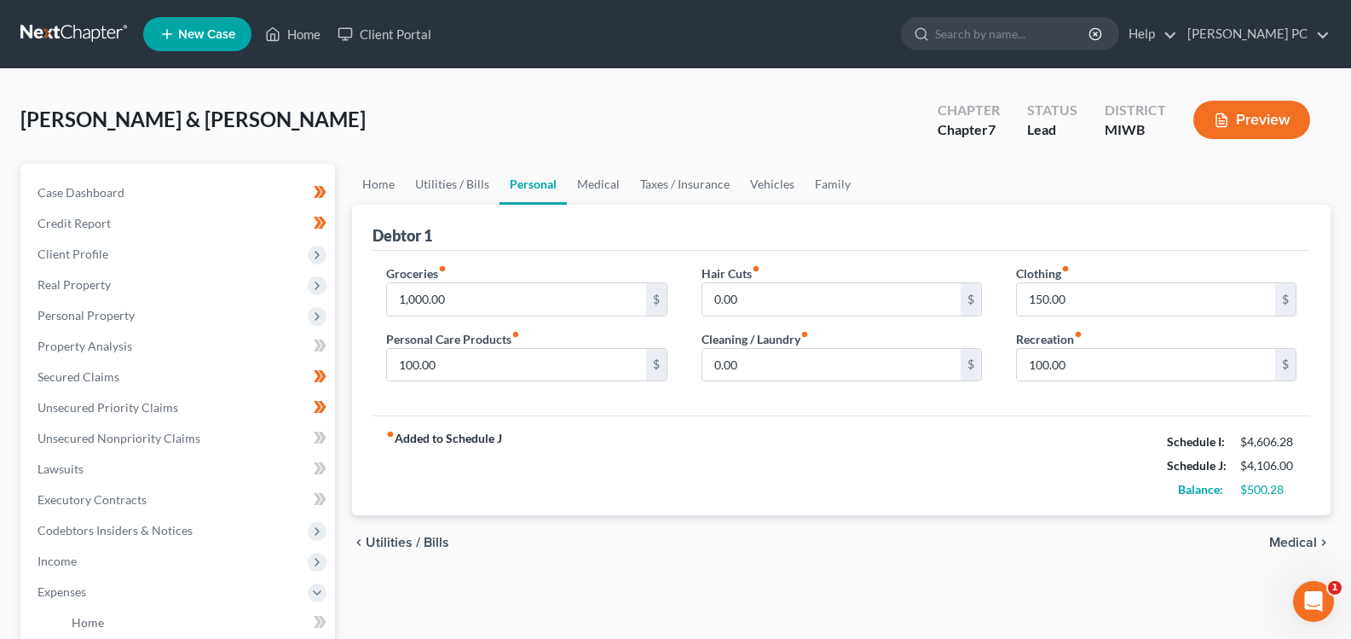
click at [385, 538] on span "Utilities / Bills" at bounding box center [408, 542] width 84 height 14
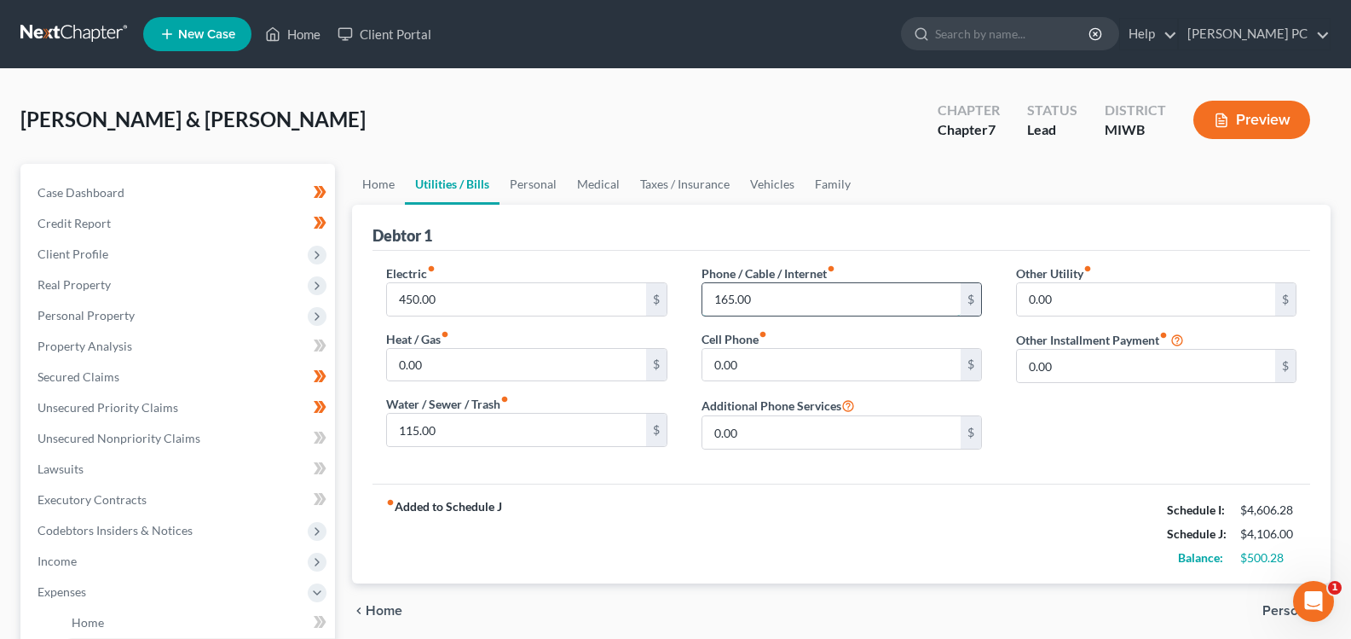
click at [790, 287] on input "165.00" at bounding box center [831, 299] width 258 height 32
click at [782, 341] on div "Cell Phone fiber_manual_record 0.00 $" at bounding box center [842, 356] width 280 height 52
click at [776, 371] on input "0.00" at bounding box center [831, 365] width 258 height 32
click at [801, 302] on input "200" at bounding box center [831, 299] width 258 height 32
type input "200.00"
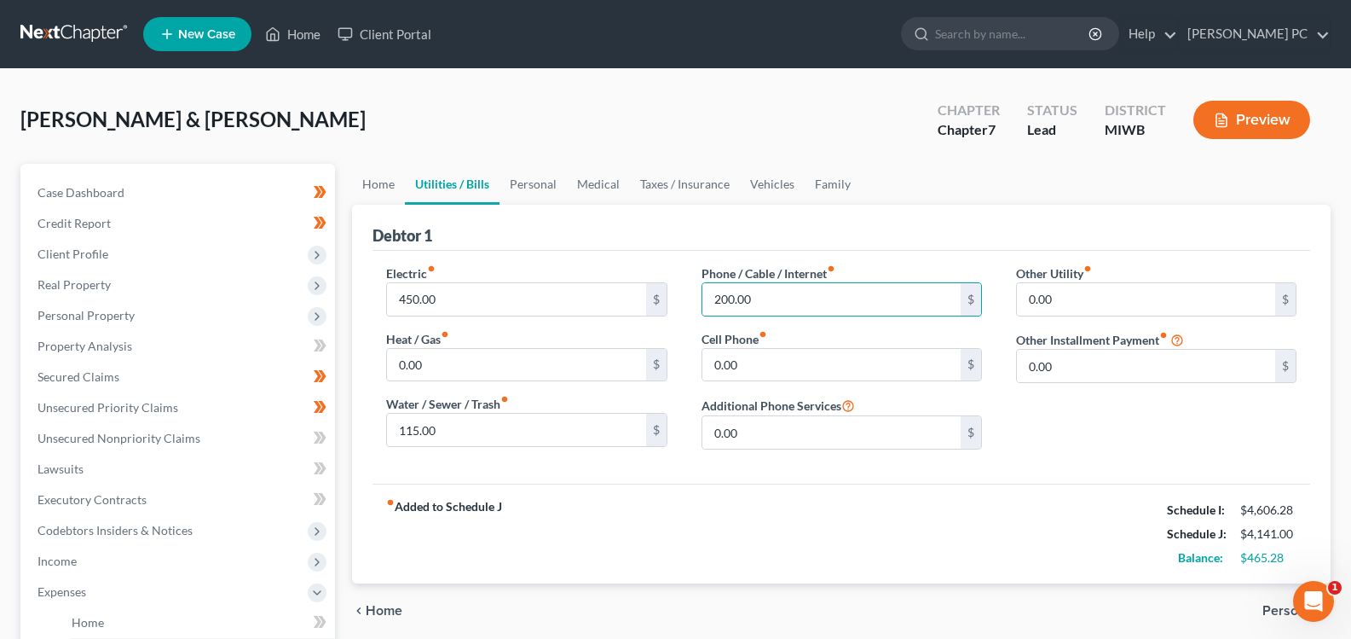
drag, startPoint x: 805, startPoint y: 385, endPoint x: 1273, endPoint y: 572, distance: 503.9
click at [807, 385] on div "Phone / Cable / Internet fiber_manual_record 200.00 $ Cell Phone fiber_manual_r…" at bounding box center [842, 363] width 315 height 199
click at [846, 361] on input "0.00" at bounding box center [831, 365] width 258 height 32
click at [1278, 612] on span "Personal" at bounding box center [1290, 611] width 55 height 14
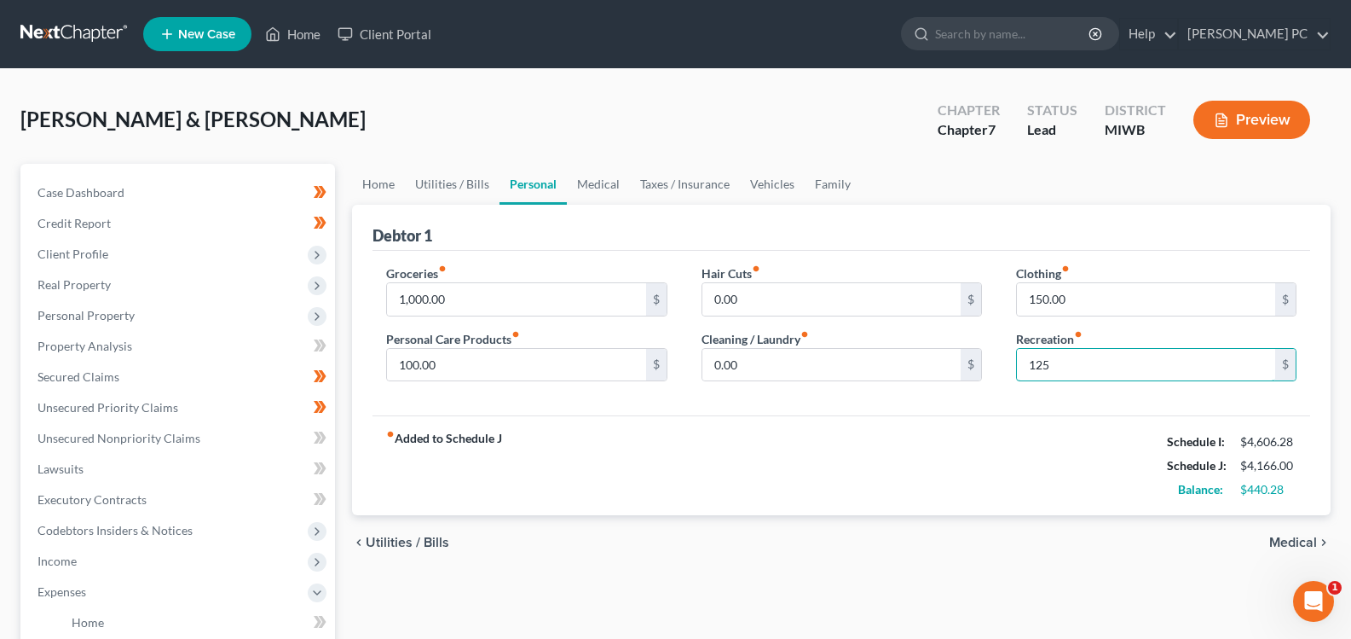
type input "125"
click at [1271, 541] on span "Medical" at bounding box center [1293, 542] width 48 height 14
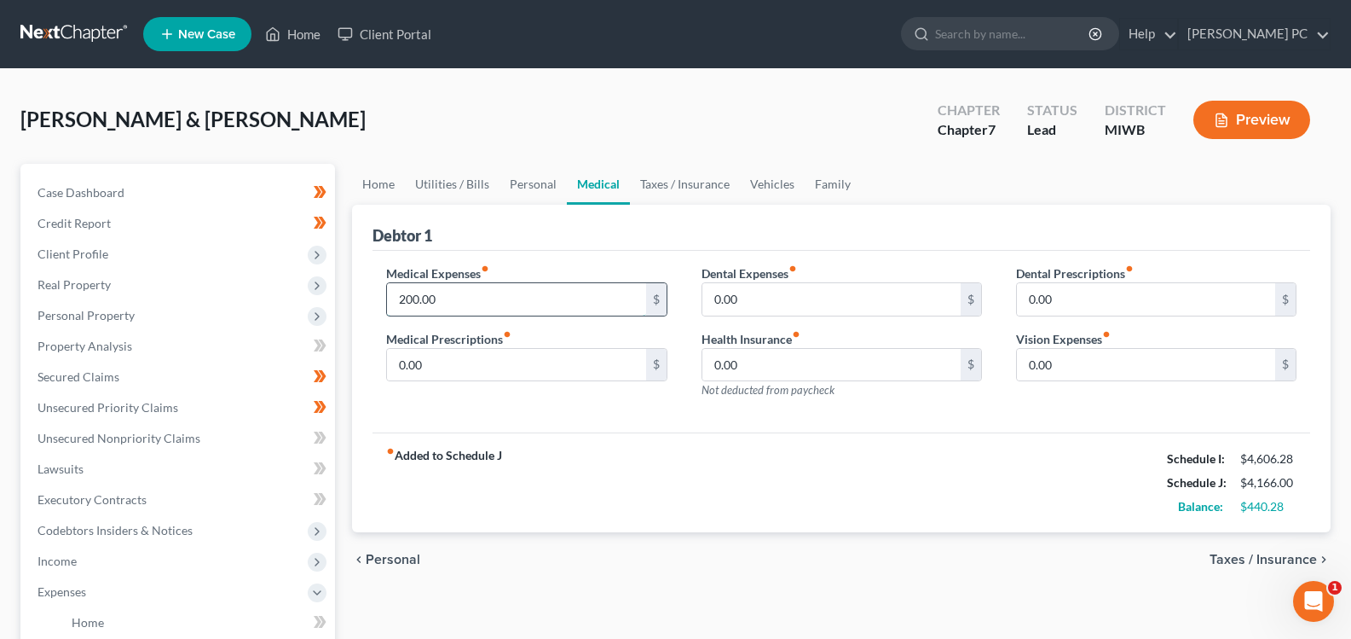
click at [570, 301] on input "200.00" at bounding box center [516, 299] width 258 height 32
type input "250"
click at [1277, 559] on span "Taxes / Insurance" at bounding box center [1263, 559] width 107 height 14
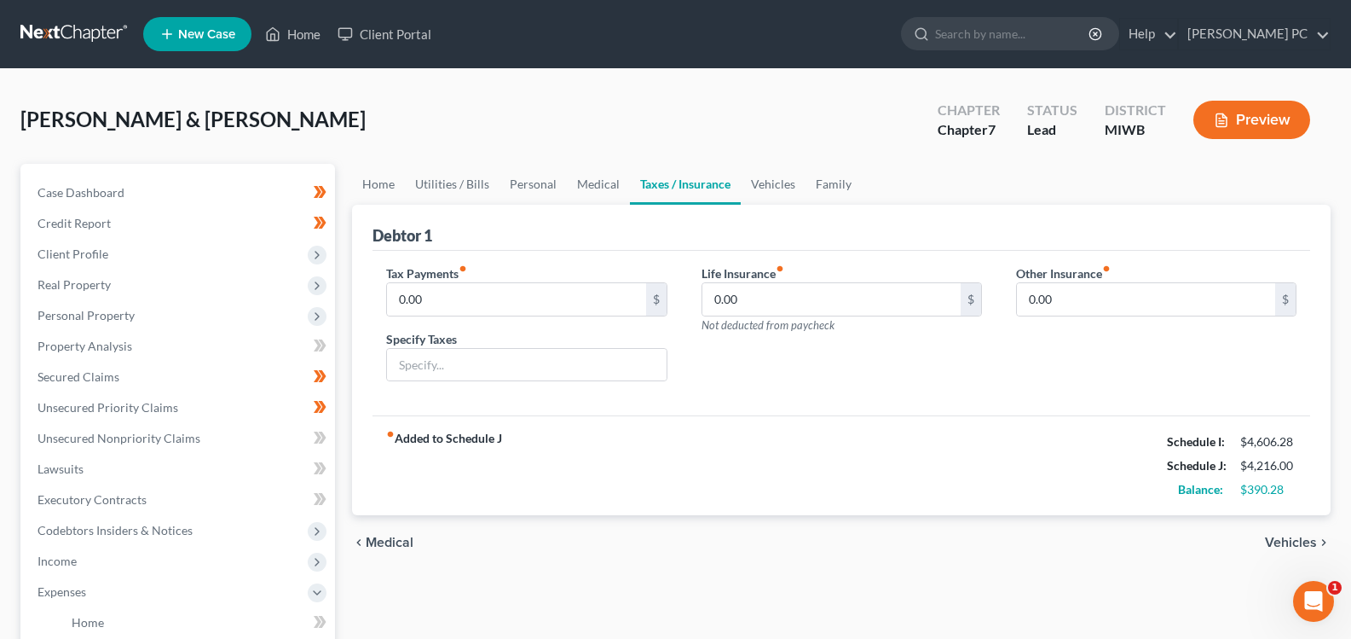
click at [1281, 542] on span "Vehicles" at bounding box center [1291, 542] width 52 height 14
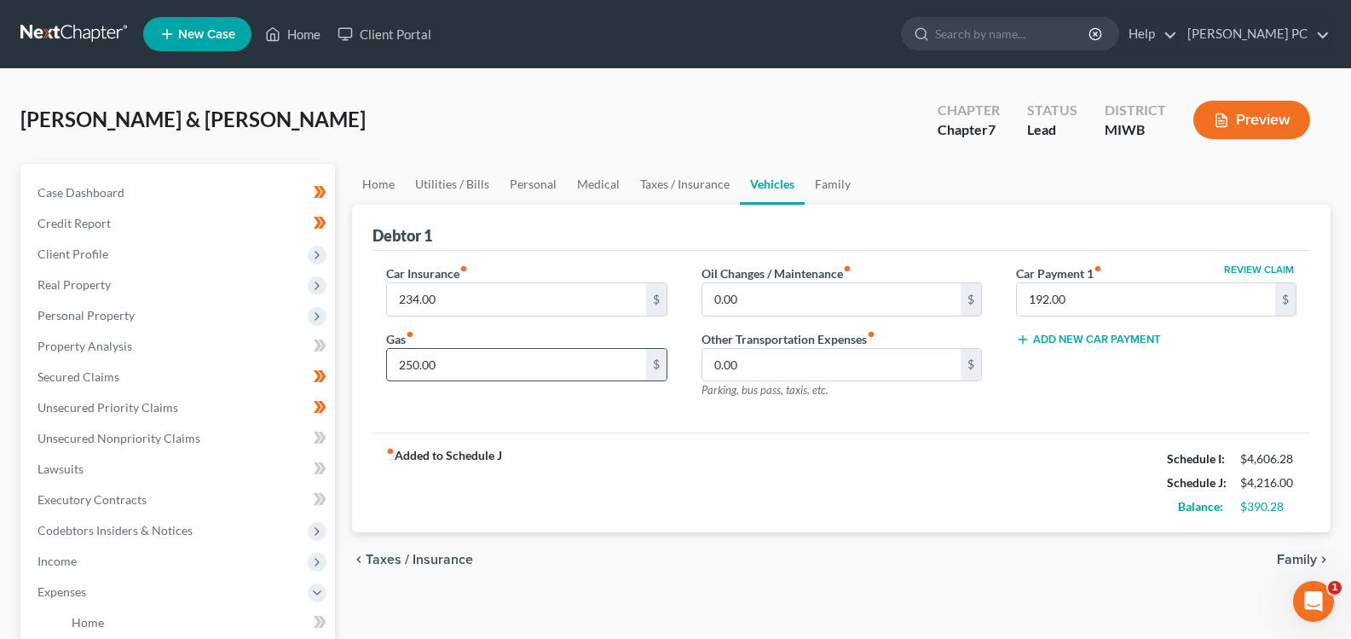
click at [460, 372] on input "250.00" at bounding box center [516, 365] width 258 height 32
type input "300"
click at [1298, 560] on span "Family" at bounding box center [1297, 559] width 40 height 14
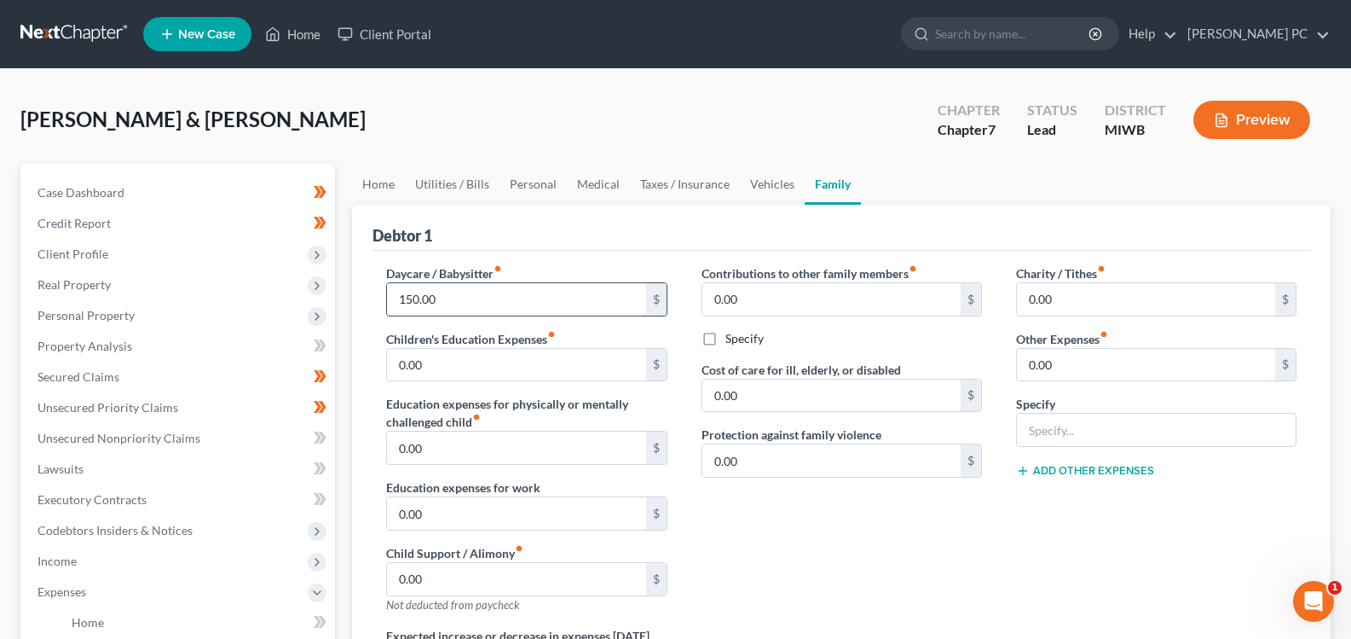
click at [452, 292] on input "150.00" at bounding box center [516, 299] width 258 height 32
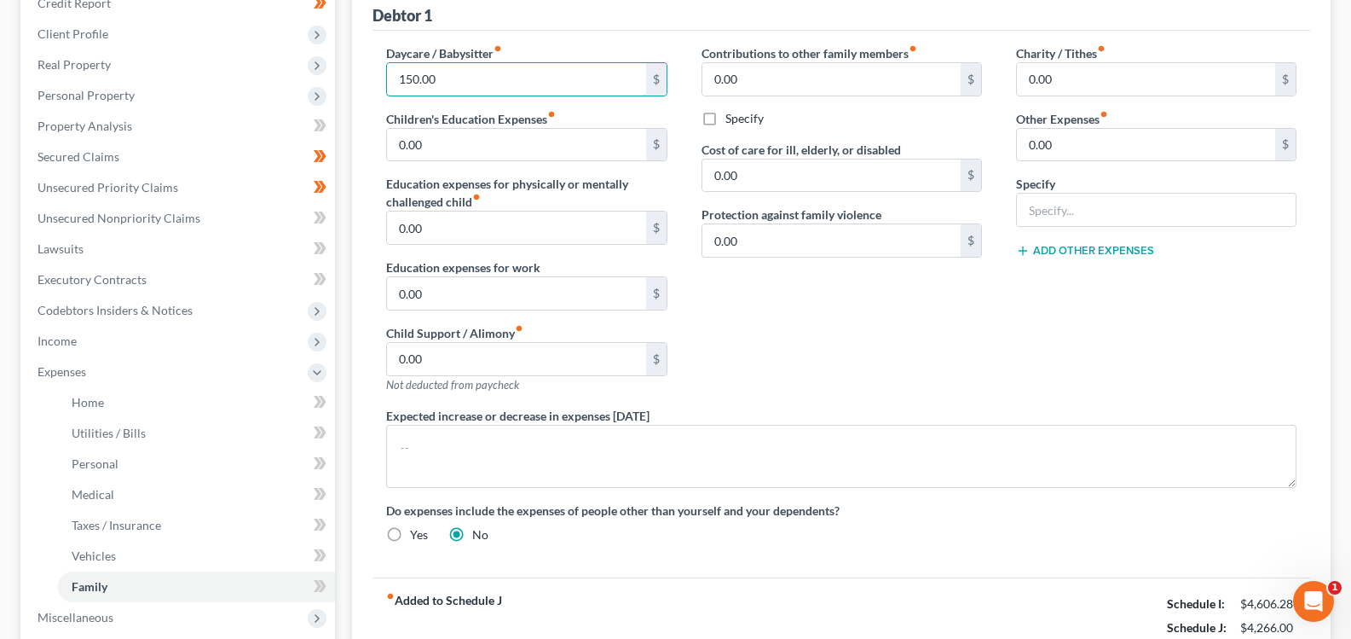
scroll to position [426, 0]
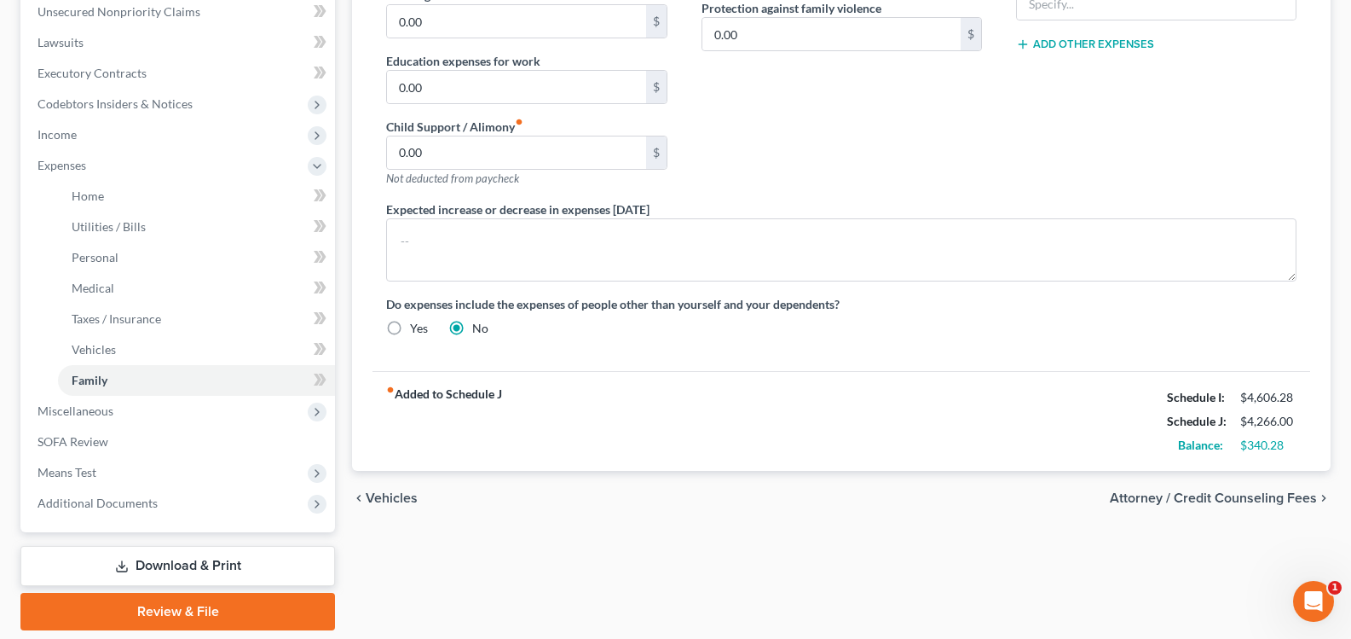
click at [371, 497] on span "Vehicles" at bounding box center [392, 498] width 52 height 14
click at [372, 497] on div "Home Utilities / Bills Personal Medical Taxes / Insurance Vehicles Family Debto…" at bounding box center [842, 183] width 996 height 893
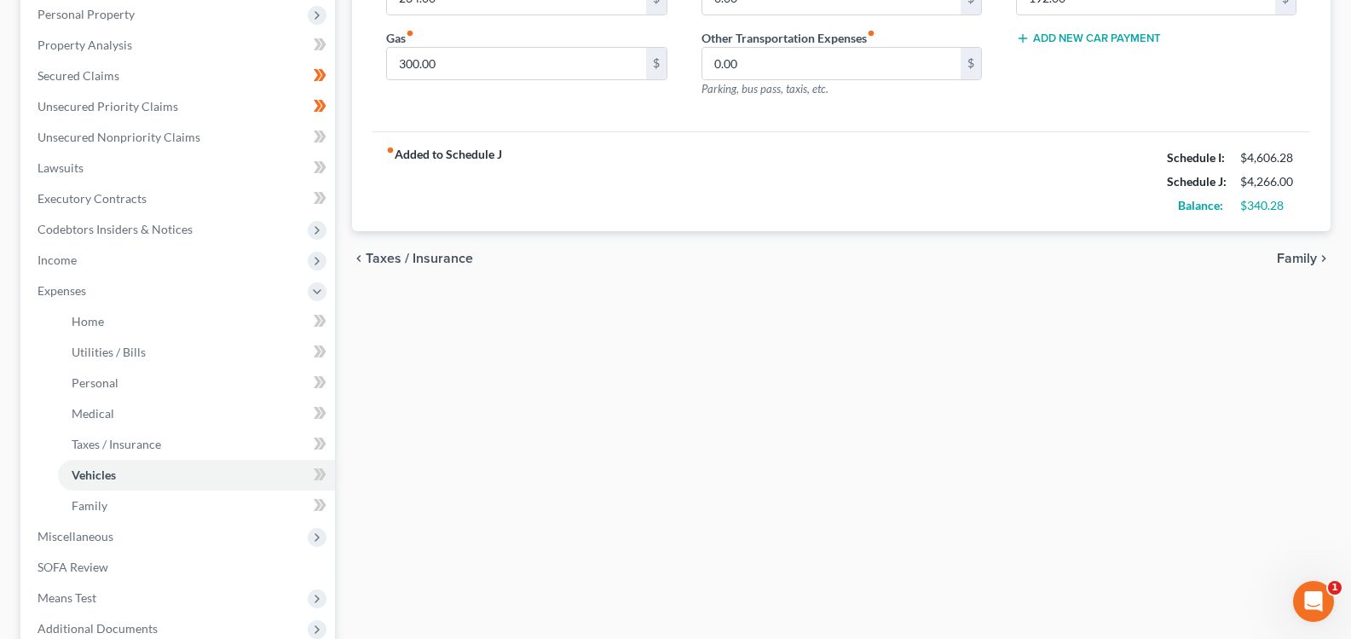
scroll to position [426, 0]
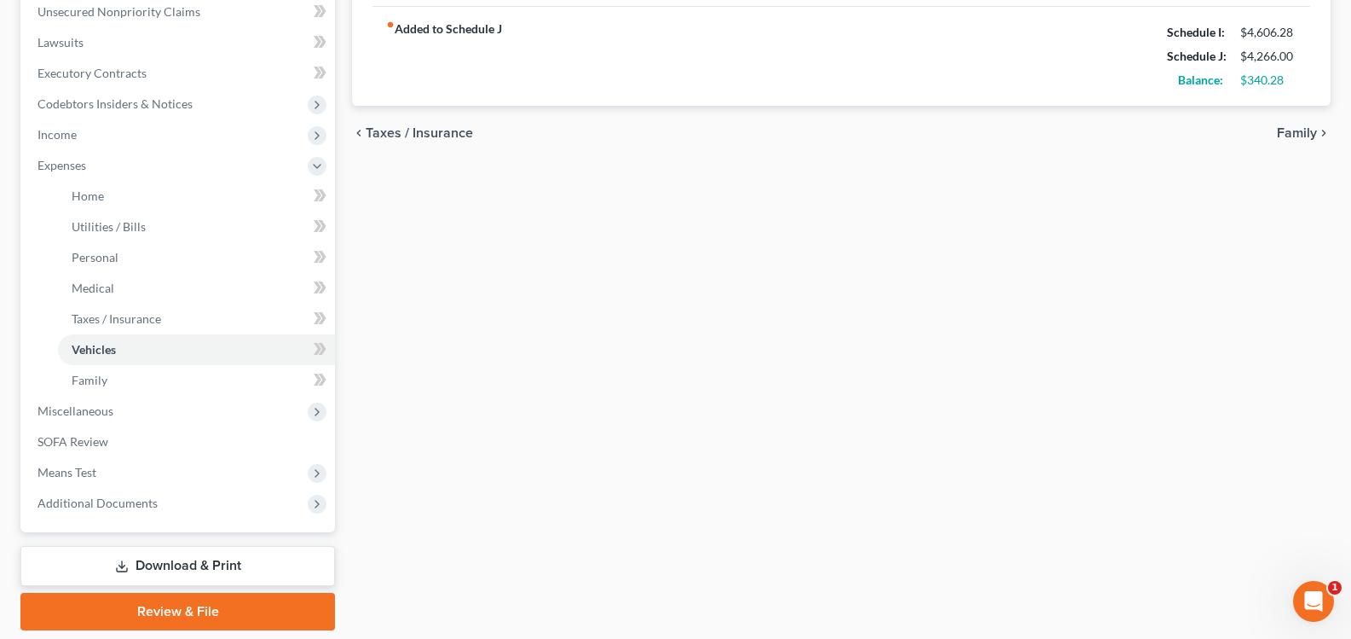
click at [368, 135] on span "Taxes / Insurance" at bounding box center [419, 133] width 107 height 14
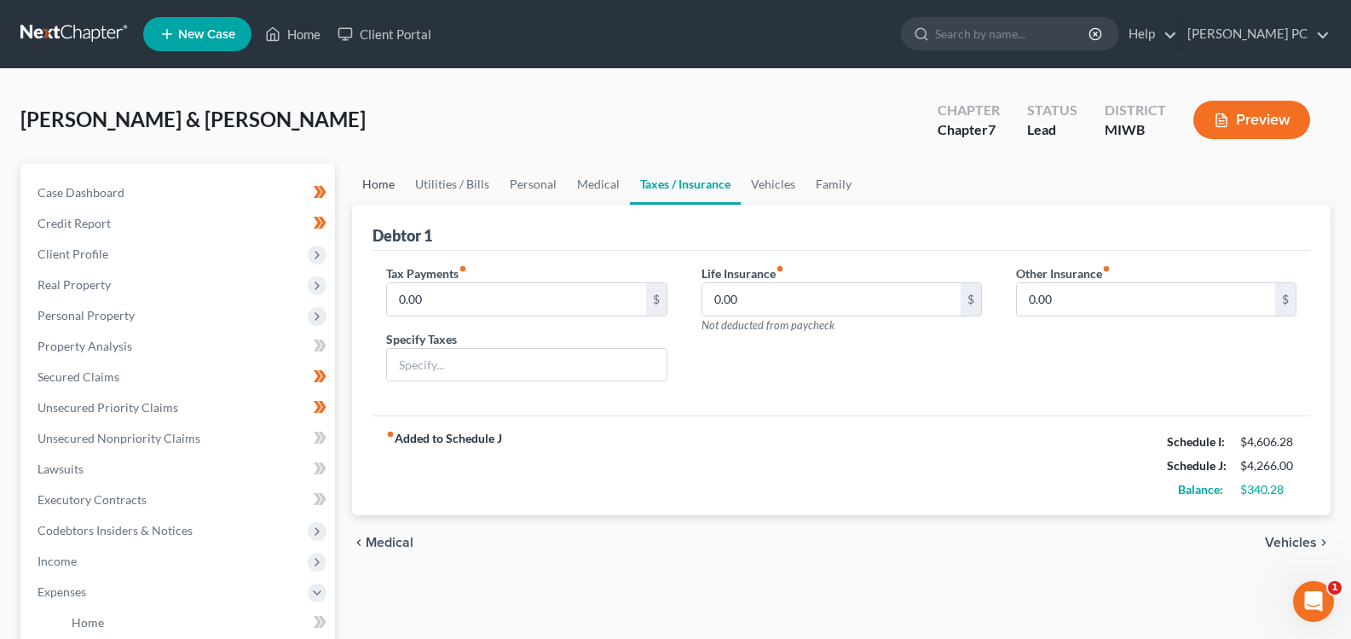
click at [378, 185] on link "Home" at bounding box center [378, 184] width 53 height 41
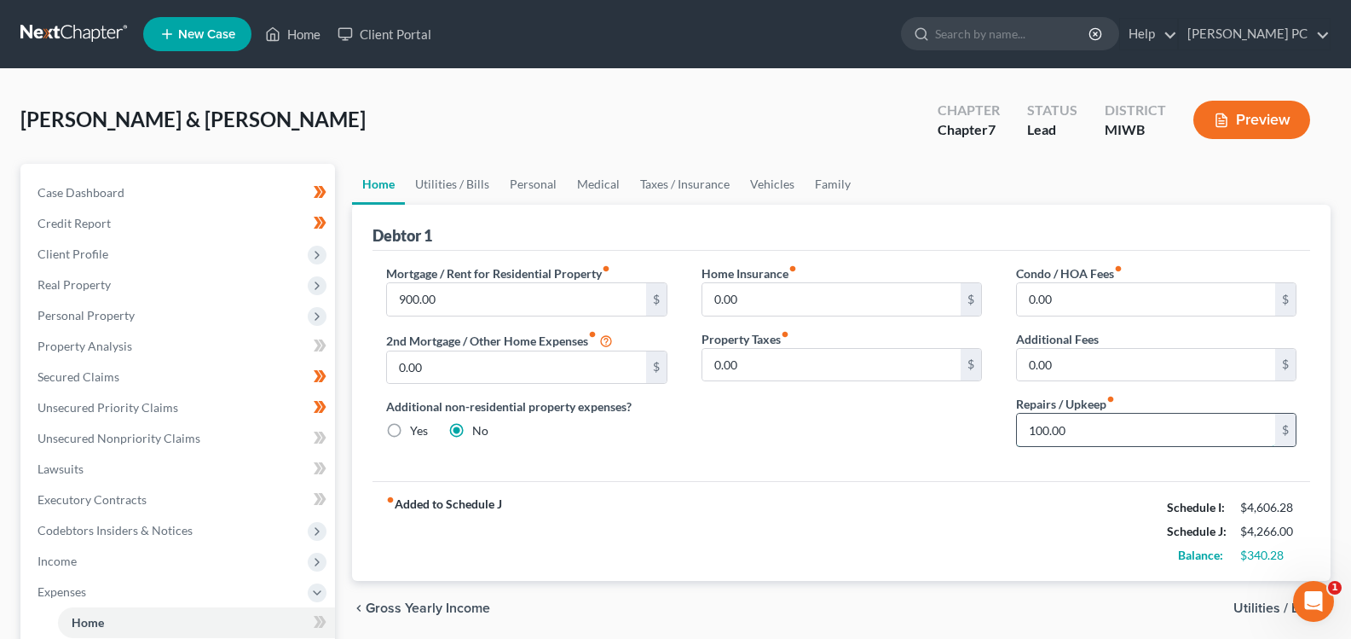
click at [1085, 431] on input "100.00" at bounding box center [1146, 429] width 258 height 32
type input "150"
click at [1263, 605] on span "Utilities / Bills" at bounding box center [1276, 608] width 84 height 14
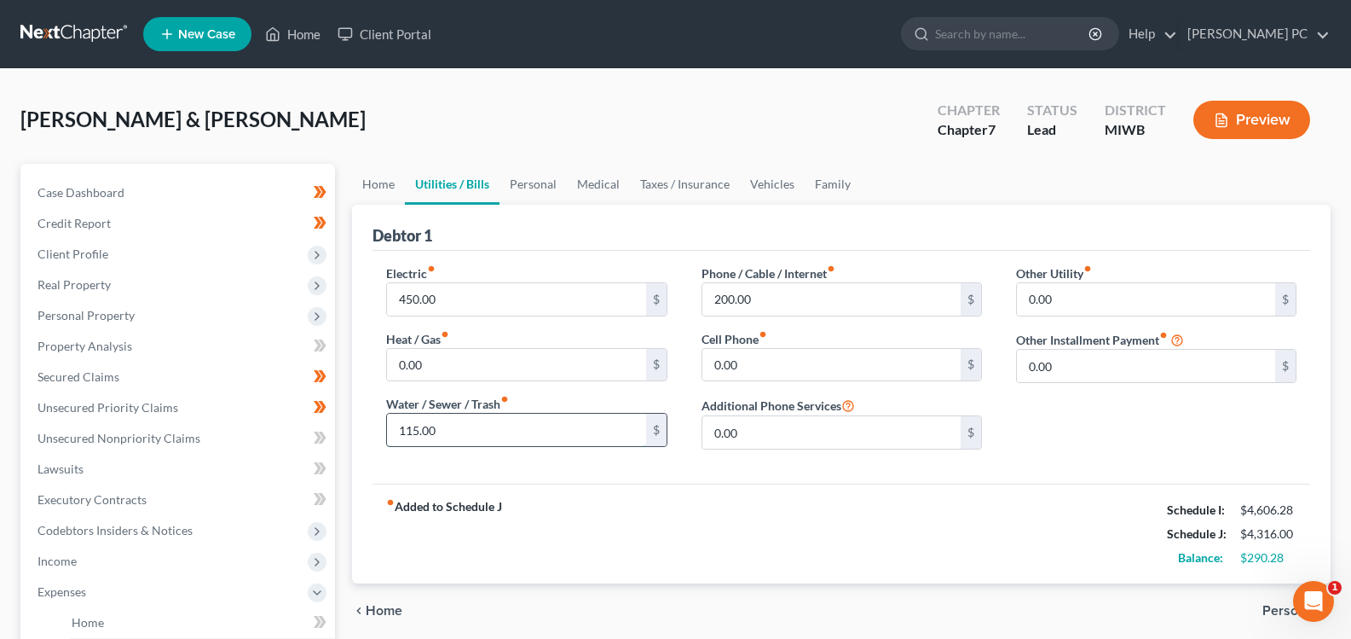
click at [491, 437] on input "115.00" at bounding box center [516, 429] width 258 height 32
type input "125"
click at [1277, 610] on span "Personal" at bounding box center [1290, 611] width 55 height 14
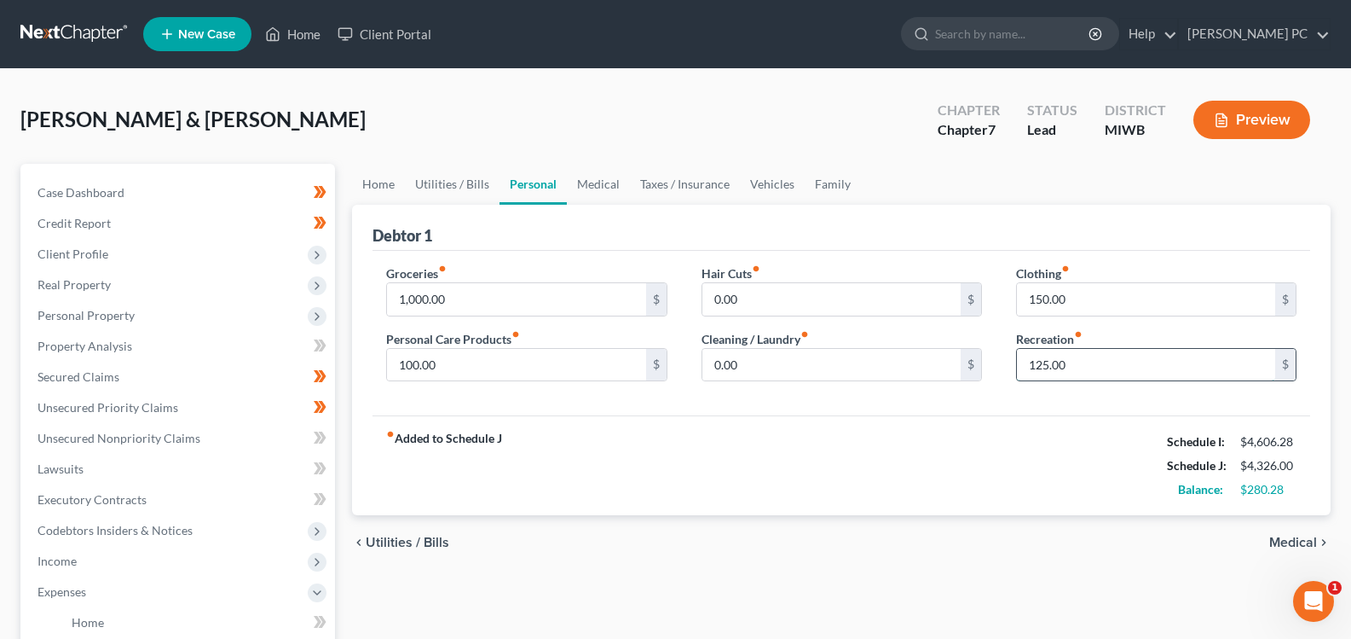
click at [1130, 371] on input "125.00" at bounding box center [1146, 365] width 258 height 32
type input "150"
click at [1298, 537] on span "Medical" at bounding box center [1293, 542] width 48 height 14
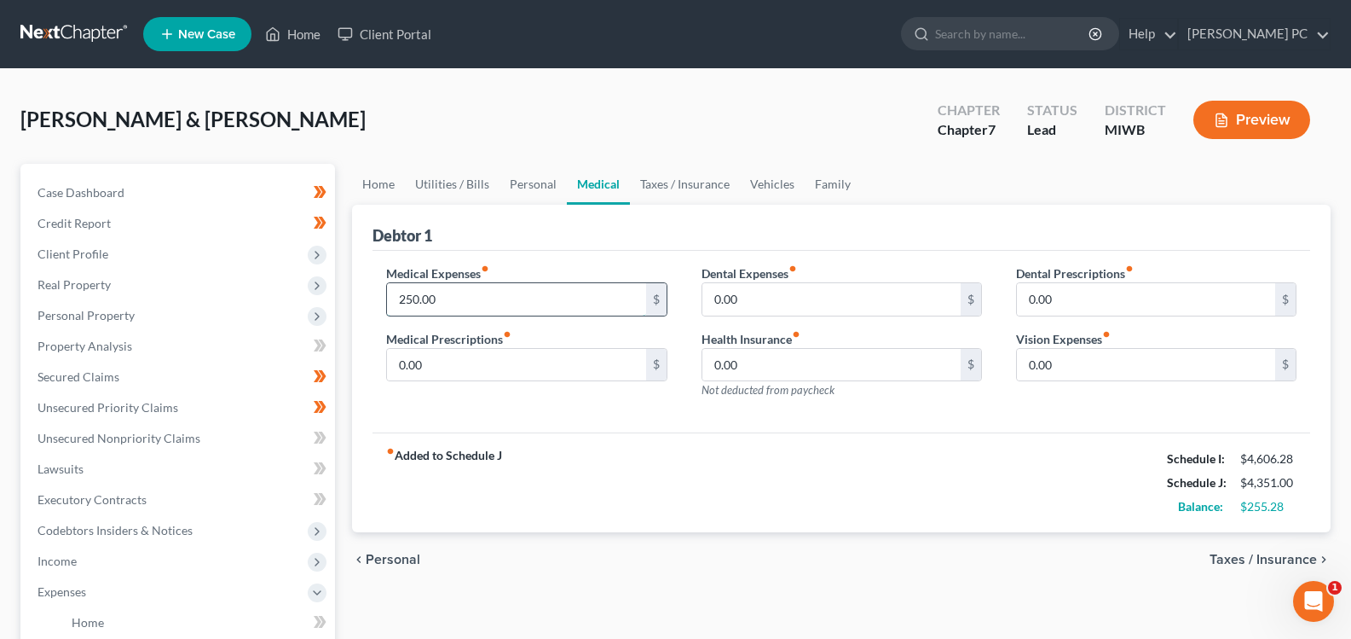
click at [483, 293] on input "250.00" at bounding box center [516, 299] width 258 height 32
type input "275"
click at [1240, 558] on span "Taxes / Insurance" at bounding box center [1263, 559] width 107 height 14
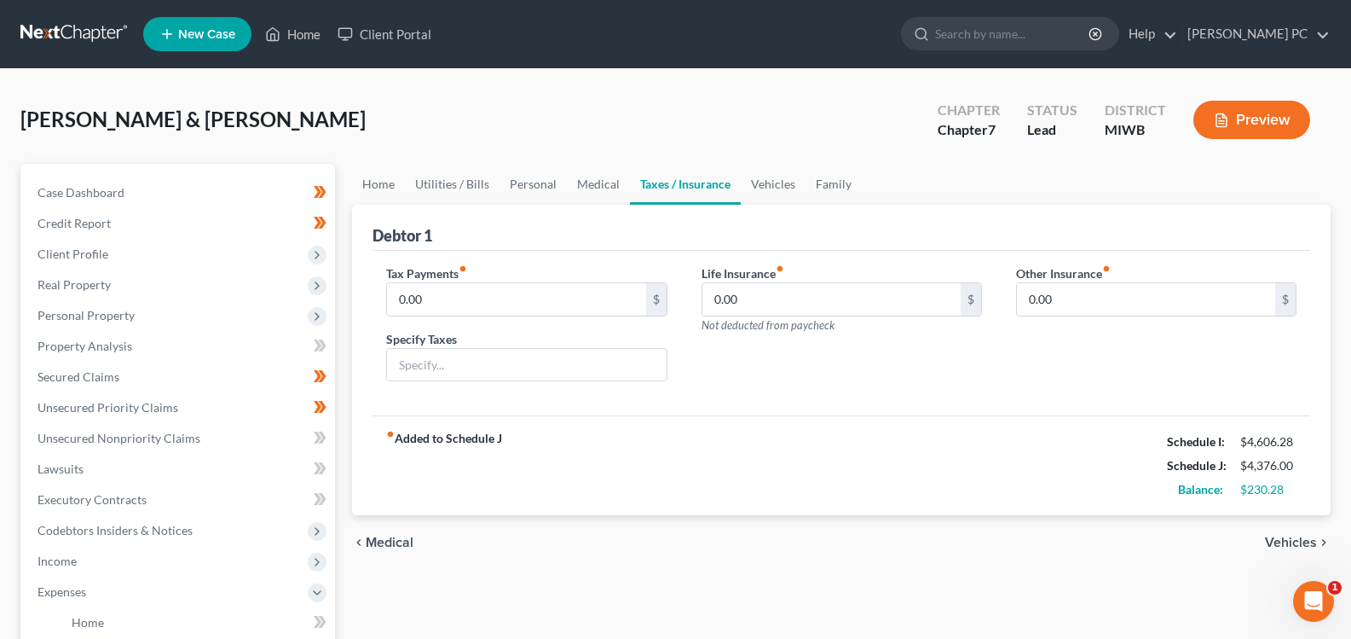
click at [1240, 558] on div "chevron_left Medical Vehicles chevron_right" at bounding box center [841, 542] width 979 height 55
click at [1278, 540] on span "Vehicles" at bounding box center [1291, 542] width 52 height 14
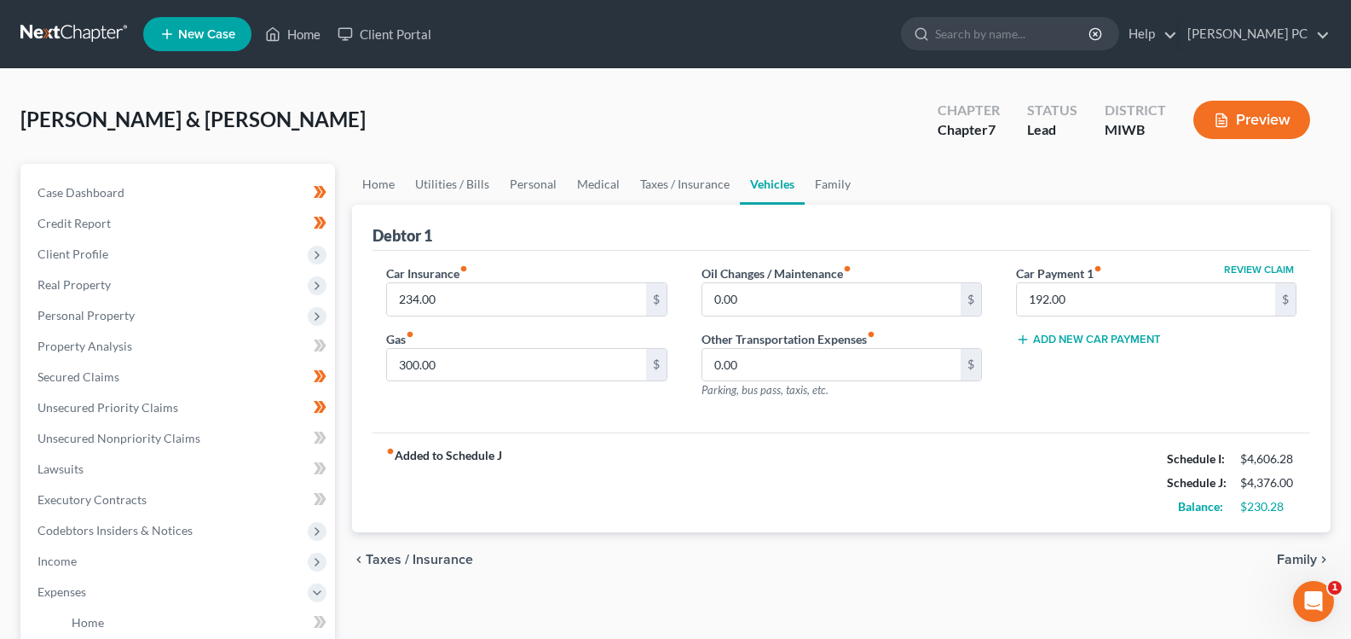
click at [390, 555] on span "Taxes / Insurance" at bounding box center [419, 559] width 107 height 14
click at [390, 554] on div "chevron_left Taxes / Insurance Family chevron_right" at bounding box center [841, 559] width 979 height 55
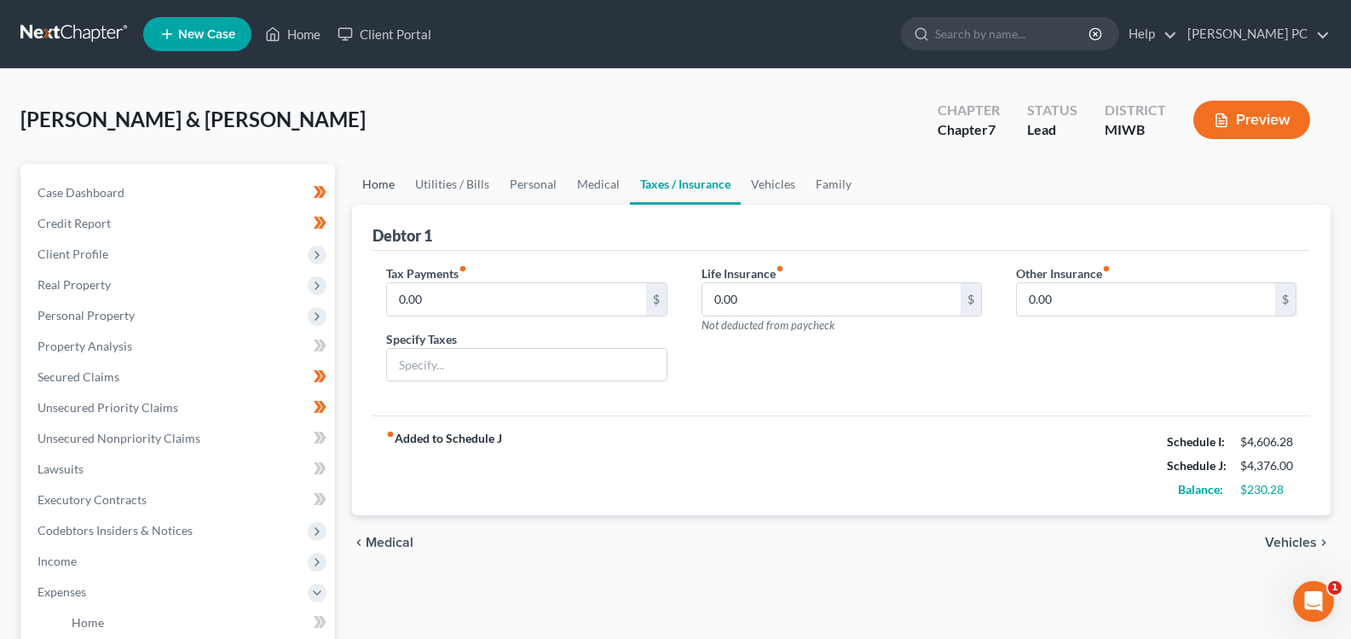
click at [387, 183] on link "Home" at bounding box center [378, 184] width 53 height 41
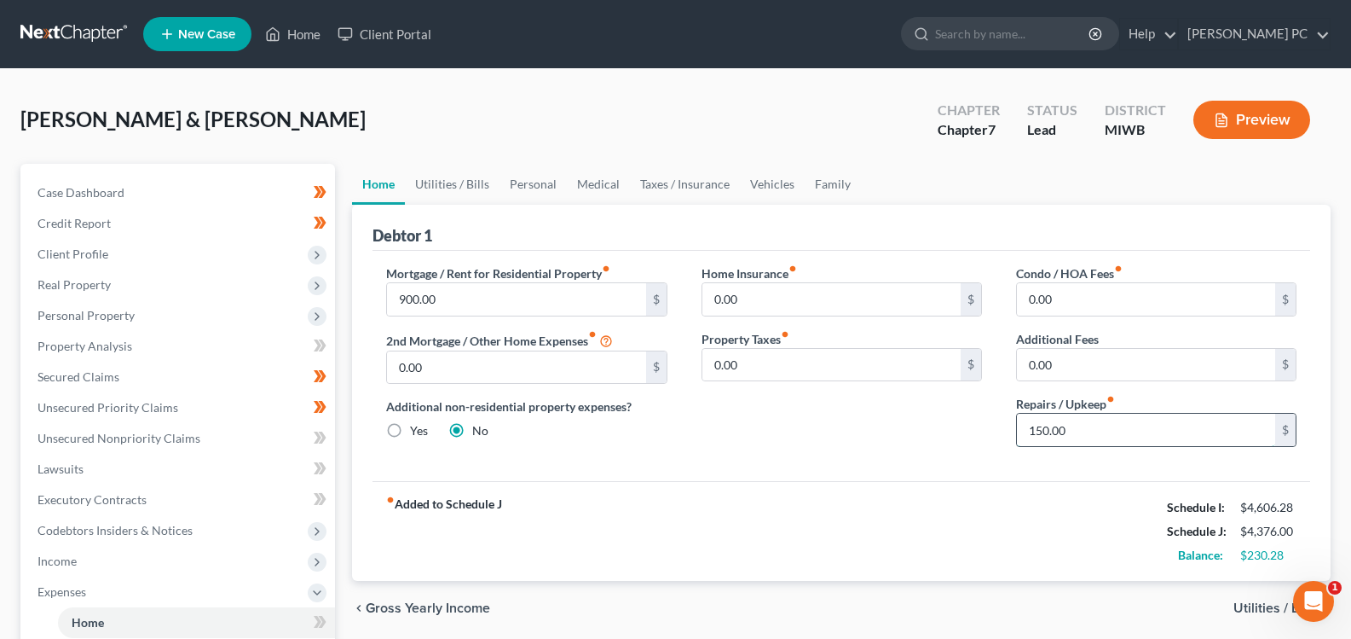
click at [1132, 446] on input "150.00" at bounding box center [1146, 429] width 258 height 32
type input "175"
click at [1248, 606] on span "Utilities / Bills" at bounding box center [1276, 608] width 84 height 14
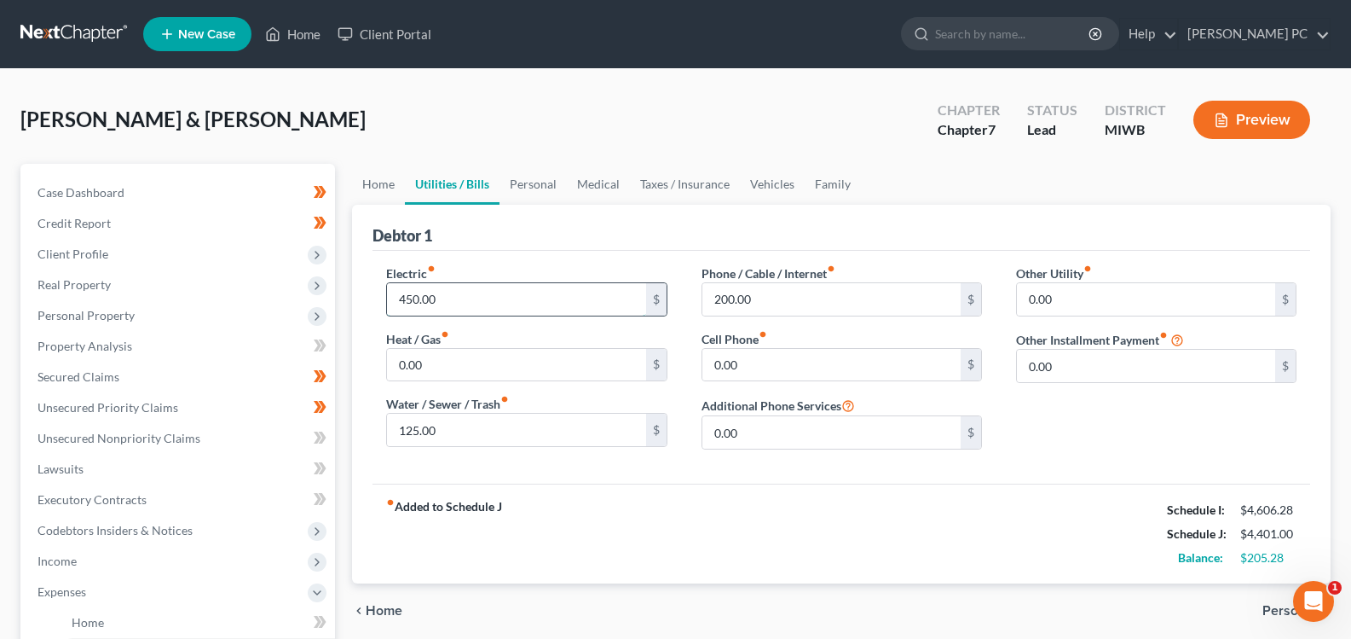
click at [511, 294] on input "450.00" at bounding box center [516, 299] width 258 height 32
click at [804, 302] on input "200.00" at bounding box center [831, 299] width 258 height 32
type input "225"
click at [521, 354] on input "0.00" at bounding box center [516, 365] width 258 height 32
click at [1270, 606] on span "Personal" at bounding box center [1290, 611] width 55 height 14
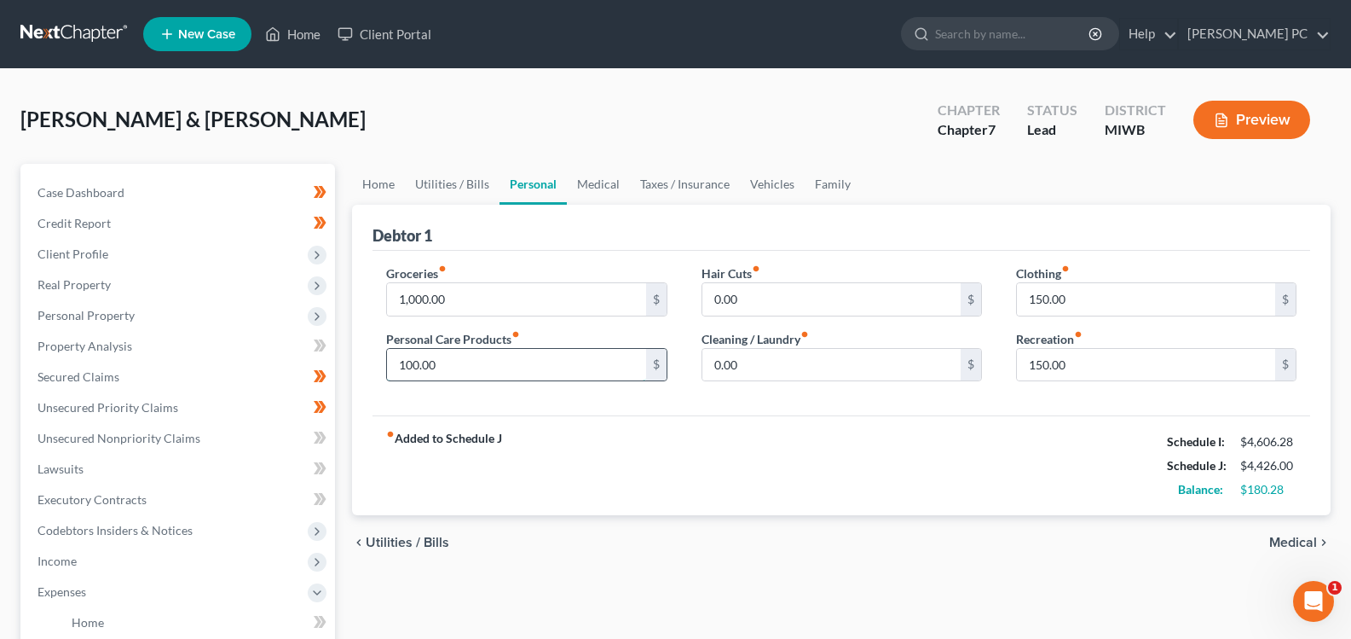
click at [472, 355] on input "100.00" at bounding box center [516, 365] width 258 height 32
type input "150"
click at [1306, 542] on span "Medical" at bounding box center [1293, 542] width 48 height 14
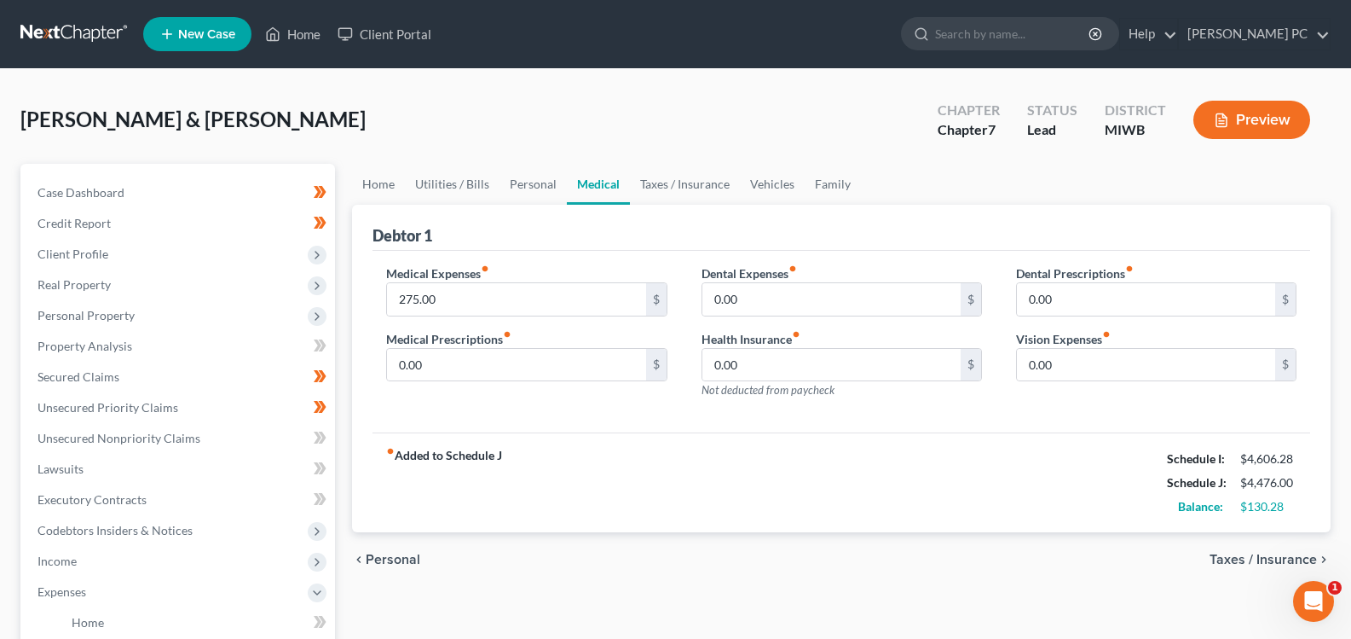
click at [1304, 559] on span "Taxes / Insurance" at bounding box center [1263, 559] width 107 height 14
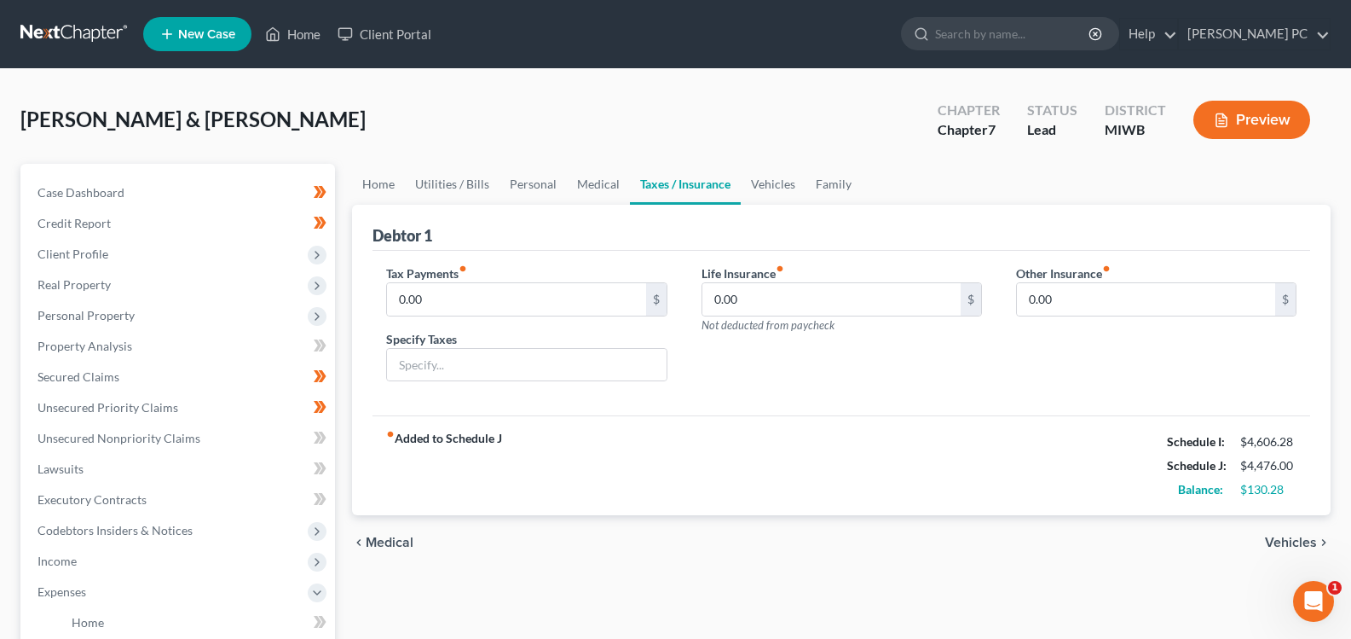
click at [360, 541] on icon "chevron_left" at bounding box center [359, 542] width 14 height 14
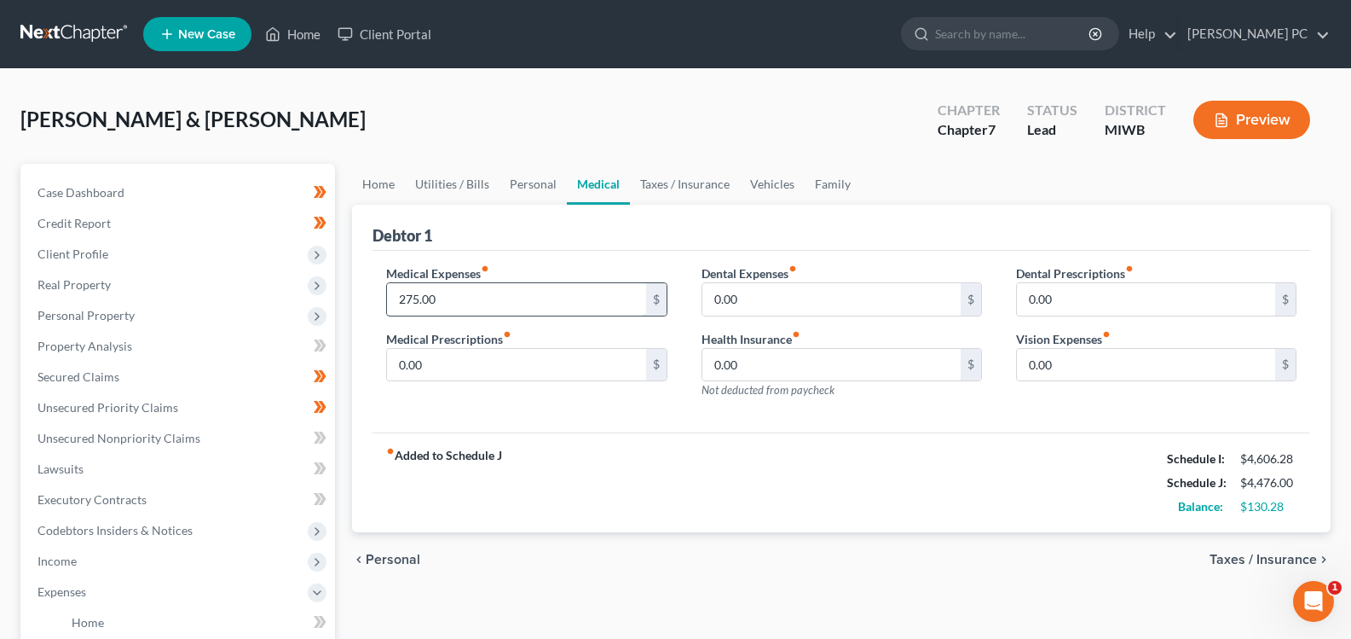
click at [451, 298] on input "275.00" at bounding box center [516, 299] width 258 height 32
type input "300"
click at [1269, 559] on span "Taxes / Insurance" at bounding box center [1263, 559] width 107 height 14
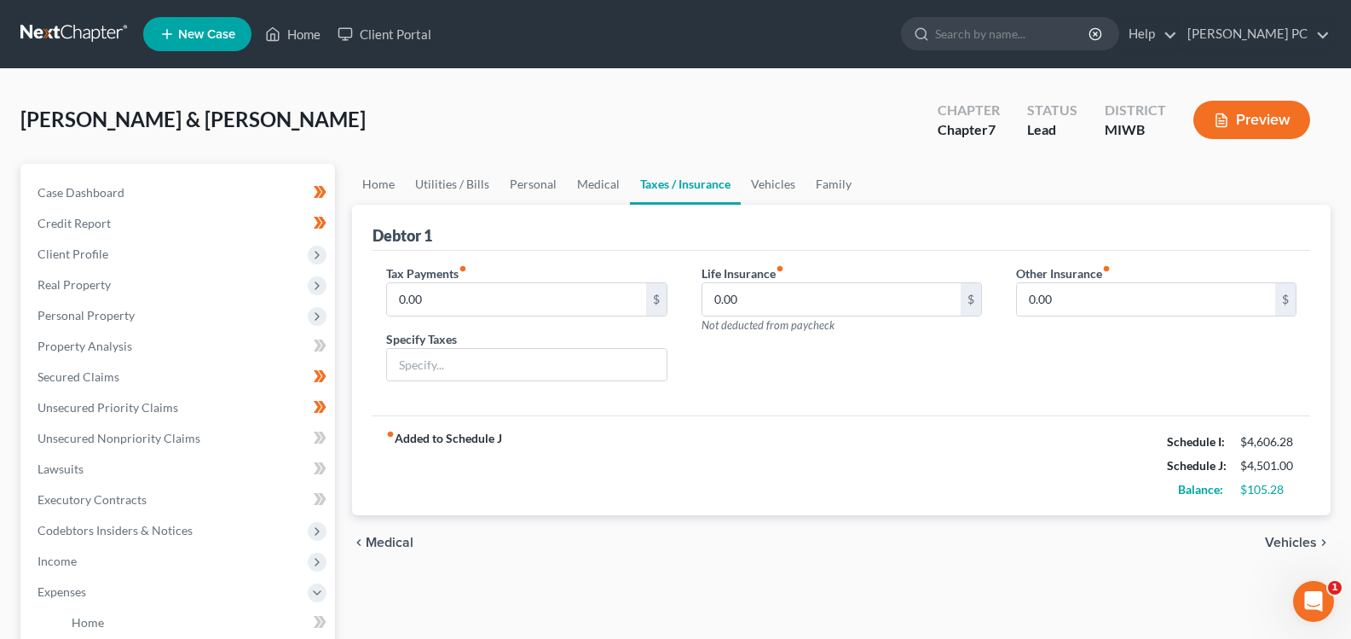
click at [1321, 542] on icon "chevron_right" at bounding box center [1324, 542] width 14 height 14
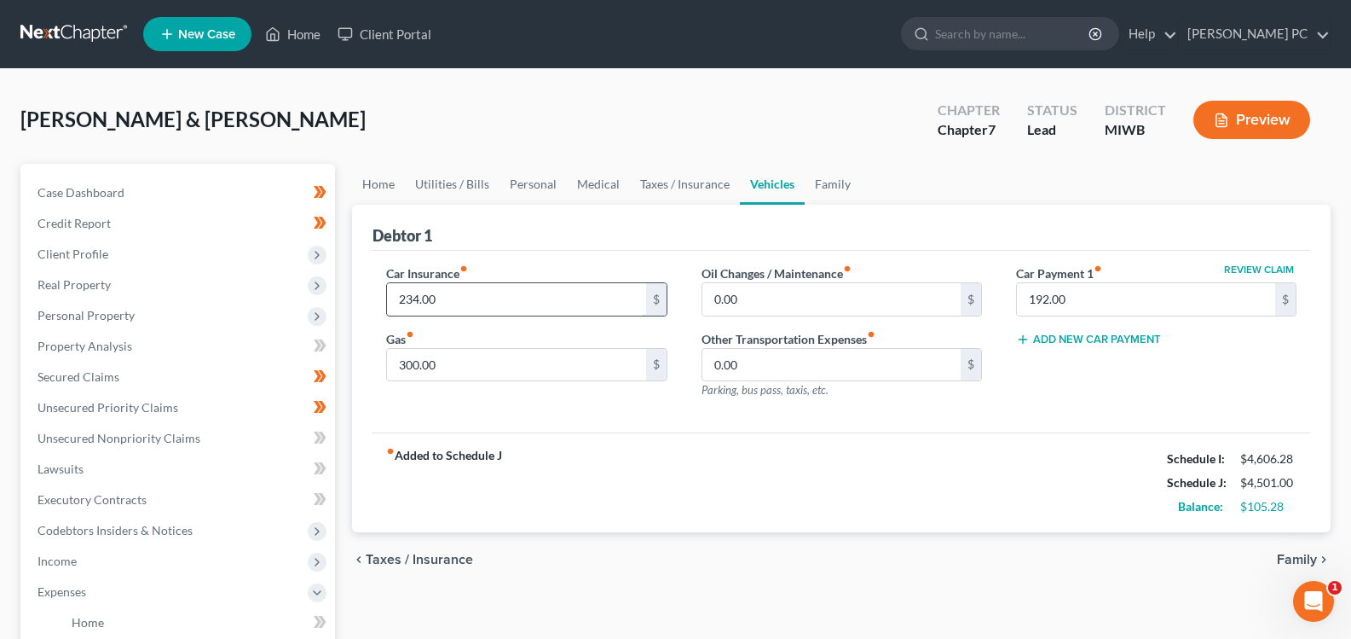
click at [451, 295] on input "234.00" at bounding box center [516, 299] width 258 height 32
type input "250"
click at [458, 367] on input "300.00" at bounding box center [516, 365] width 258 height 32
type input "325"
click at [1317, 561] on icon "chevron_right" at bounding box center [1324, 559] width 14 height 14
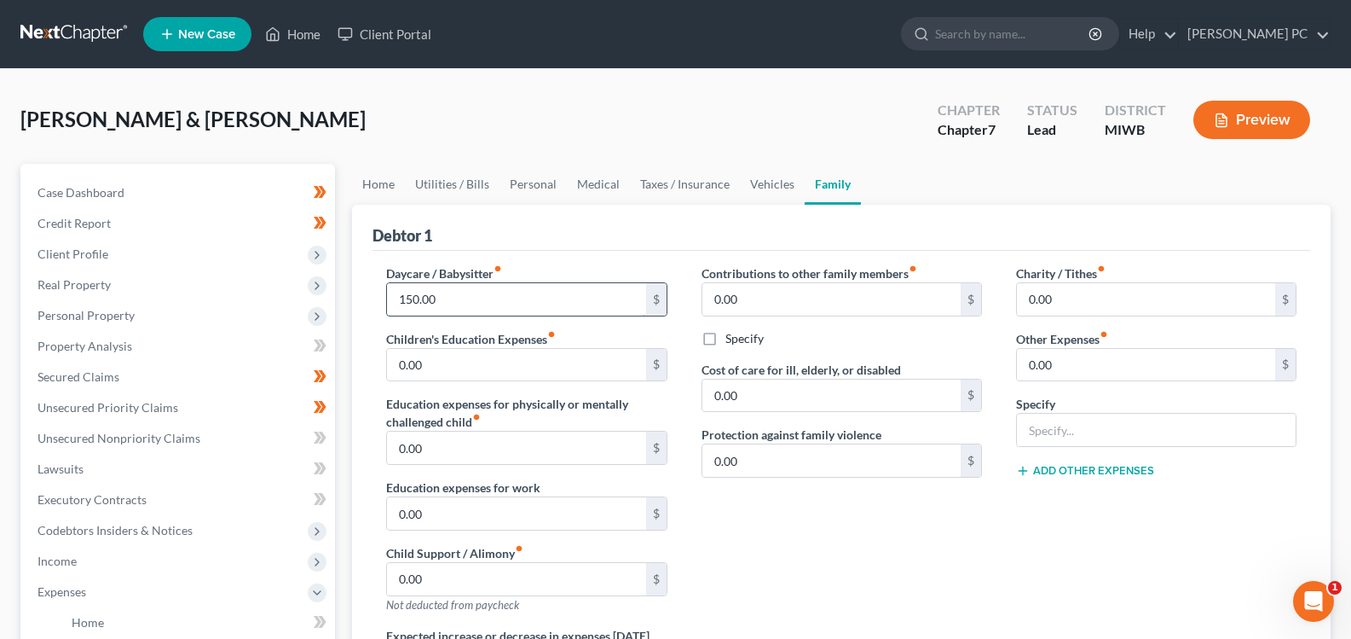
click at [446, 298] on input "150.00" at bounding box center [516, 299] width 258 height 32
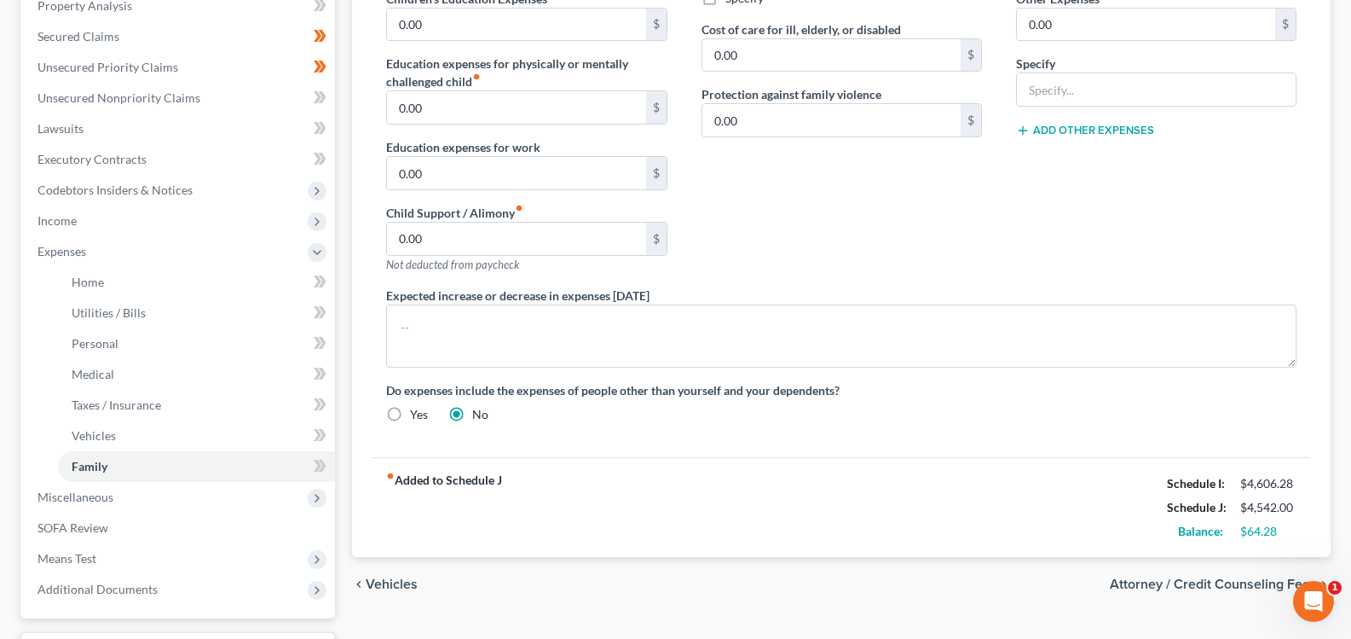
scroll to position [426, 0]
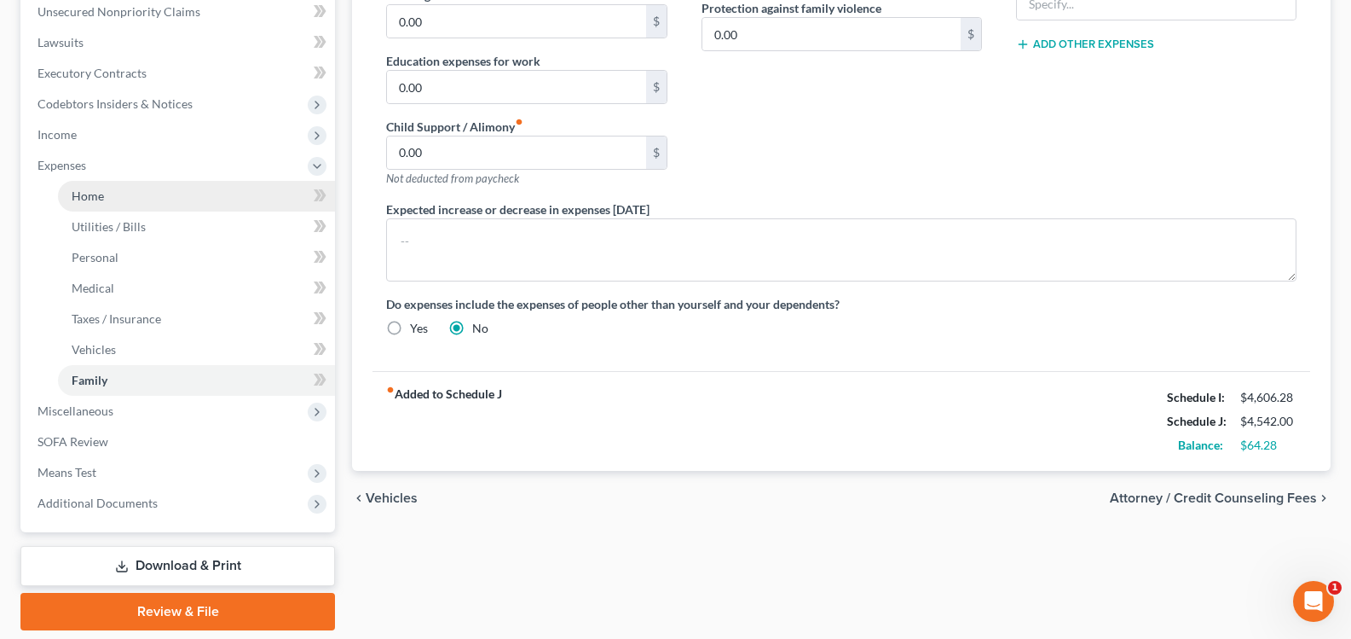
click at [70, 189] on link "Home" at bounding box center [196, 196] width 277 height 31
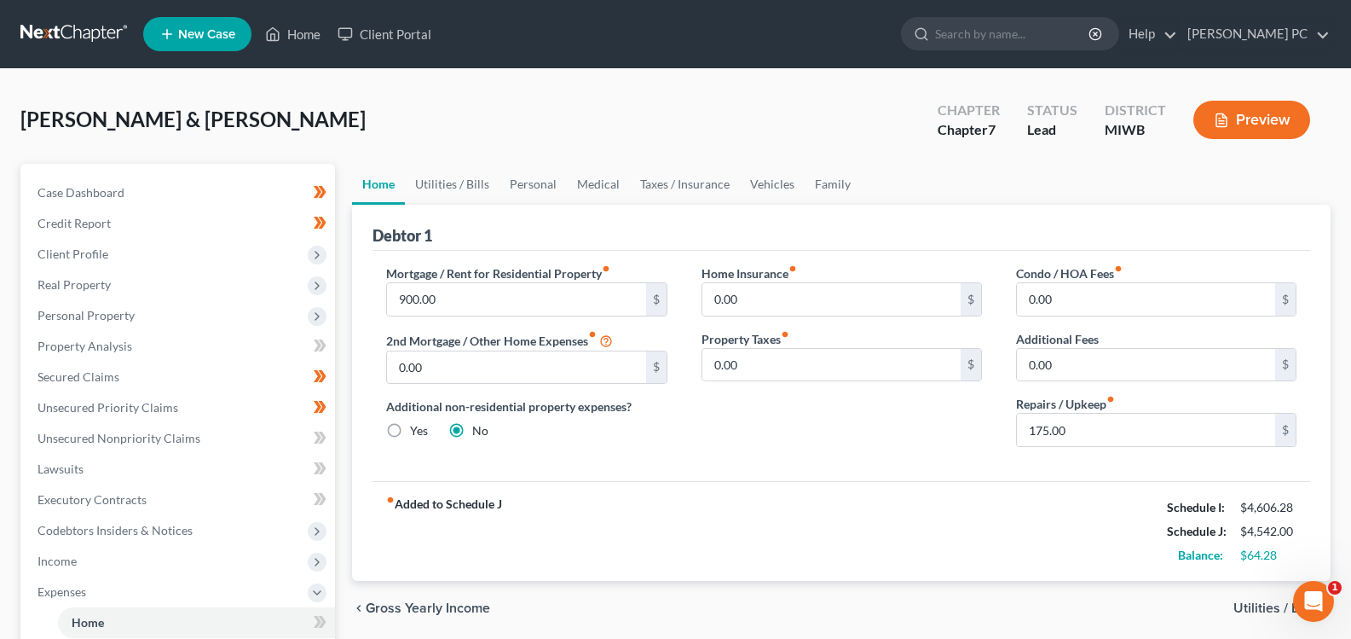
click at [1274, 610] on span "Utilities / Bills" at bounding box center [1276, 608] width 84 height 14
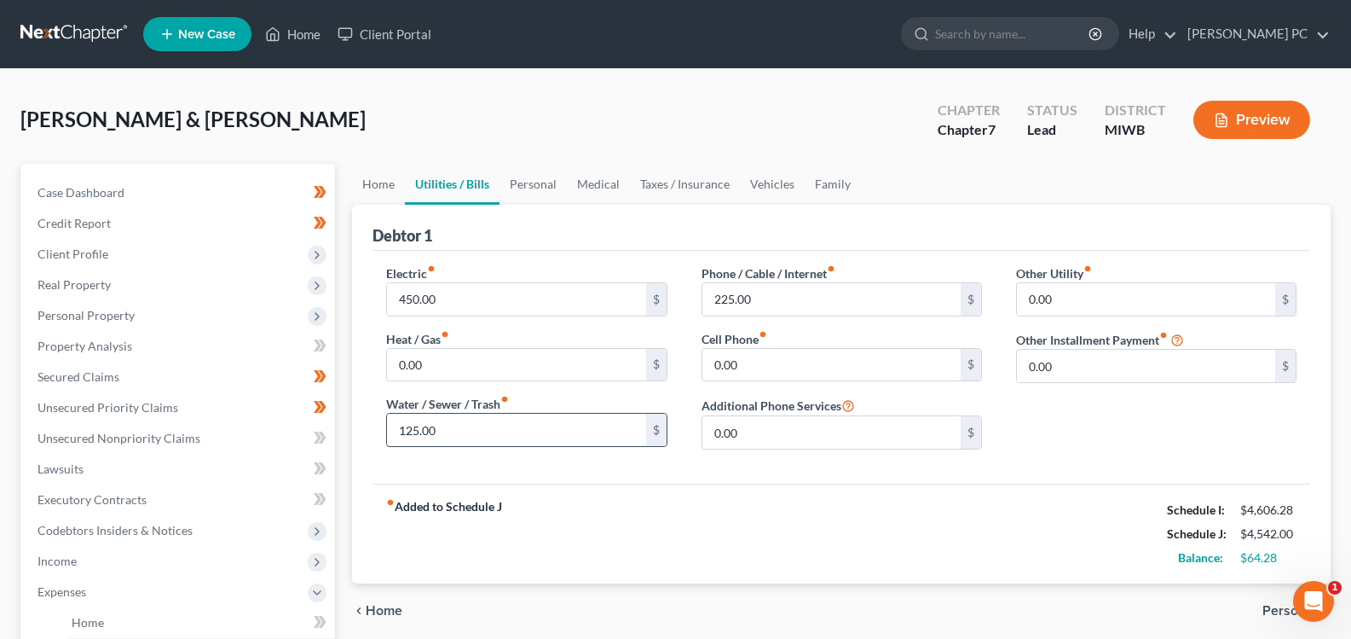
click at [451, 427] on input "125.00" at bounding box center [516, 429] width 258 height 32
type input "150"
click at [494, 299] on input "450.00" at bounding box center [516, 299] width 258 height 32
click at [1275, 614] on span "Personal" at bounding box center [1290, 611] width 55 height 14
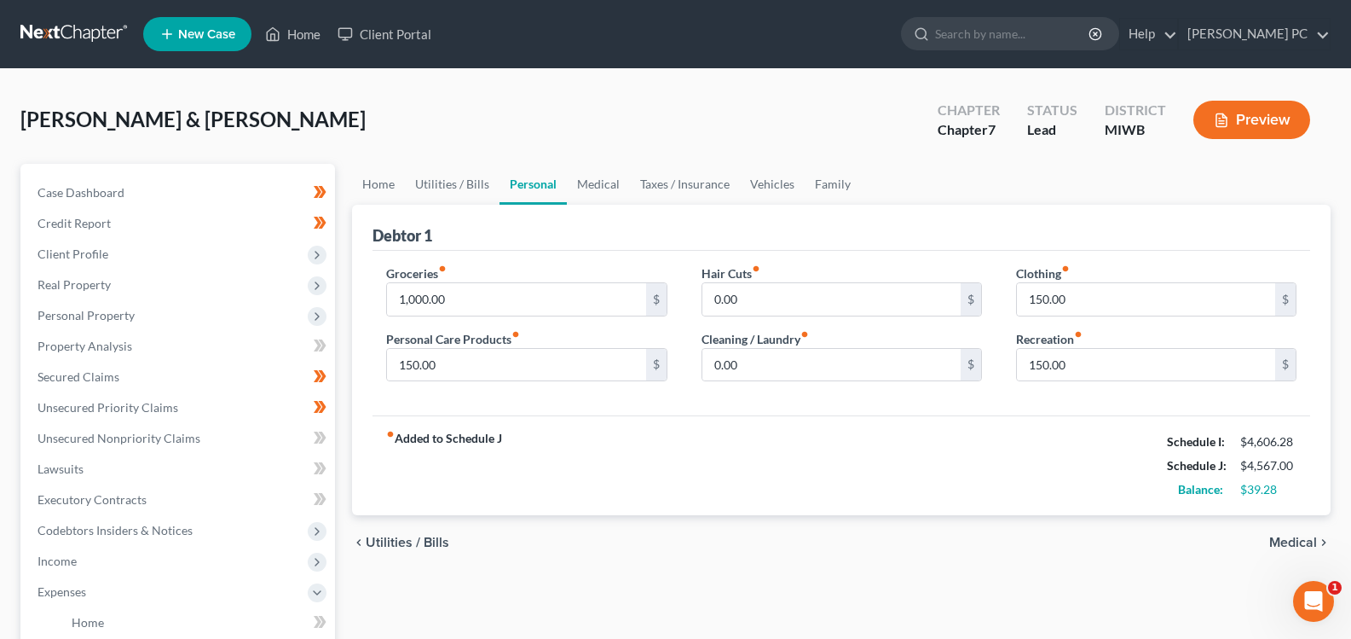
click at [1310, 546] on span "Medical" at bounding box center [1293, 542] width 48 height 14
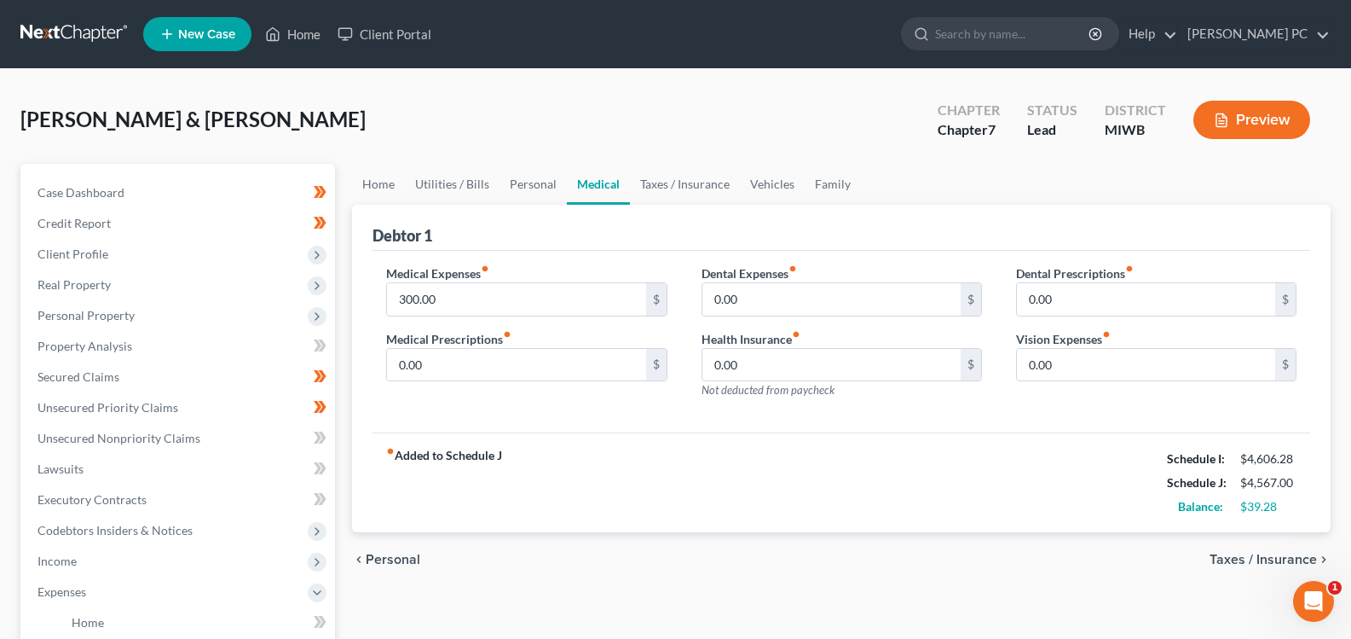
click at [1310, 546] on div "chevron_left Personal Taxes / Insurance chevron_right" at bounding box center [841, 559] width 979 height 55
click at [1302, 558] on span "Taxes / Insurance" at bounding box center [1263, 559] width 107 height 14
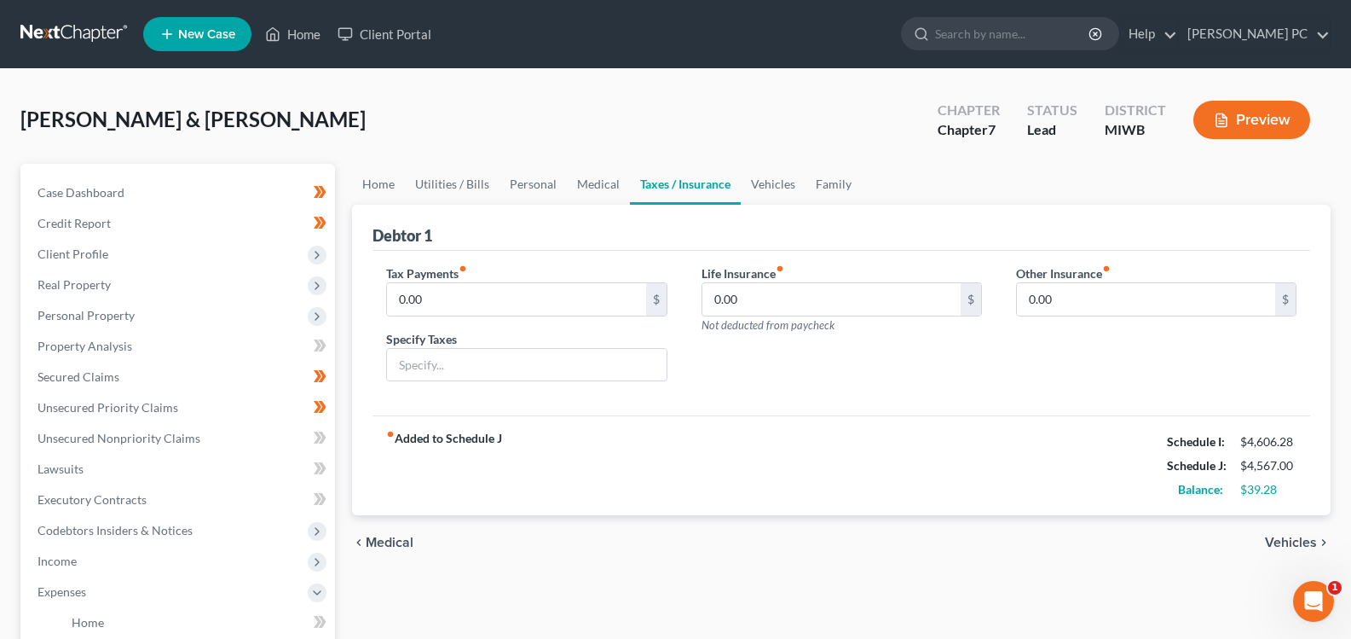
click at [1301, 542] on span "Vehicles" at bounding box center [1291, 542] width 52 height 14
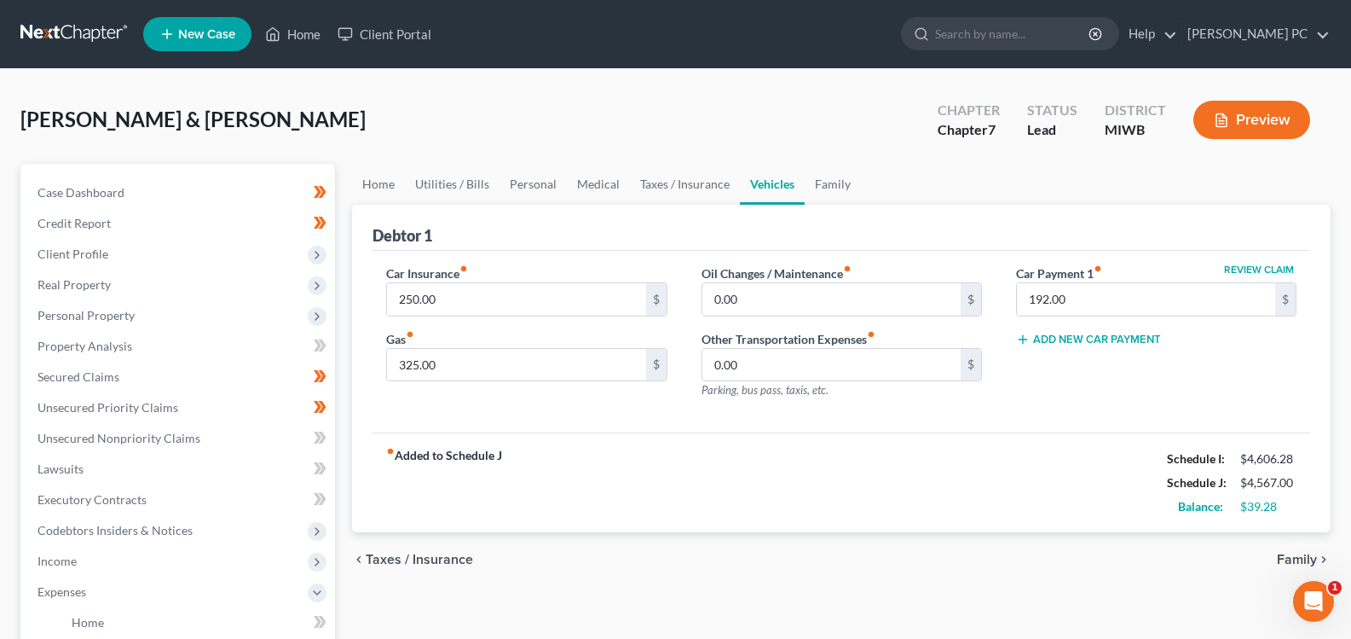
click at [1307, 556] on span "Family" at bounding box center [1297, 559] width 40 height 14
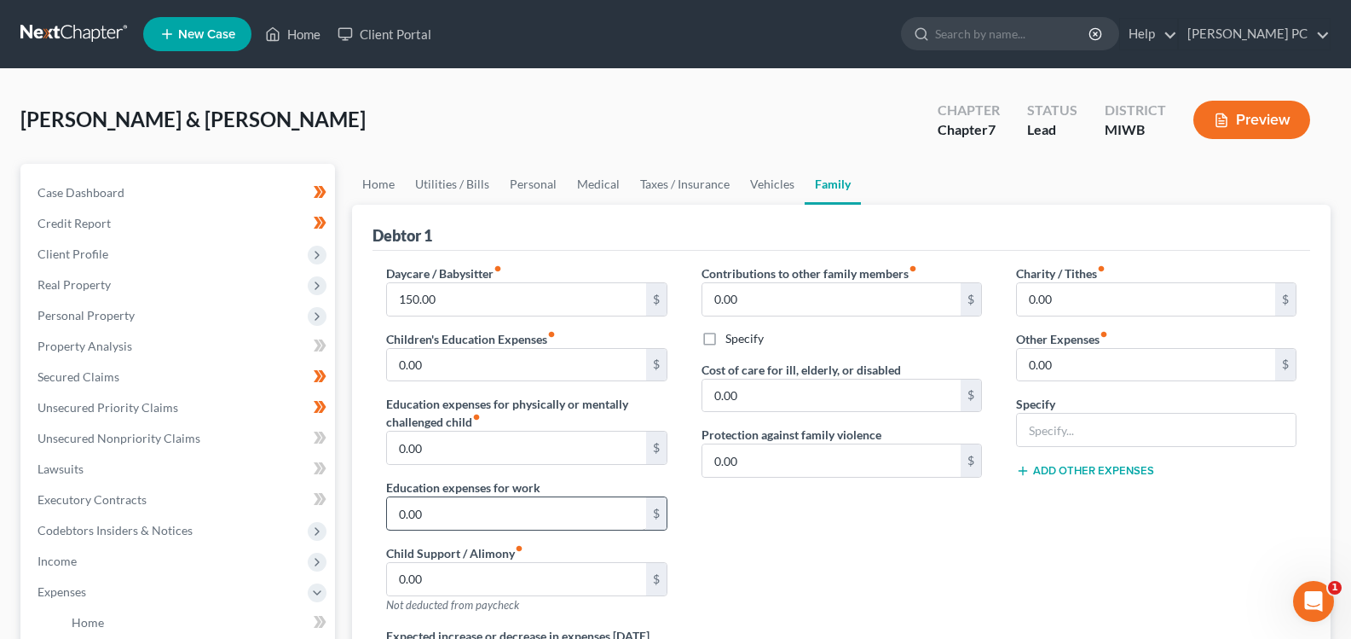
scroll to position [85, 0]
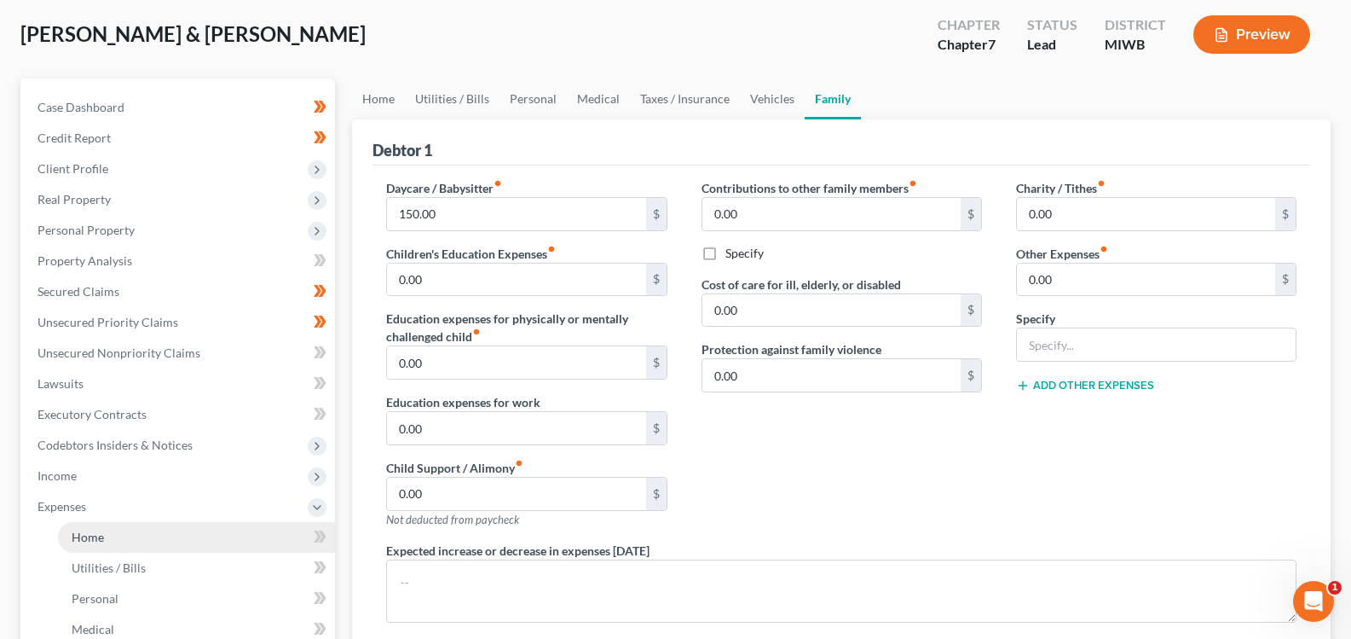
click at [73, 539] on span "Home" at bounding box center [88, 536] width 32 height 14
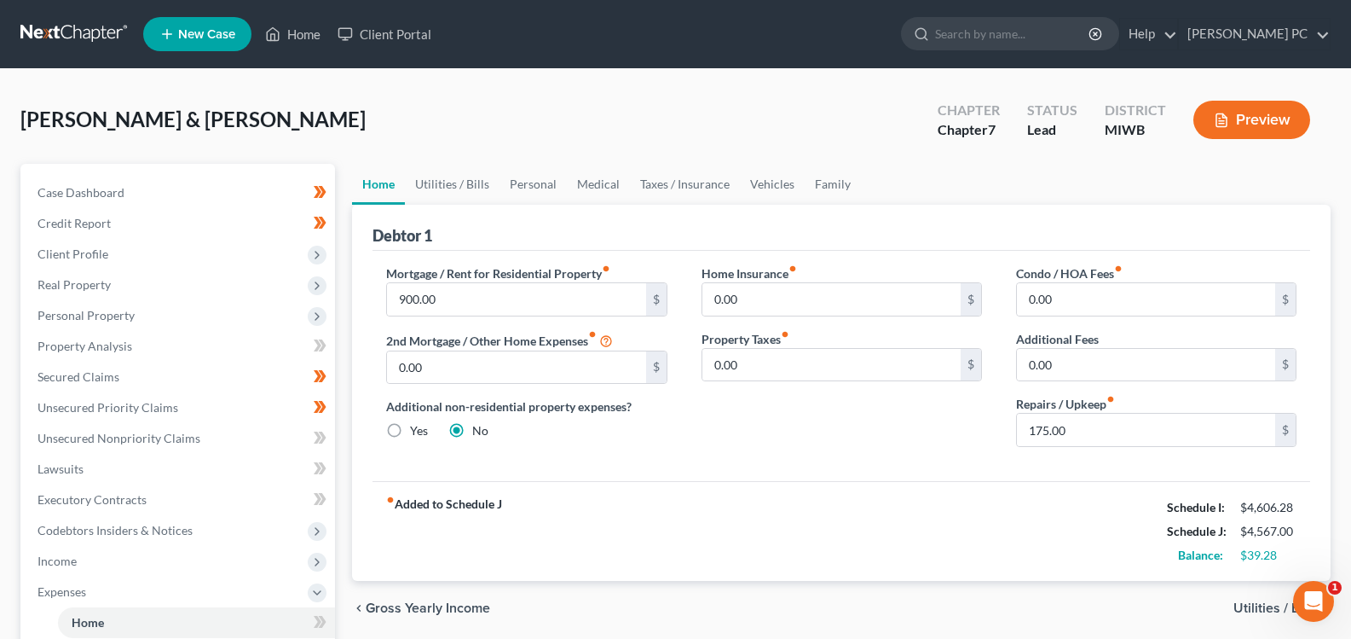
click at [1261, 611] on span "Utilities / Bills" at bounding box center [1276, 608] width 84 height 14
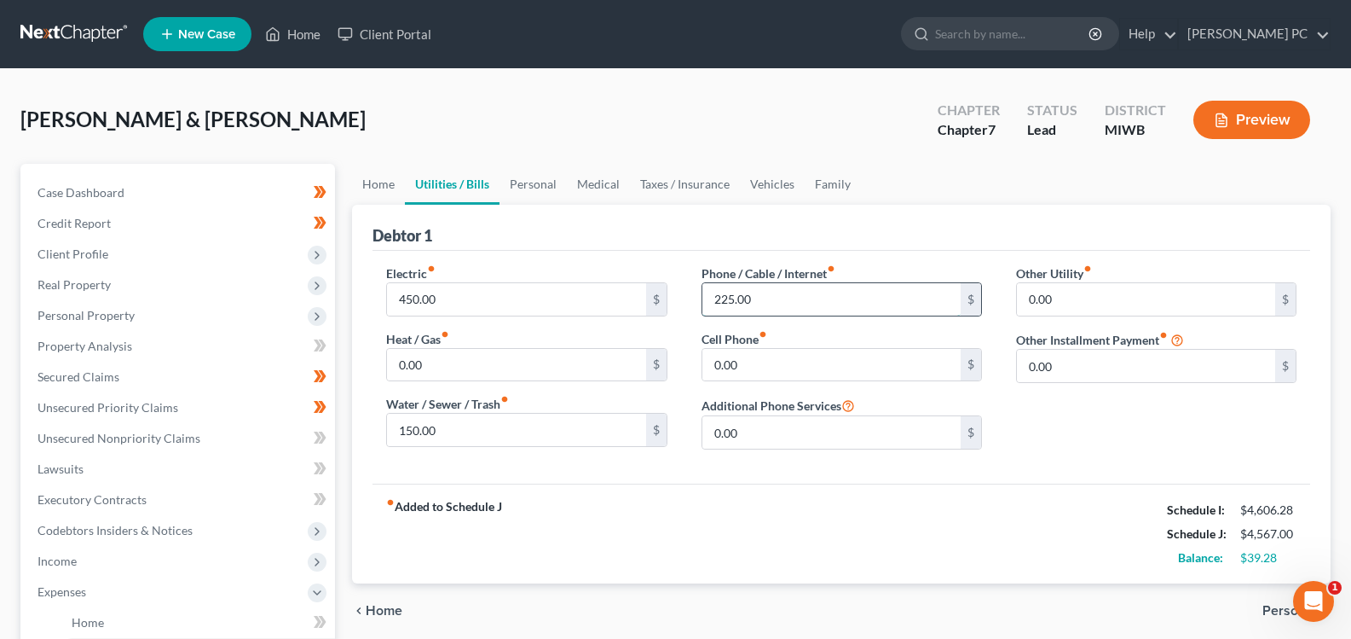
click at [777, 306] on input "225.00" at bounding box center [831, 299] width 258 height 32
click at [766, 367] on input "0.00" at bounding box center [831, 365] width 258 height 32
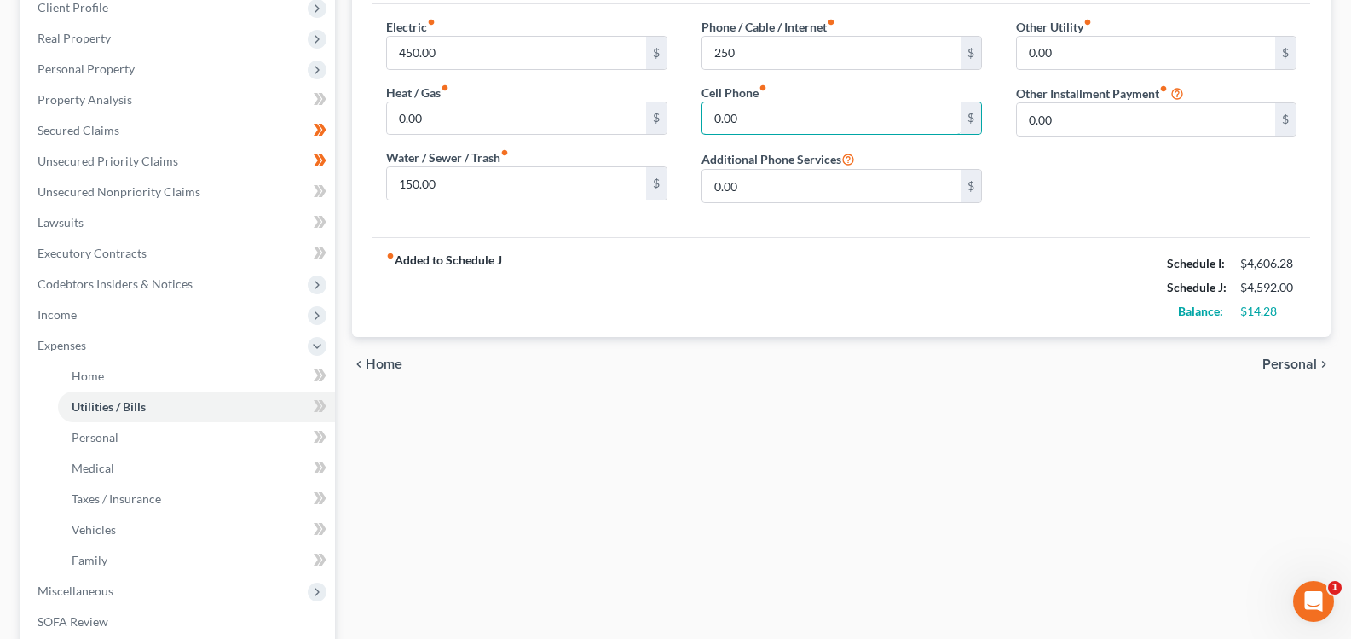
scroll to position [256, 0]
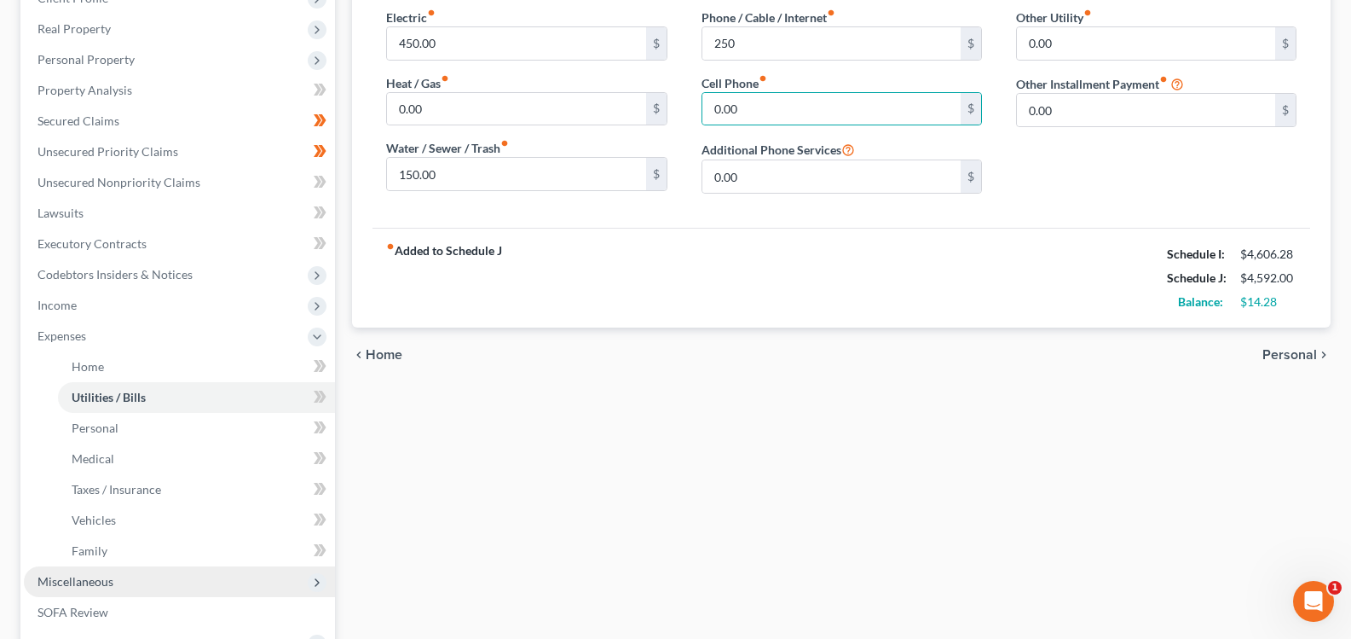
click at [81, 584] on span "Miscellaneous" at bounding box center [76, 581] width 76 height 14
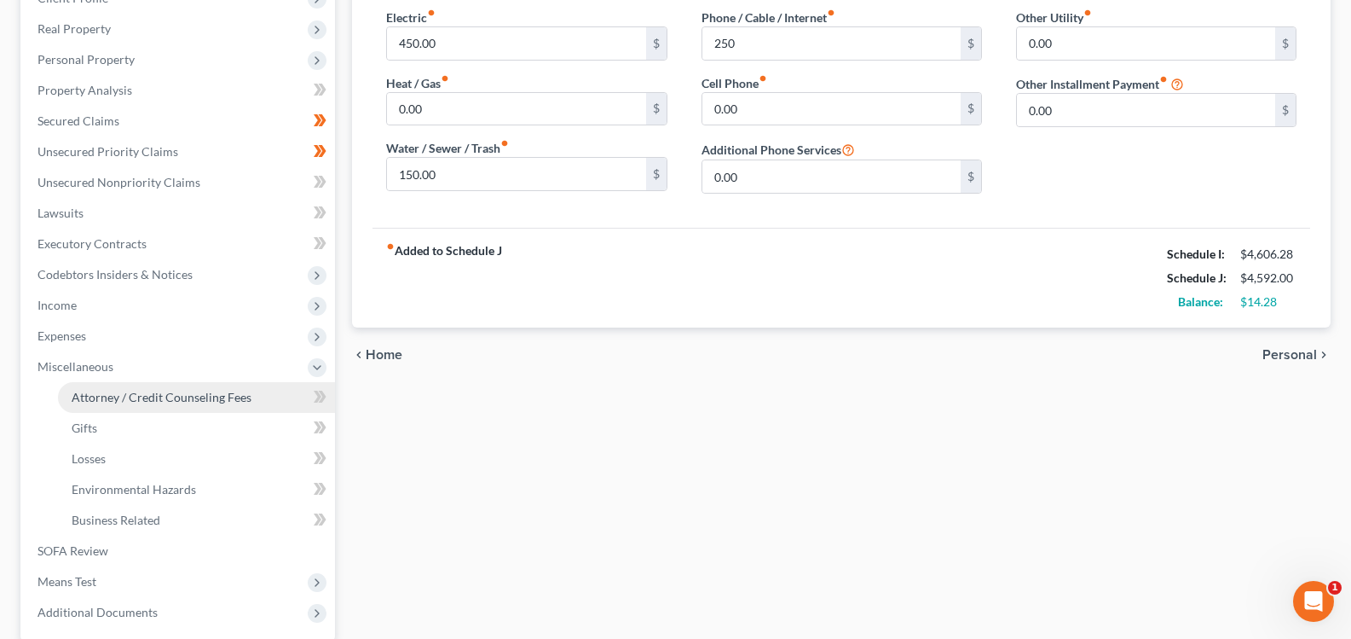
click at [150, 407] on link "Attorney / Credit Counseling Fees" at bounding box center [196, 397] width 277 height 31
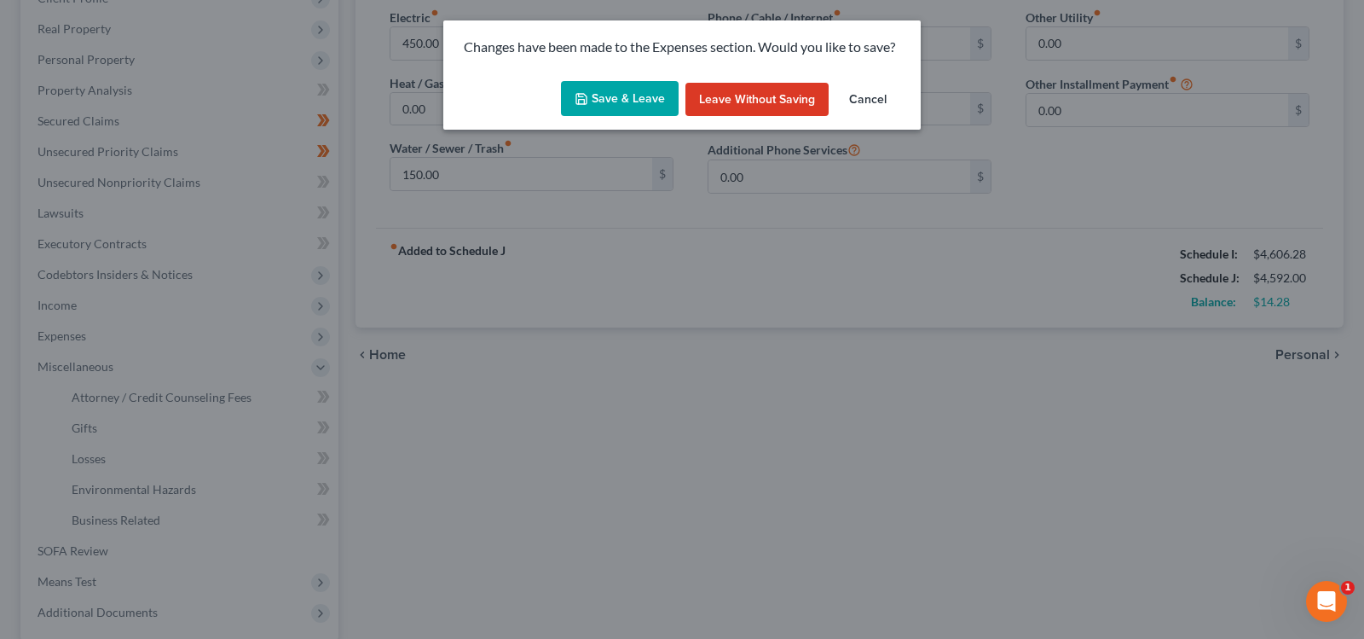
click at [656, 104] on button "Save & Leave" at bounding box center [620, 99] width 118 height 36
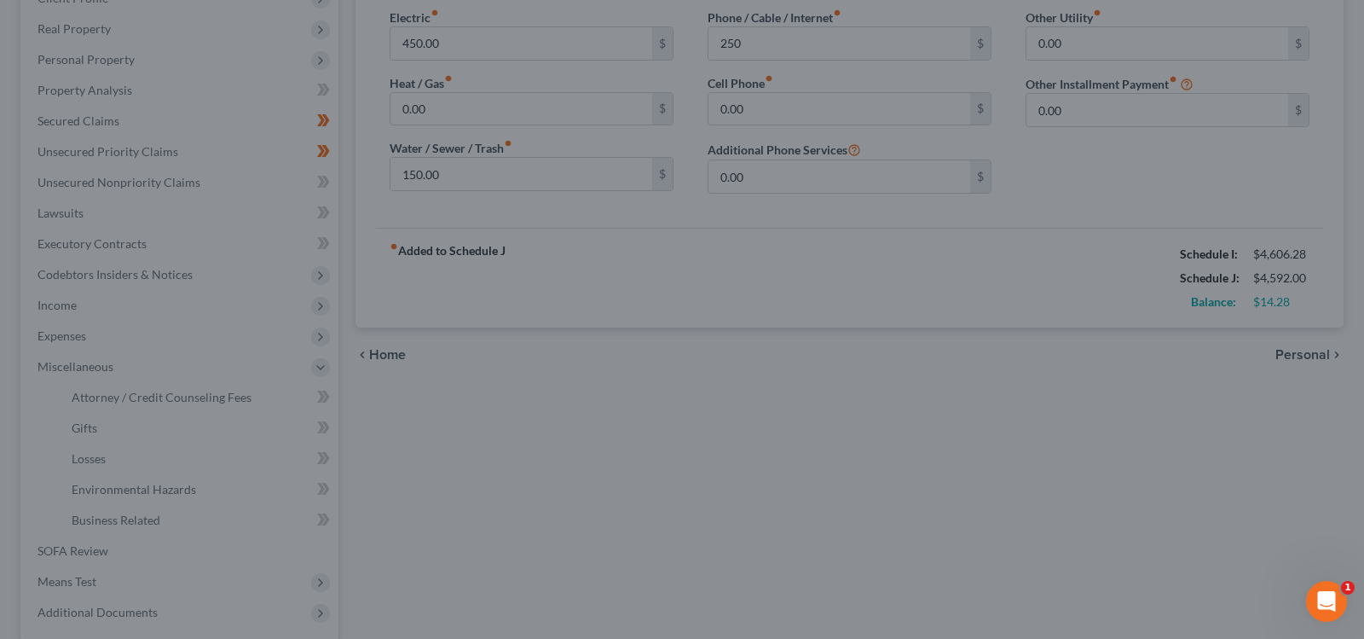
type input "250.00"
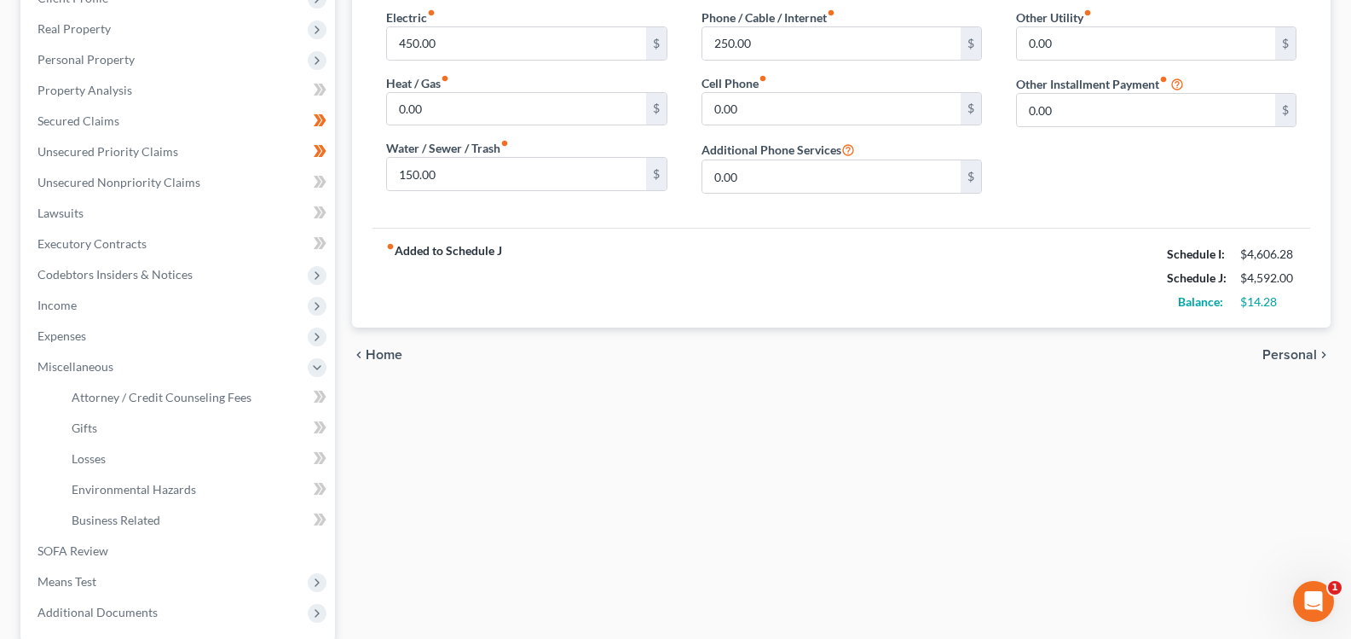
select select "0"
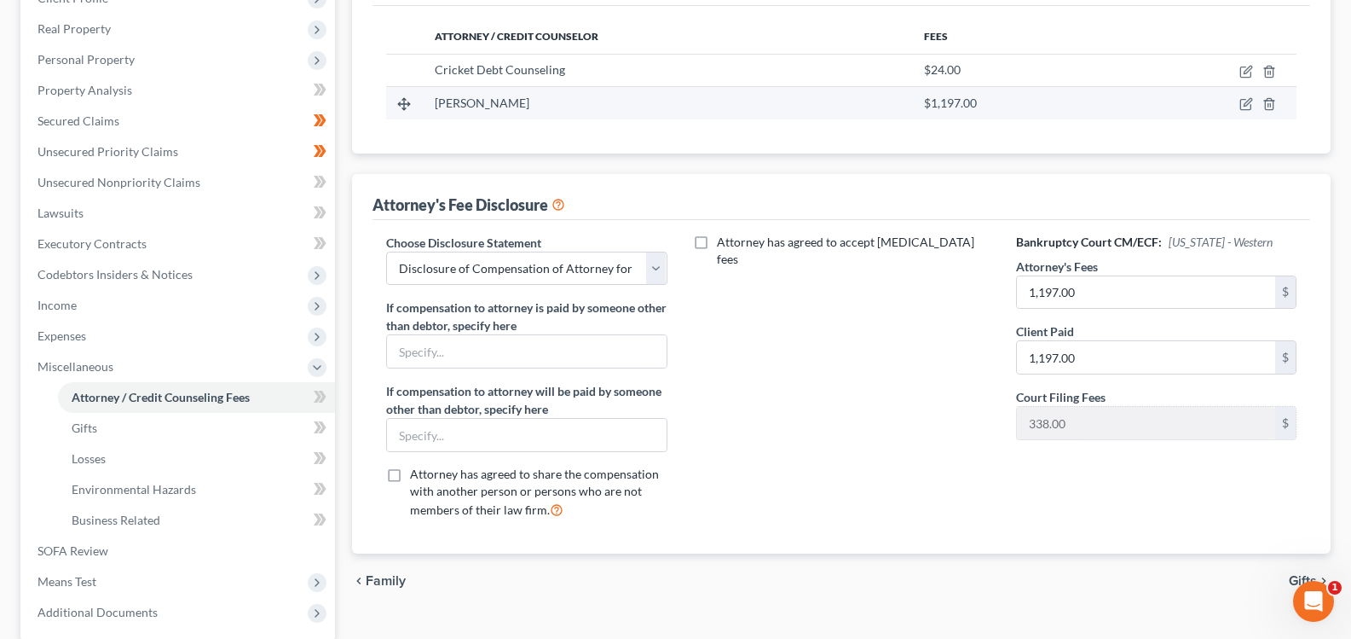
scroll to position [421, 0]
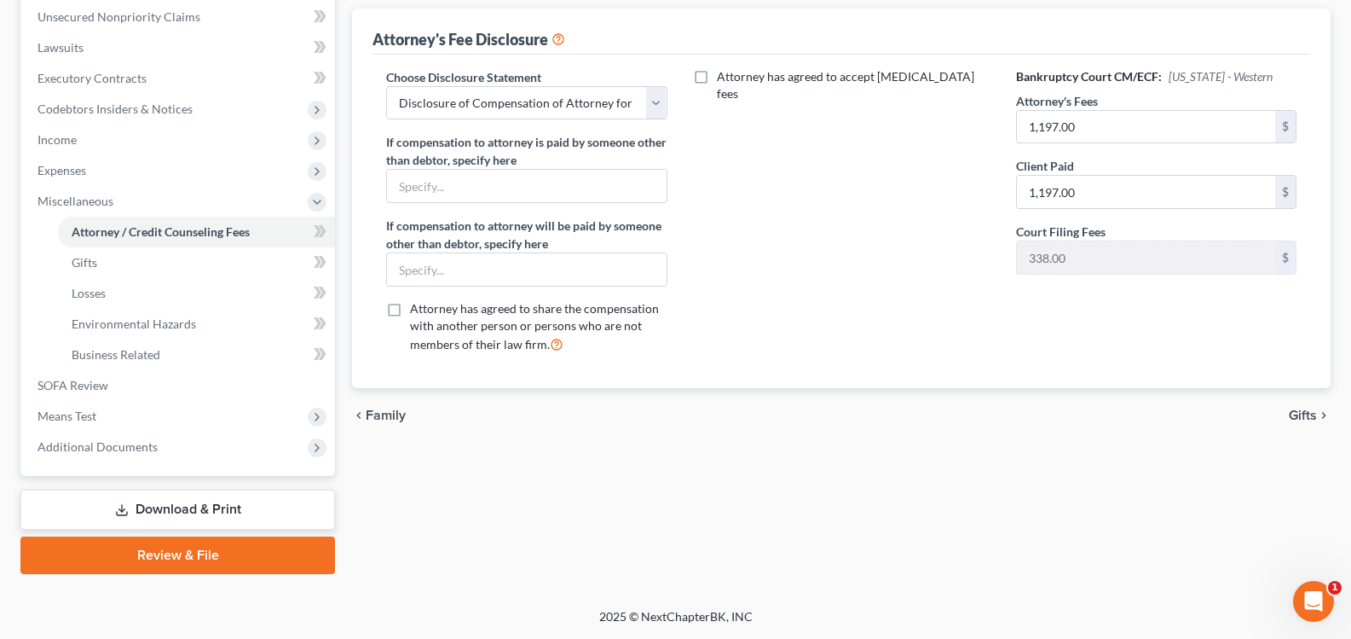
click at [175, 515] on link "Download & Print" at bounding box center [177, 509] width 315 height 40
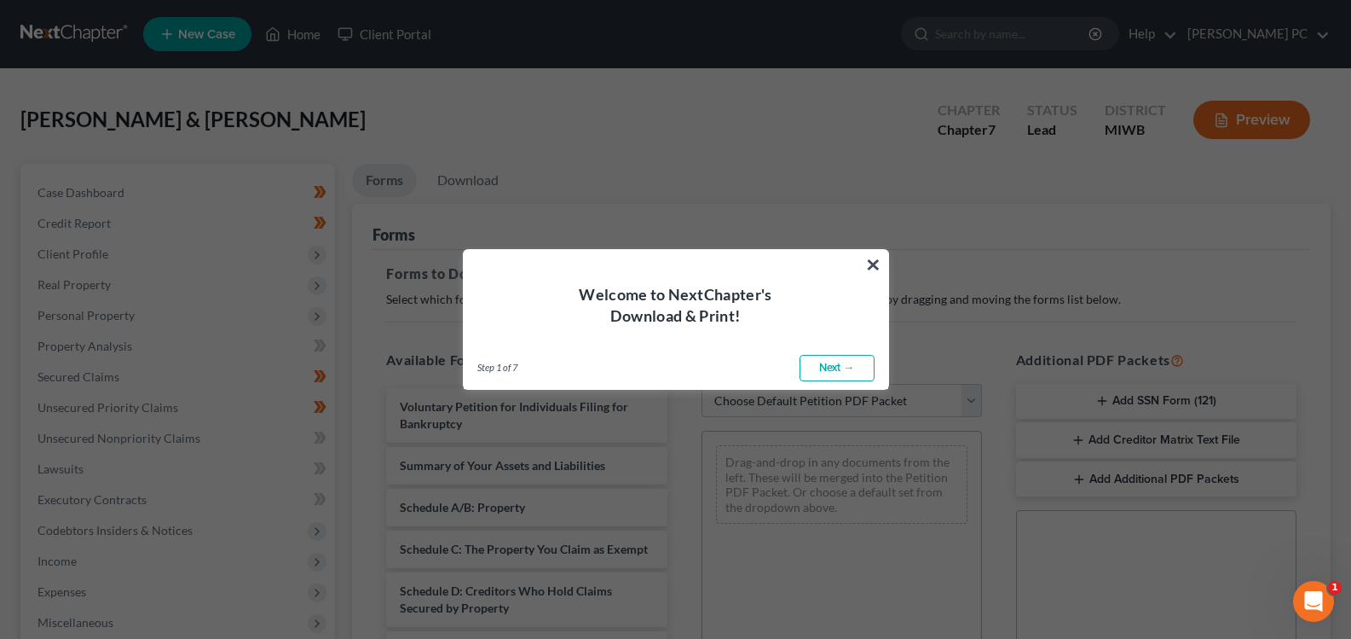
click at [819, 363] on link "Next →" at bounding box center [837, 368] width 75 height 27
select select "0"
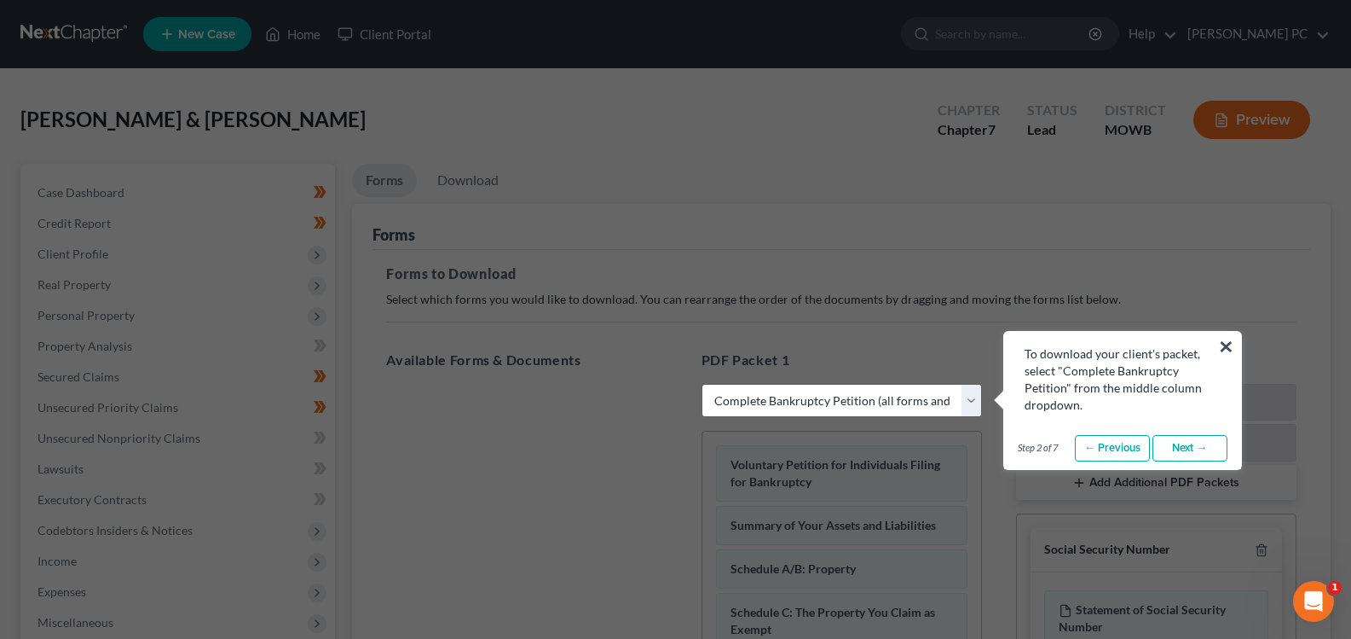
click at [1179, 450] on link "Next →" at bounding box center [1190, 448] width 75 height 27
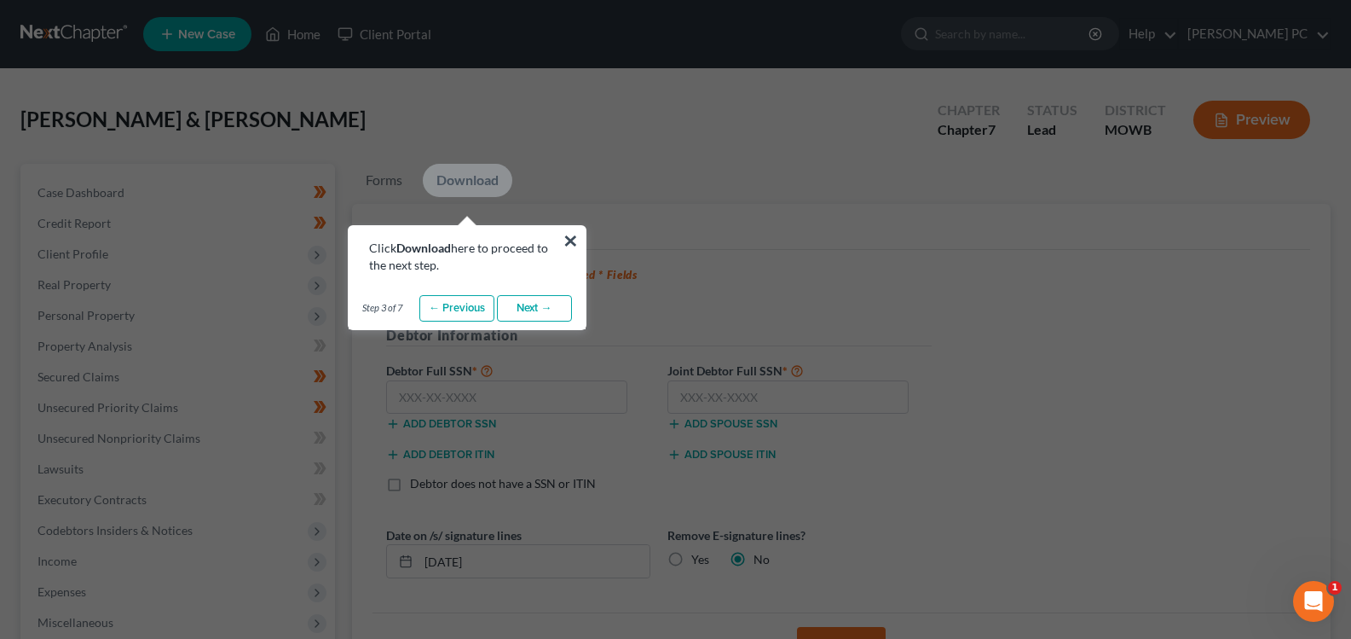
click at [541, 303] on link "Next →" at bounding box center [534, 308] width 75 height 27
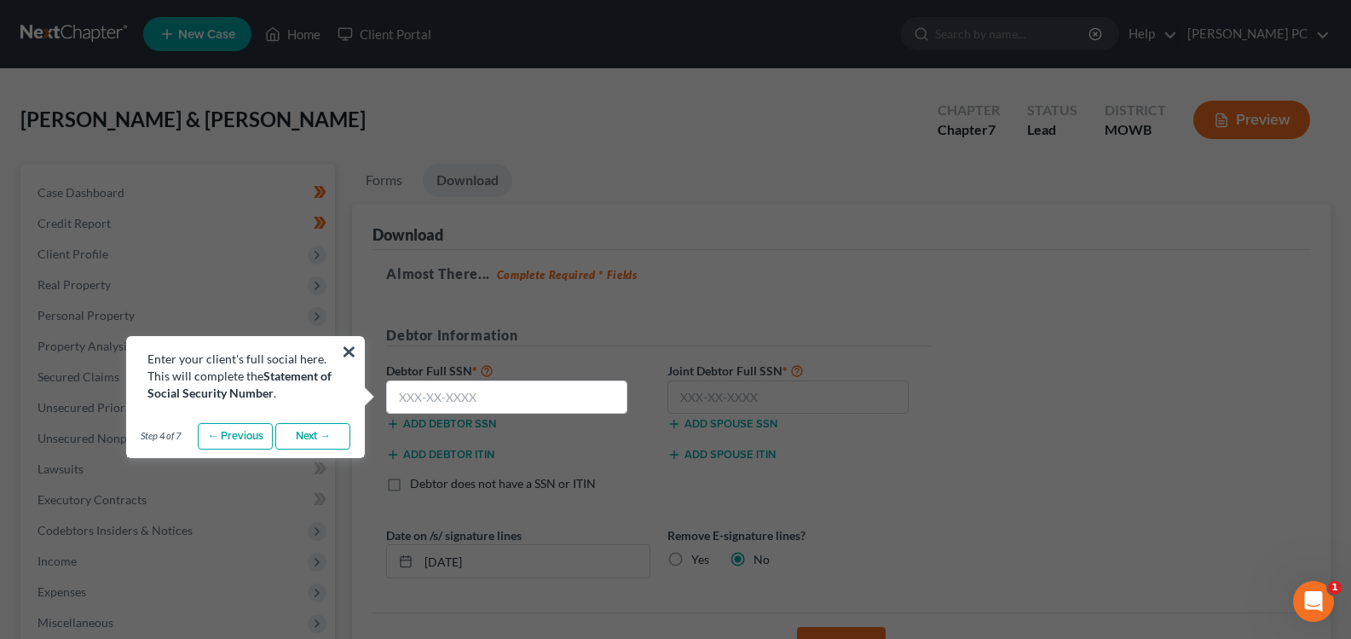
click at [292, 442] on link "Next →" at bounding box center [312, 436] width 75 height 27
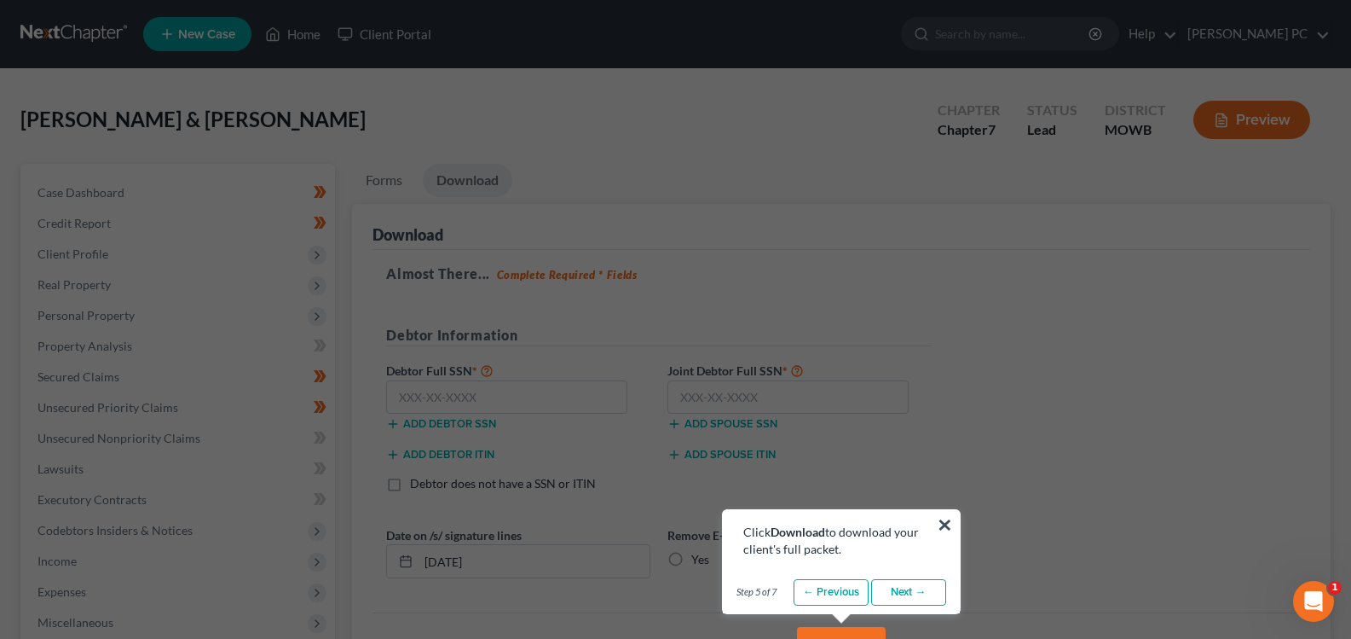
click at [891, 590] on link "Next →" at bounding box center [908, 592] width 75 height 27
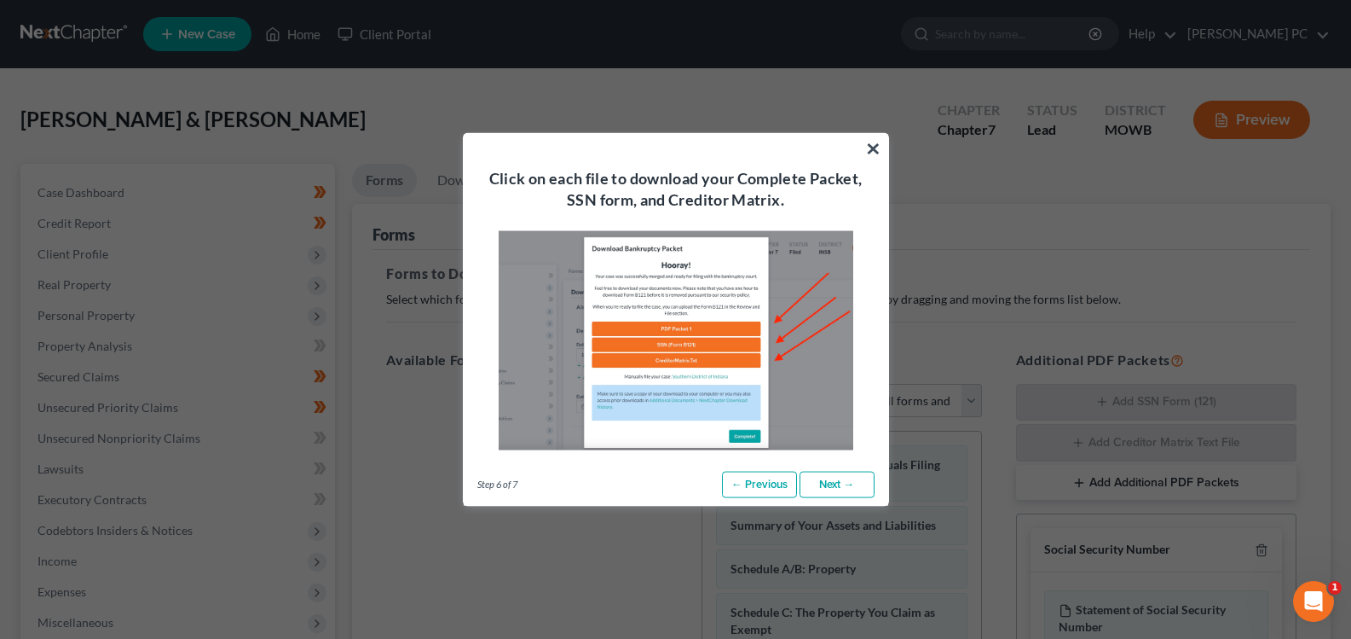
click at [824, 481] on link "Next →" at bounding box center [837, 484] width 75 height 27
drag, startPoint x: 824, startPoint y: 481, endPoint x: 876, endPoint y: 143, distance: 341.7
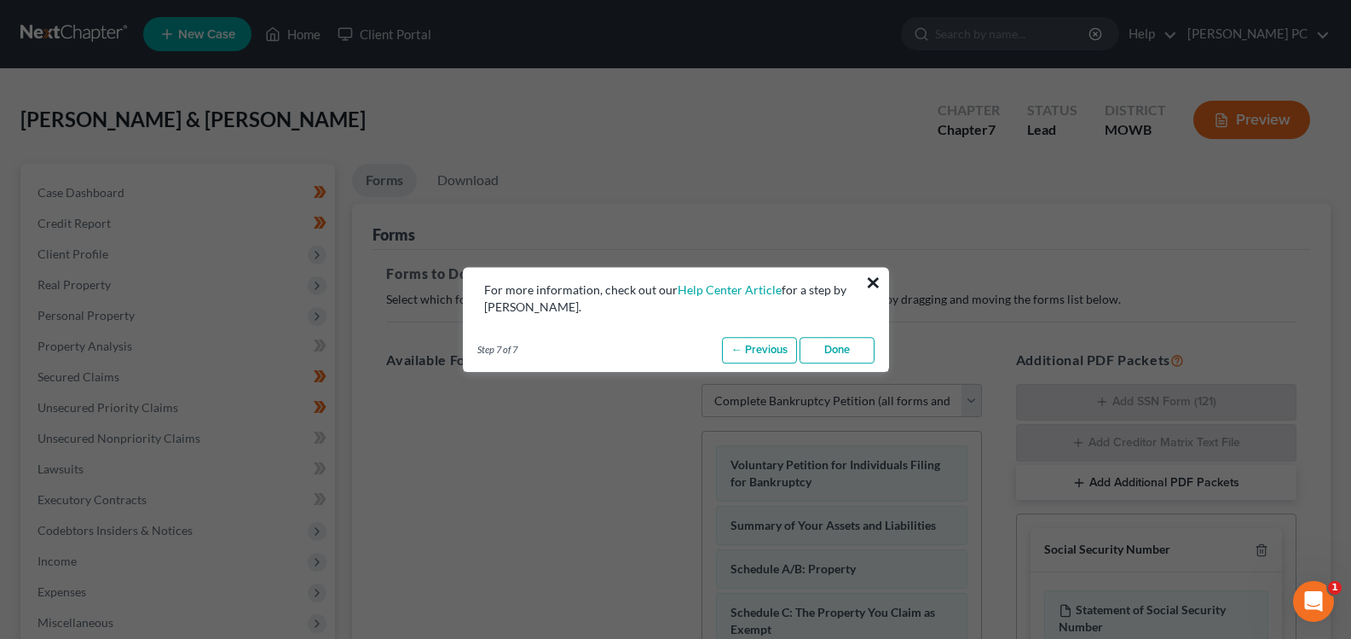
click at [876, 282] on button "×" at bounding box center [873, 282] width 16 height 27
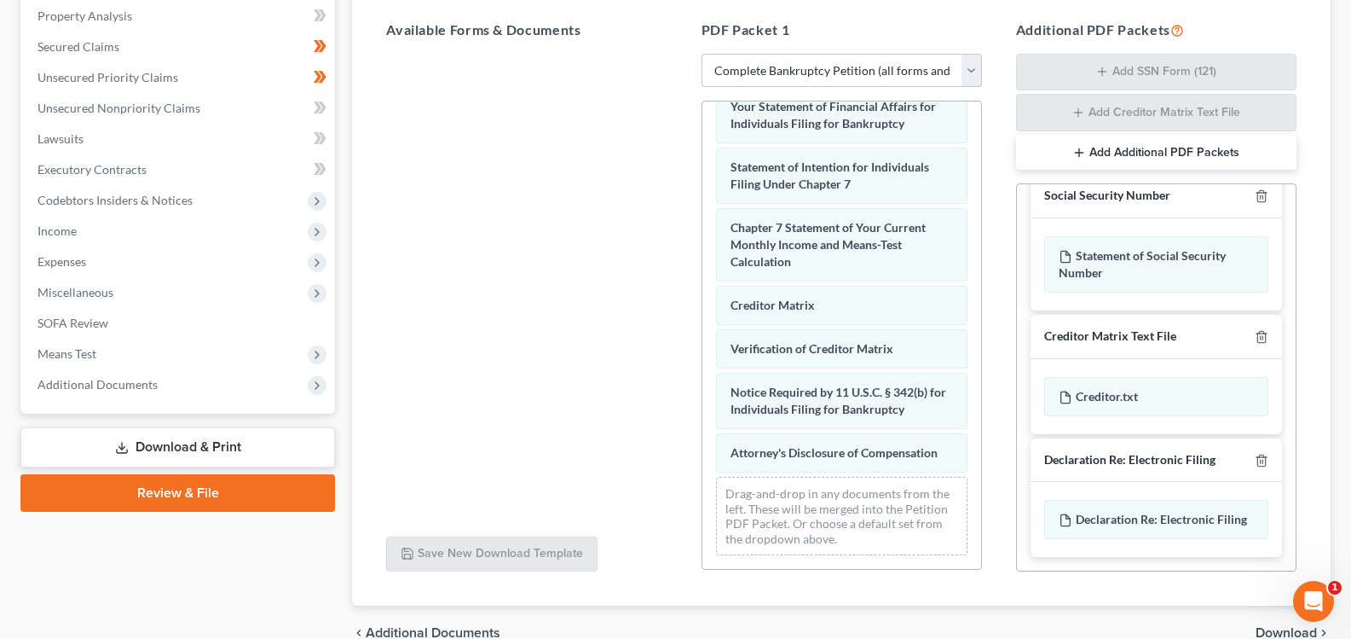
scroll to position [416, 0]
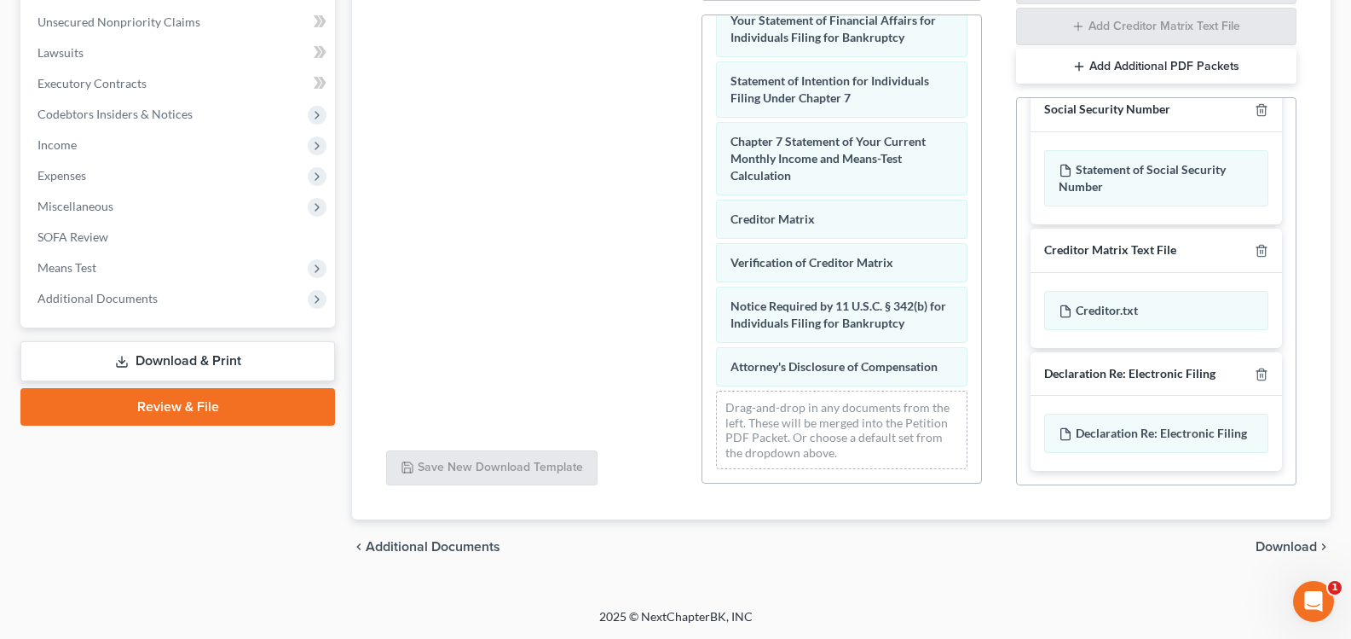
click at [1293, 551] on span "Download" at bounding box center [1286, 547] width 61 height 14
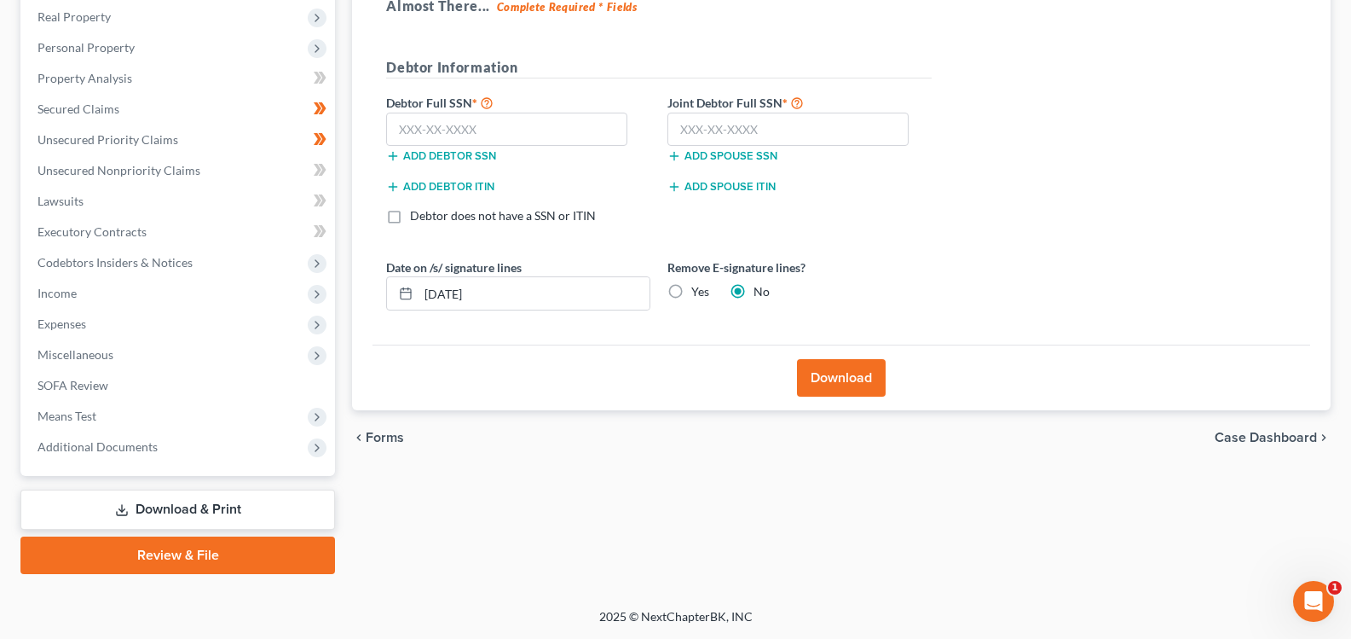
scroll to position [268, 0]
click at [513, 117] on input "text" at bounding box center [506, 130] width 241 height 34
type input "007-80-8334"
click at [822, 145] on input "text" at bounding box center [788, 130] width 241 height 34
type input "380-86-6943"
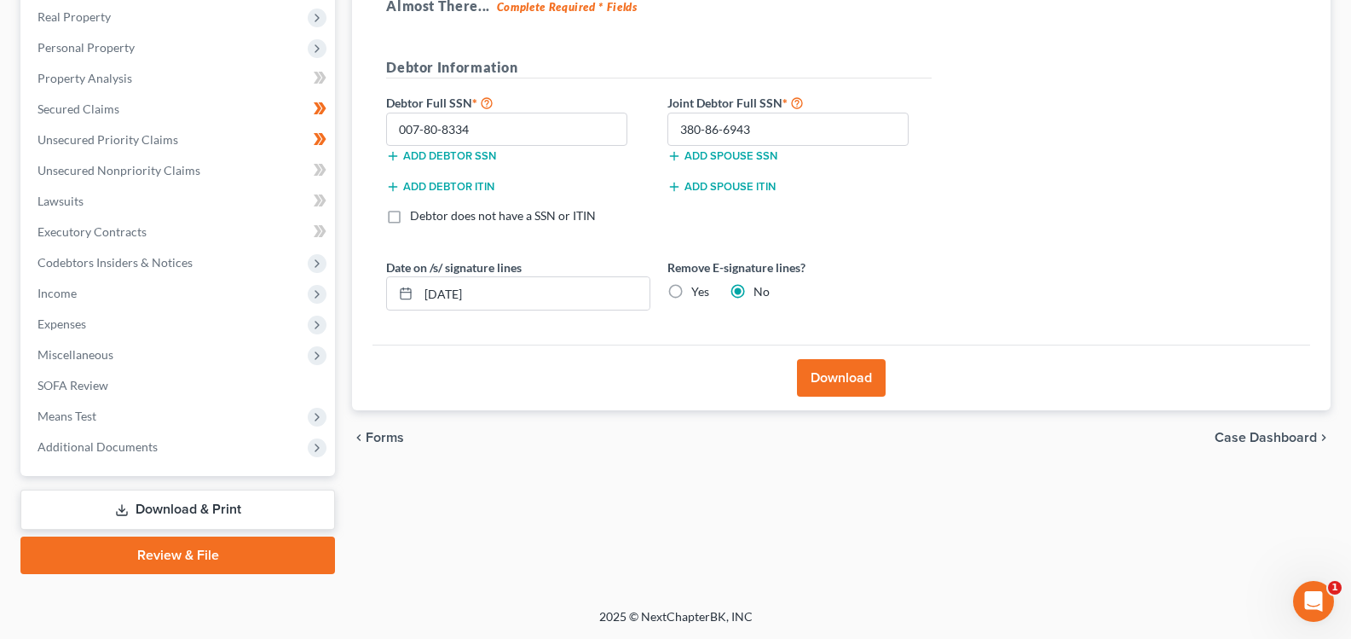
click at [814, 376] on button "Download" at bounding box center [841, 378] width 89 height 38
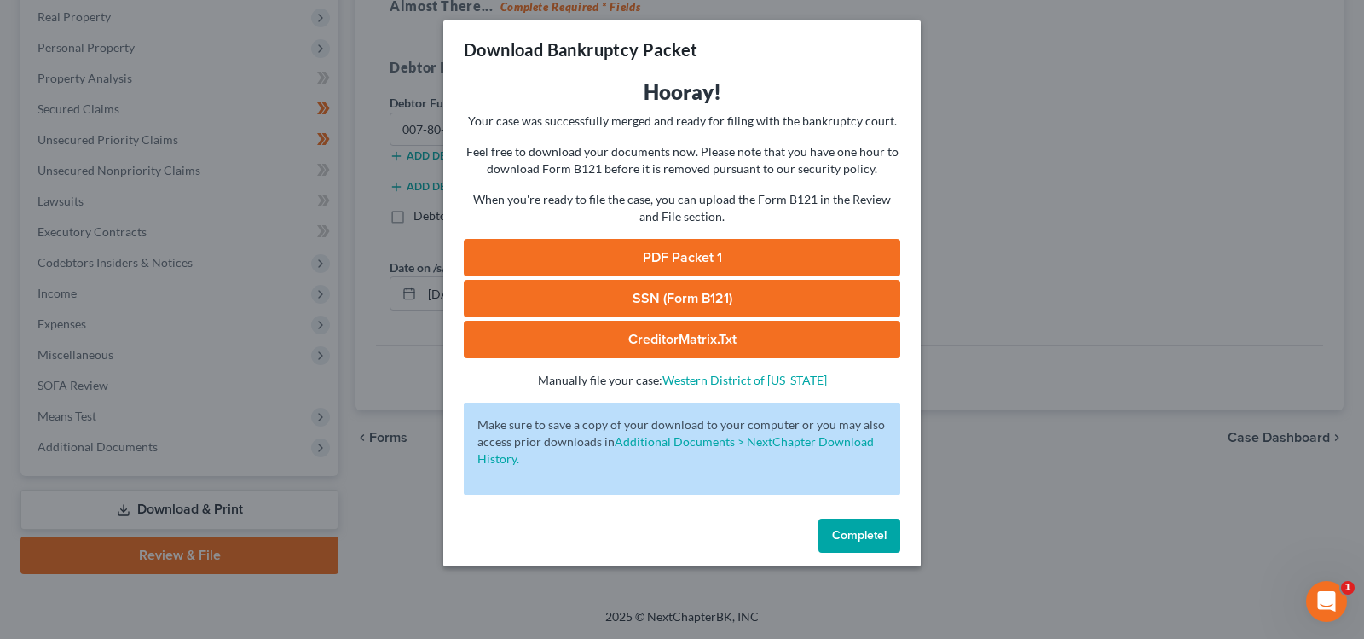
click at [729, 253] on link "PDF Packet 1" at bounding box center [682, 258] width 437 height 38
click at [610, 294] on link "SSN (Form B121)" at bounding box center [682, 299] width 437 height 38
click at [628, 345] on link "CreditorMatrix.txt" at bounding box center [682, 340] width 437 height 38
click at [622, 343] on link "CreditorMatrix.txt" at bounding box center [682, 340] width 437 height 38
click at [843, 533] on span "Complete!" at bounding box center [859, 535] width 55 height 14
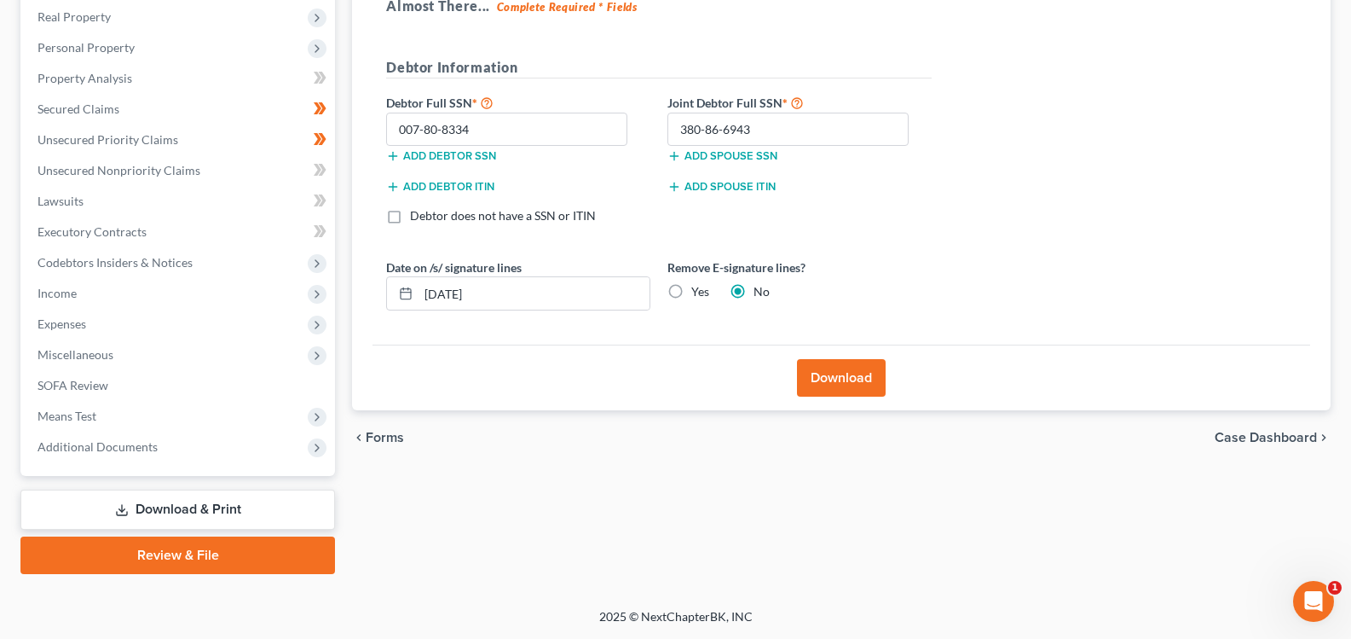
click at [73, 448] on span "Additional Documents" at bounding box center [98, 446] width 120 height 14
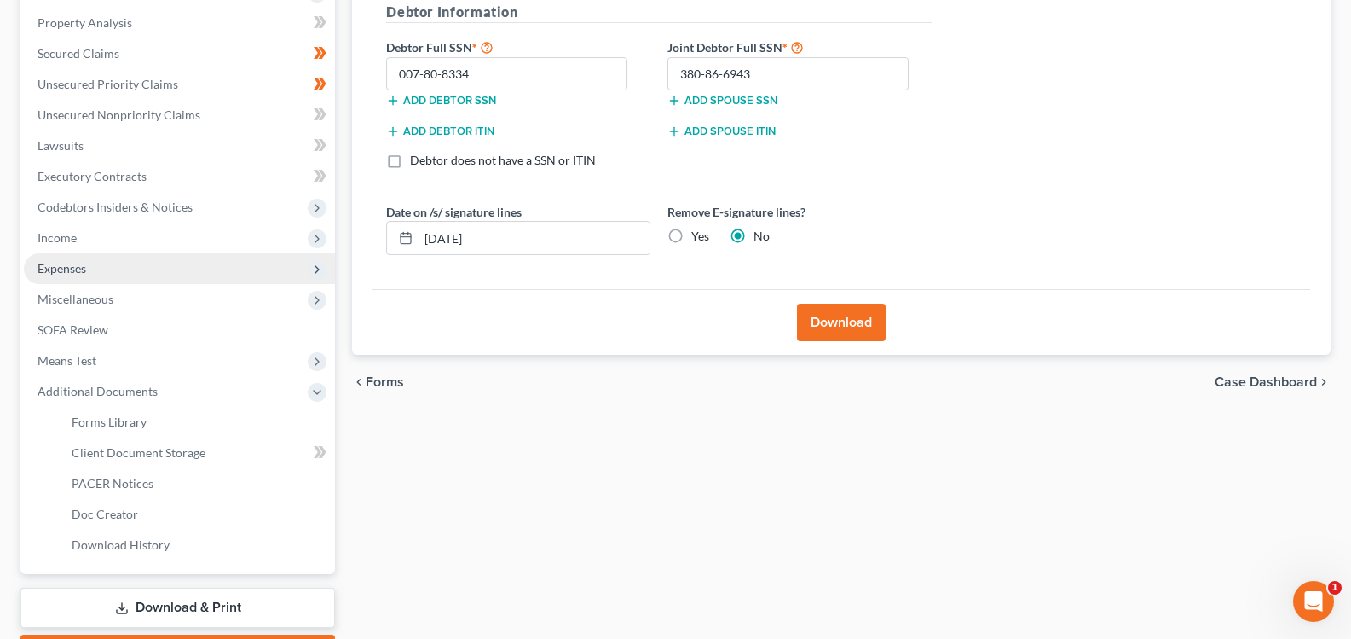
scroll to position [353, 0]
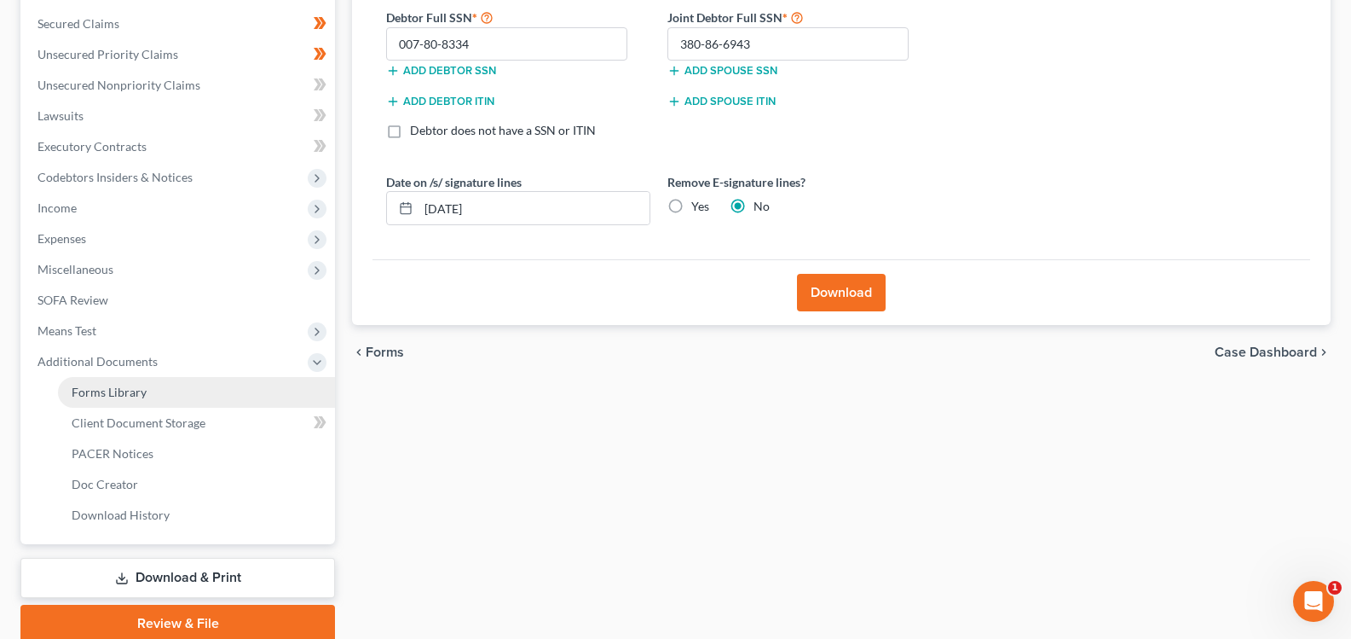
click at [120, 392] on span "Forms Library" at bounding box center [109, 391] width 75 height 14
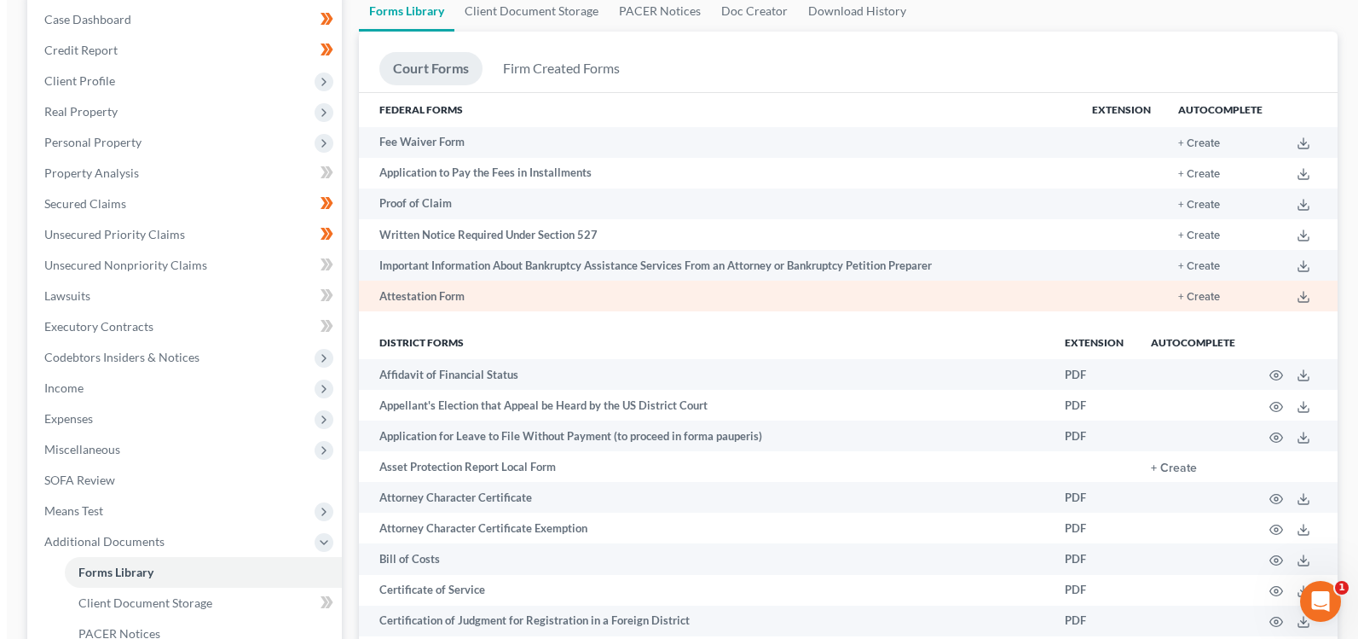
scroll to position [512, 0]
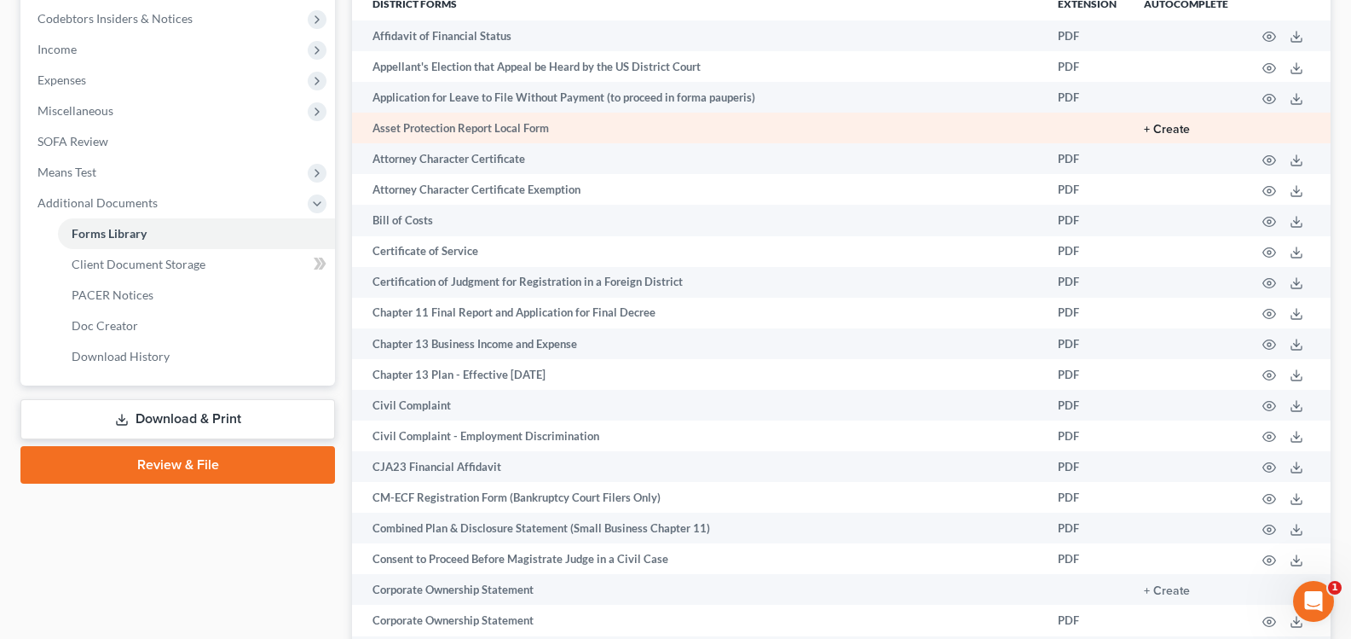
drag, startPoint x: 1145, startPoint y: 121, endPoint x: 1157, endPoint y: 130, distance: 14.7
click at [1146, 123] on td "+ Create" at bounding box center [1186, 128] width 112 height 31
click at [1161, 130] on button "+ Create" at bounding box center [1167, 130] width 46 height 12
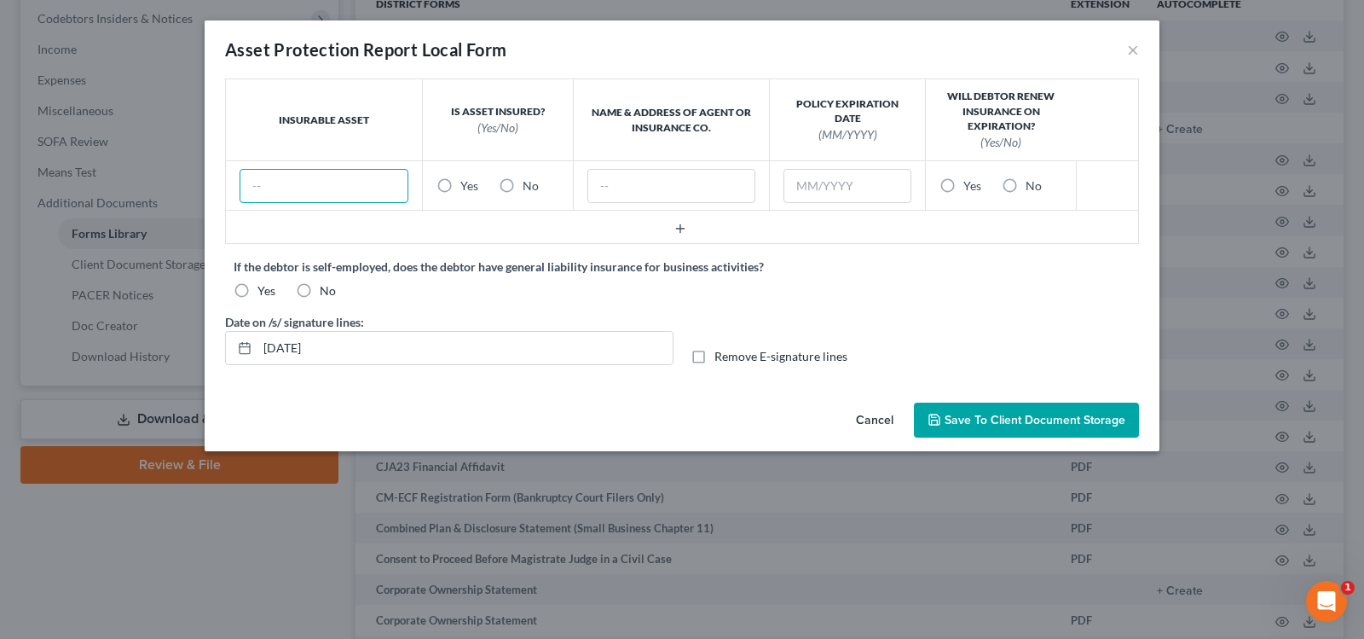
click at [285, 199] on input "text" at bounding box center [324, 186] width 169 height 34
click at [283, 184] on input "text" at bounding box center [324, 186] width 169 height 34
click at [460, 183] on label "Yes" at bounding box center [469, 185] width 18 height 17
click at [467, 183] on input "Yes" at bounding box center [472, 182] width 11 height 11
radio input "true"
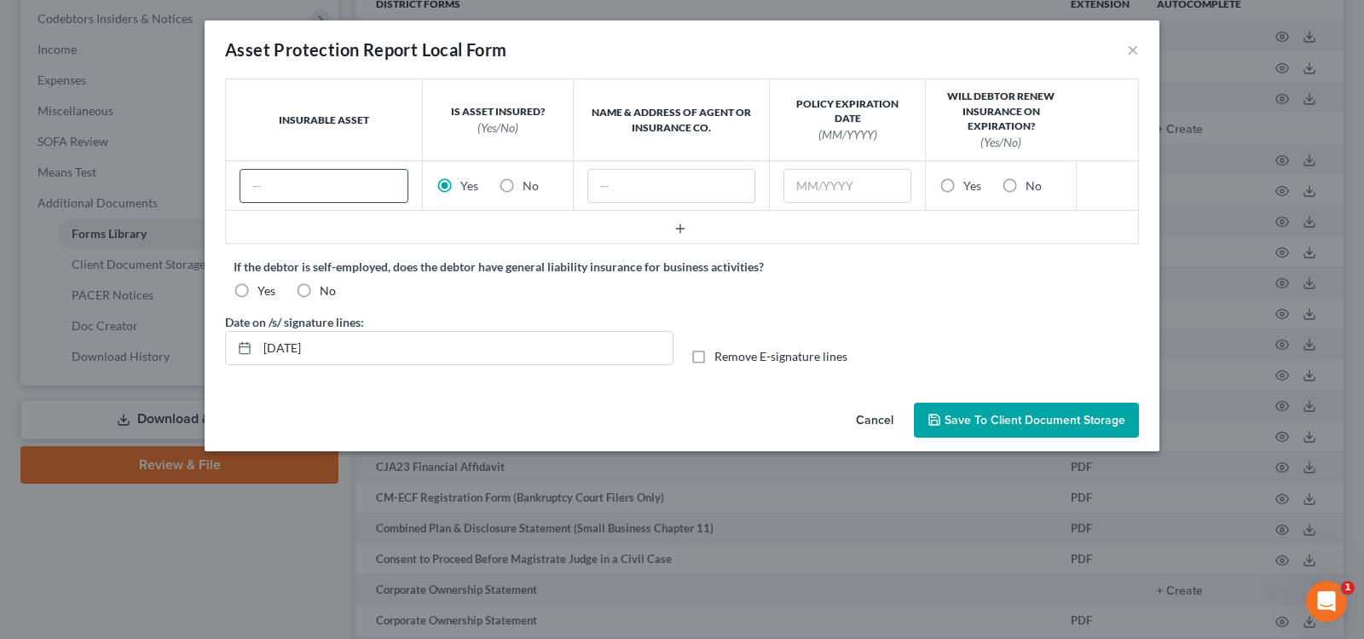
click at [460, 183] on label "Yes" at bounding box center [469, 185] width 18 height 17
click at [467, 183] on input "Yes" at bounding box center [472, 182] width 11 height 11
click at [331, 190] on input "text" at bounding box center [324, 186] width 169 height 34
type input "2012 Chevy Traverse"
click at [688, 234] on button "button" at bounding box center [682, 229] width 75 height 14
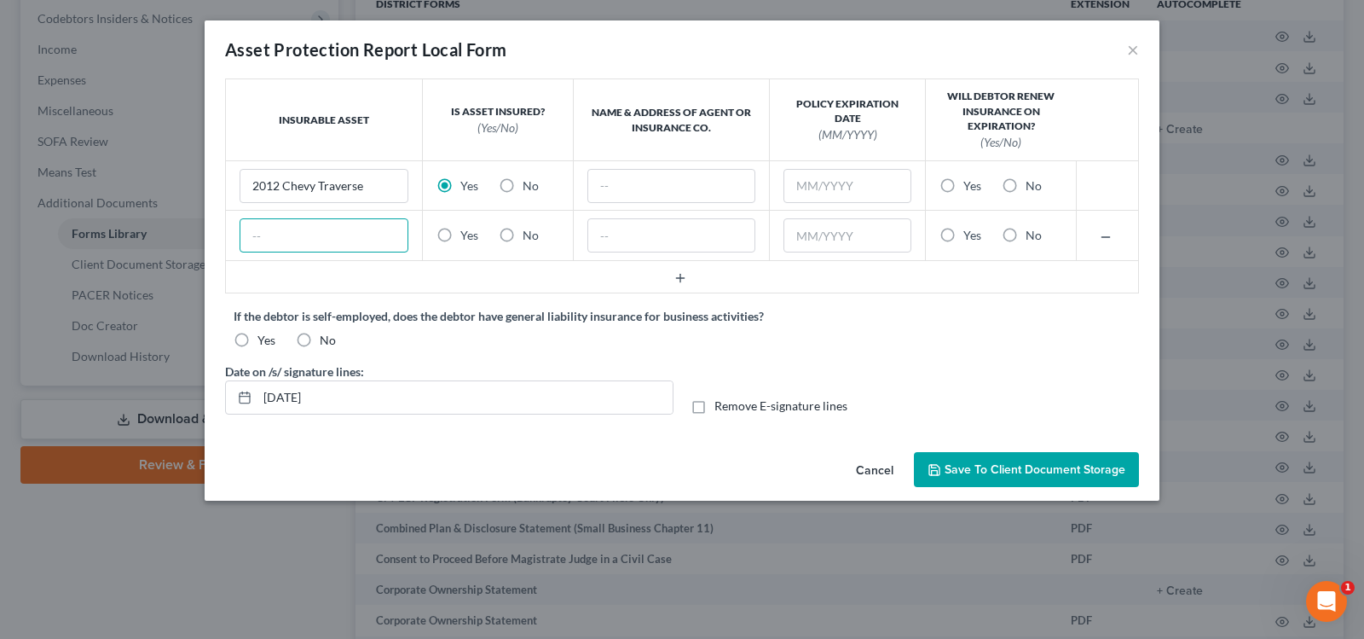
click at [349, 236] on input "text" at bounding box center [324, 235] width 169 height 34
type input "C"
type input "Shasta Camper 1983"
drag, startPoint x: 344, startPoint y: 237, endPoint x: 368, endPoint y: 236, distance: 24.7
click at [344, 237] on input "Shasta Camper 1983" at bounding box center [324, 235] width 169 height 34
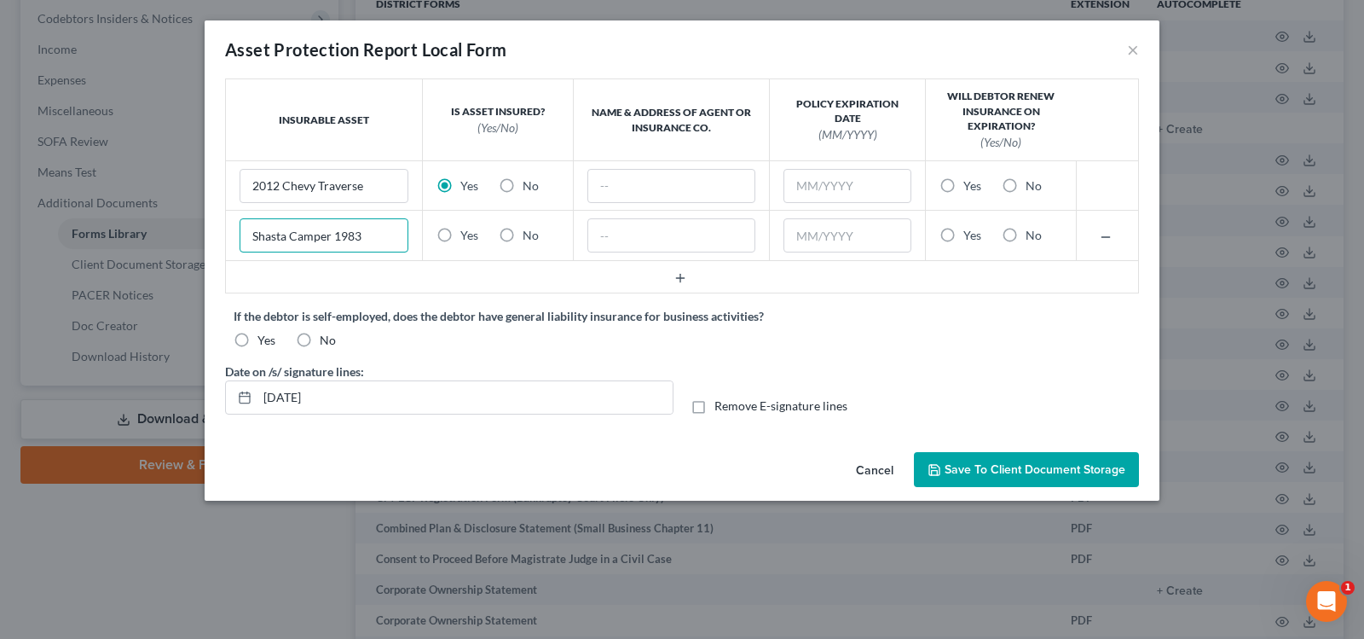
click at [367, 232] on input "Shasta Camper 1983" at bounding box center [324, 235] width 169 height 34
click at [523, 240] on label "No" at bounding box center [531, 235] width 16 height 17
click at [529, 238] on input "No" at bounding box center [534, 232] width 11 height 11
radio input "true"
click at [616, 182] on input "text" at bounding box center [671, 186] width 169 height 34
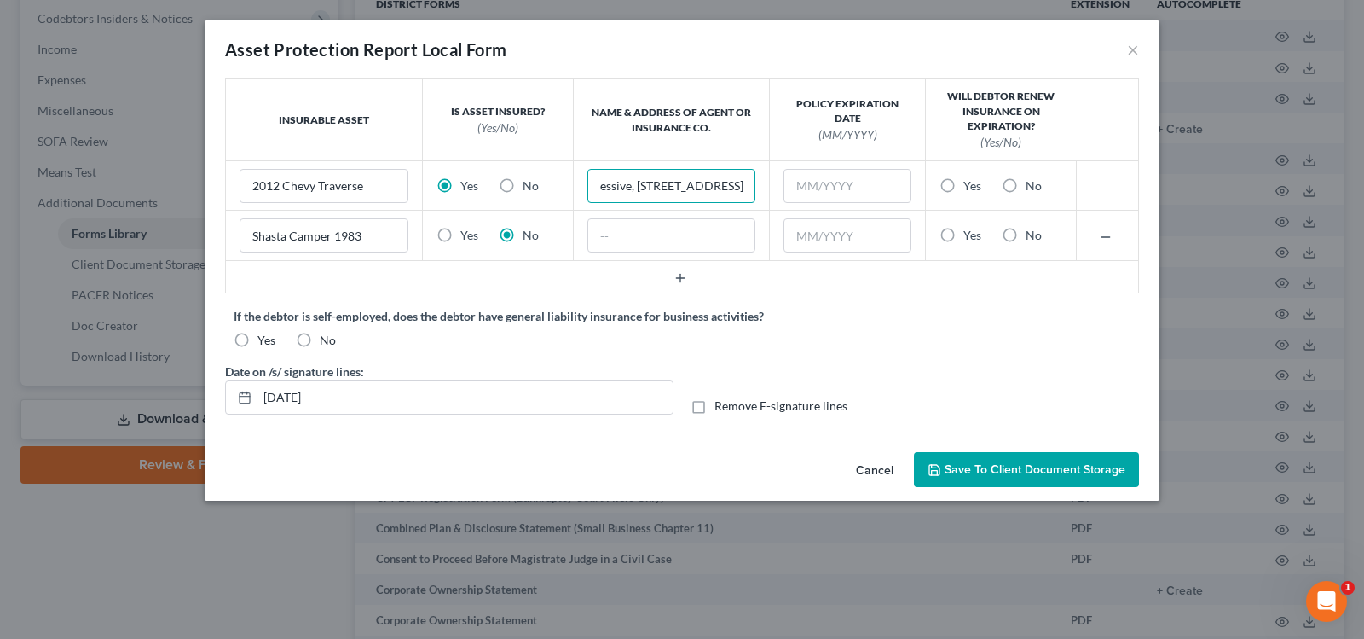
scroll to position [0, 97]
type input "Progressive, [STREET_ADDRESS]"
type input "[DATE]"
click at [963, 186] on label "Yes" at bounding box center [972, 185] width 18 height 17
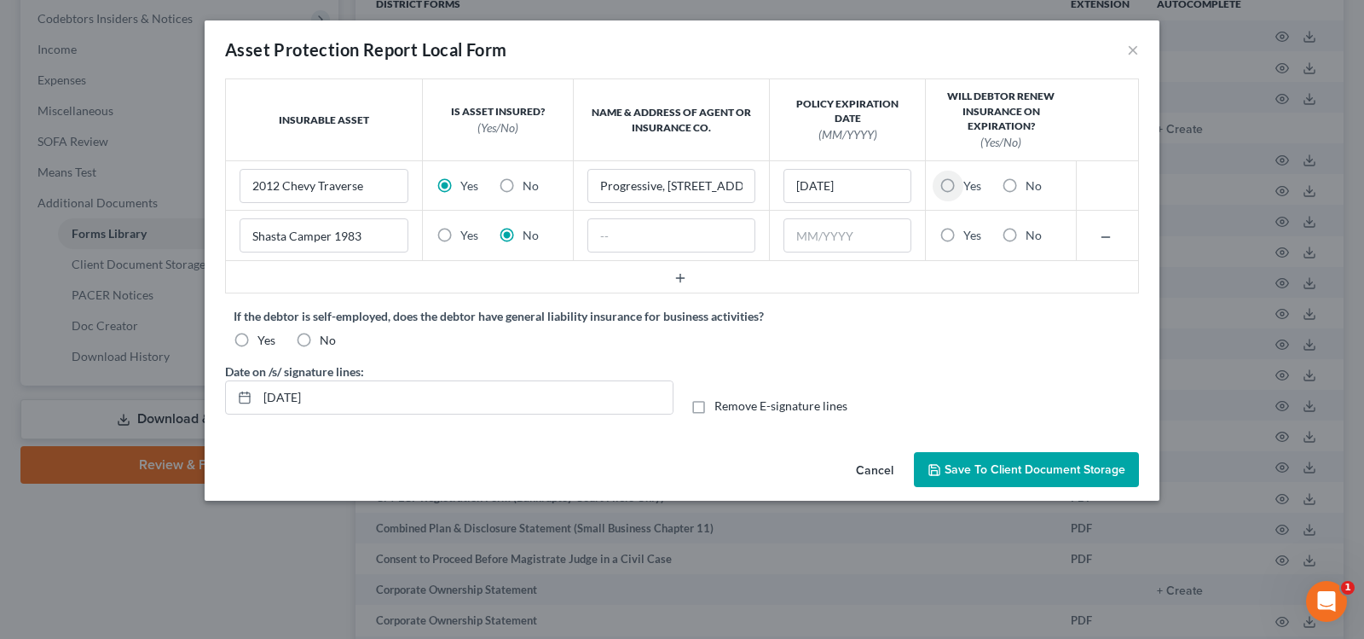
click at [970, 186] on input "Yes" at bounding box center [975, 182] width 11 height 11
radio input "true"
click at [683, 271] on icon "button" at bounding box center [681, 278] width 14 height 14
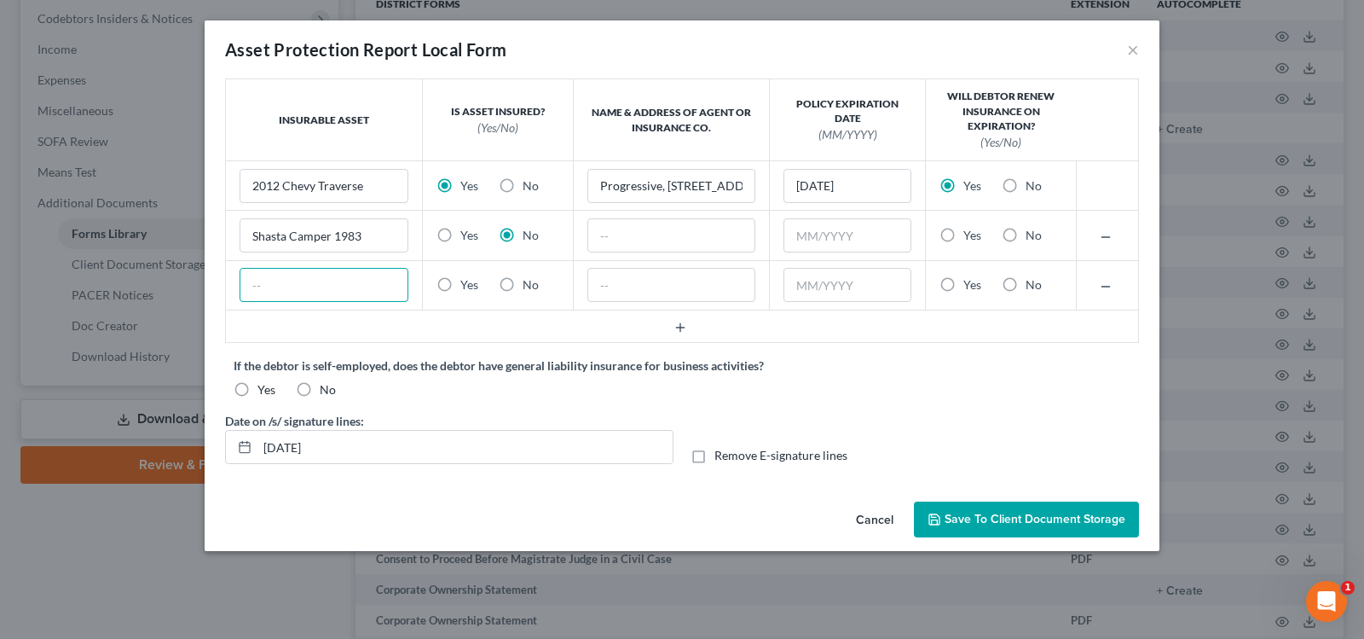
click at [289, 289] on input "text" at bounding box center [324, 285] width 169 height 34
type input "[STREET_ADDRESS]"
click at [460, 286] on label "Yes" at bounding box center [469, 284] width 18 height 17
click at [467, 286] on input "Yes" at bounding box center [472, 281] width 11 height 11
radio input "true"
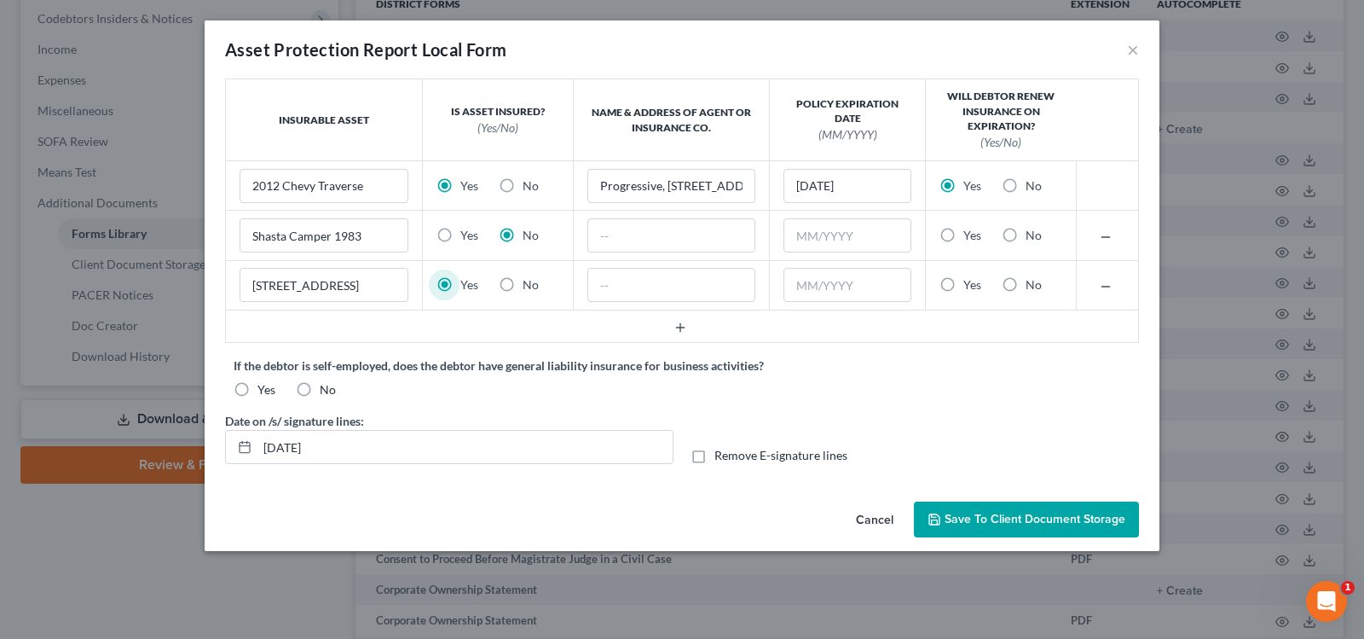
click at [460, 286] on label "Yes" at bounding box center [469, 284] width 18 height 17
click at [467, 286] on input "Yes" at bounding box center [472, 281] width 11 height 11
click at [460, 282] on label "Yes" at bounding box center [469, 284] width 18 height 17
click at [467, 282] on input "Yes" at bounding box center [472, 281] width 11 height 11
click at [593, 278] on input "text" at bounding box center [671, 285] width 169 height 34
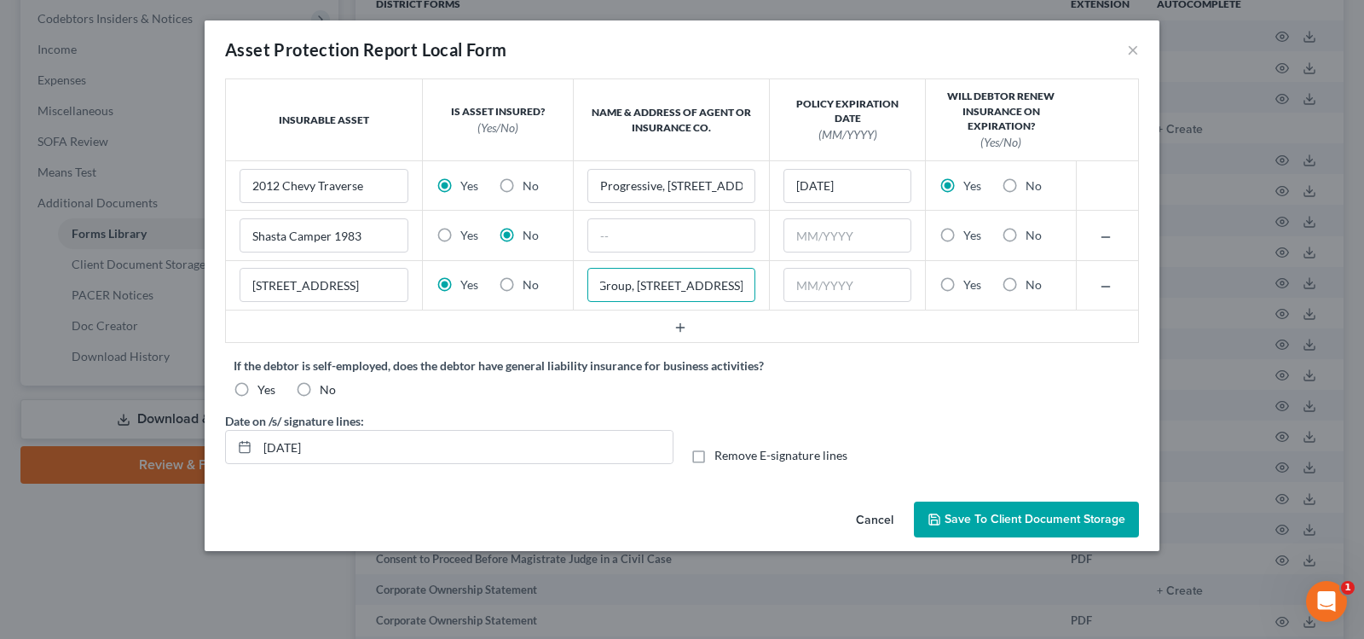
scroll to position [0, 224]
type input "[PERSON_NAME] Group, [STREET_ADDRESS]"
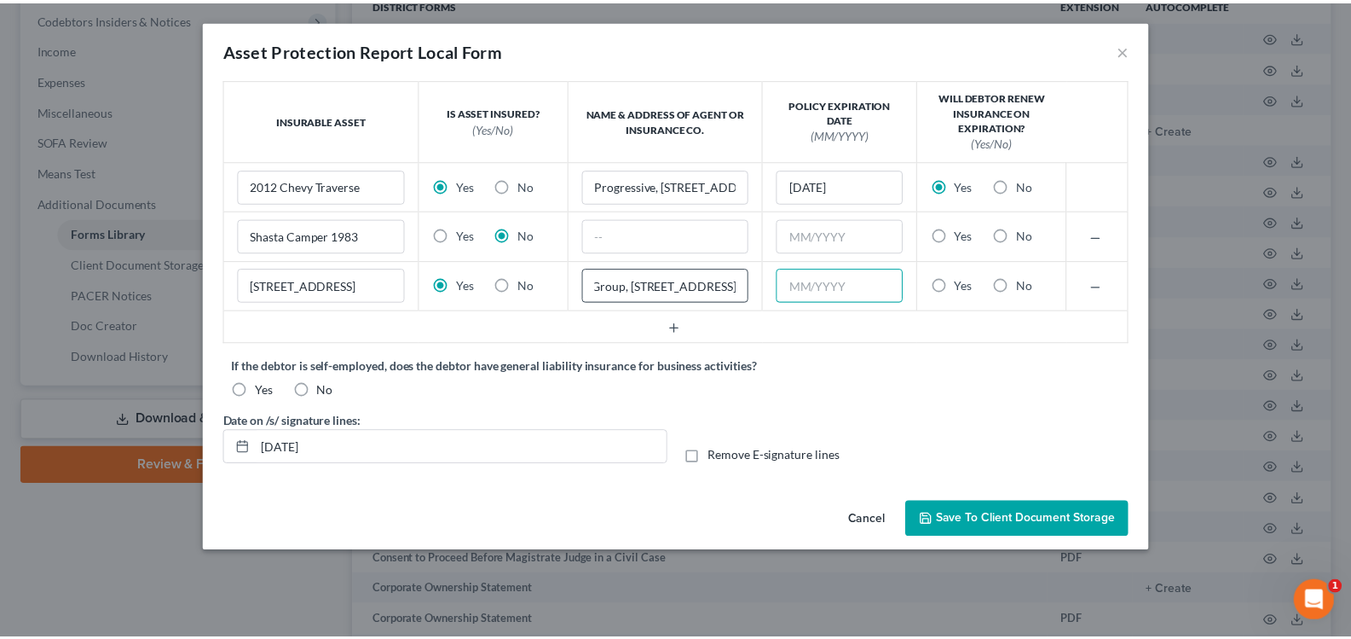
scroll to position [0, 0]
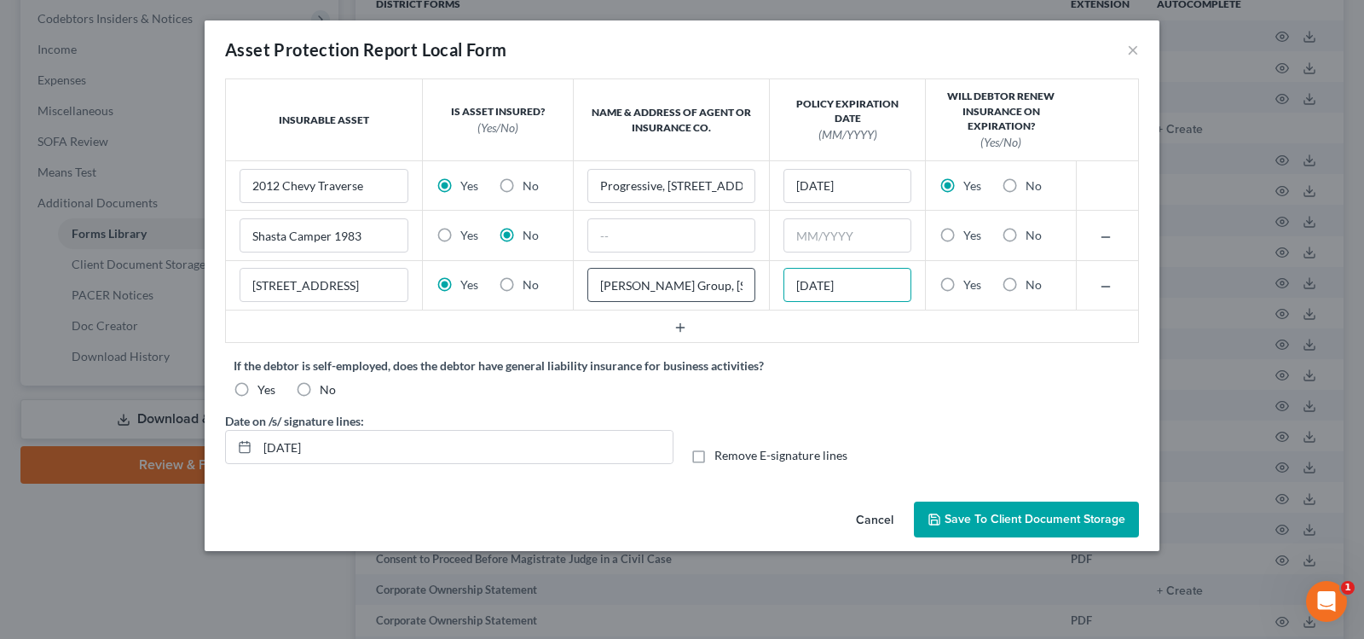
type input "[DATE]"
click at [963, 286] on label "Yes" at bounding box center [972, 284] width 18 height 17
click at [970, 286] on input "Yes" at bounding box center [975, 281] width 11 height 11
radio input "true"
click at [320, 384] on label "No" at bounding box center [328, 389] width 16 height 17
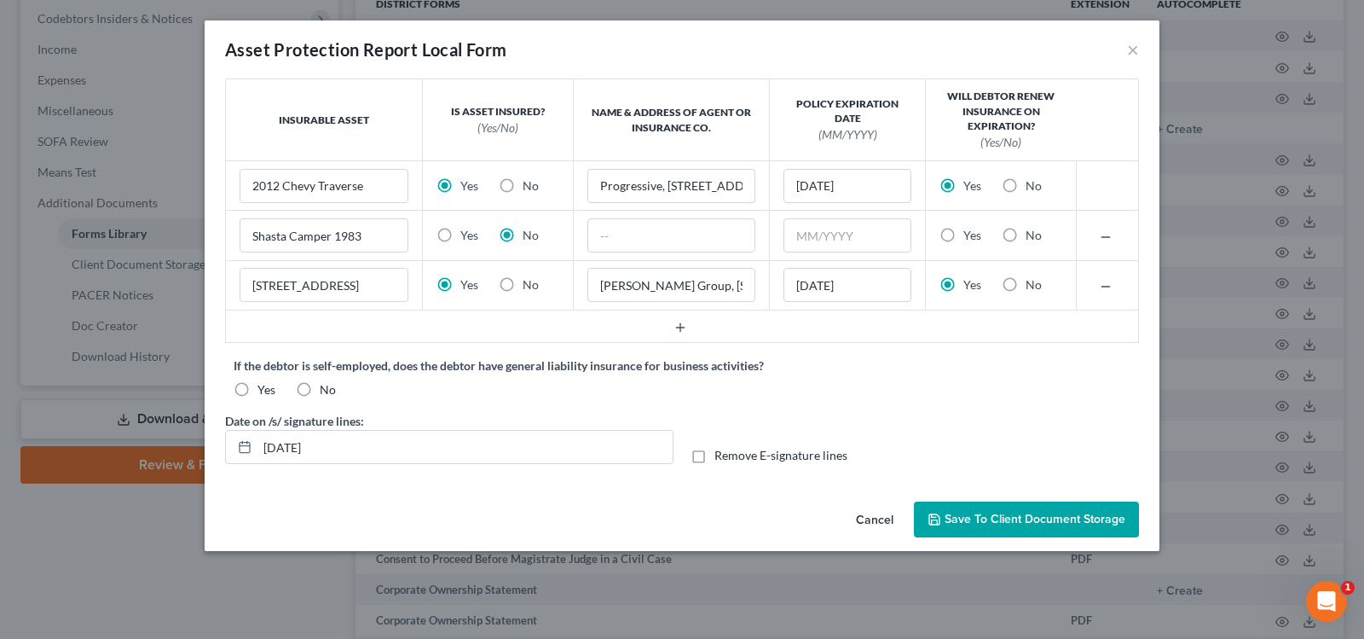
click at [327, 384] on input "No" at bounding box center [332, 386] width 11 height 11
radio input "true"
click at [1090, 518] on span "Save to Client Document Storage" at bounding box center [1035, 519] width 181 height 14
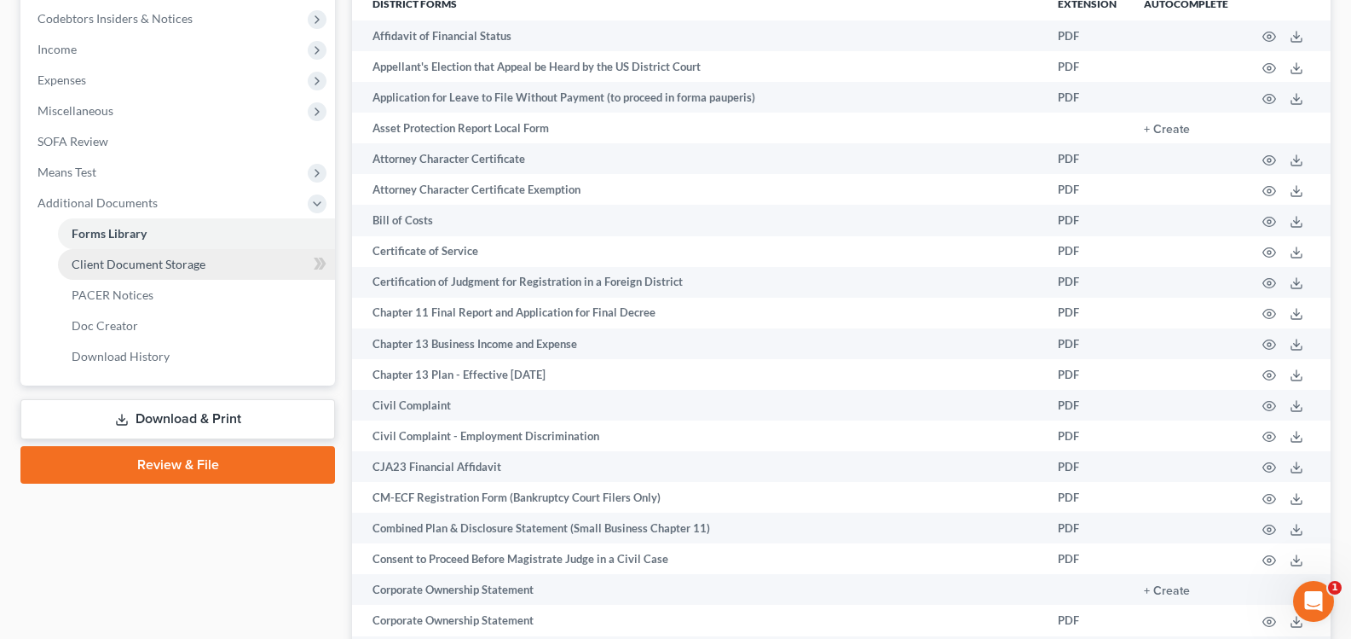
click at [137, 261] on span "Client Document Storage" at bounding box center [139, 264] width 134 height 14
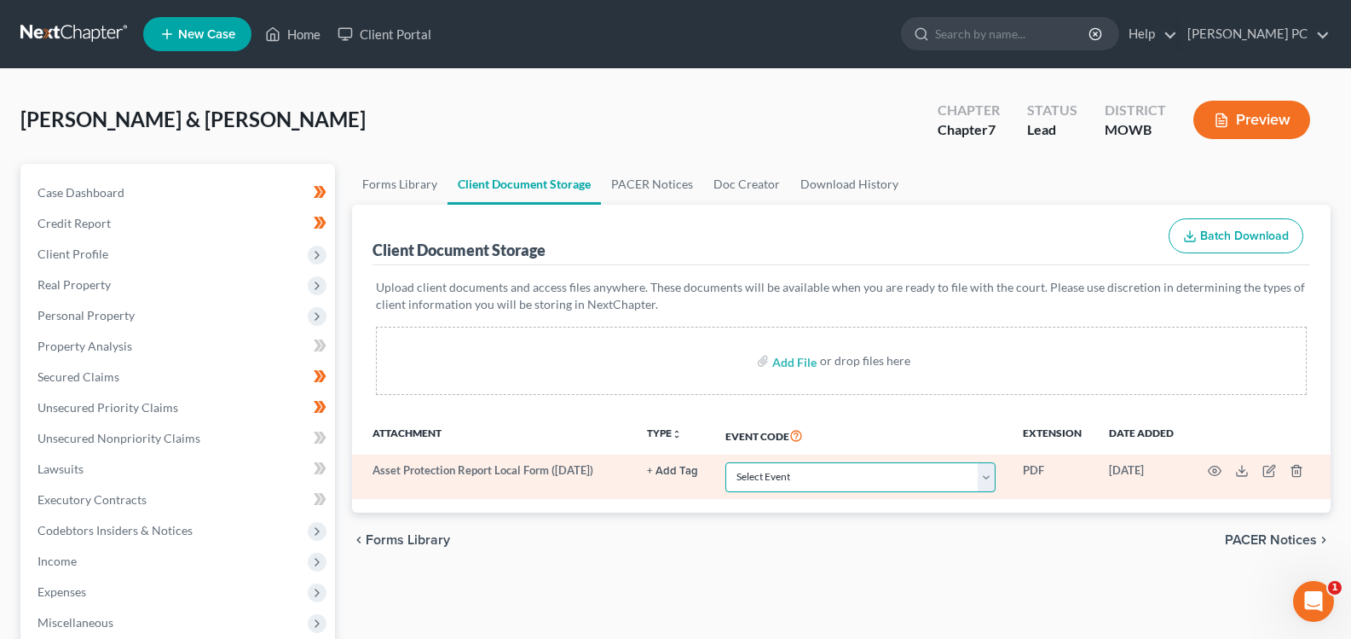
click at [988, 480] on select "Select Event 20 Largest Unsecured Creditors Affidavit re: NO Tax Returns Amende…" at bounding box center [861, 477] width 270 height 30
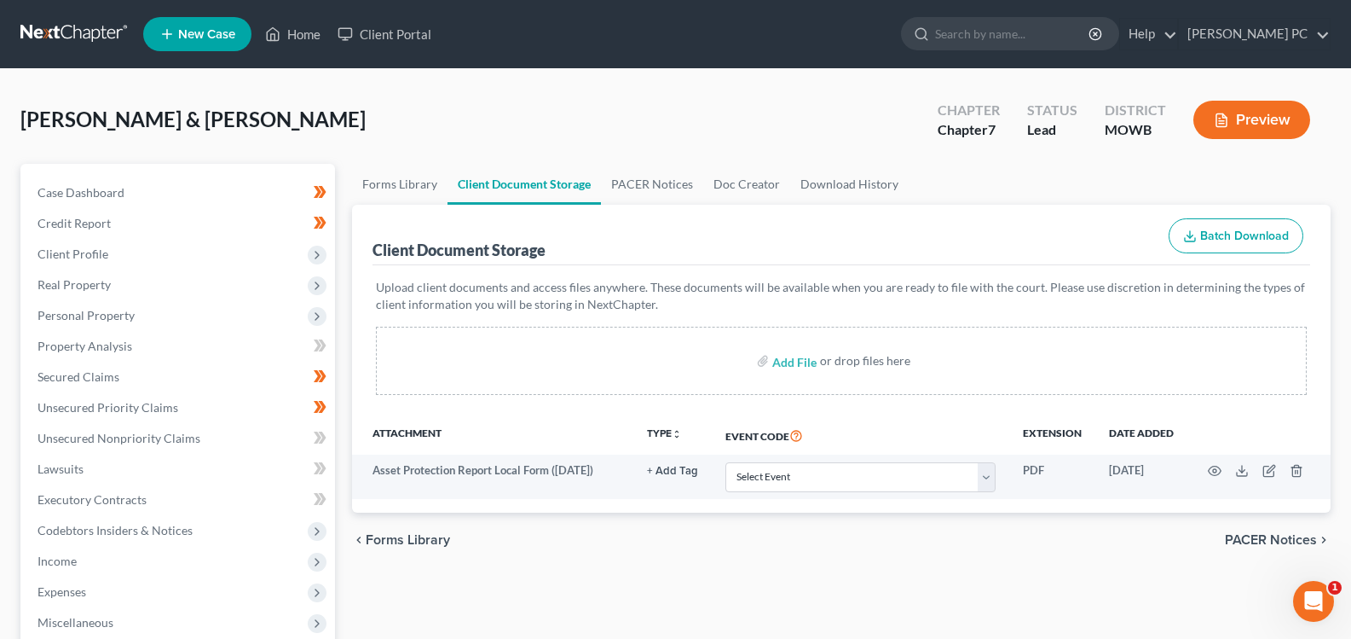
click at [472, 374] on div "Add File or drop files here" at bounding box center [841, 361] width 931 height 68
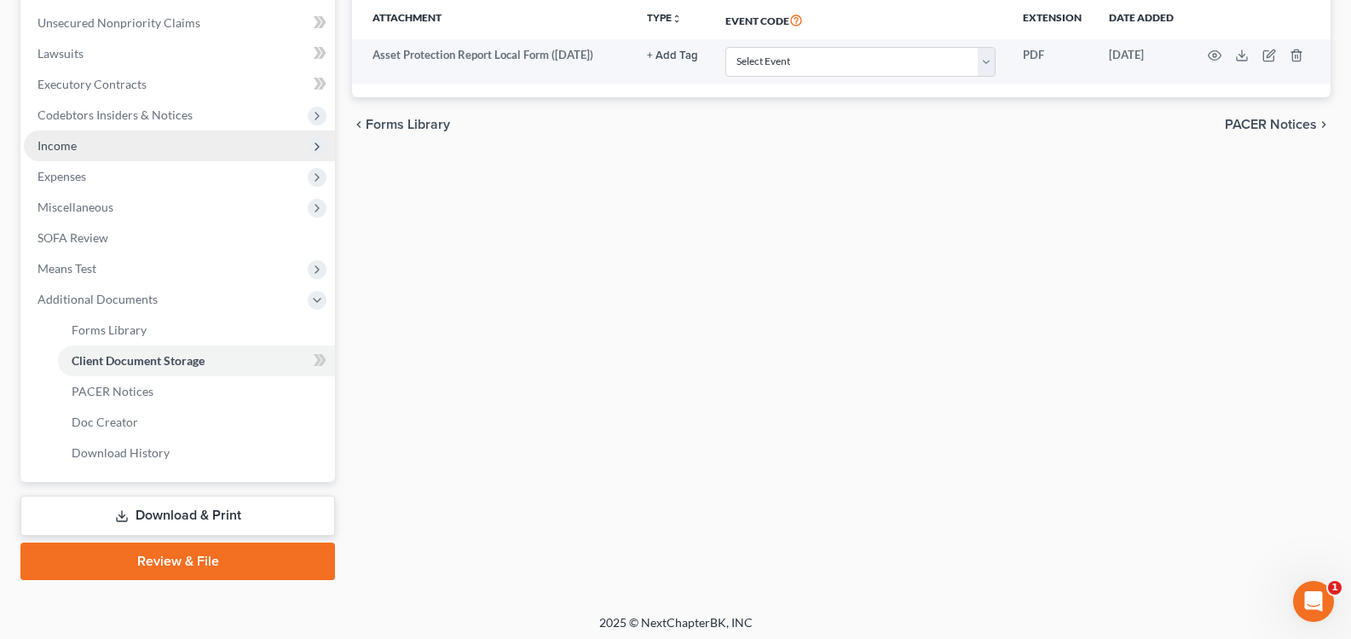
scroll to position [421, 0]
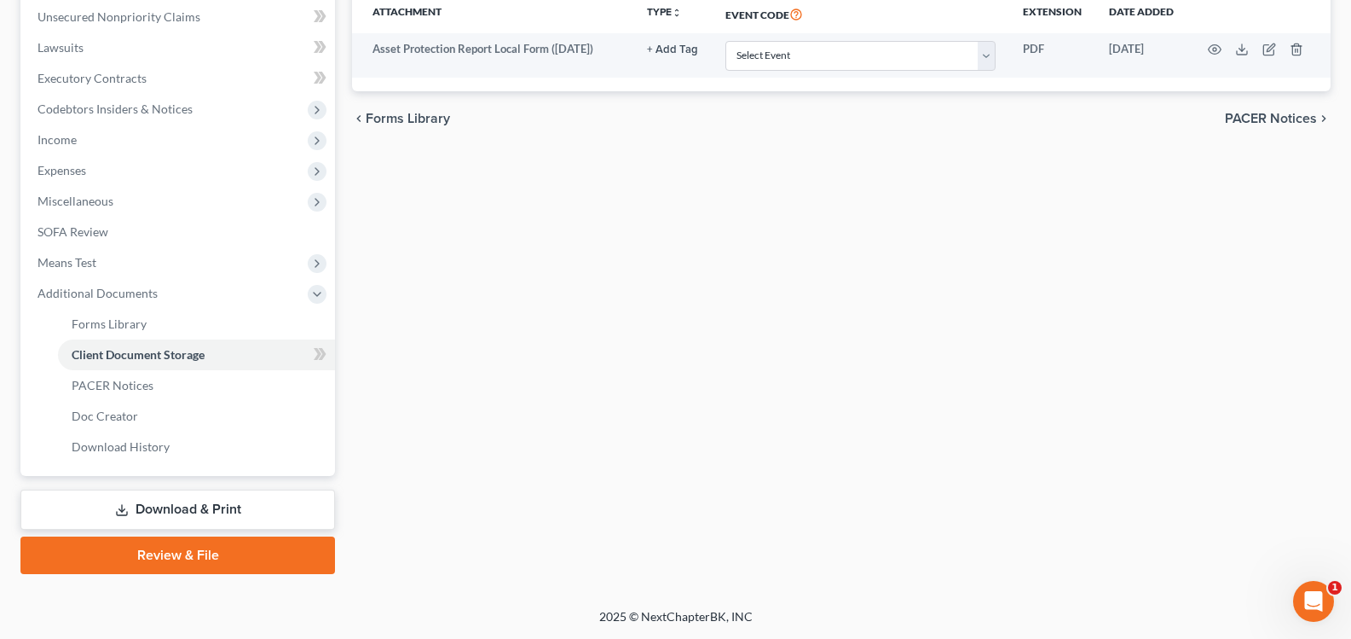
click at [190, 508] on link "Download & Print" at bounding box center [177, 509] width 315 height 40
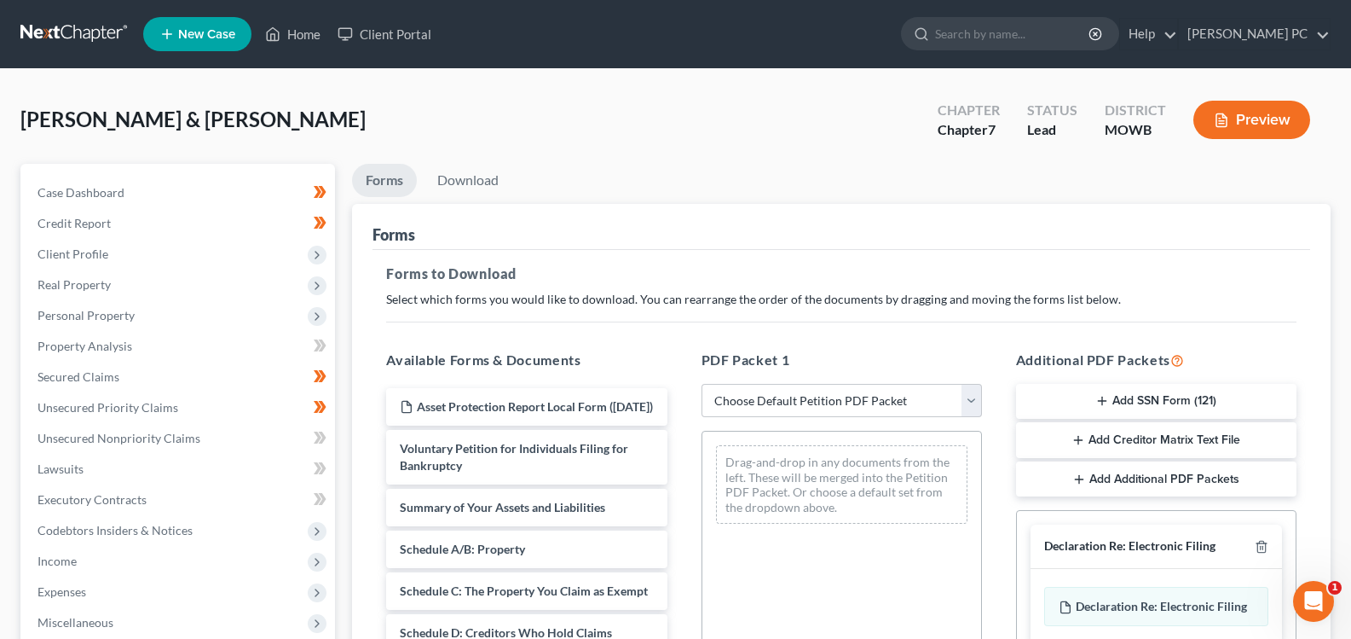
drag, startPoint x: 514, startPoint y: 421, endPoint x: 824, endPoint y: 469, distance: 313.1
click at [798, 408] on select "Choose Default Petition PDF Packet Complete Bankruptcy Petition (all forms and …" at bounding box center [842, 401] width 280 height 34
click at [702, 384] on select "Choose Default Petition PDF Packet Complete Bankruptcy Petition (all forms and …" at bounding box center [842, 401] width 280 height 34
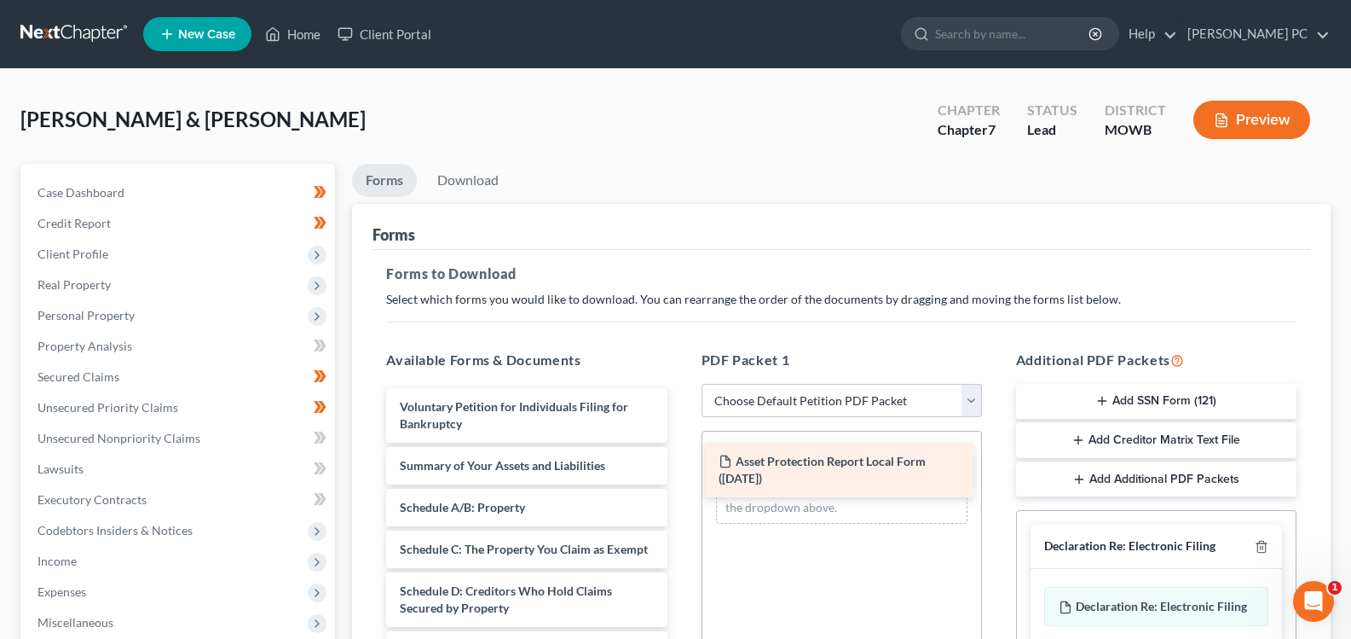
drag, startPoint x: 540, startPoint y: 424, endPoint x: 859, endPoint y: 478, distance: 323.5
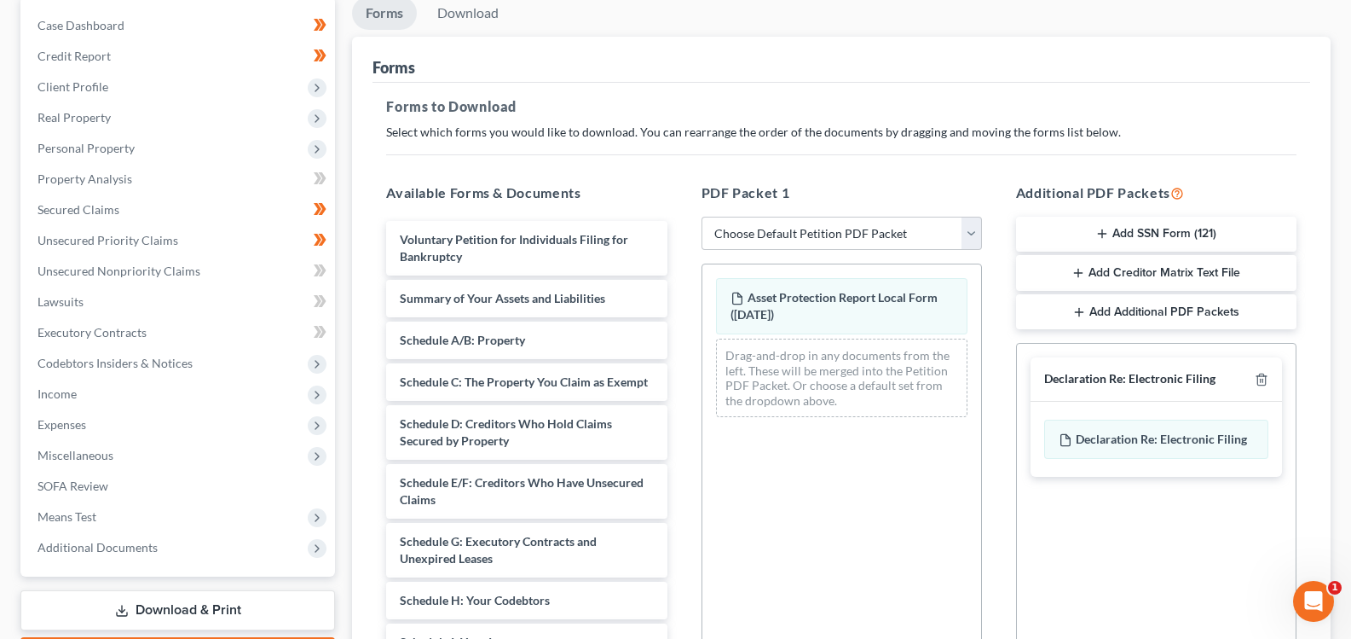
scroll to position [341, 0]
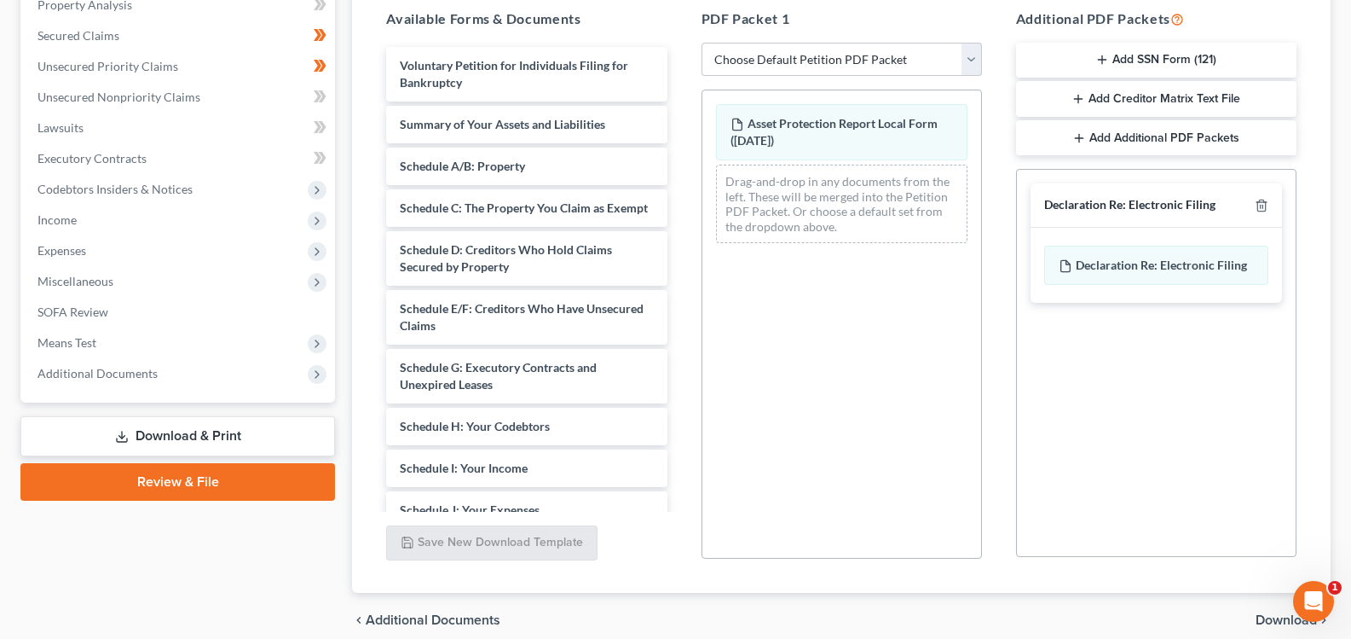
click at [1261, 617] on span "Download" at bounding box center [1286, 620] width 61 height 14
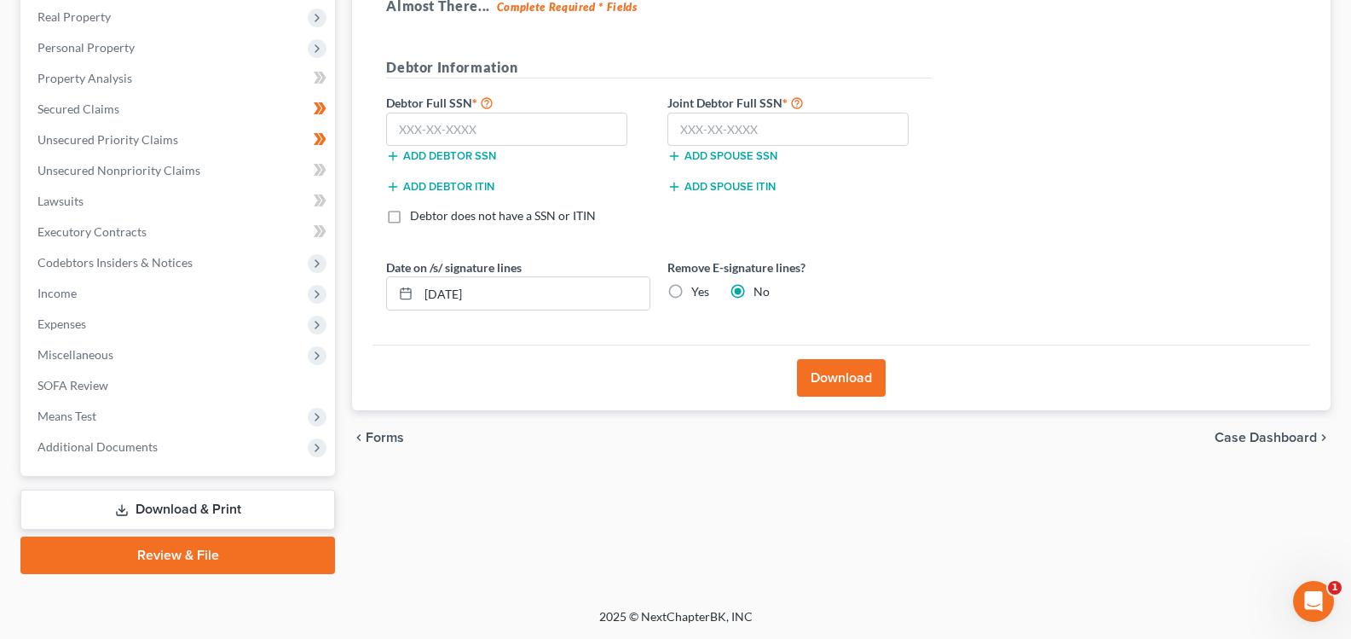
scroll to position [268, 0]
click at [859, 386] on button "Download" at bounding box center [841, 378] width 89 height 38
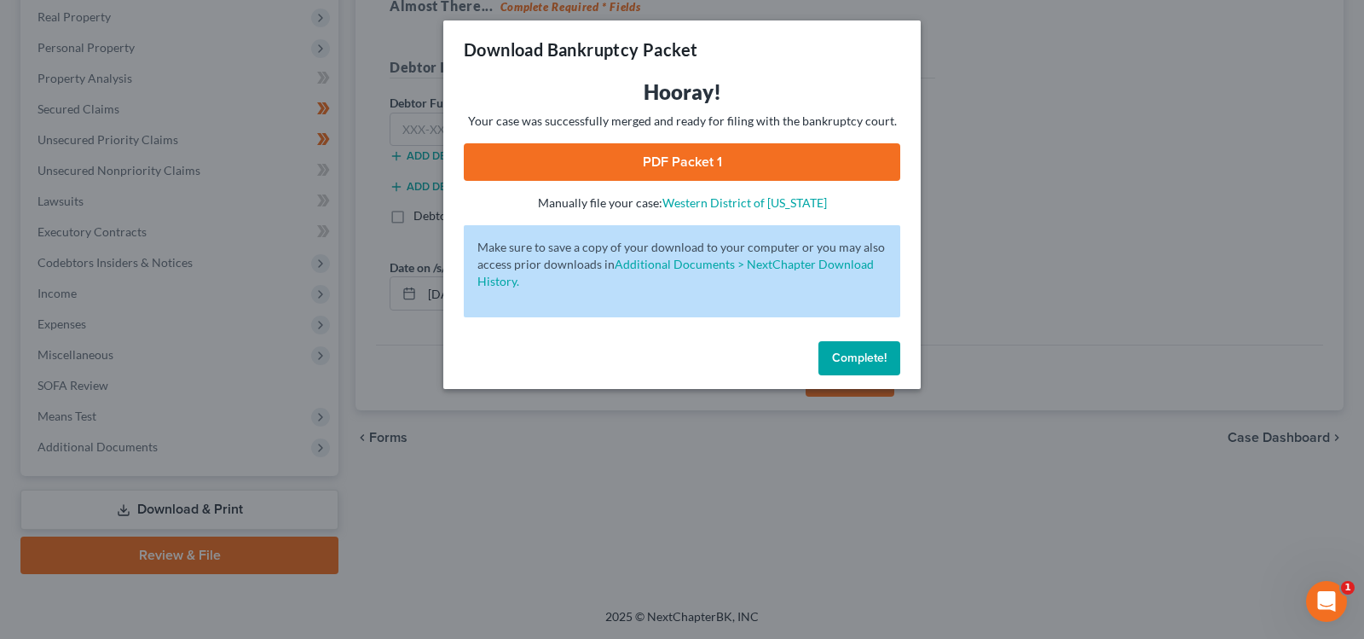
click at [741, 170] on link "PDF Packet 1" at bounding box center [682, 162] width 437 height 38
click at [864, 350] on span "Complete!" at bounding box center [859, 357] width 55 height 14
